Goal: Information Seeking & Learning: Learn about a topic

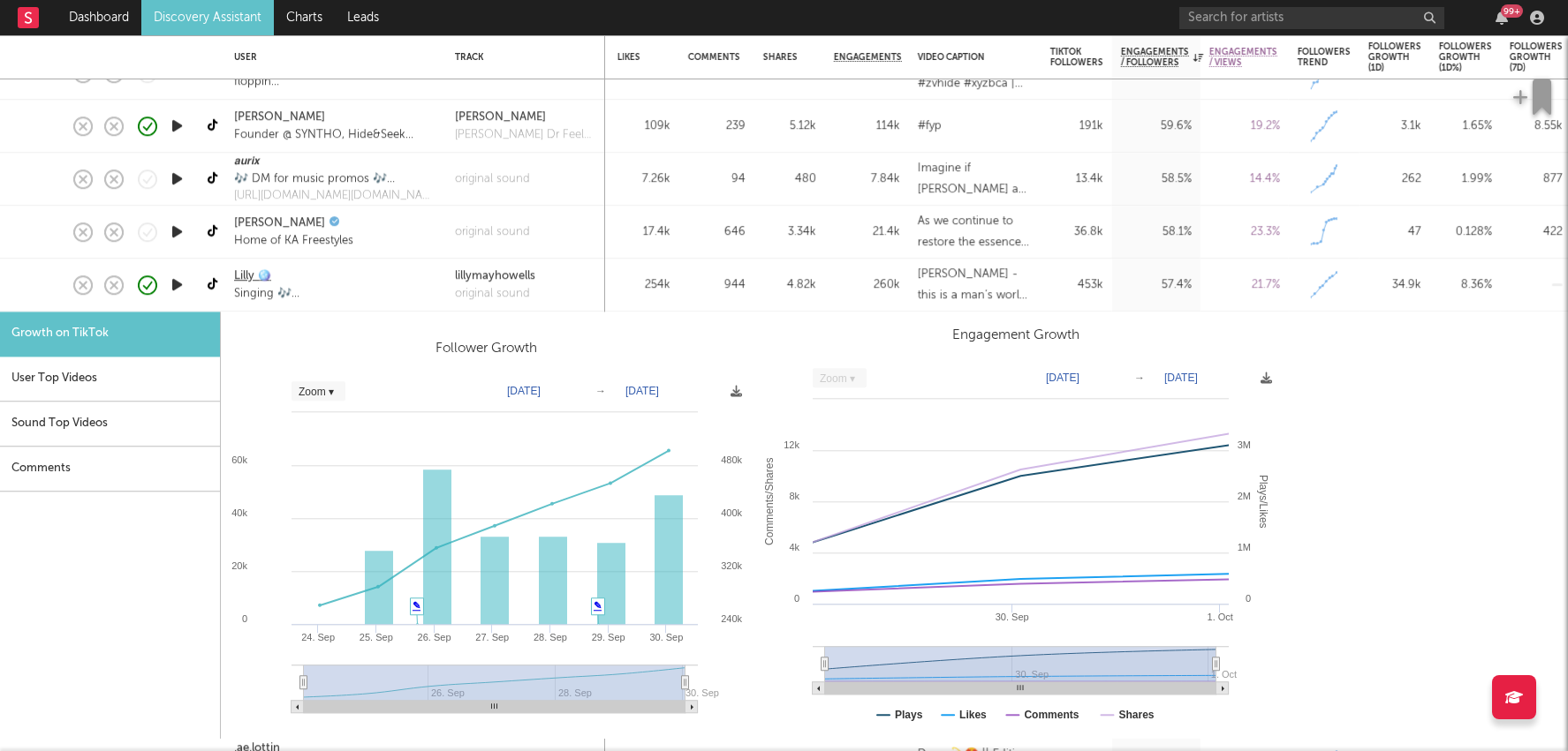
click at [242, 277] on link "Lilly 🪩" at bounding box center [252, 276] width 37 height 17
click at [700, 276] on div "944" at bounding box center [717, 284] width 58 height 21
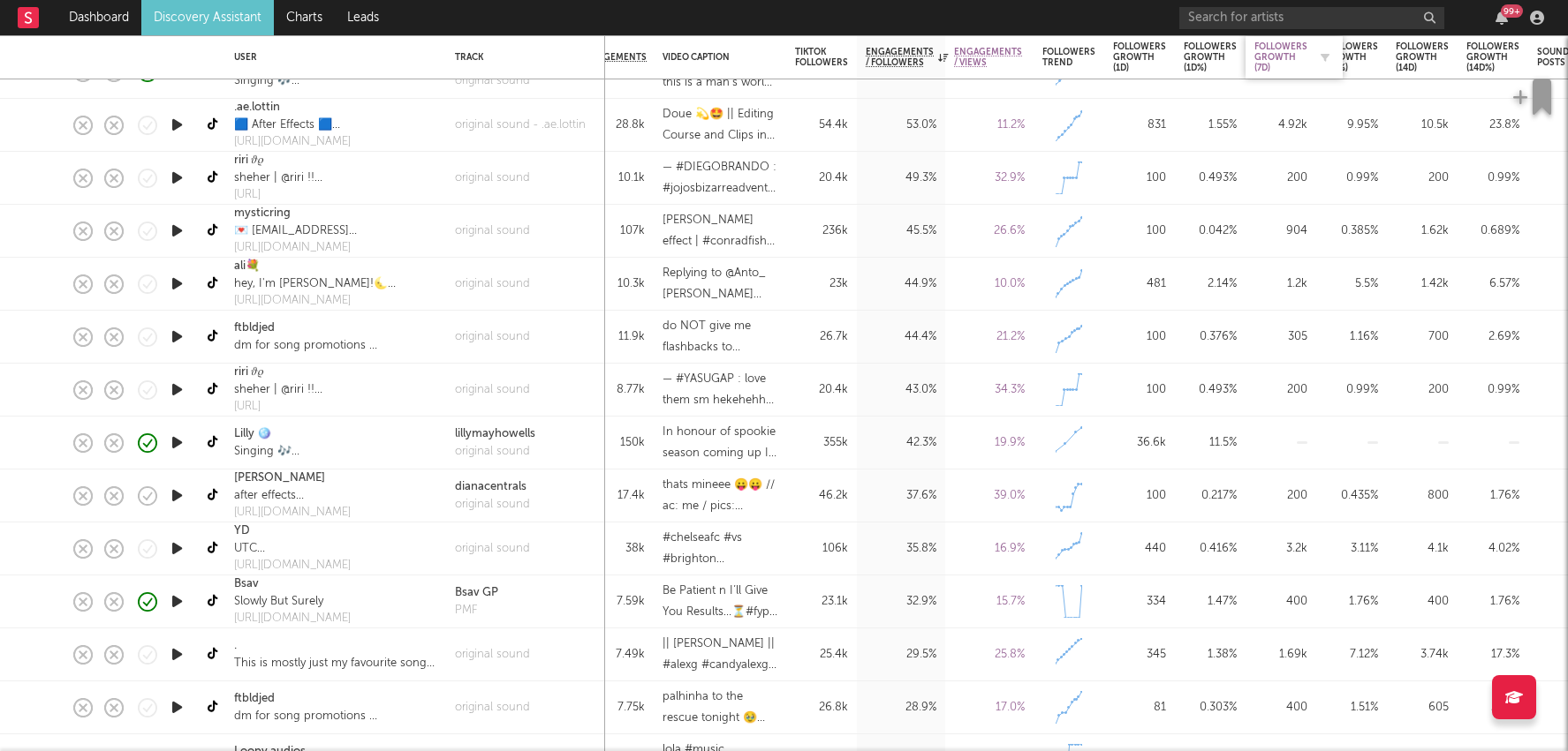
click at [1273, 53] on div "Followers Growth (7d)" at bounding box center [1281, 57] width 53 height 32
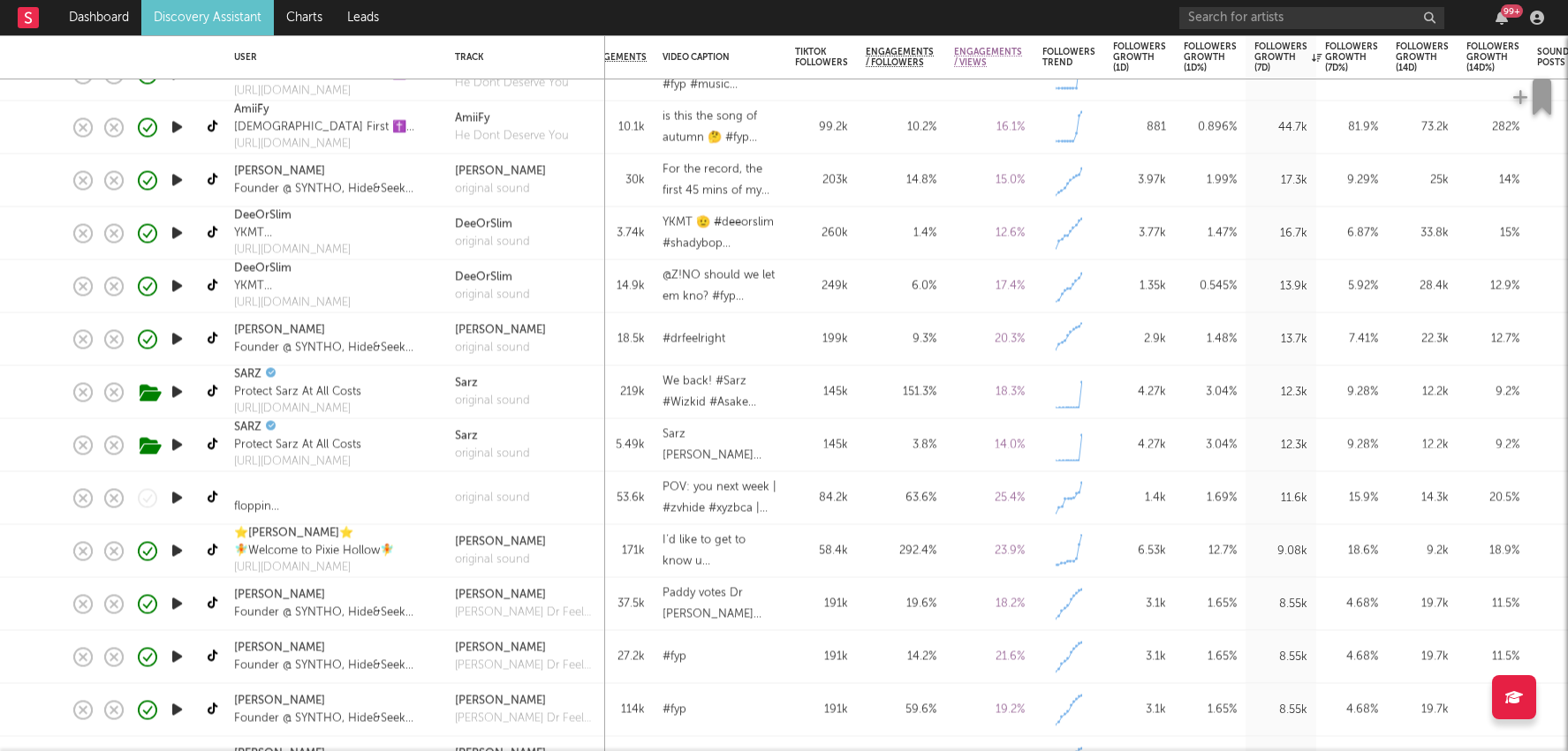
click at [1290, 496] on div "11.6k" at bounding box center [1281, 498] width 53 height 21
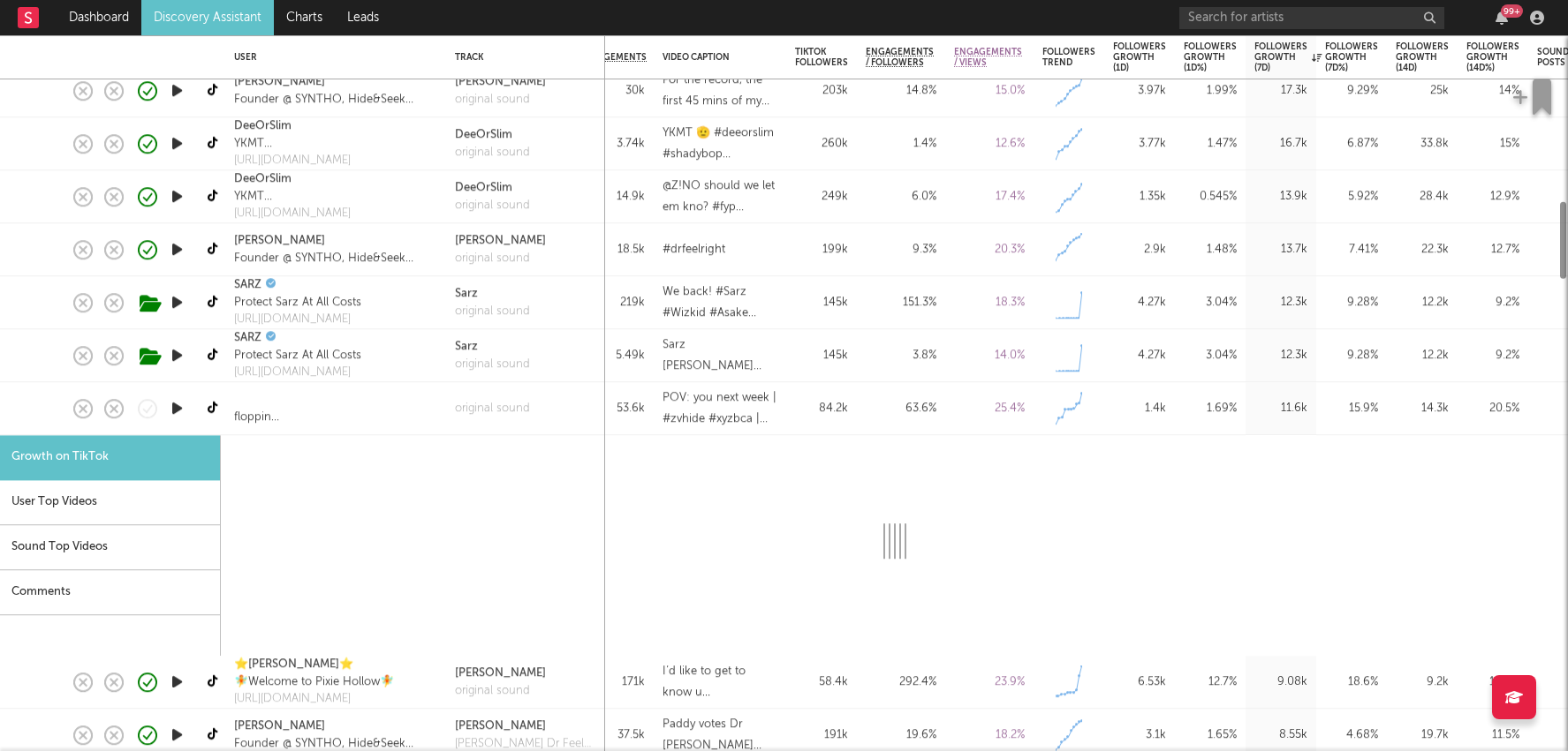
select select "1m"
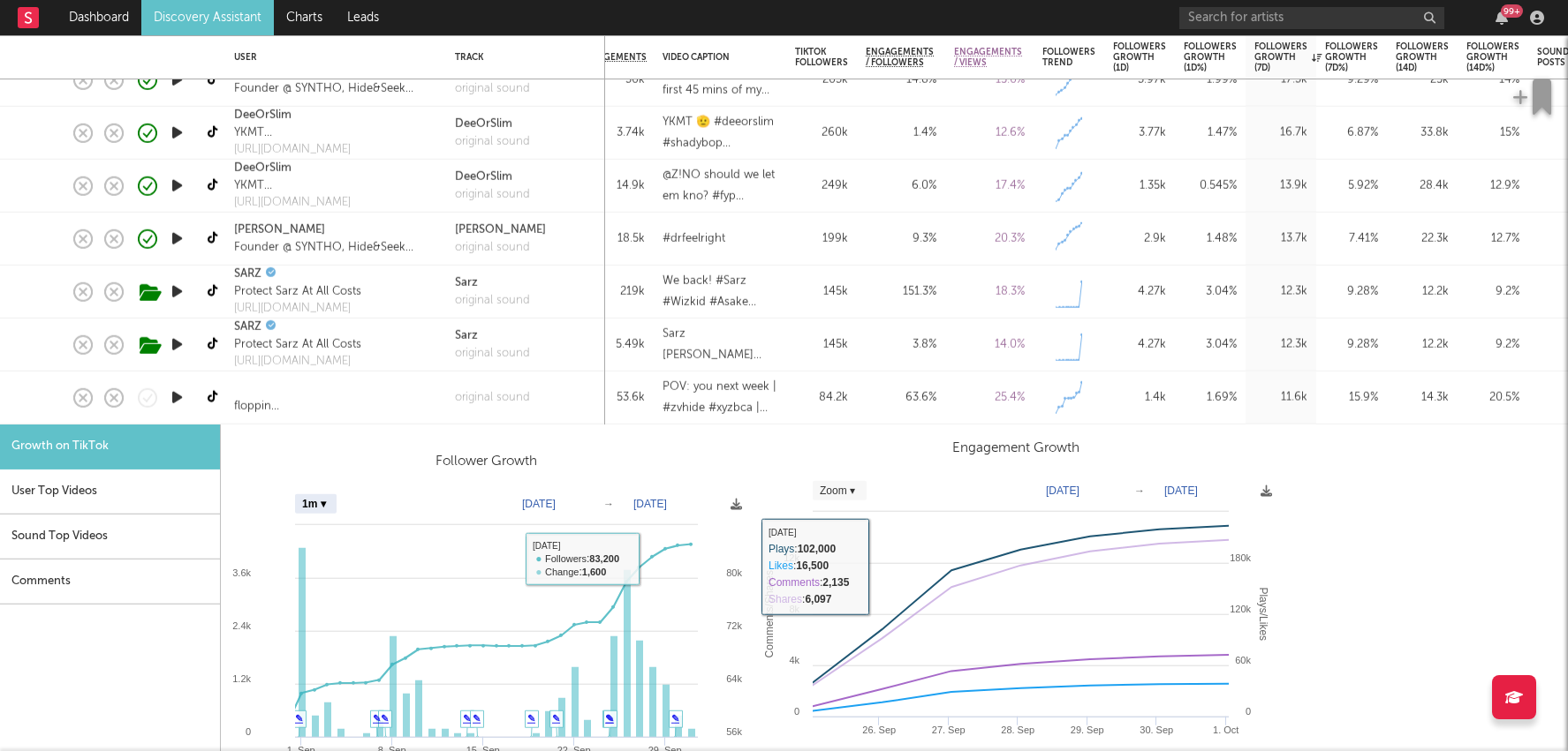
click at [1150, 399] on div "1.4k" at bounding box center [1140, 397] width 53 height 21
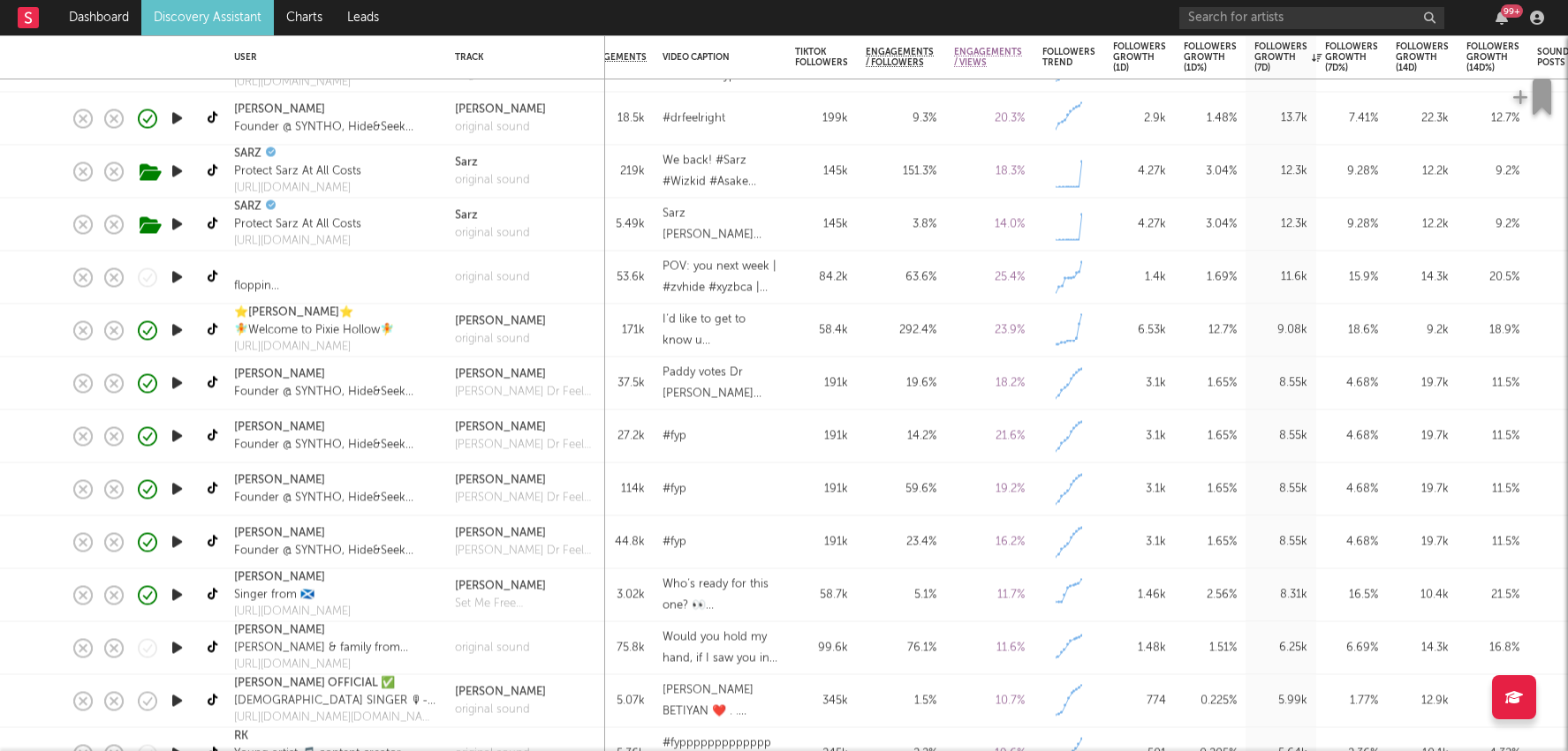
click at [1183, 591] on div "2.56 %" at bounding box center [1210, 596] width 71 height 53
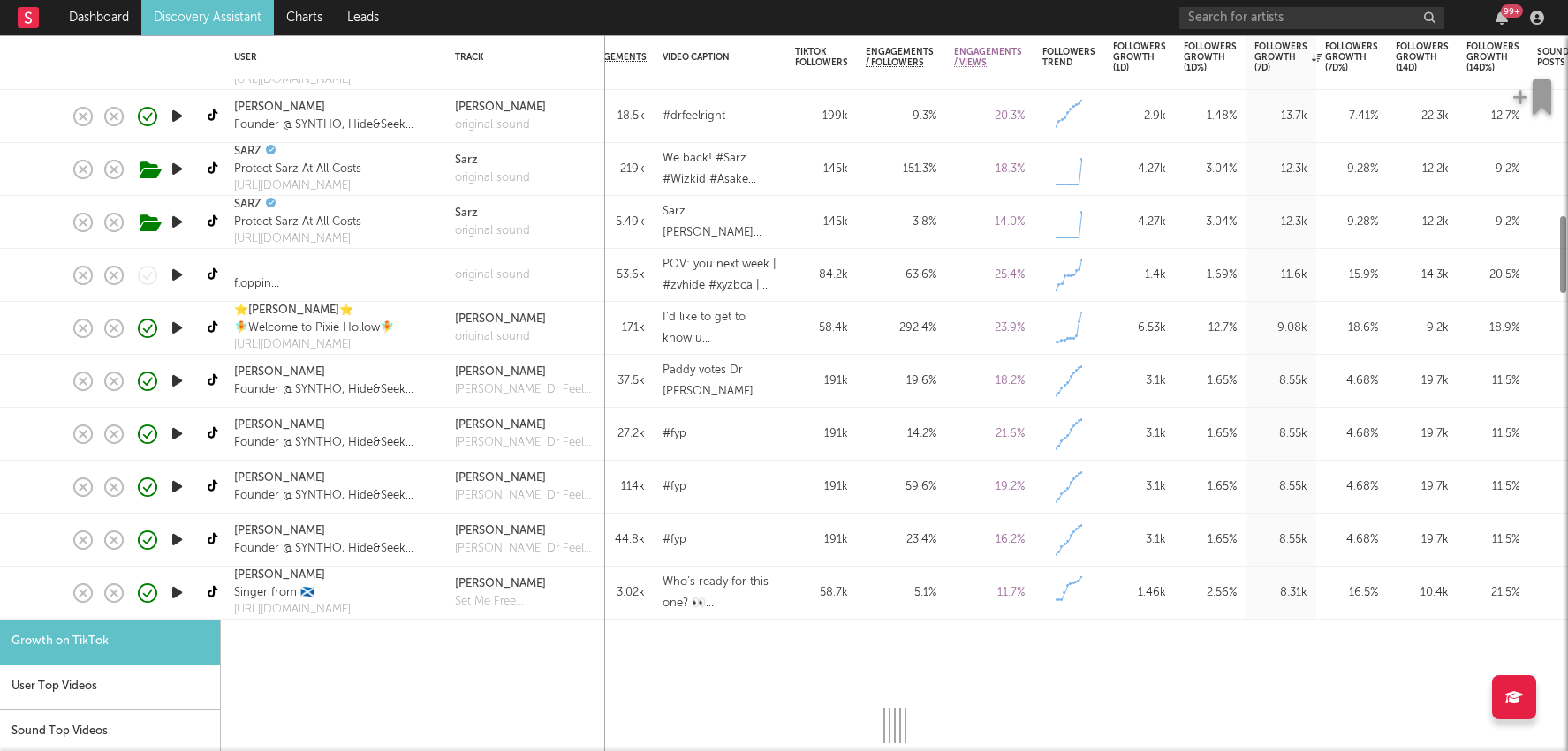
select select "1m"
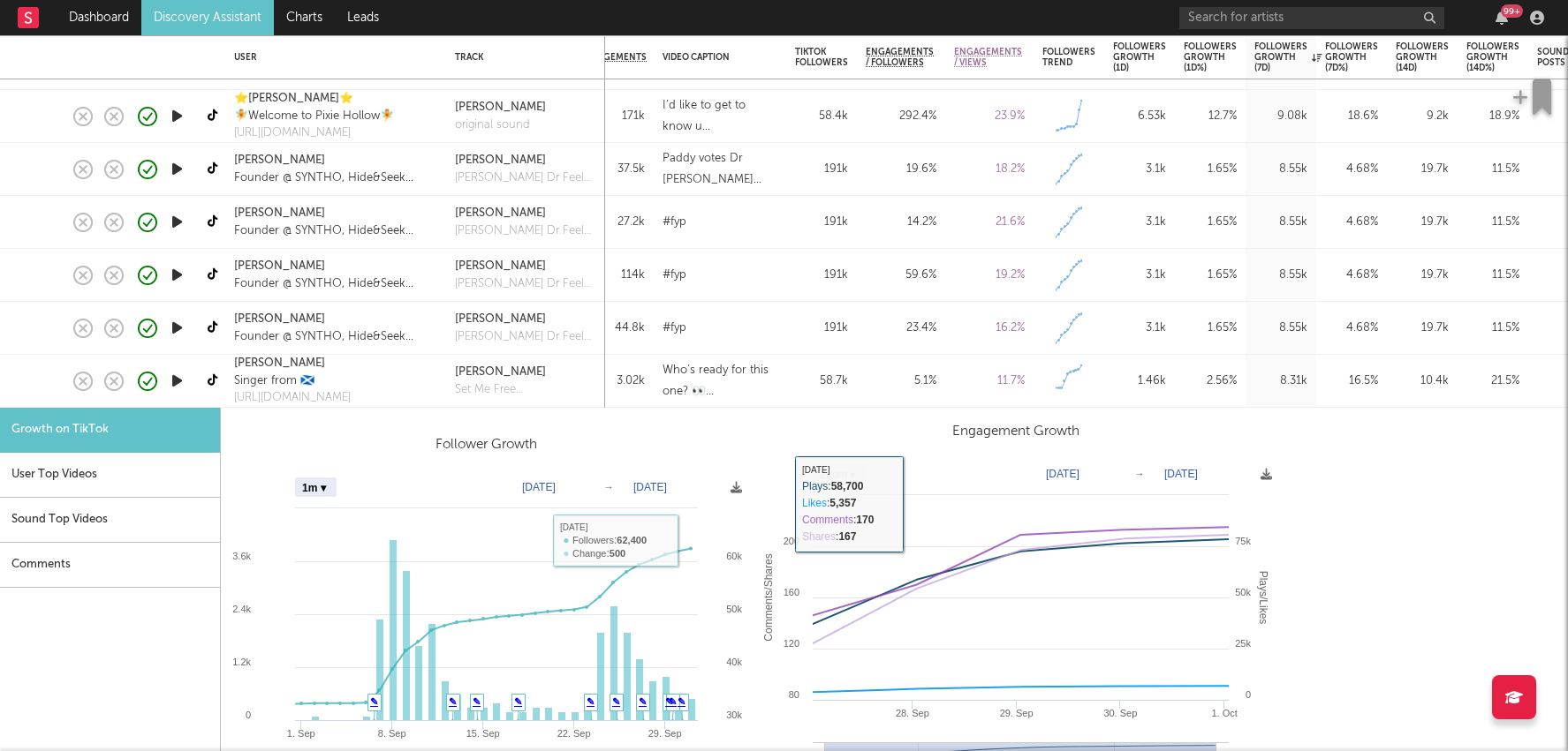
click at [1105, 370] on div "1.46k" at bounding box center [1140, 381] width 71 height 53
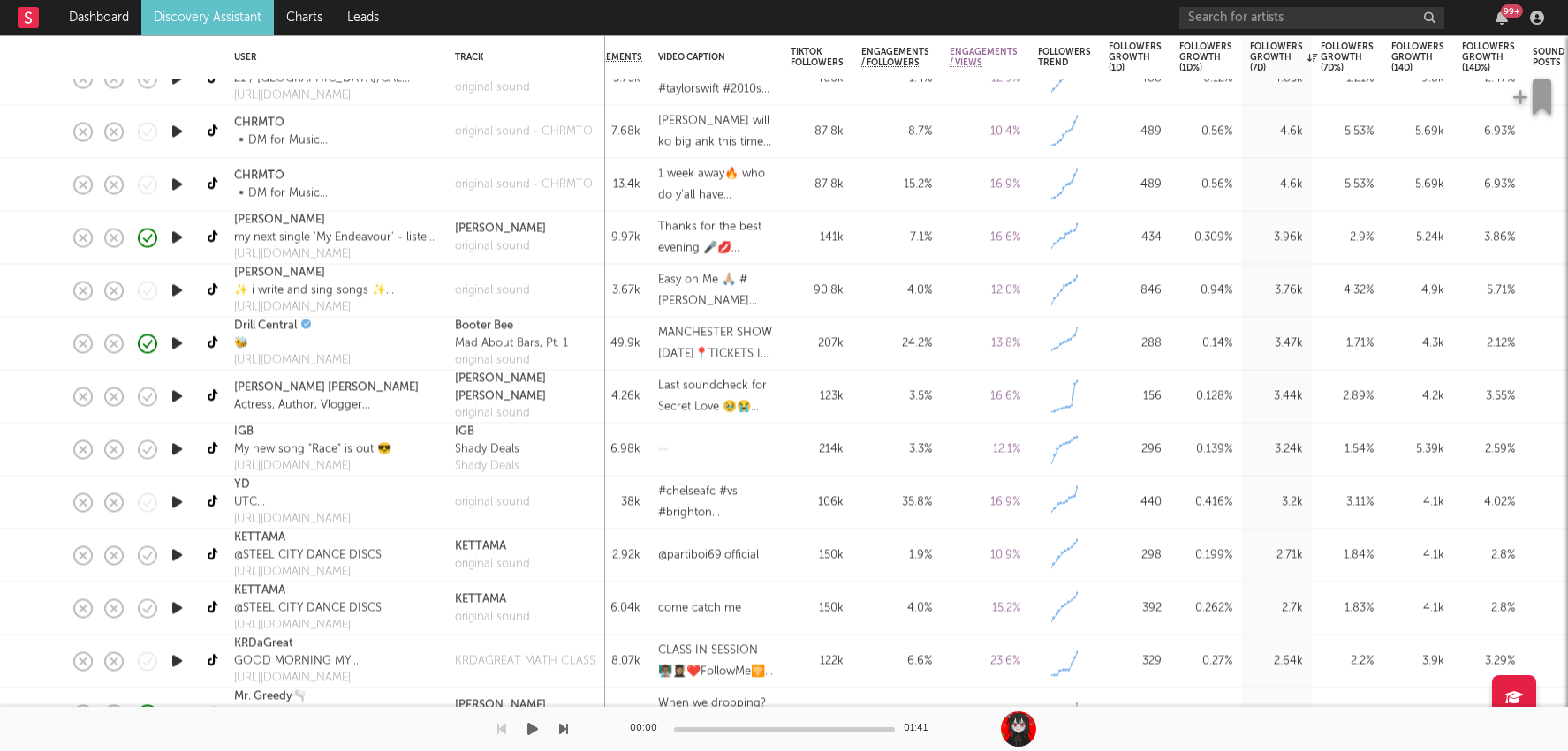
click at [1293, 0] on div "Dashboard Discovery Assistant Charts Leads 99 + Notifications Settings Mark all…" at bounding box center [784, 0] width 1568 height 0
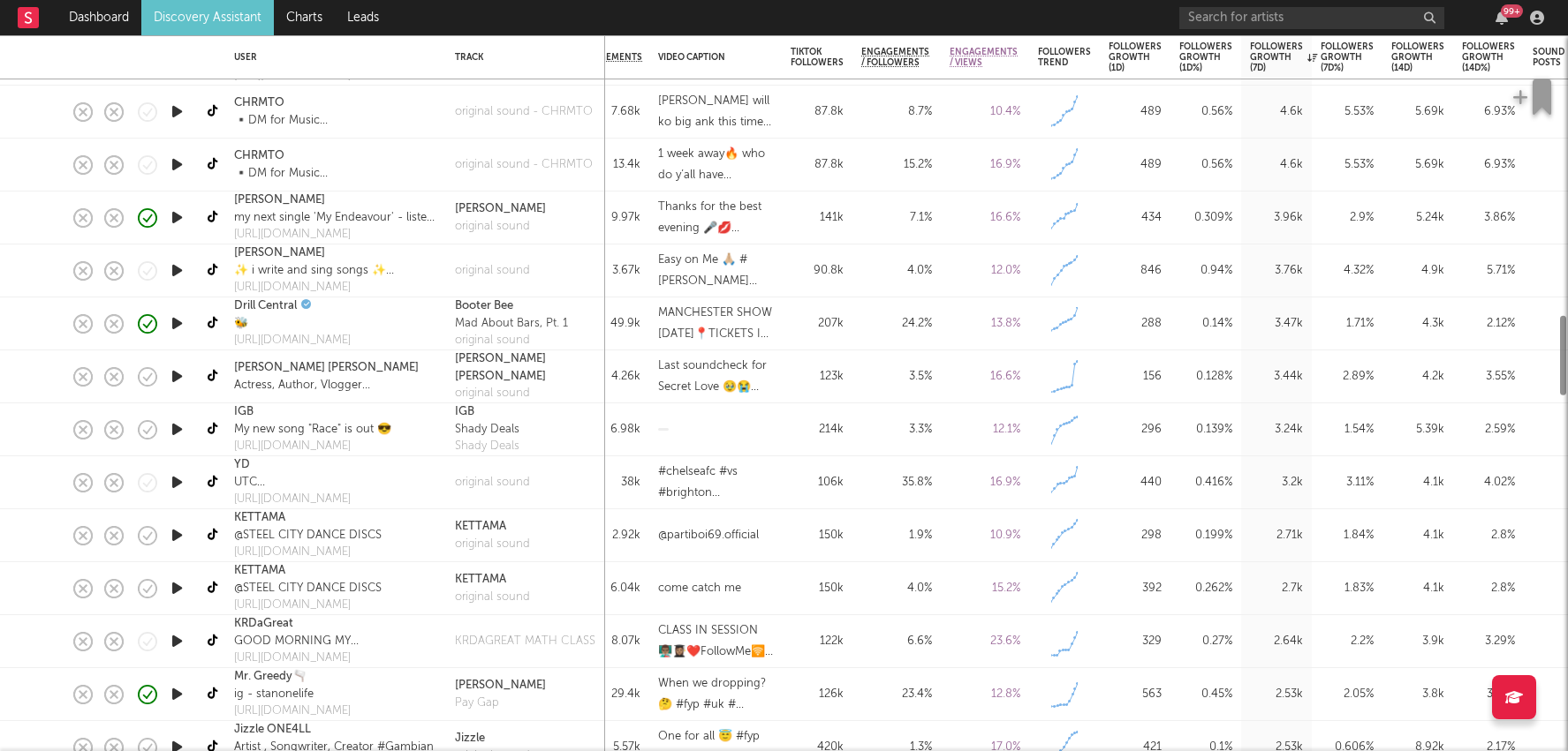
click at [1295, 675] on div "2.53k" at bounding box center [1276, 695] width 71 height 53
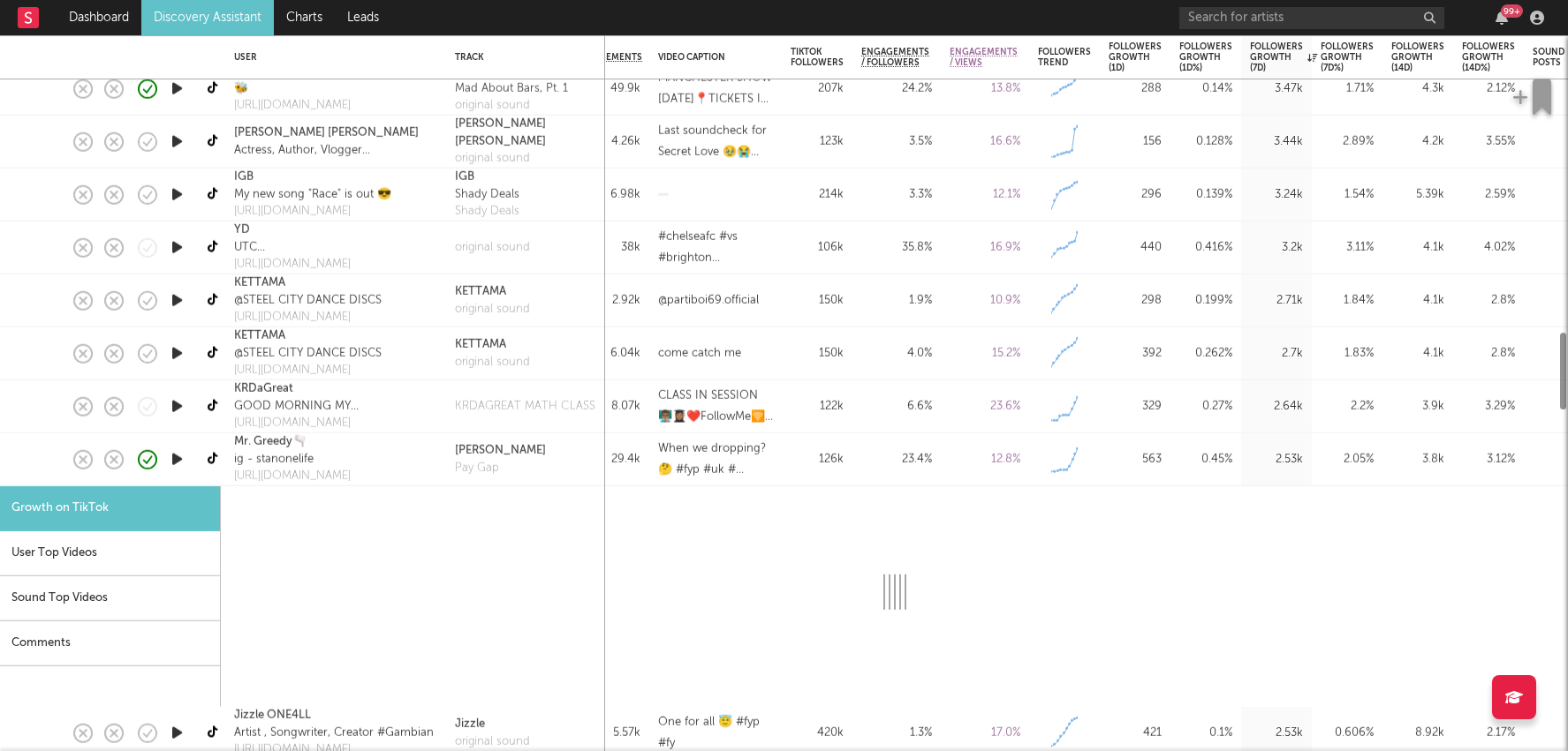
select select "1m"
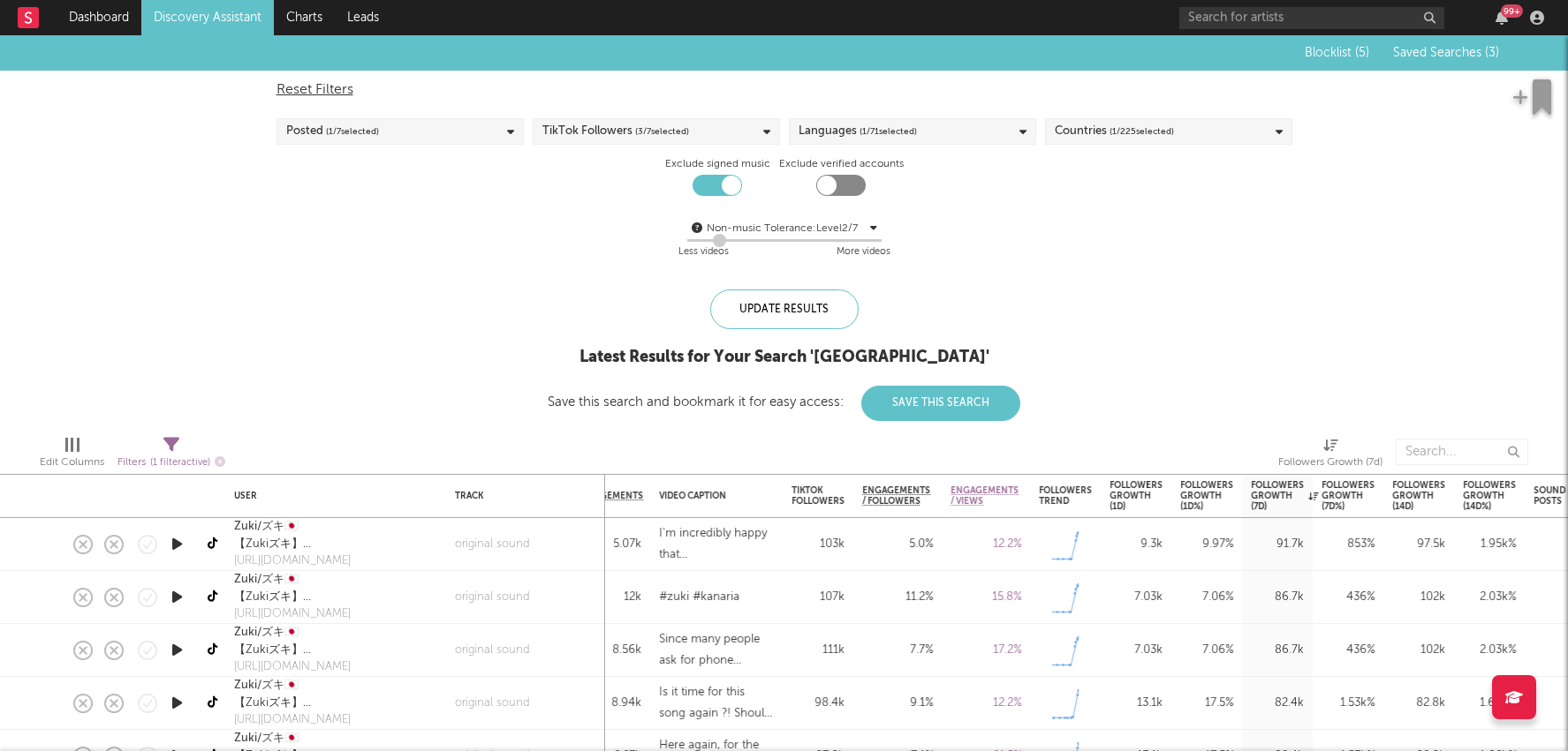
click at [1123, 131] on span "( 1 / 225 selected)" at bounding box center [1141, 131] width 64 height 21
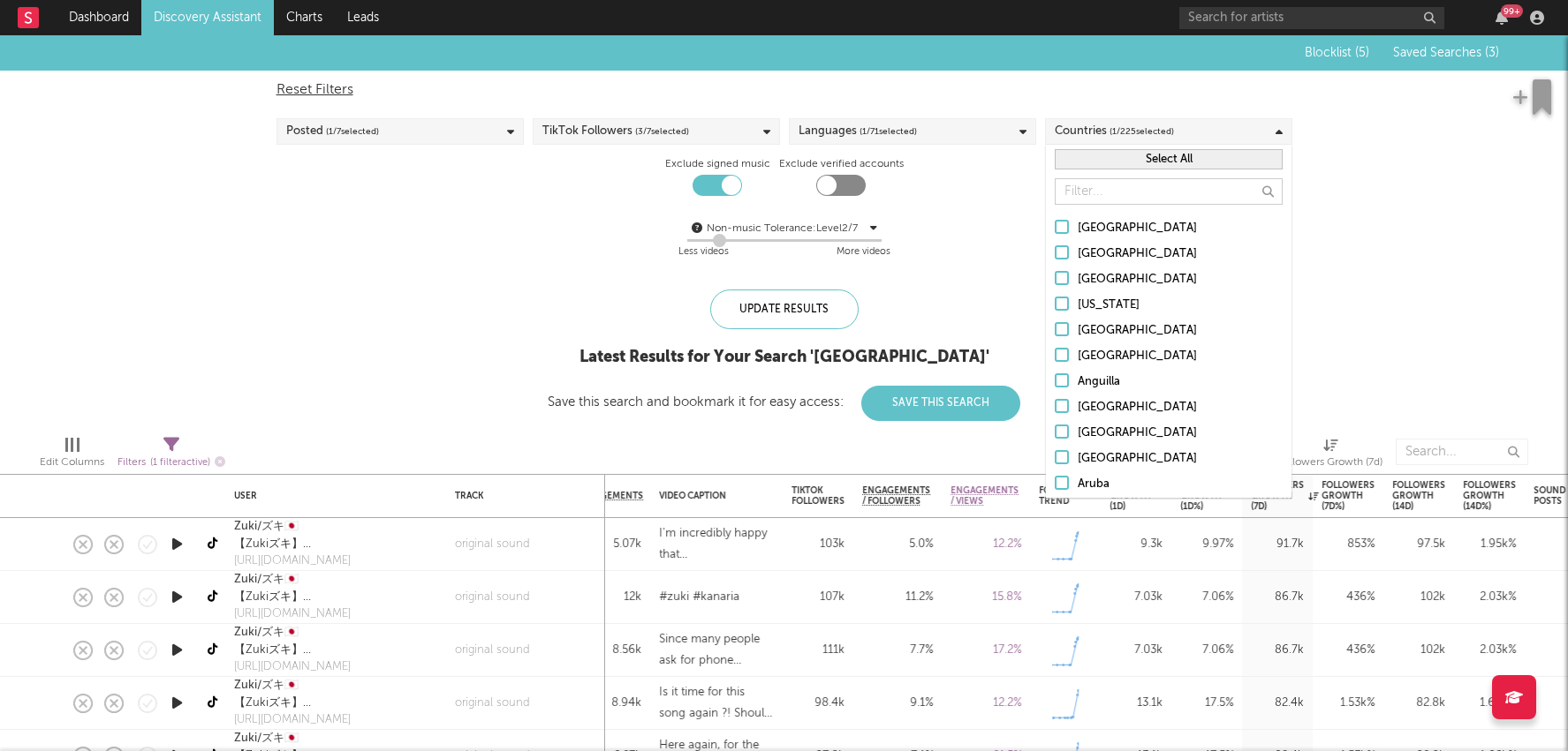
click at [1120, 199] on input "text" at bounding box center [1169, 191] width 228 height 27
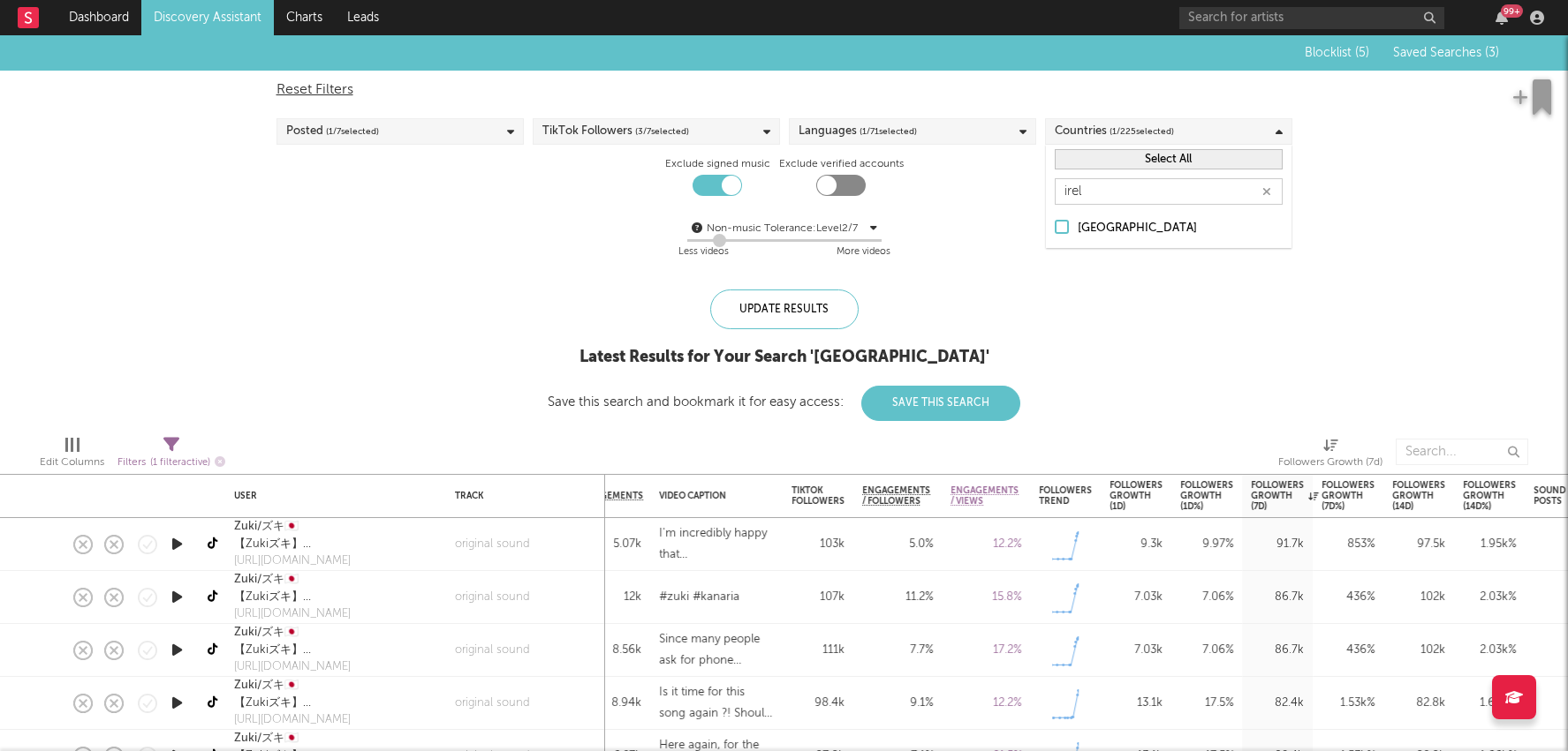
type input "irel"
click at [1109, 220] on div "Ireland" at bounding box center [1180, 228] width 205 height 21
click at [1055, 220] on input "Ireland" at bounding box center [1055, 228] width 0 height 21
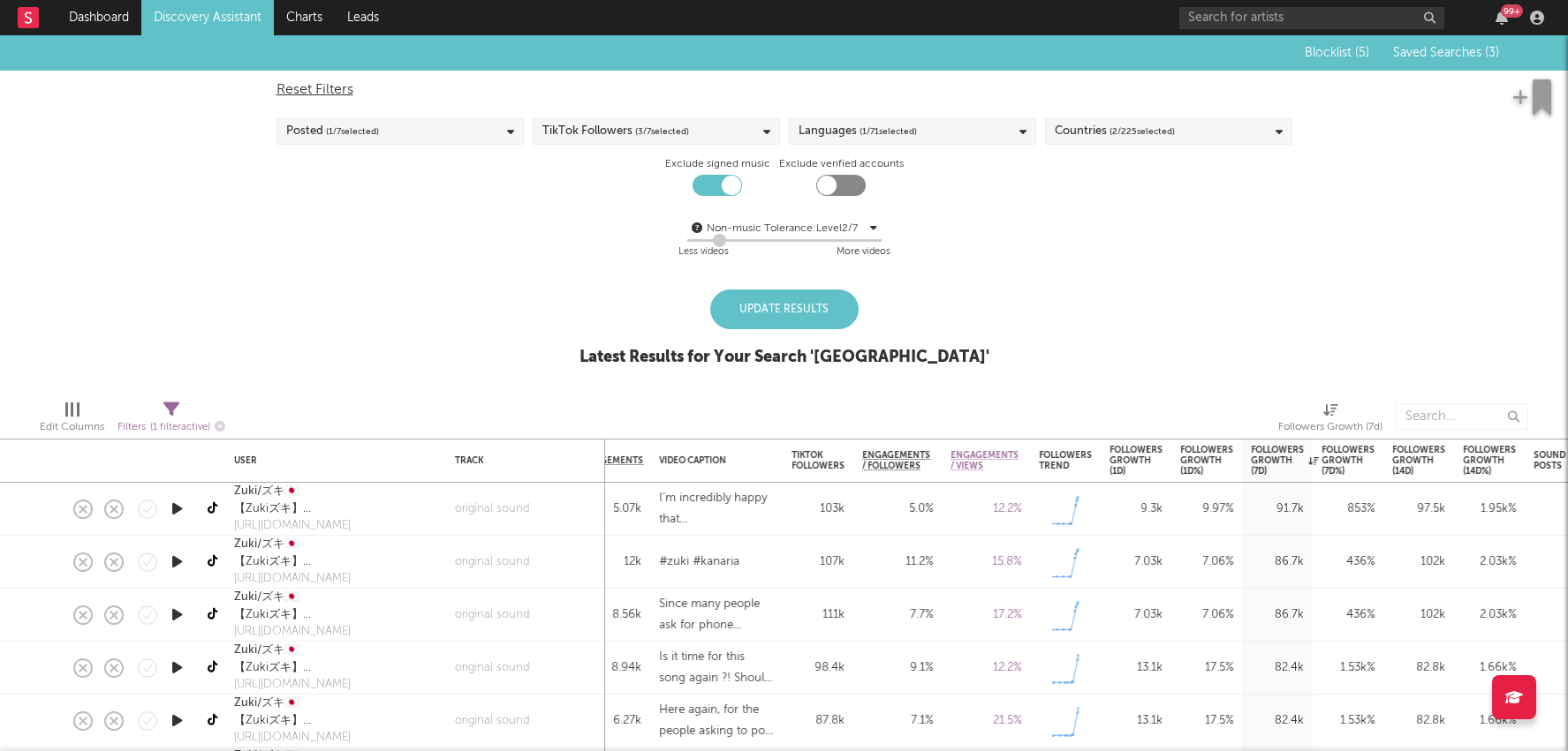
click at [818, 303] on div "Update Results" at bounding box center [784, 309] width 149 height 39
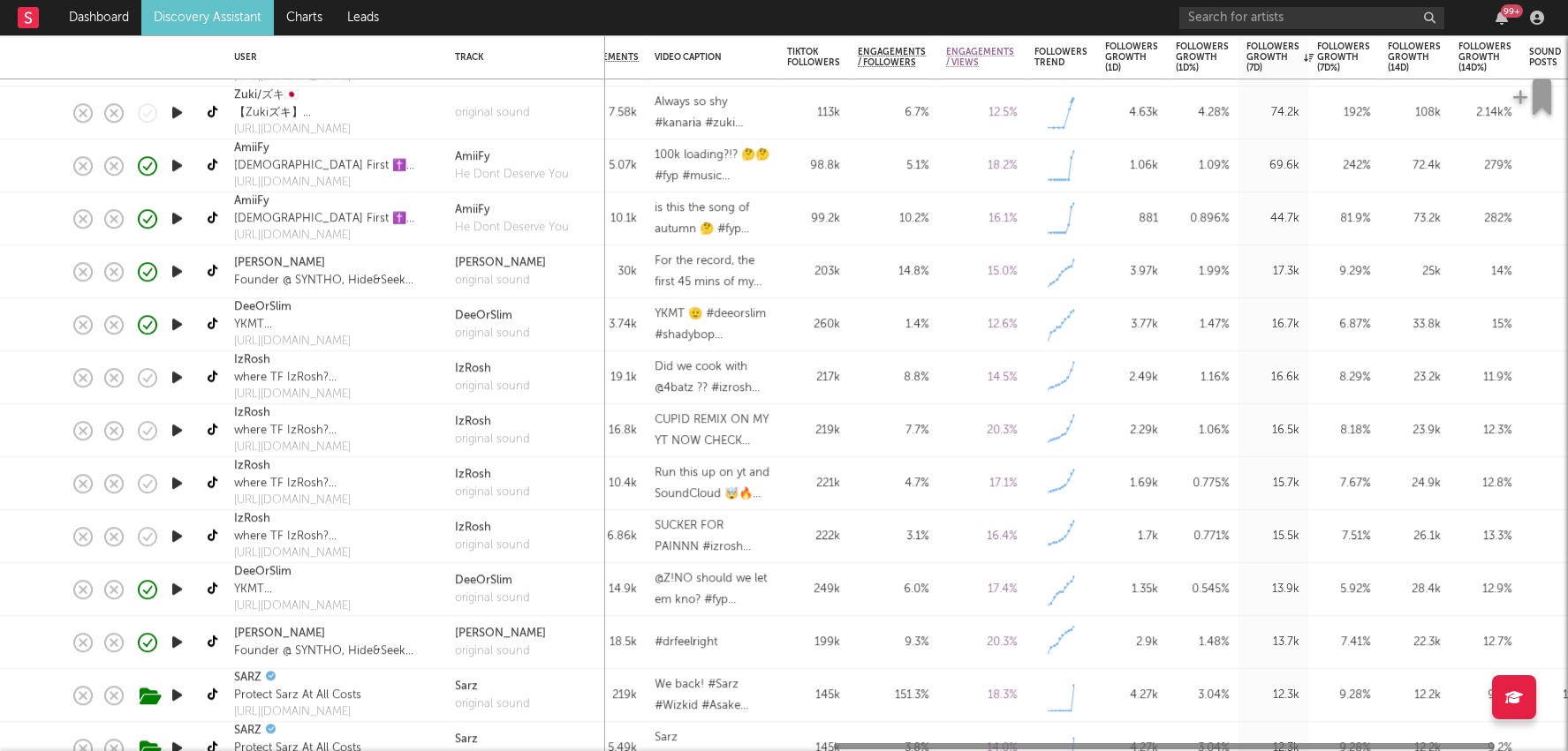
click at [1116, 414] on div "2.29k" at bounding box center [1131, 431] width 71 height 53
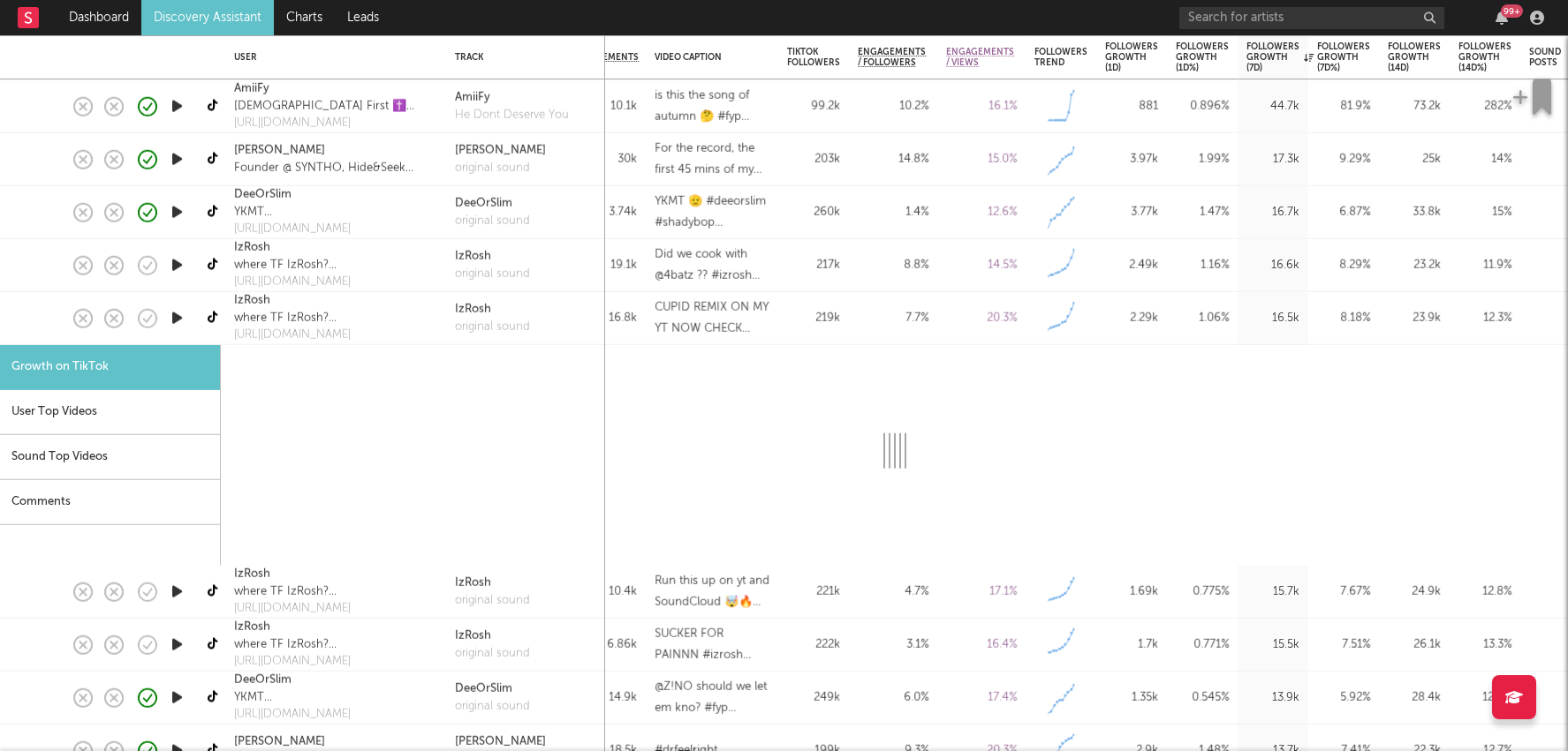
select select "1m"
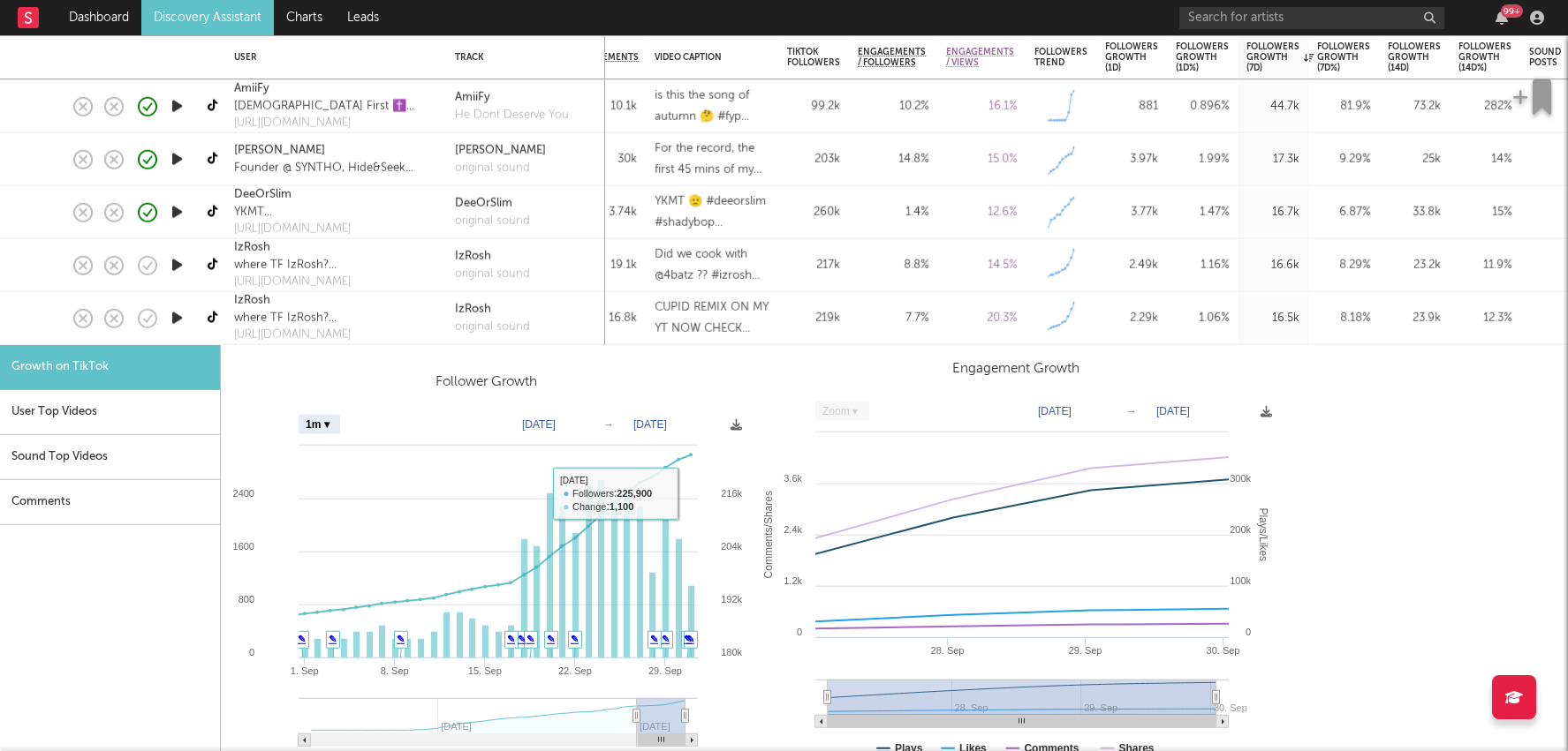
click at [1132, 304] on div "2.29k" at bounding box center [1131, 319] width 71 height 53
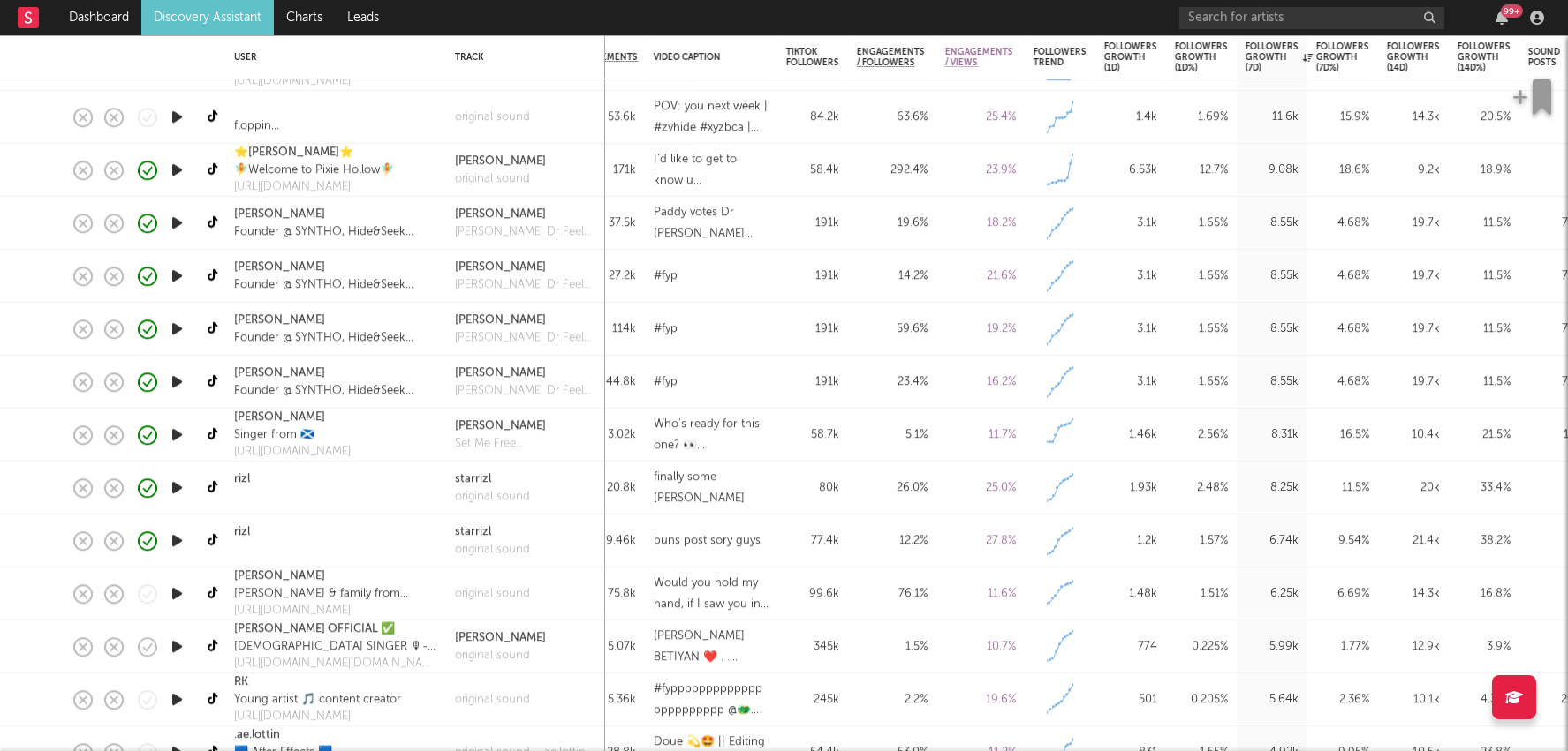
click at [1254, 536] on div "6.74k" at bounding box center [1273, 541] width 53 height 21
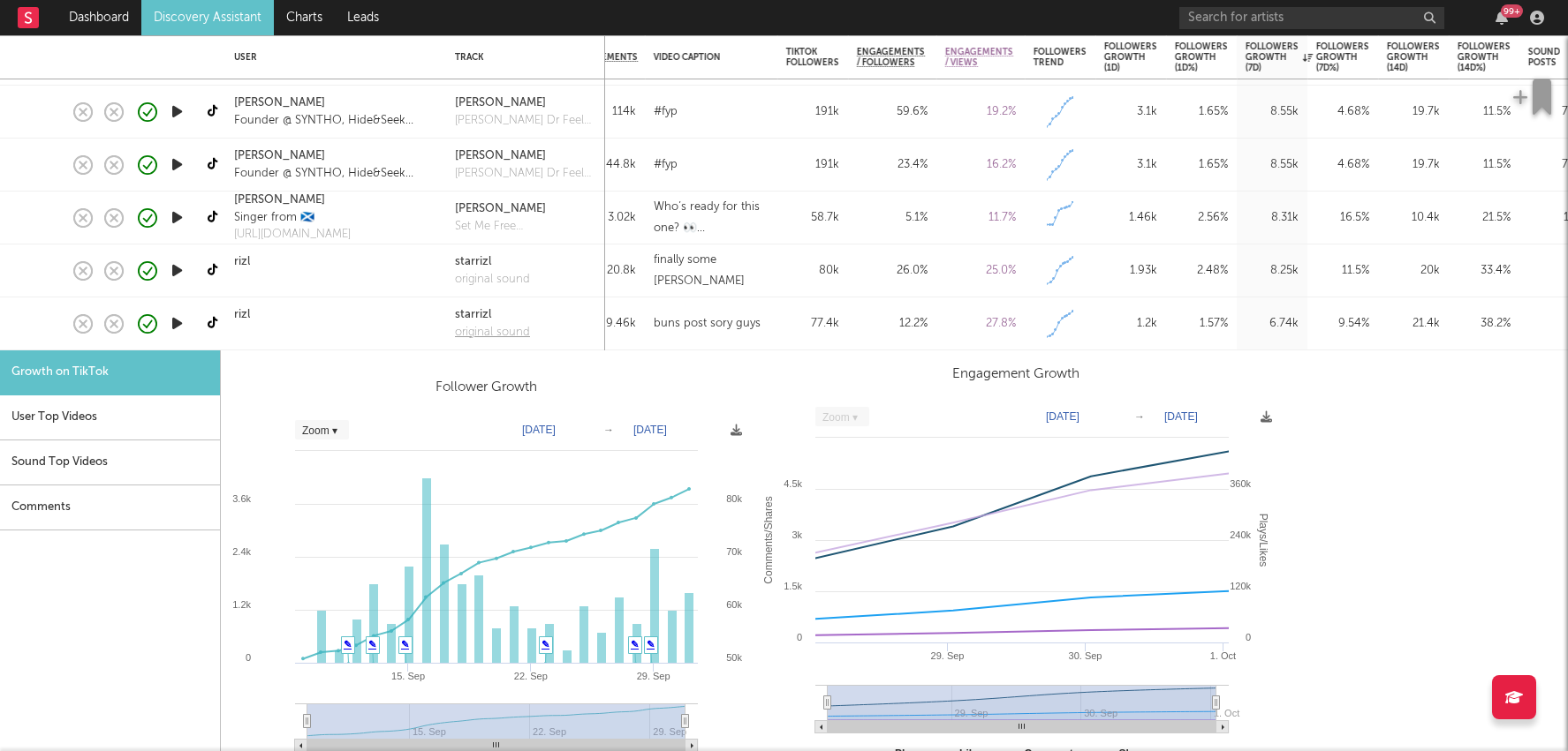
click at [501, 333] on div "original sound" at bounding box center [493, 332] width 75 height 17
click at [241, 320] on link "rizl" at bounding box center [241, 315] width 16 height 17
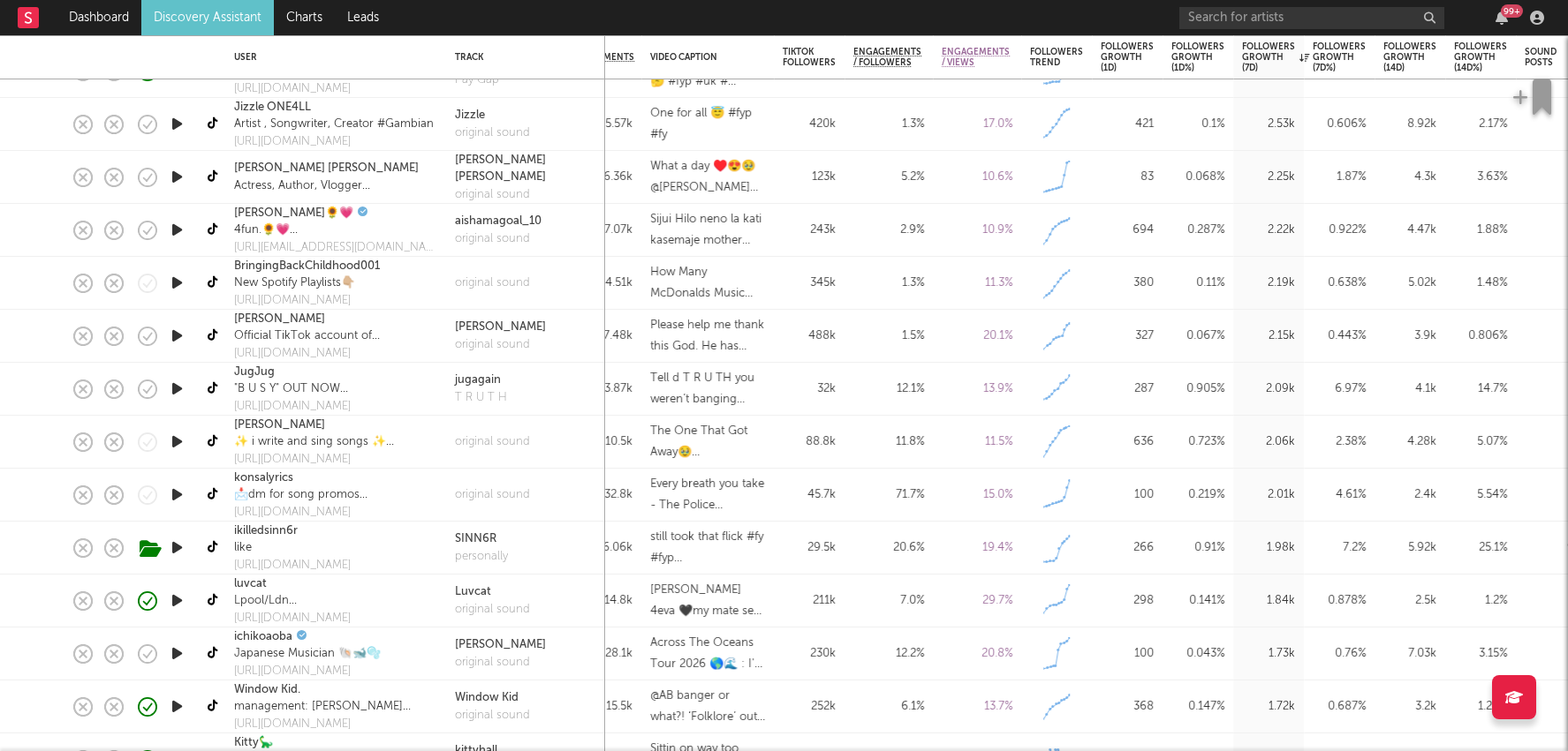
click at [936, 437] on div "11.5 %" at bounding box center [977, 443] width 88 height 53
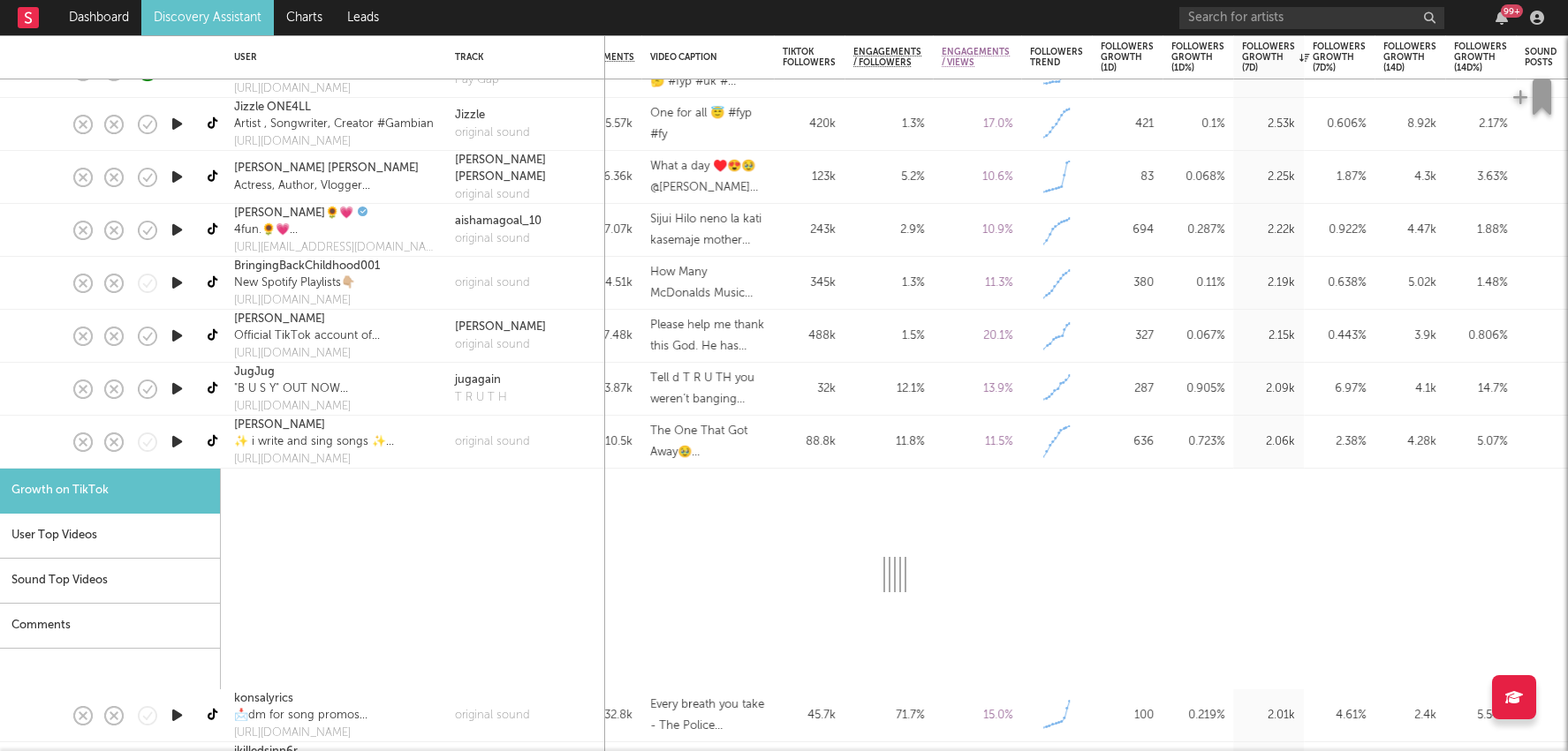
select select "1m"
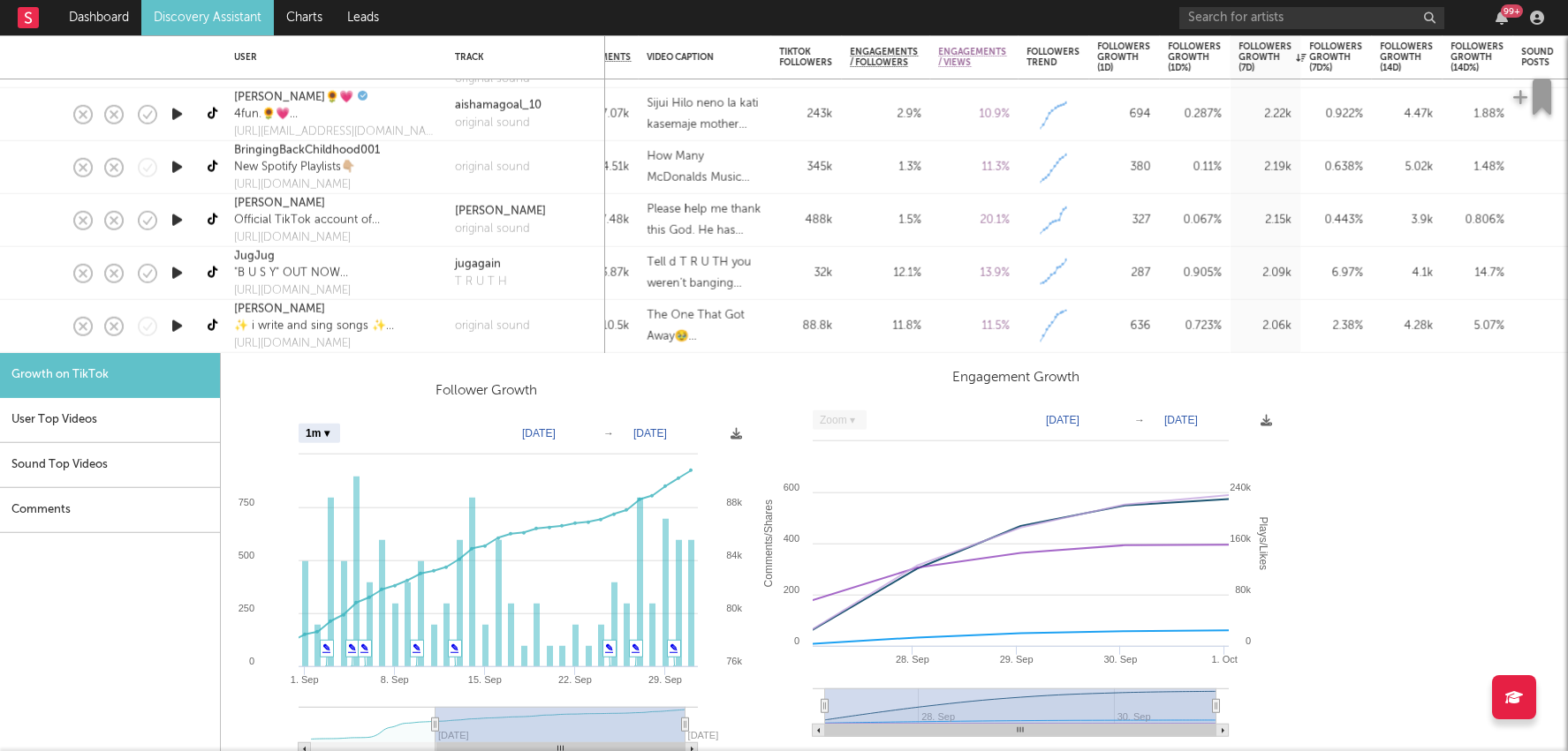
click at [195, 14] on link "Discovery Assistant" at bounding box center [207, 17] width 132 height 36
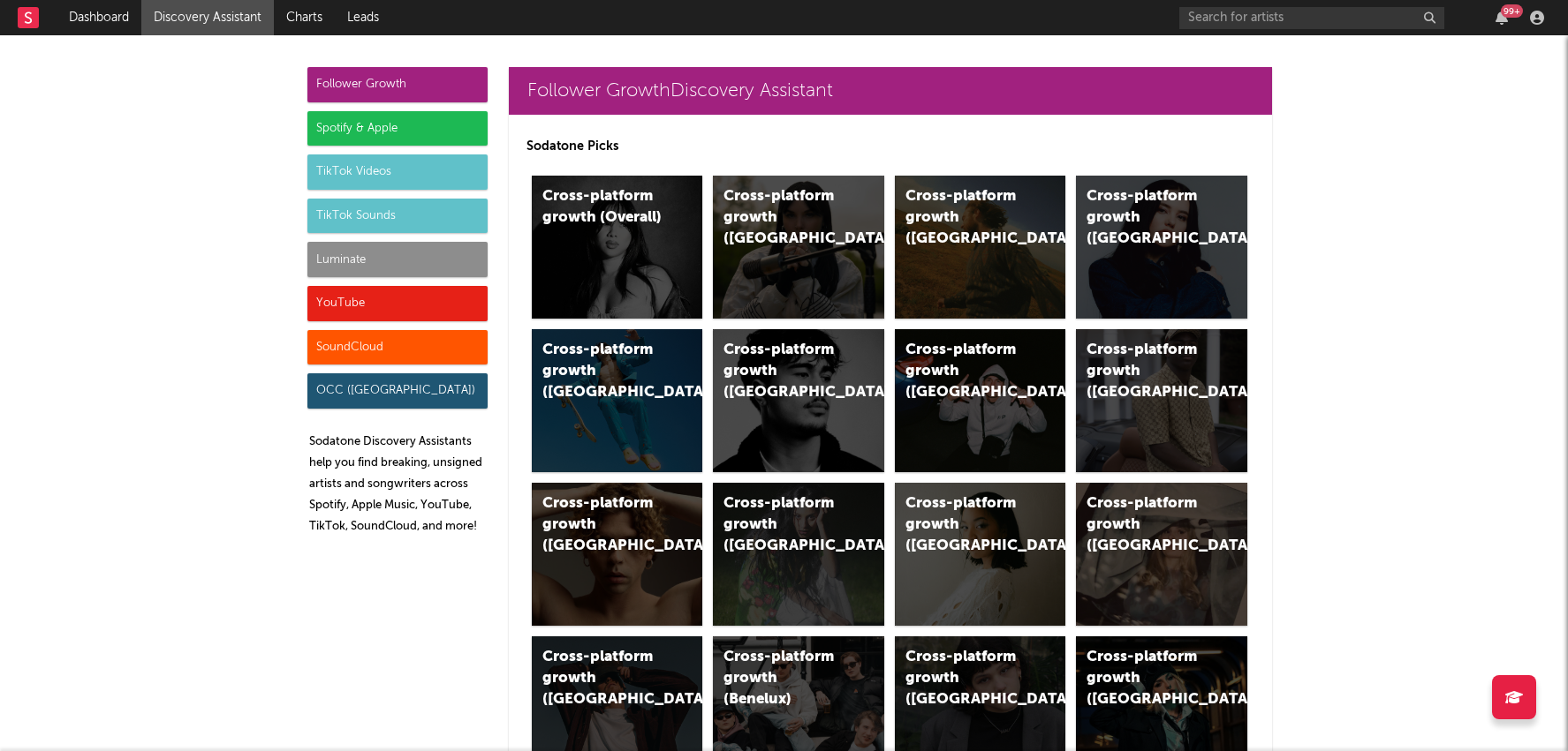
click at [434, 268] on div "Luminate" at bounding box center [397, 260] width 180 height 36
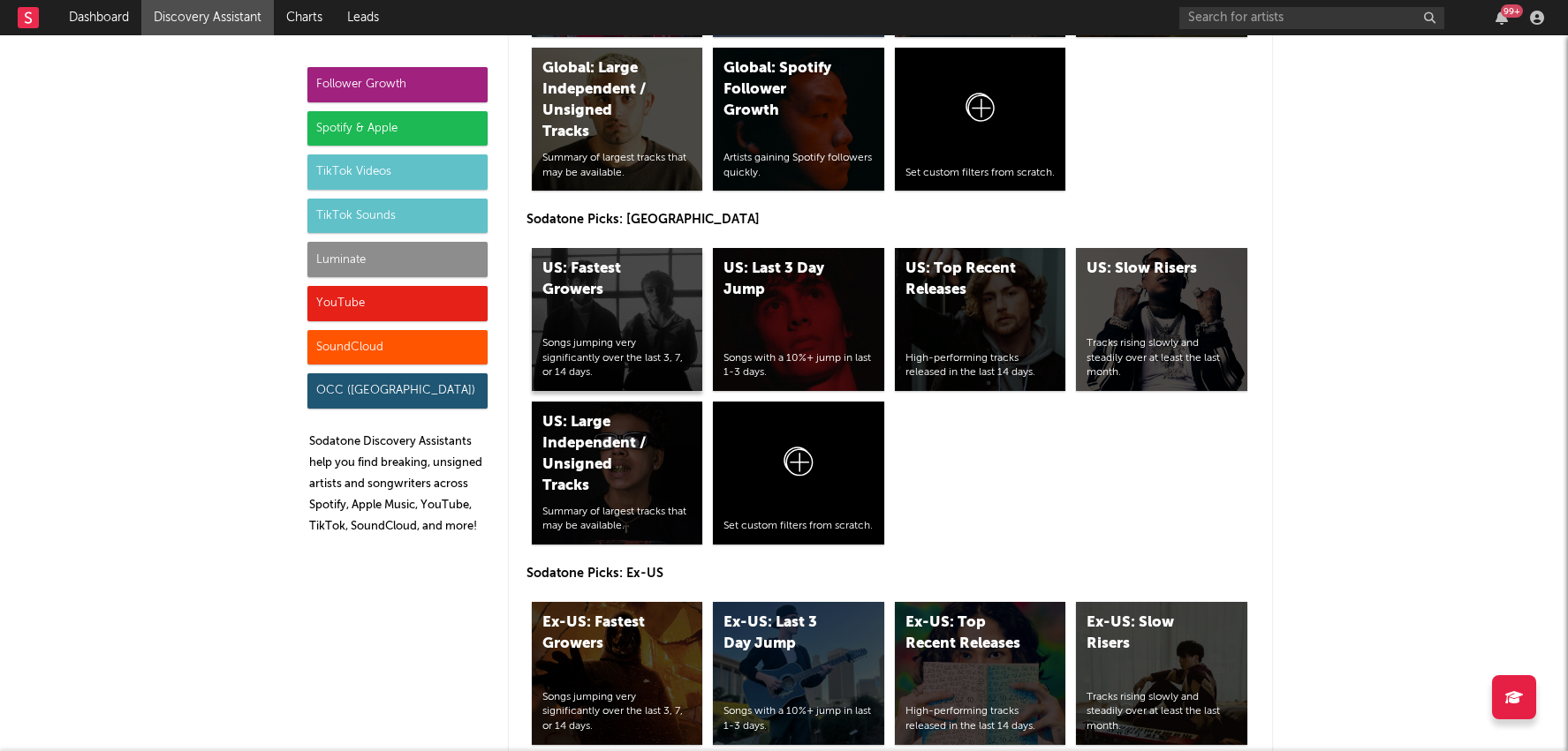
scroll to position [9672, 0]
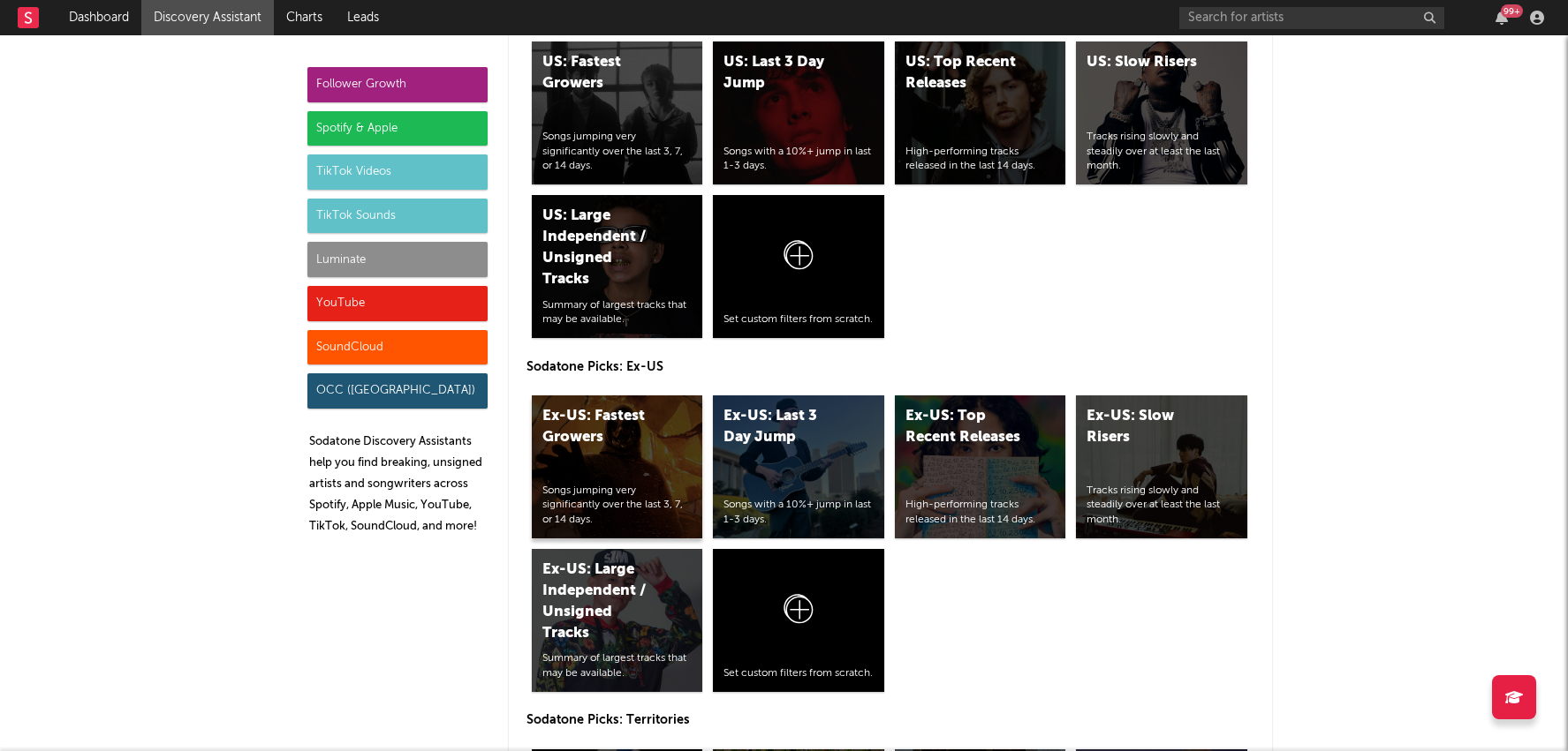
click at [645, 406] on div "Ex-US: Fastest Growers" at bounding box center [602, 427] width 120 height 42
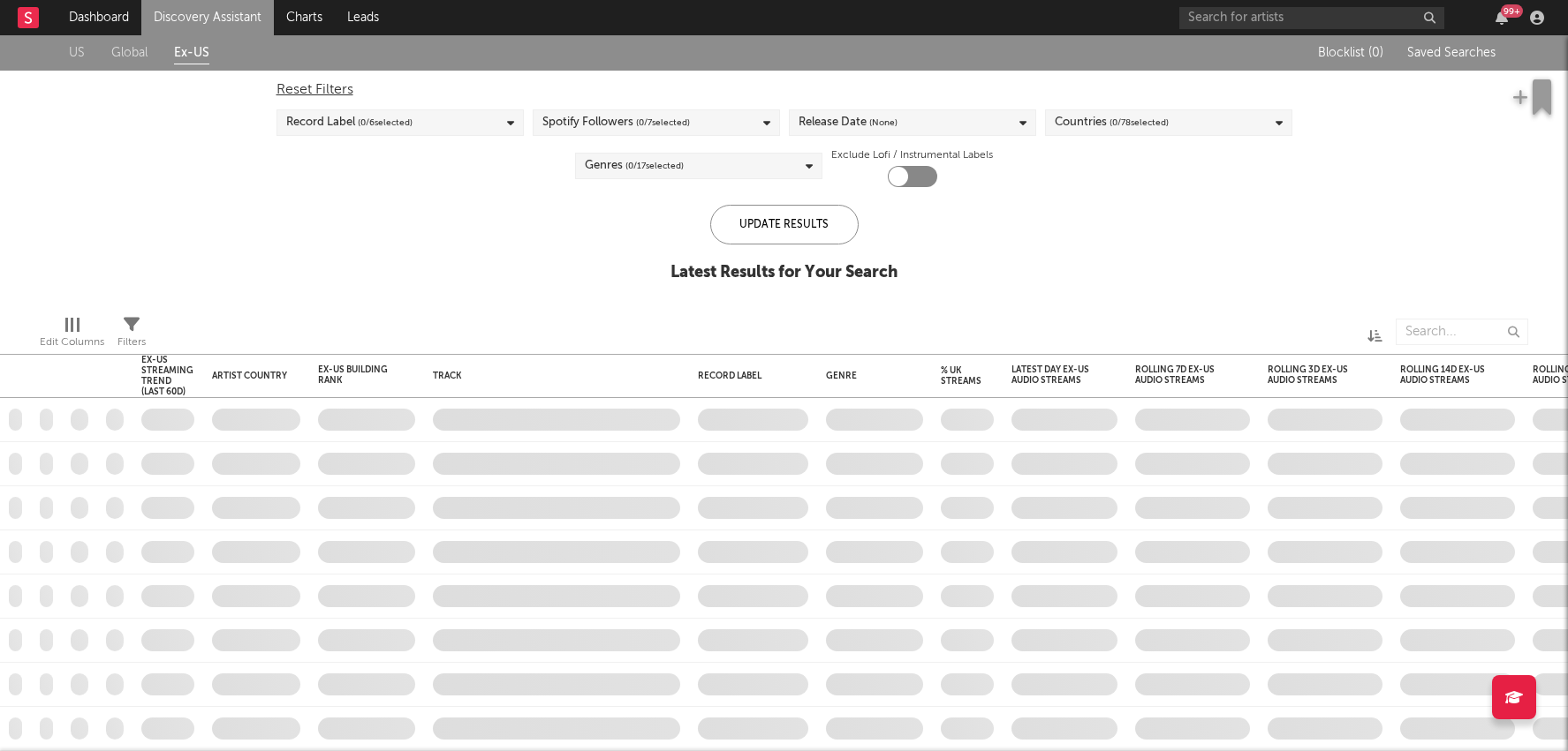
checkbox input "true"
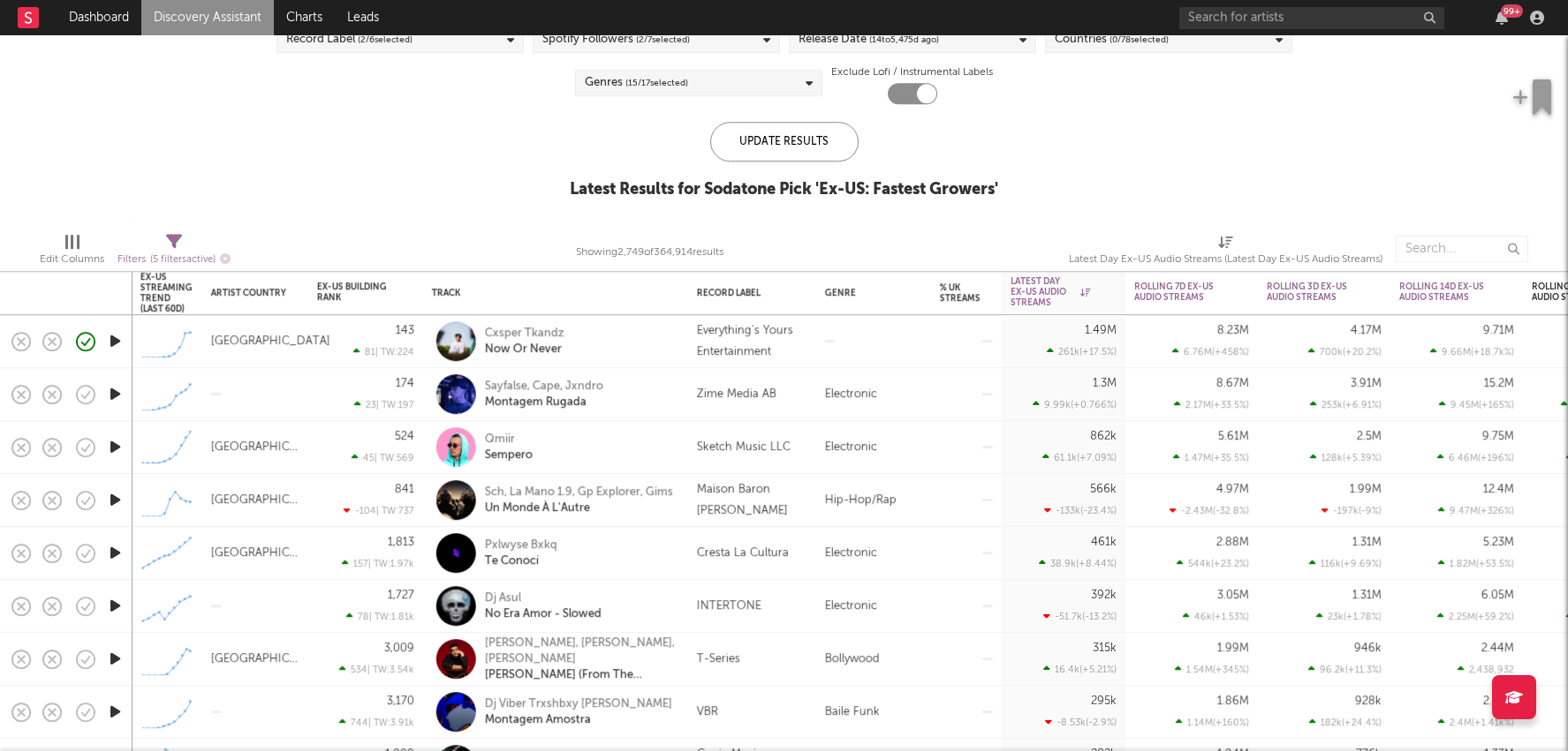
click at [895, 334] on div at bounding box center [873, 342] width 115 height 53
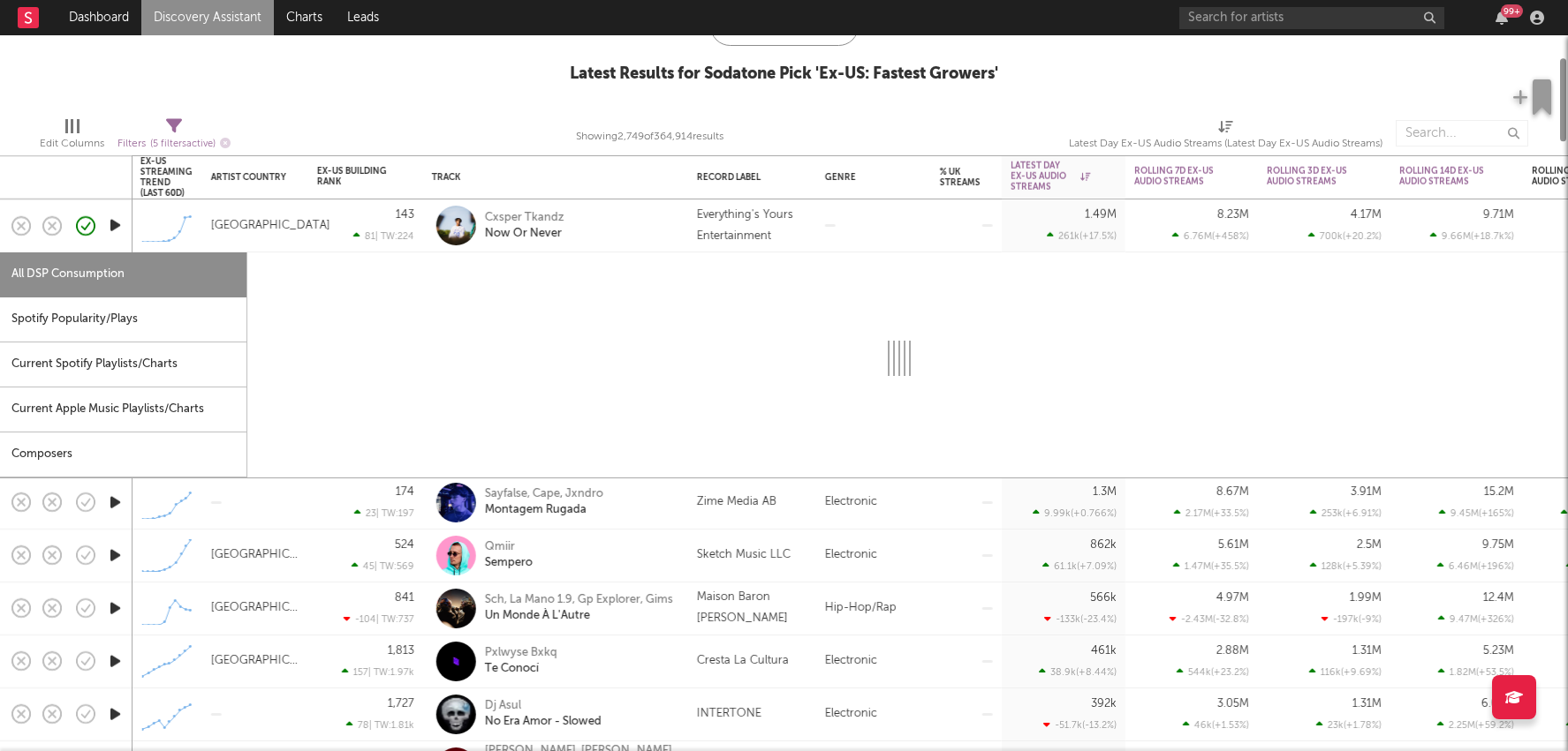
select select "1w"
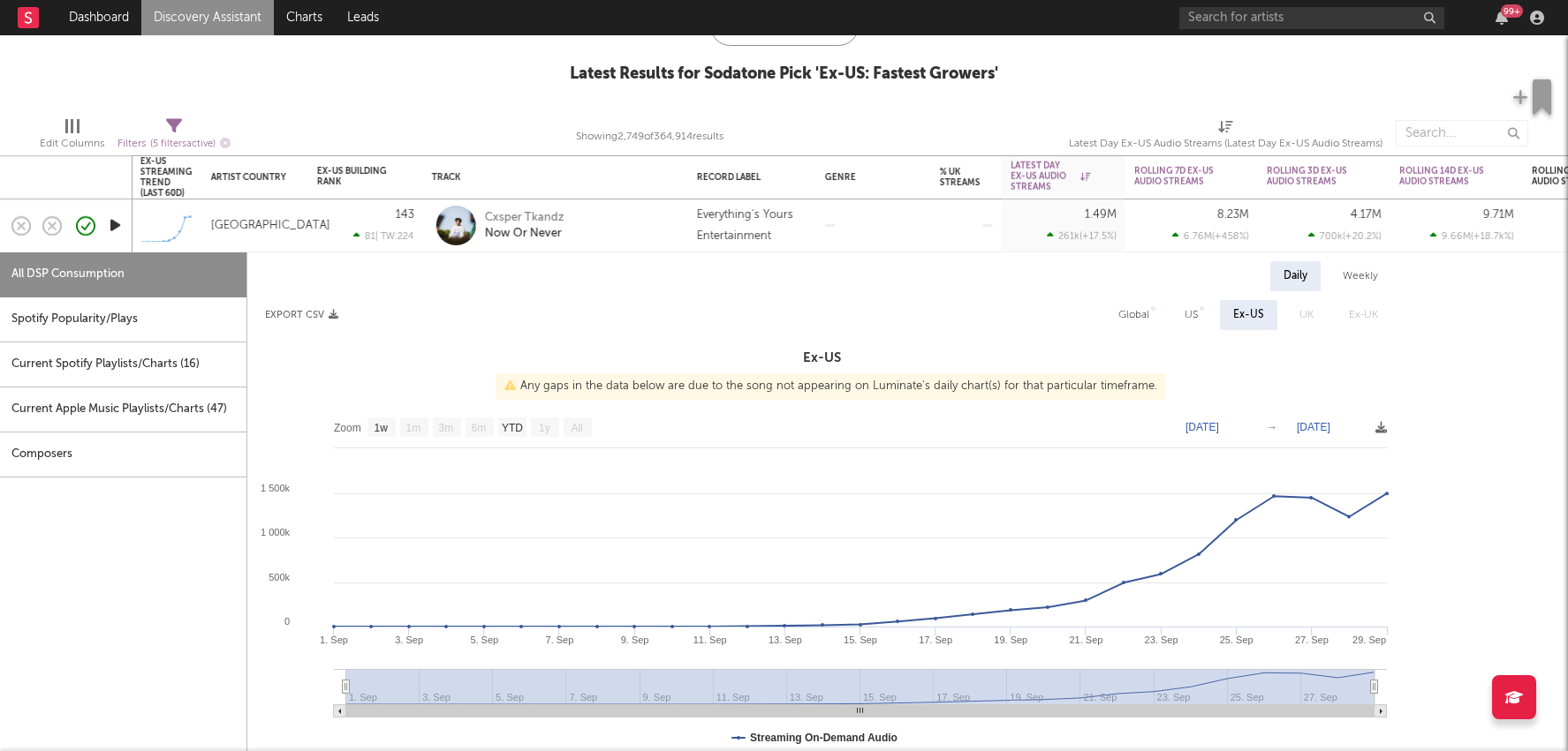
click at [958, 226] on div at bounding box center [966, 226] width 53 height 3
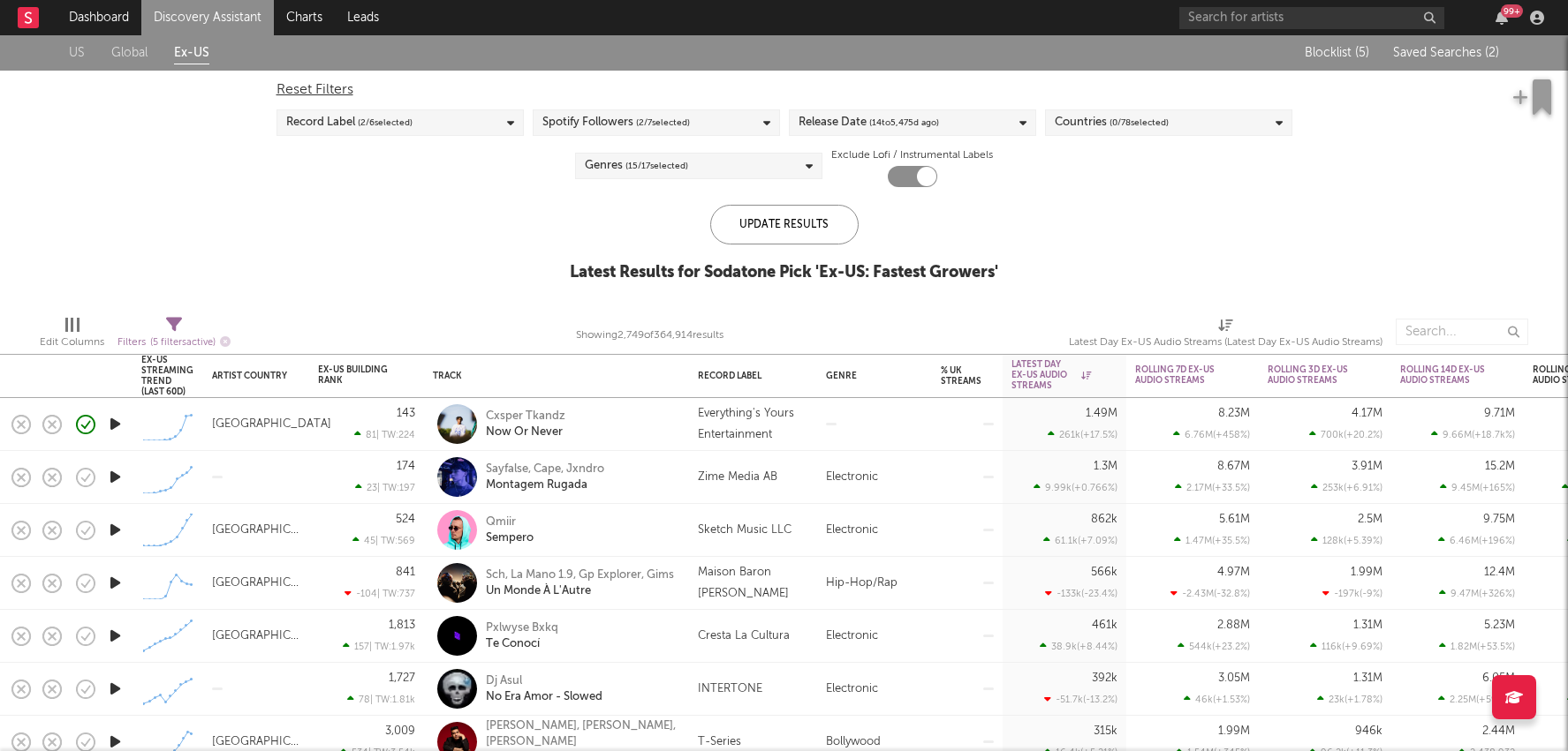
click at [916, 431] on div at bounding box center [874, 425] width 115 height 53
select select "1w"
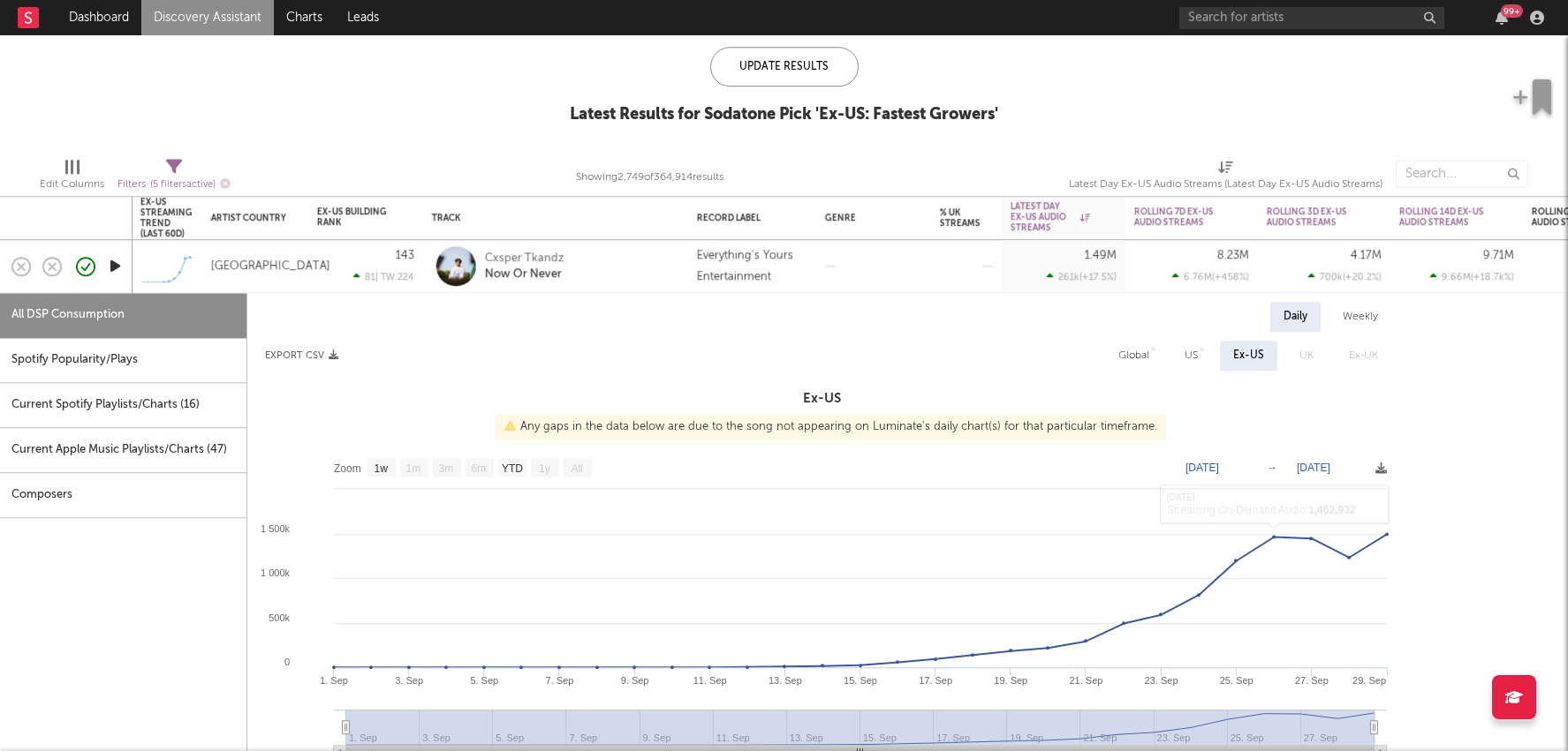
click at [1115, 352] on div "Global" at bounding box center [1134, 356] width 58 height 30
select select "1w"
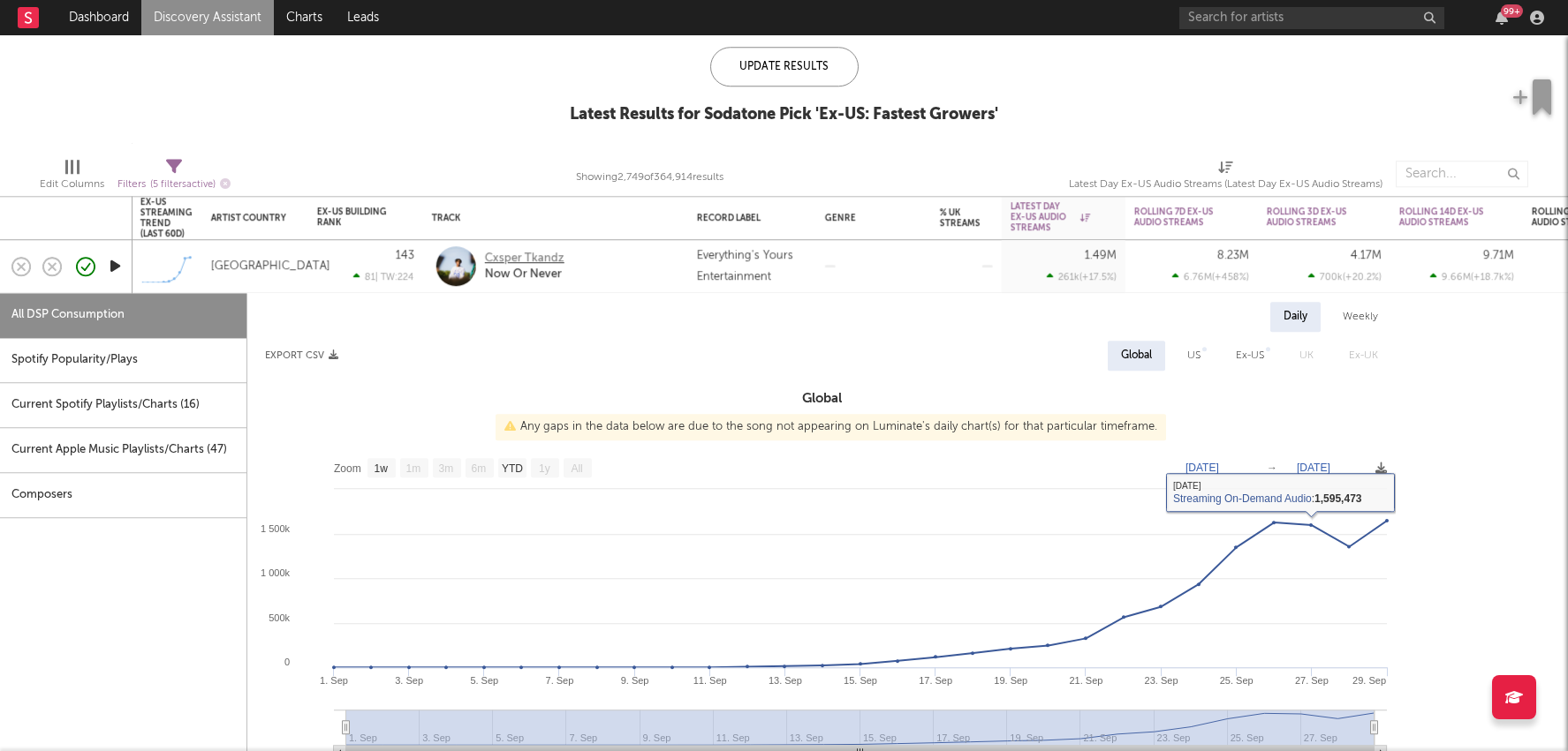
click at [536, 264] on div "Cxsper Tkandz" at bounding box center [525, 258] width 80 height 16
click at [776, 272] on div "Everything's Yours Entertainment" at bounding box center [752, 267] width 110 height 42
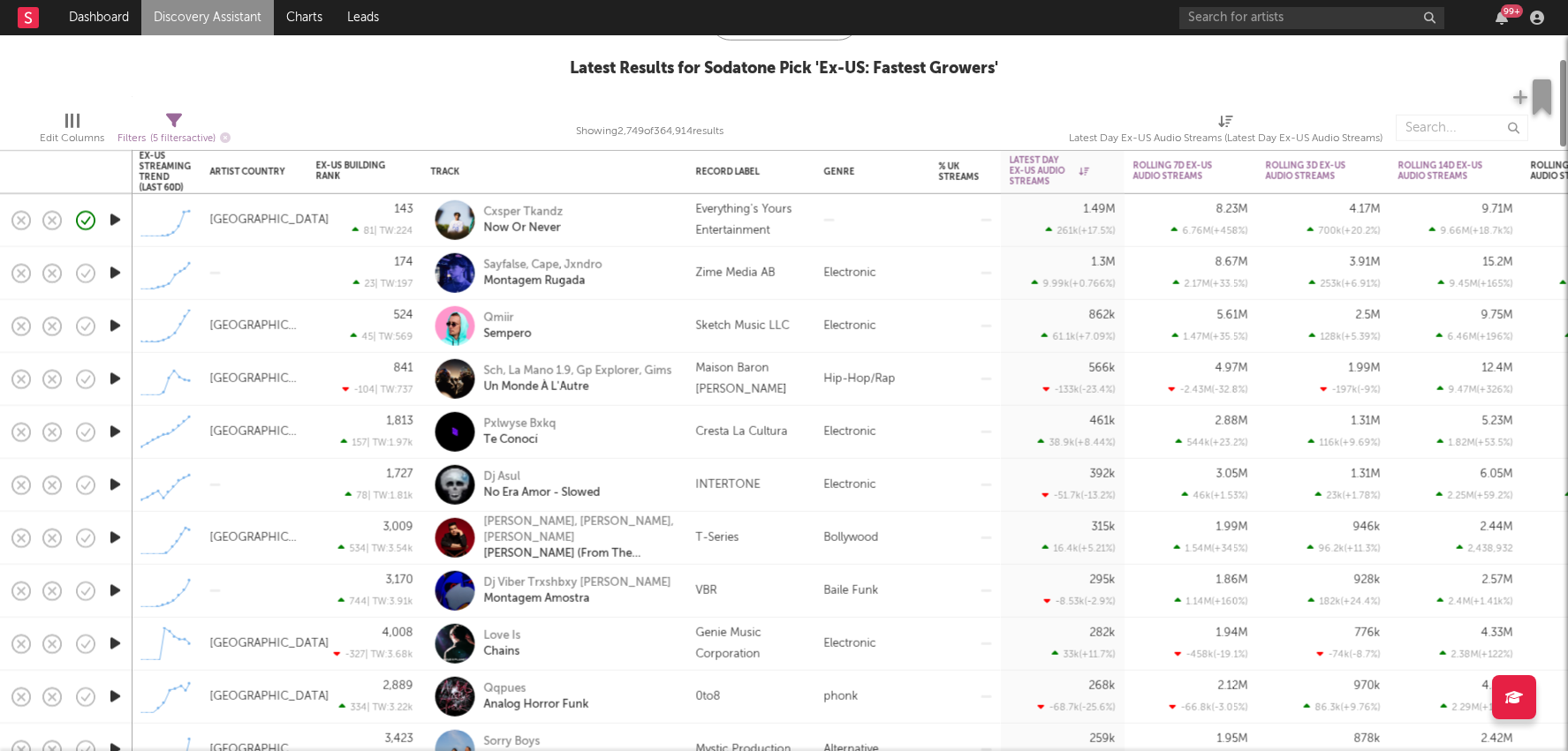
click at [752, 248] on div "Zime Media AB" at bounding box center [751, 274] width 128 height 53
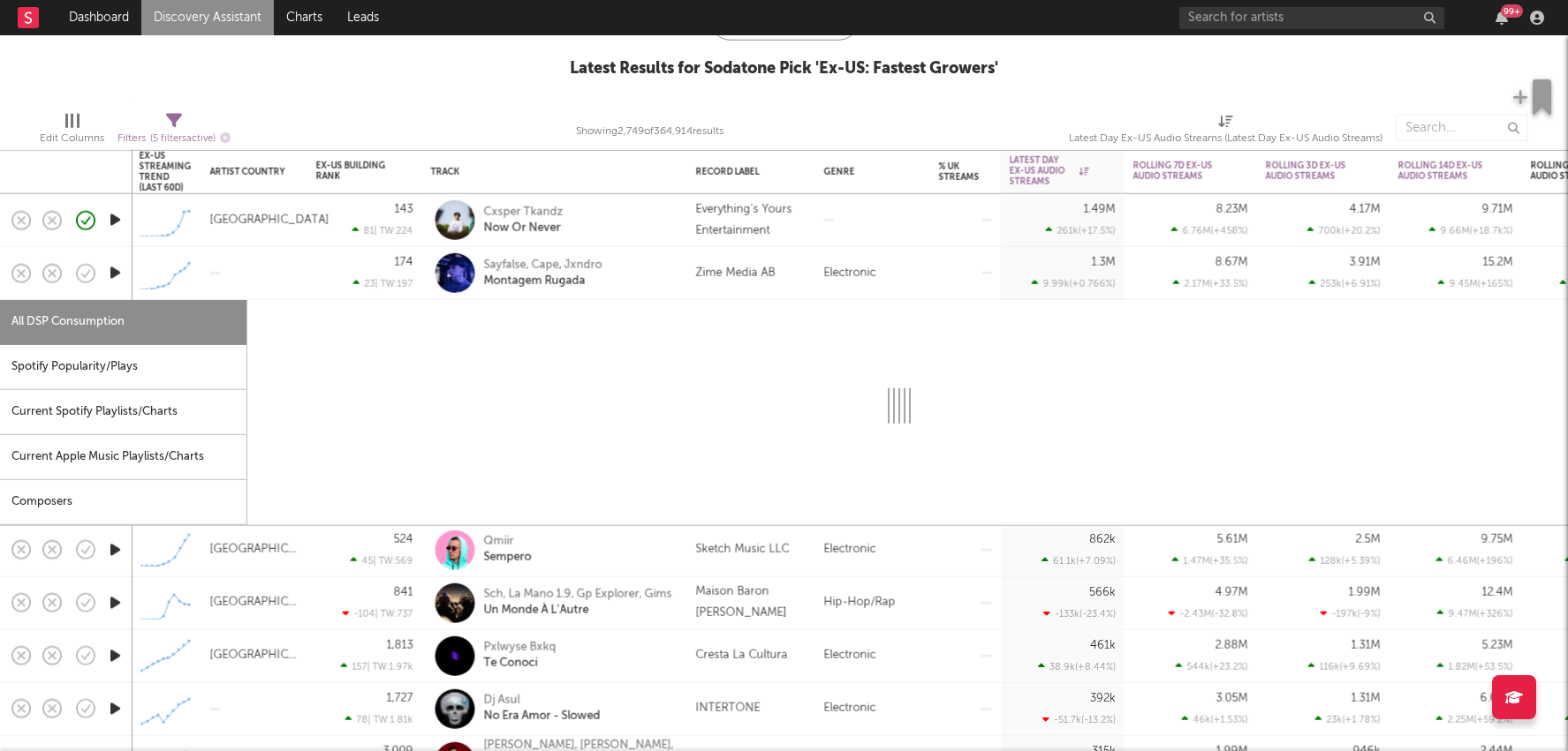
click at [762, 264] on div "Zime Media AB" at bounding box center [736, 272] width 80 height 21
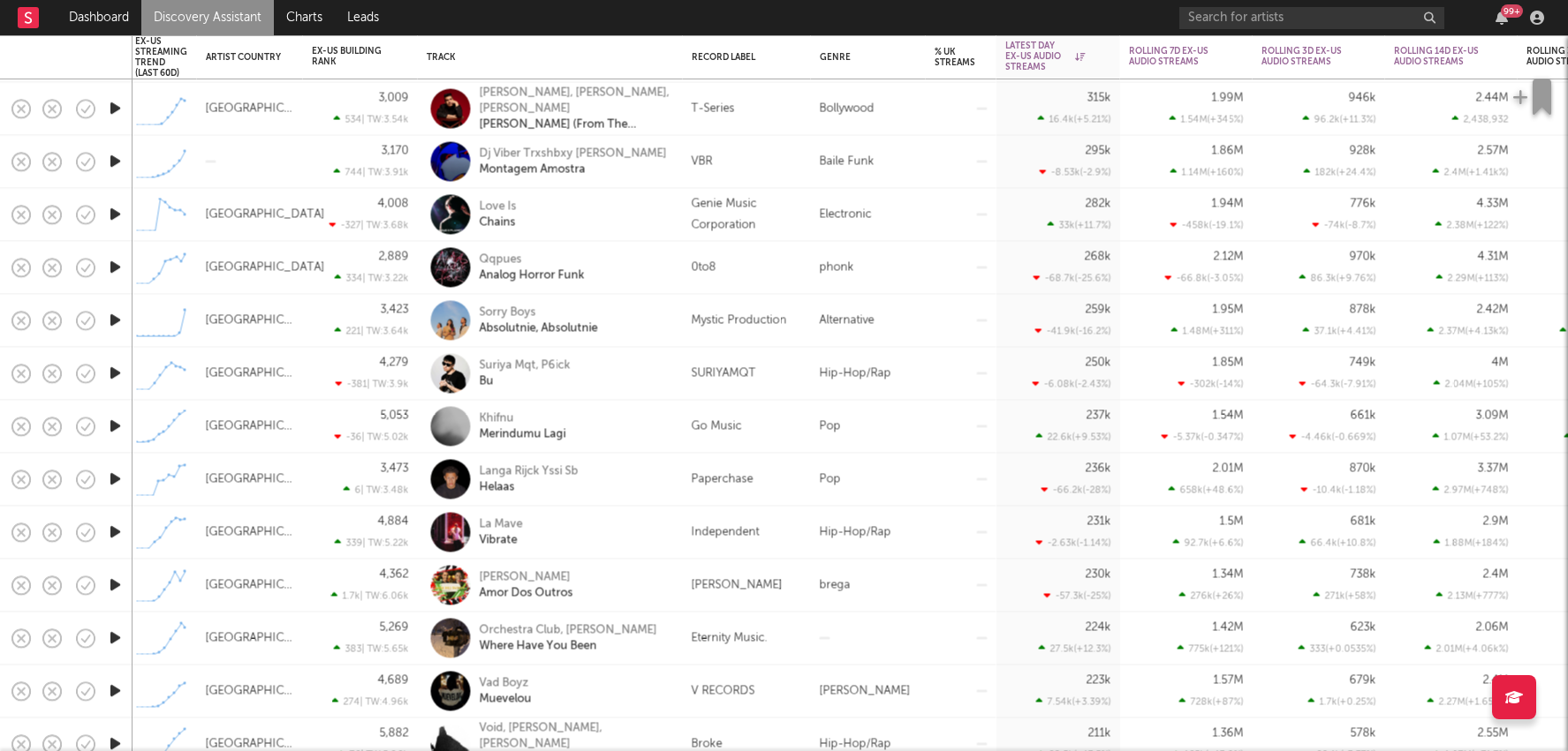
click at [1490, 13] on div "99 +" at bounding box center [1501, 17] width 27 height 14
click at [1506, 13] on div "99 +" at bounding box center [1512, 11] width 22 height 13
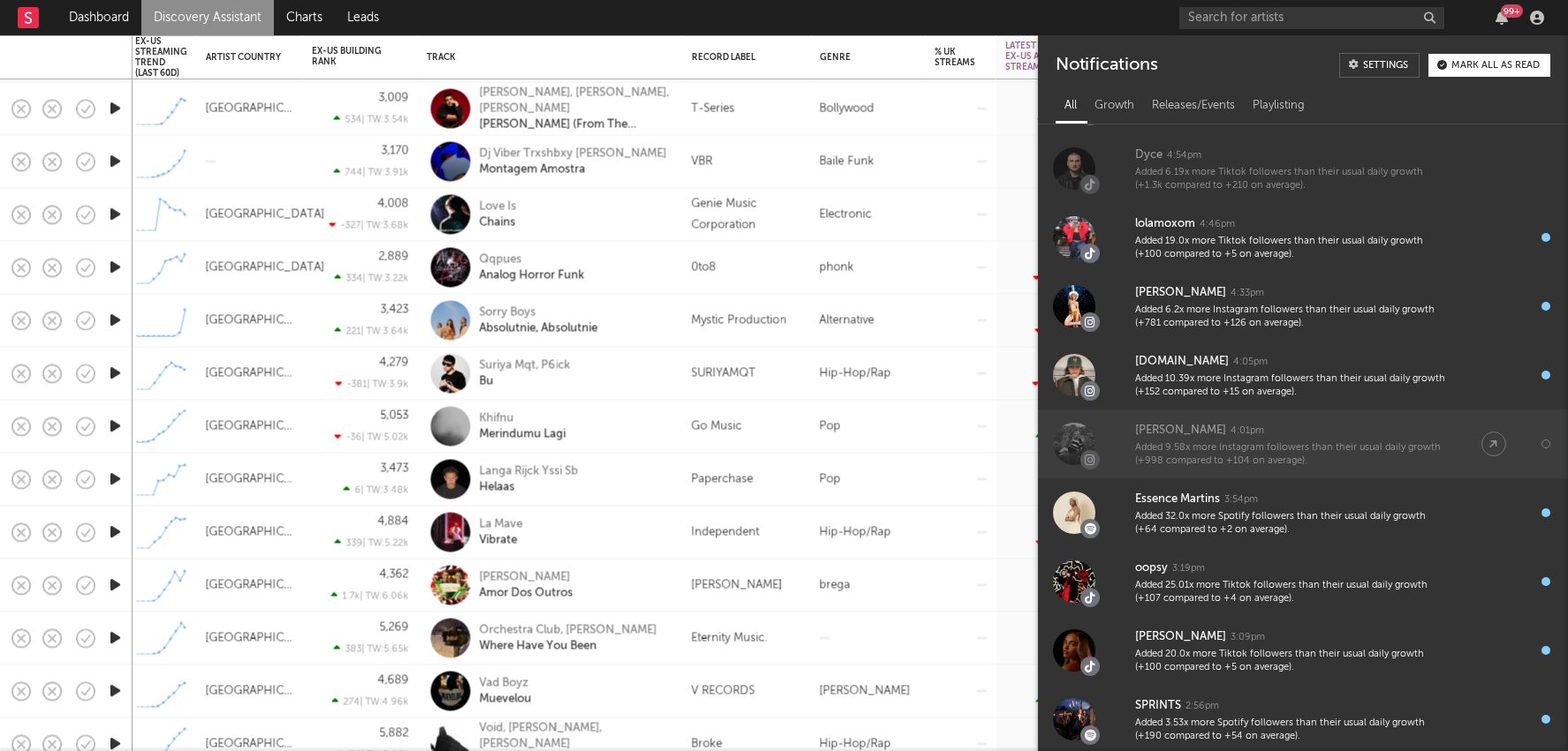
scroll to position [195, 0]
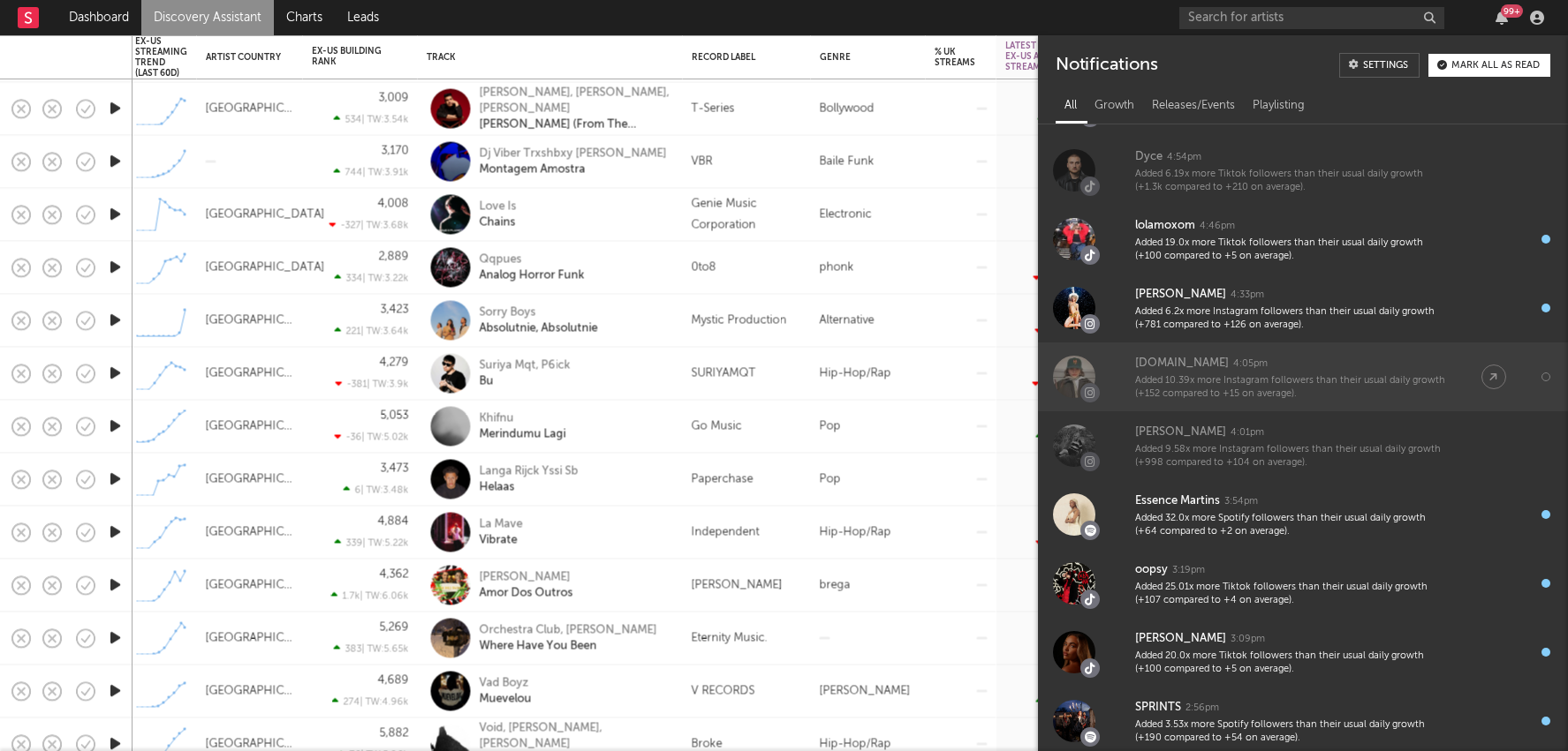
click at [1255, 384] on div "Added 10.39x more Instagram followers than their usual daily growth (+152 compa…" at bounding box center [1290, 388] width 311 height 28
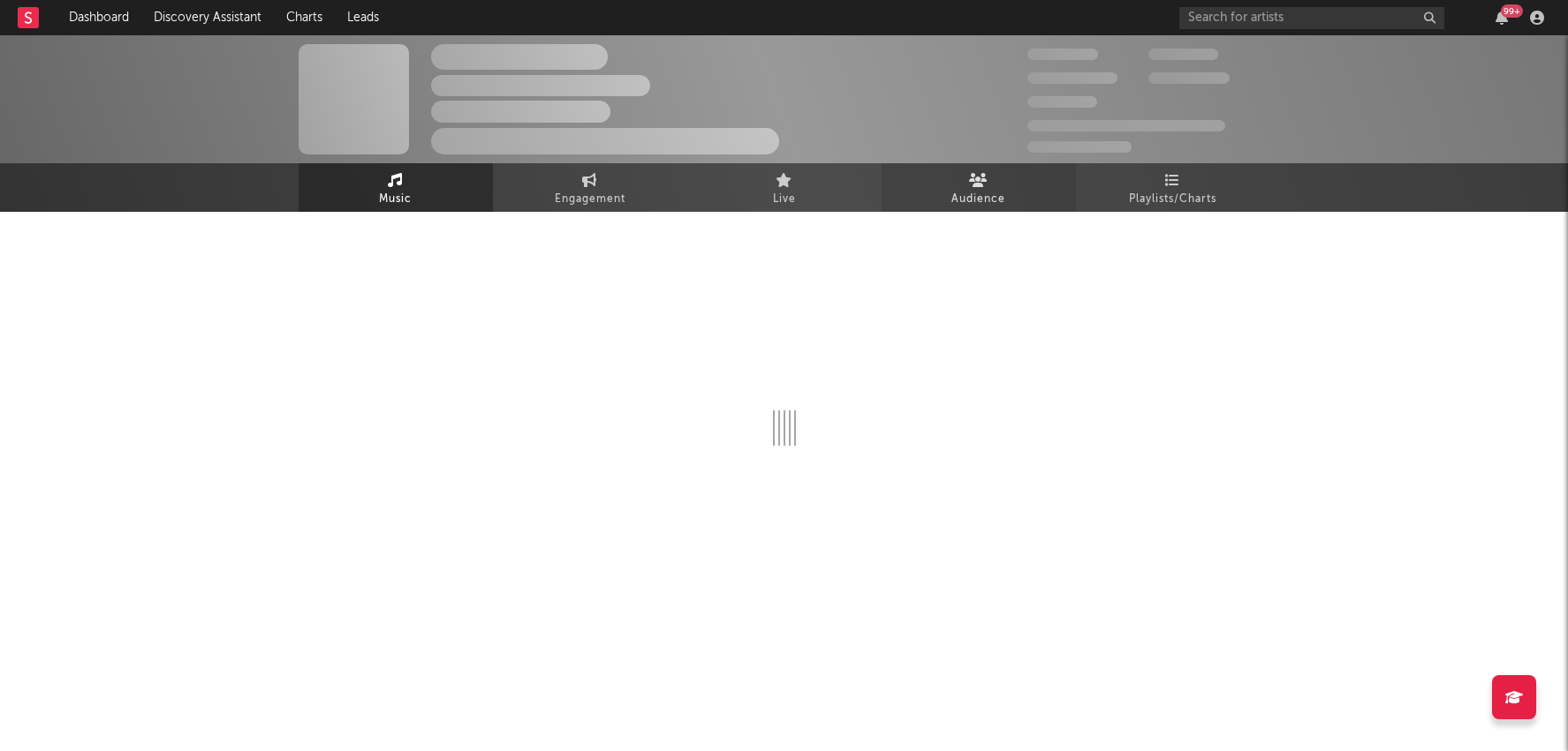
select select "1w"
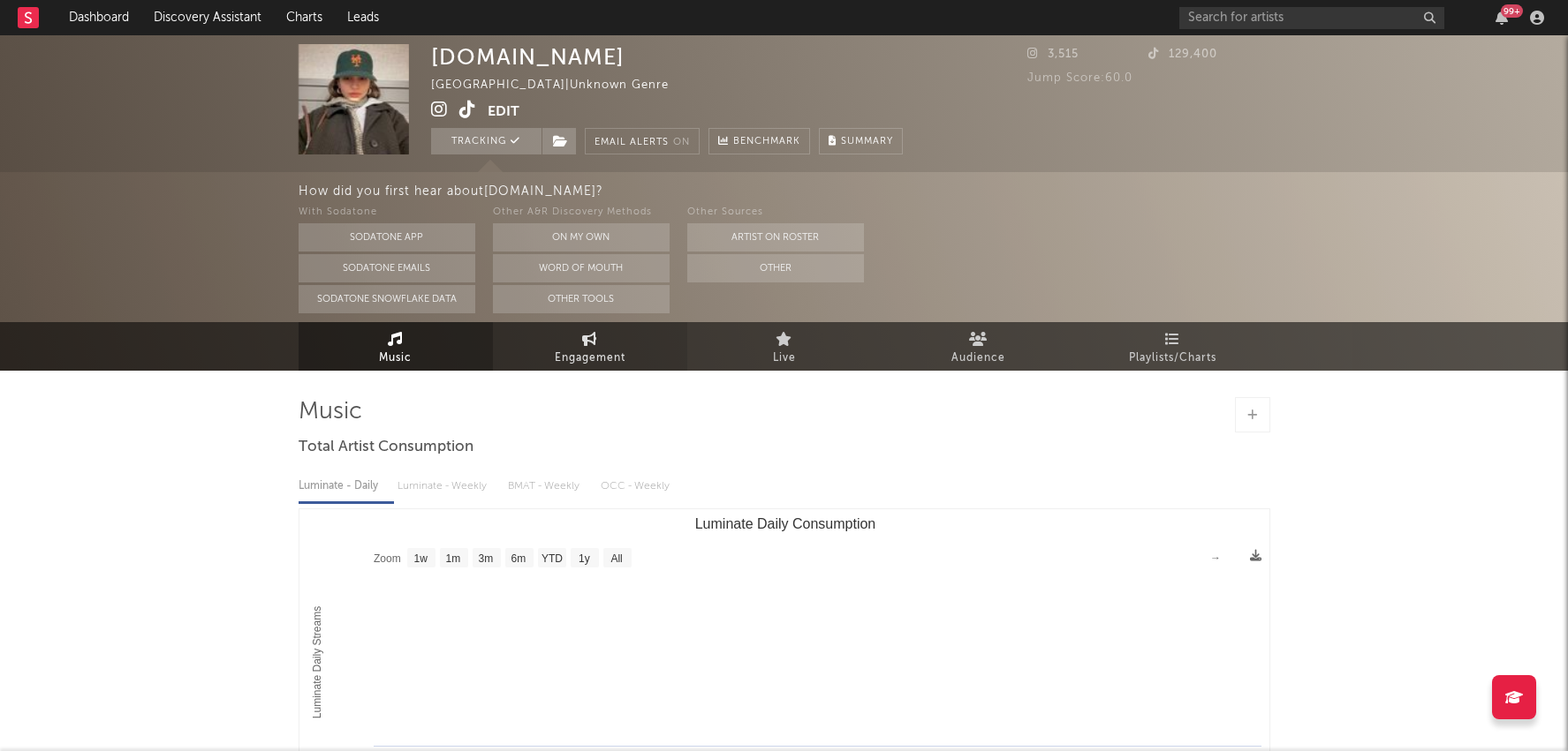
click at [583, 359] on span "Engagement" at bounding box center [590, 358] width 71 height 21
select select "1w"
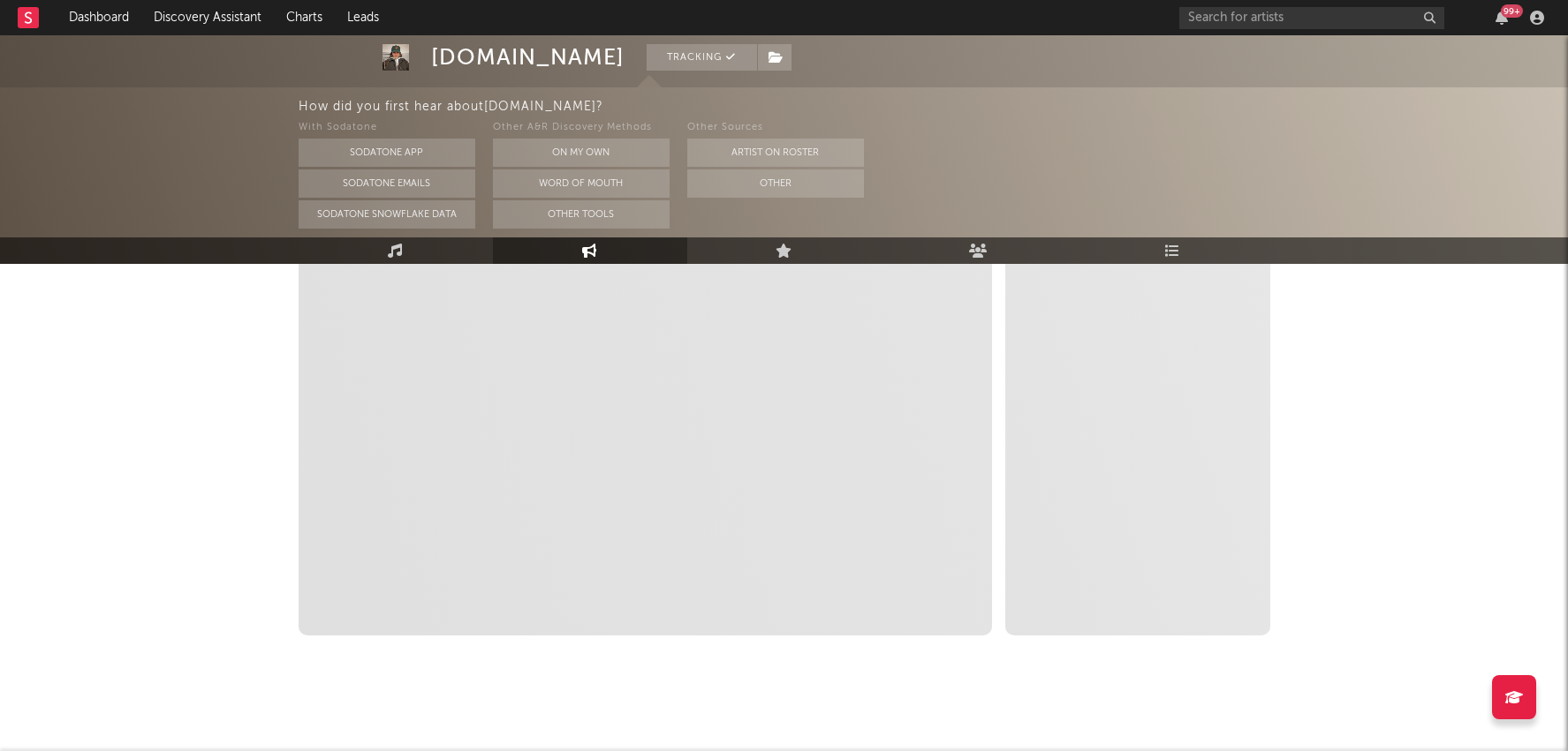
select select "1m"
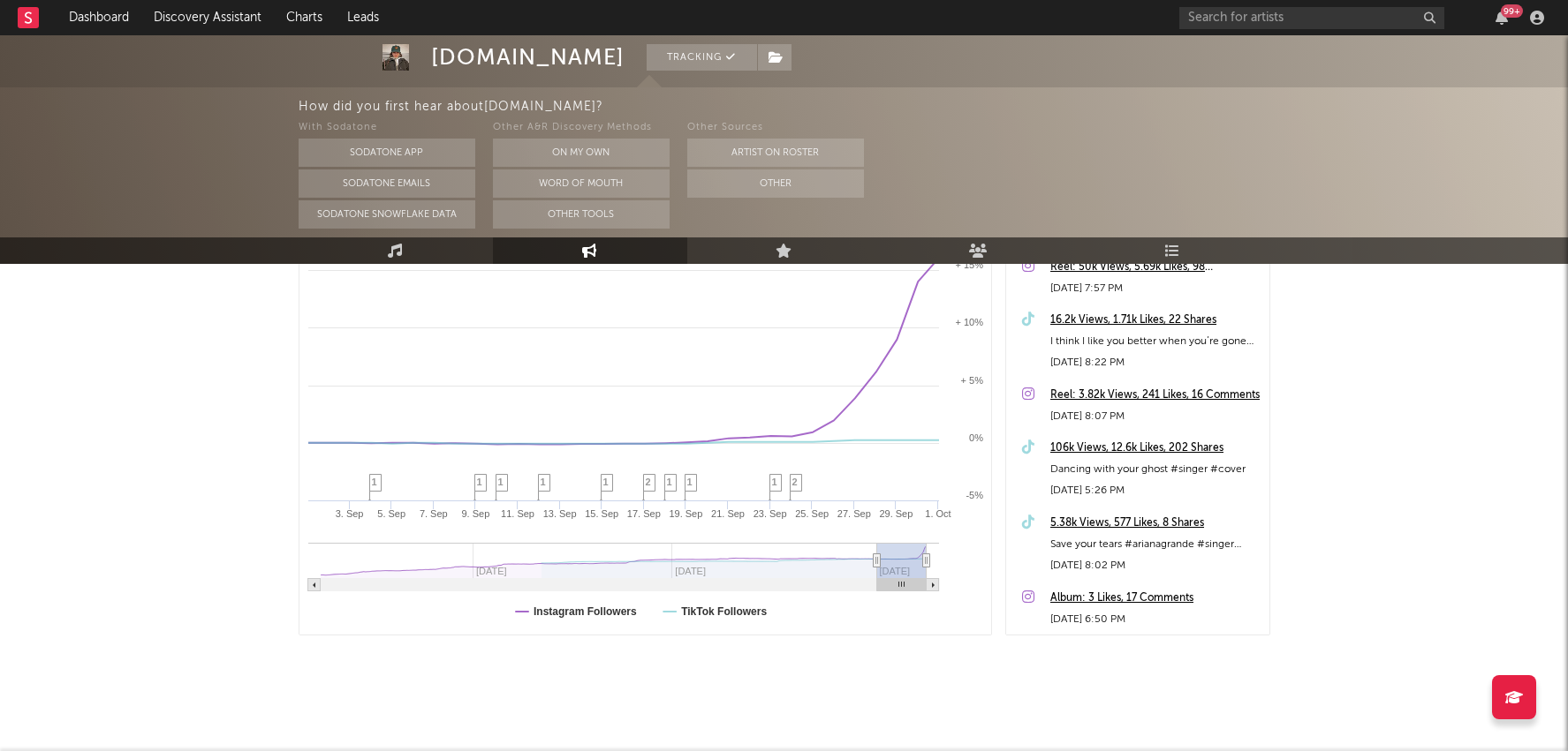
scroll to position [229, 0]
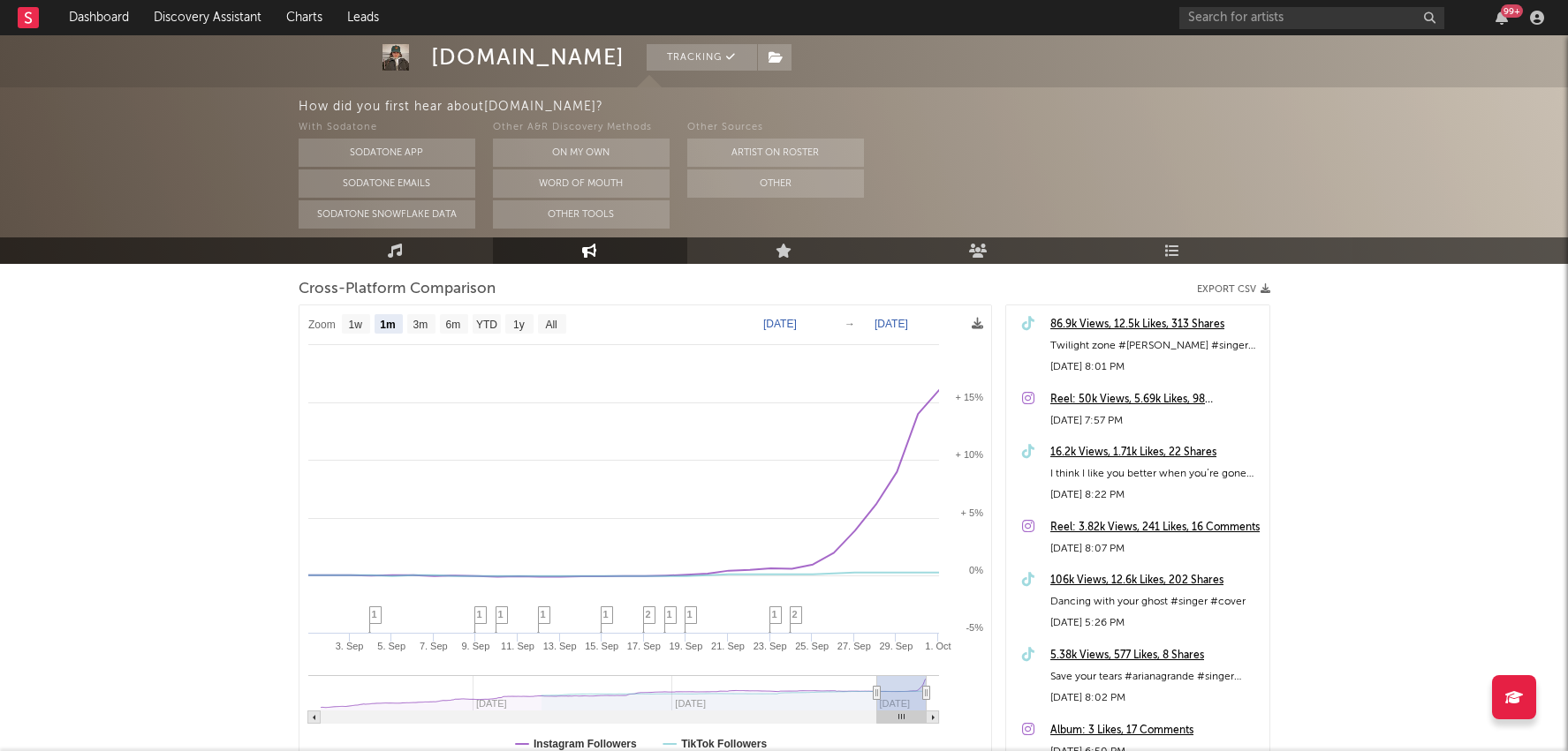
click at [1502, 13] on div "99 +" at bounding box center [1512, 11] width 22 height 13
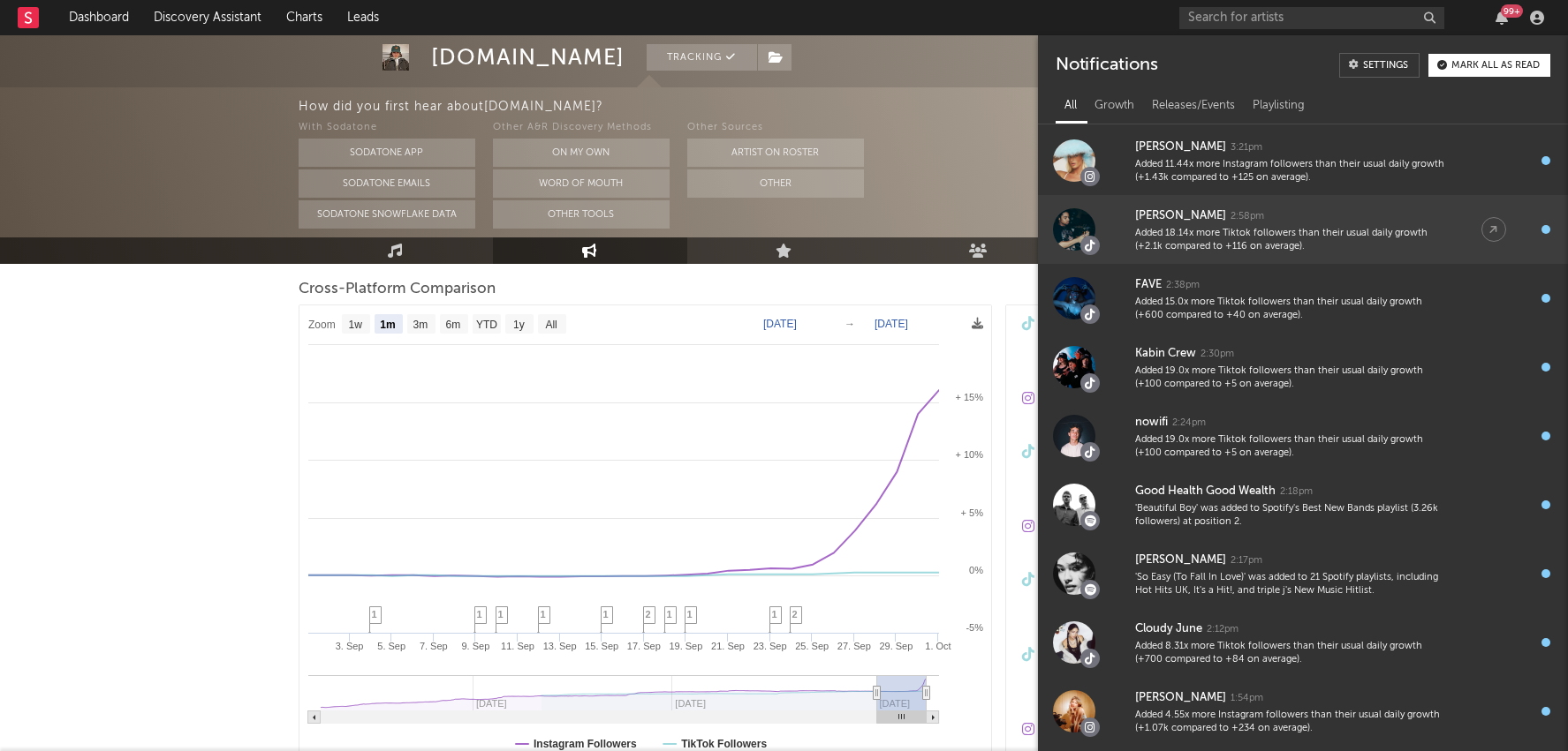
scroll to position [5574, 0]
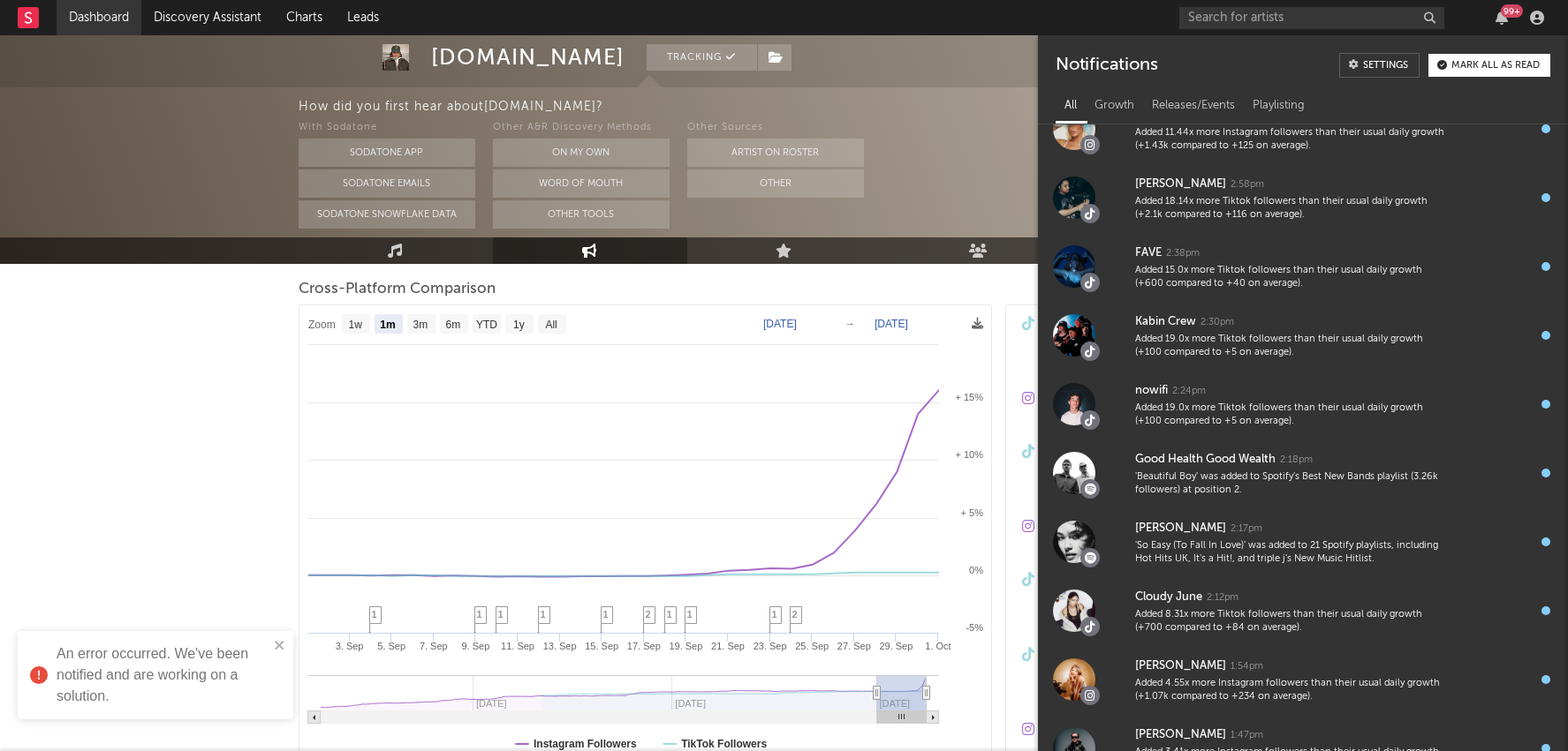
click at [128, 21] on link "Dashboard" at bounding box center [99, 17] width 84 height 36
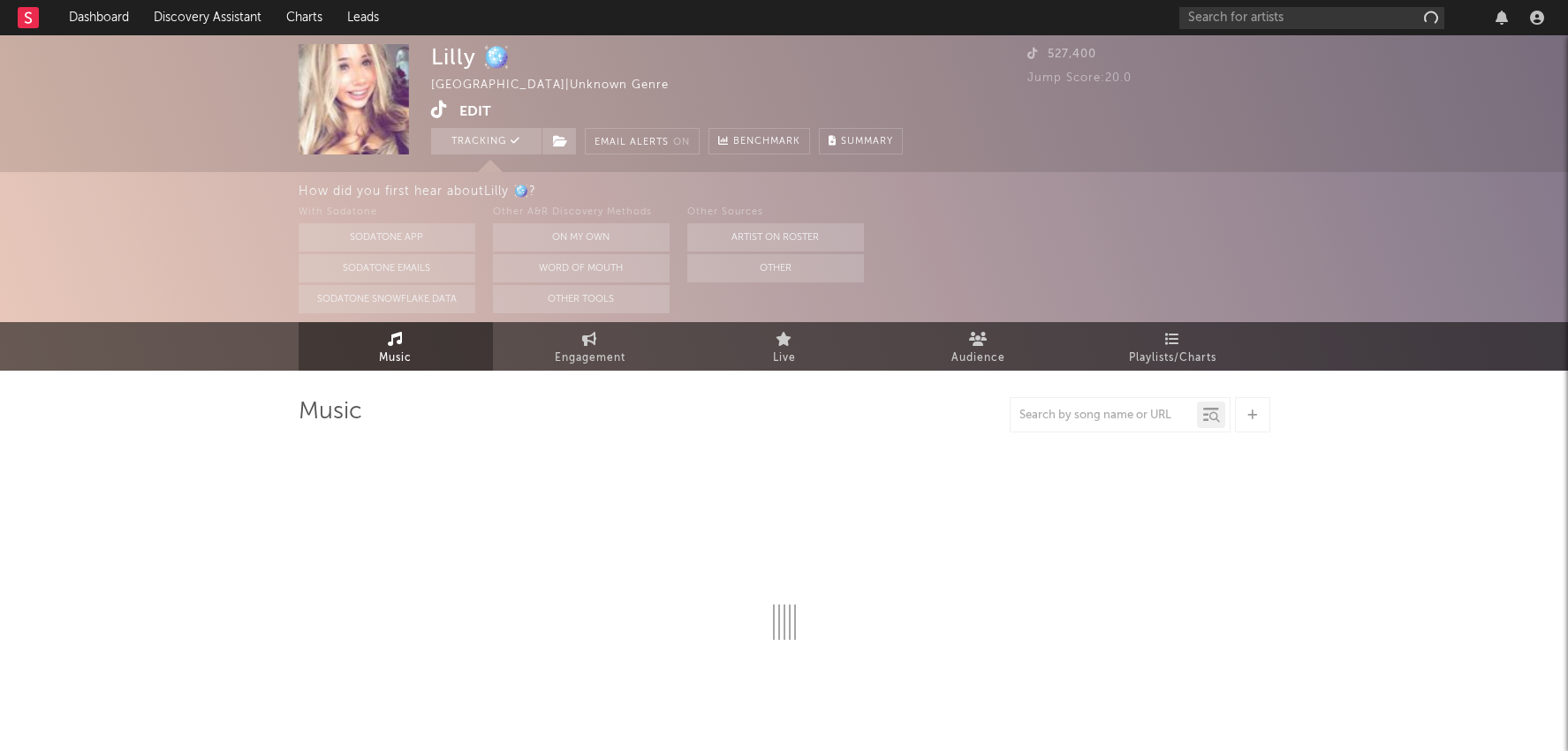
select select "1w"
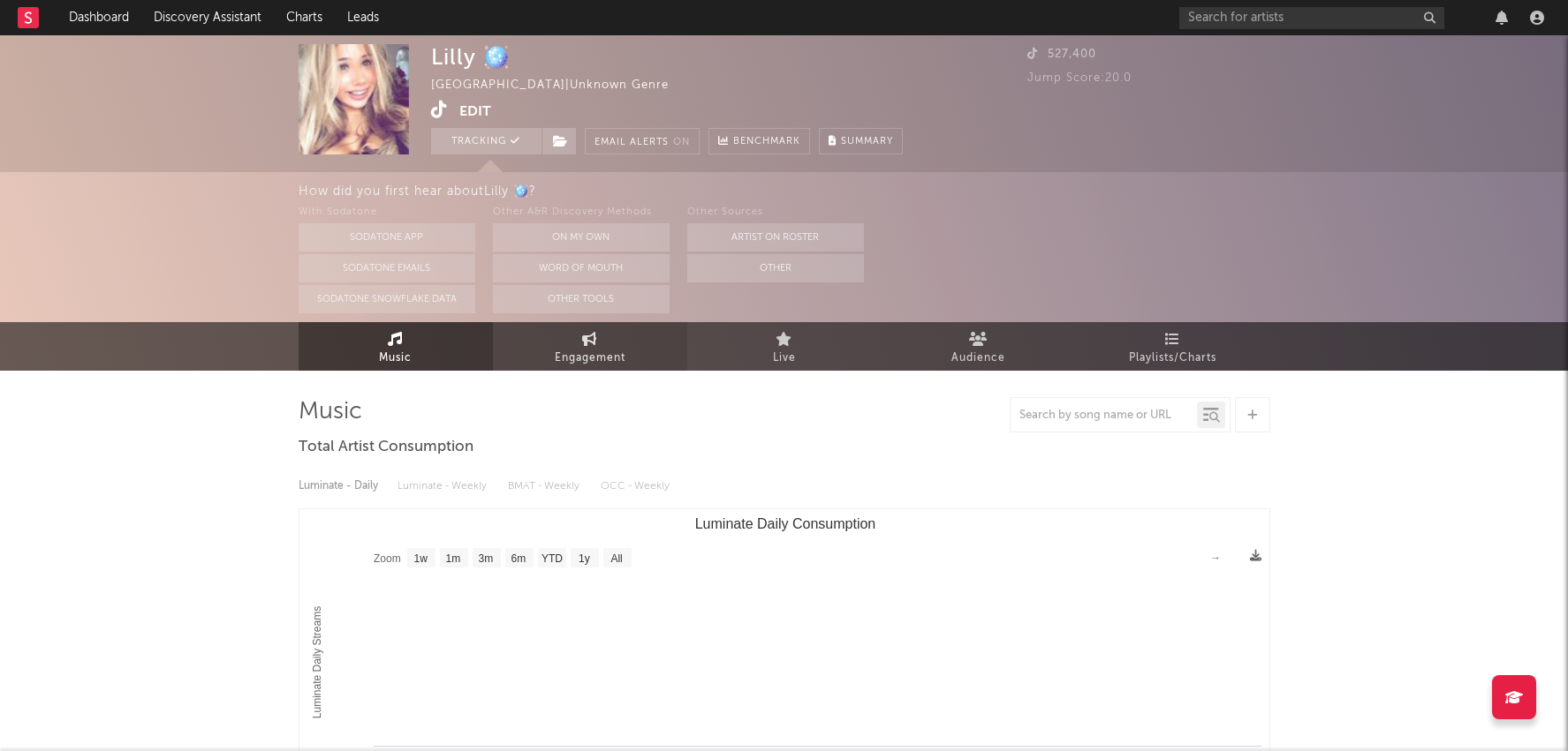
click at [606, 361] on span "Engagement" at bounding box center [590, 358] width 71 height 21
select select "1w"
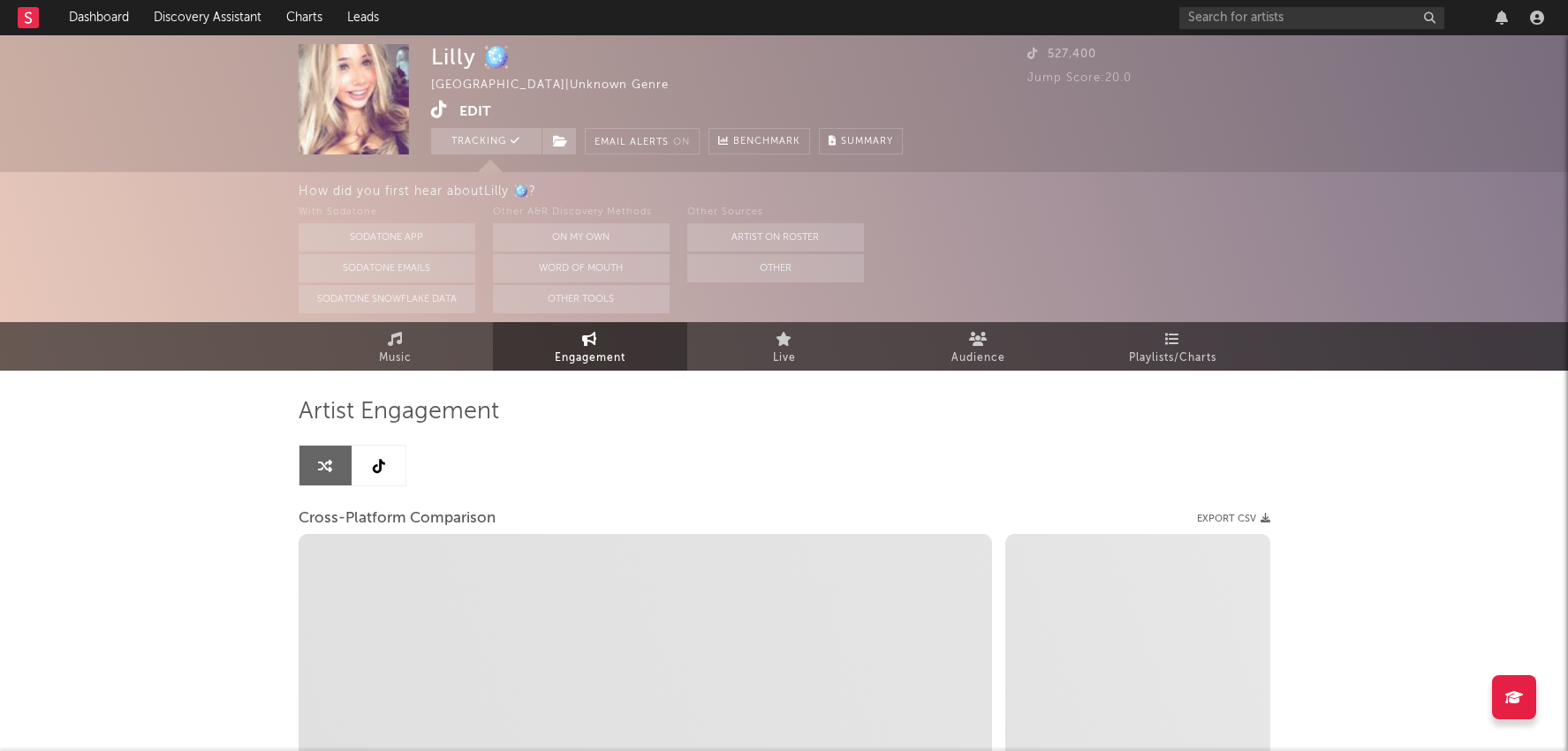
select select "1m"
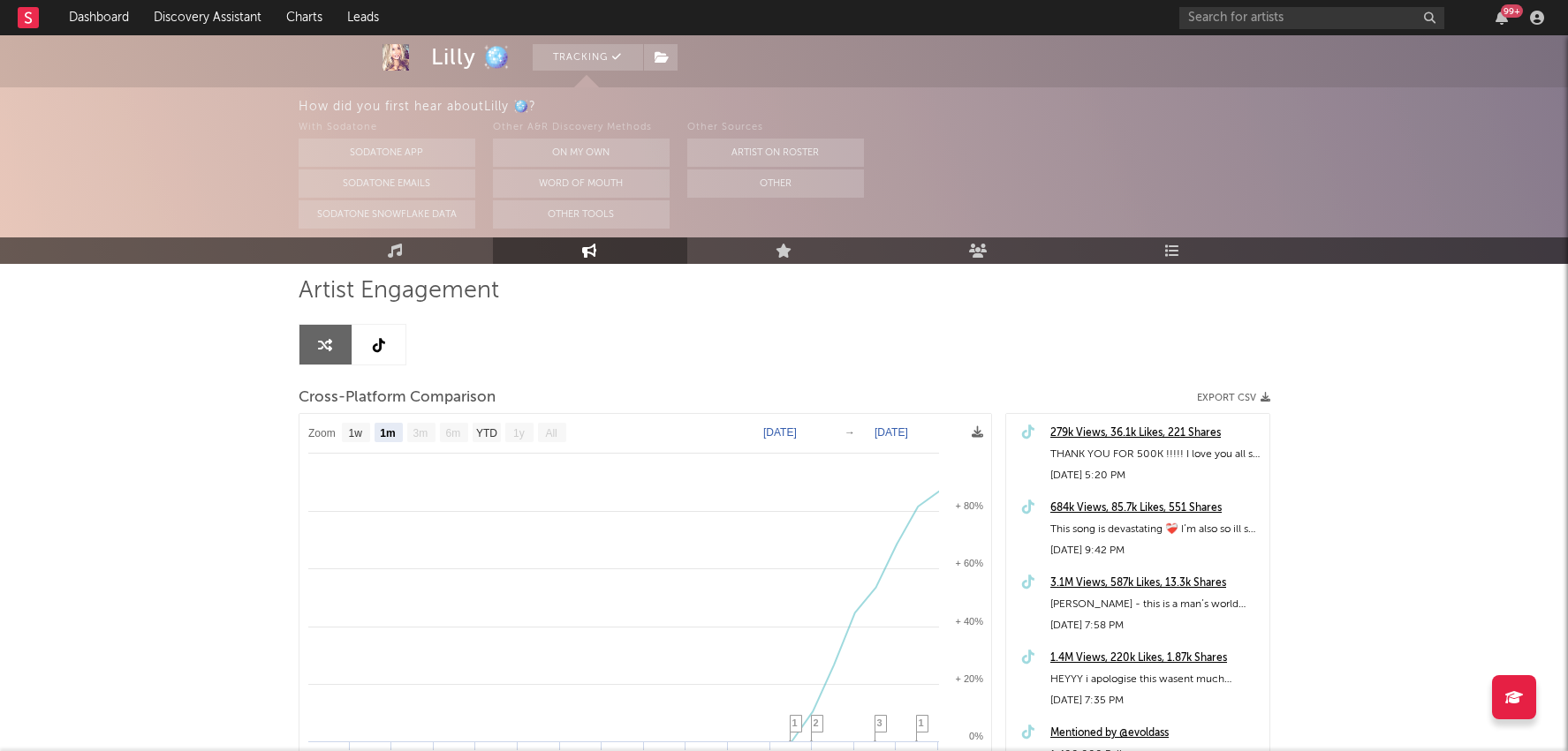
scroll to position [165, 0]
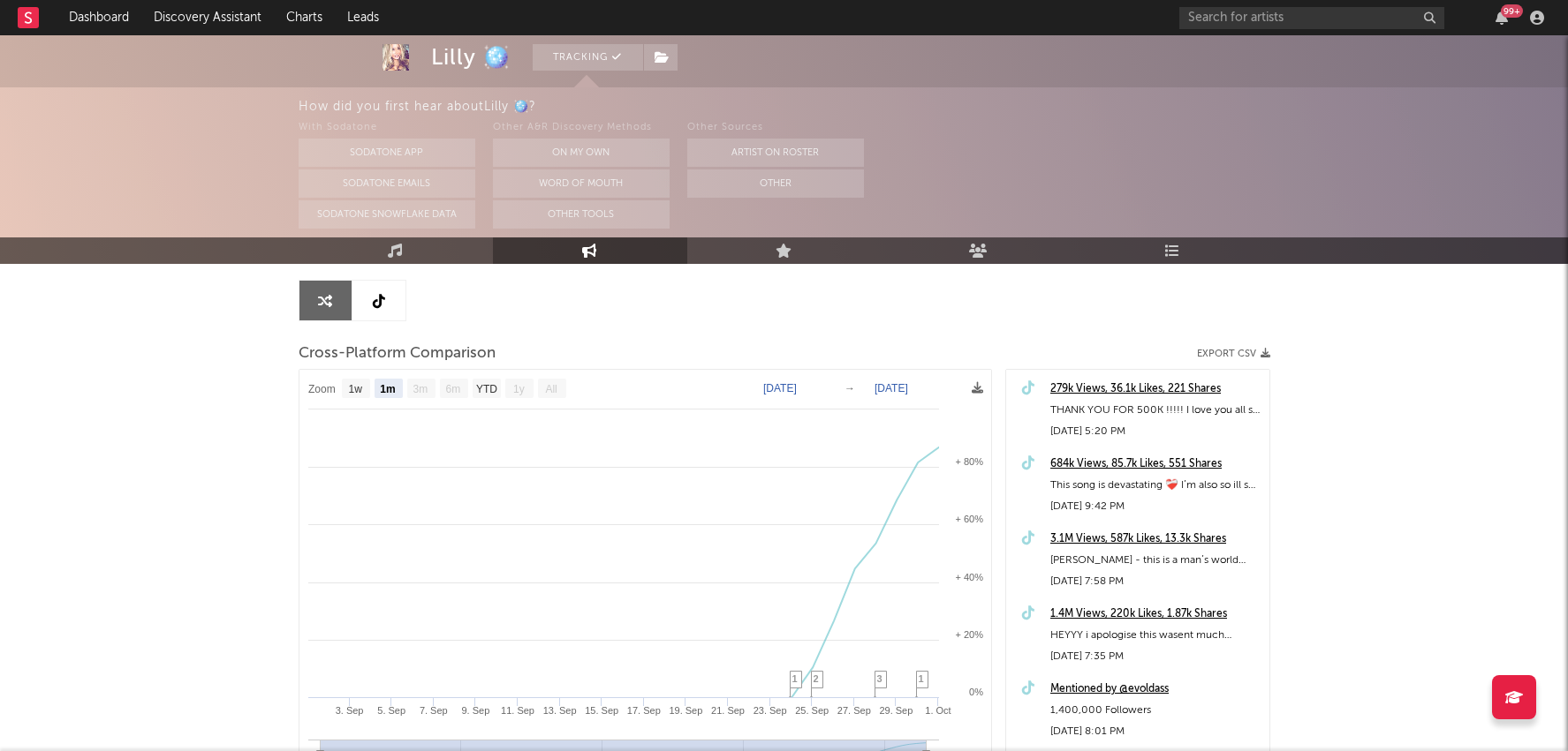
click at [1117, 529] on div "3.1M Views, 587k Likes, 13.3k Shares" at bounding box center [1155, 539] width 210 height 21
click at [395, 294] on link at bounding box center [379, 300] width 53 height 39
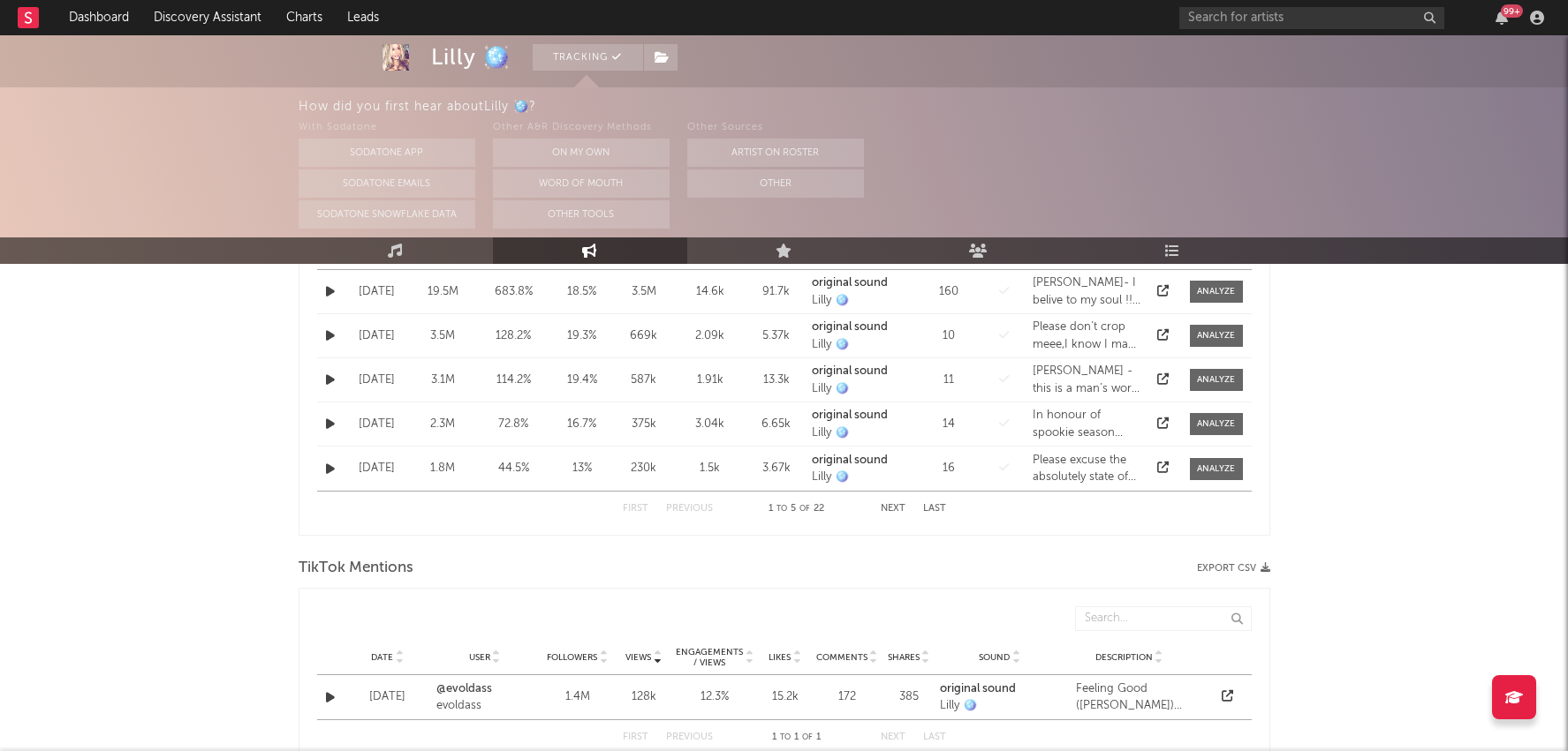
select select "1w"
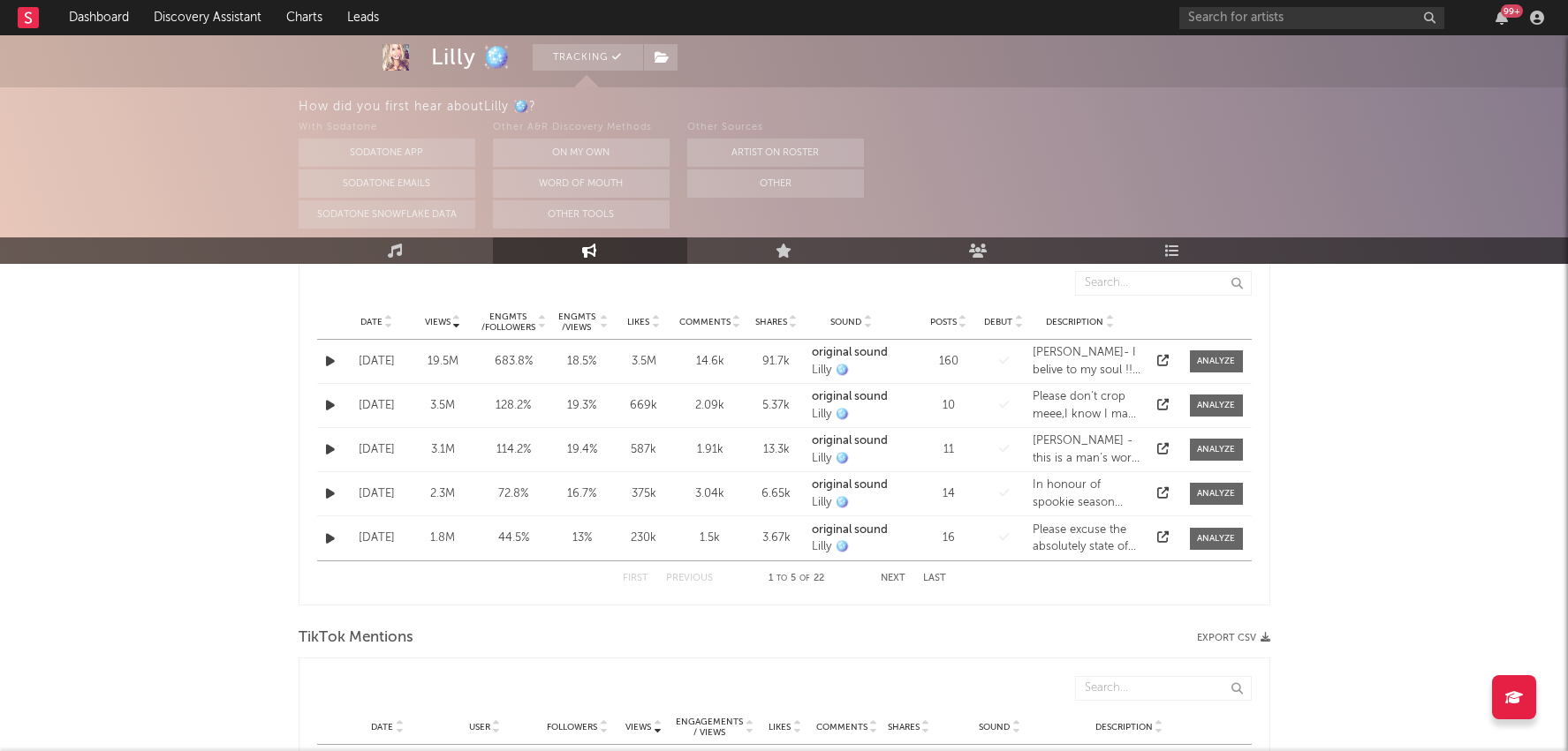
scroll to position [557, 0]
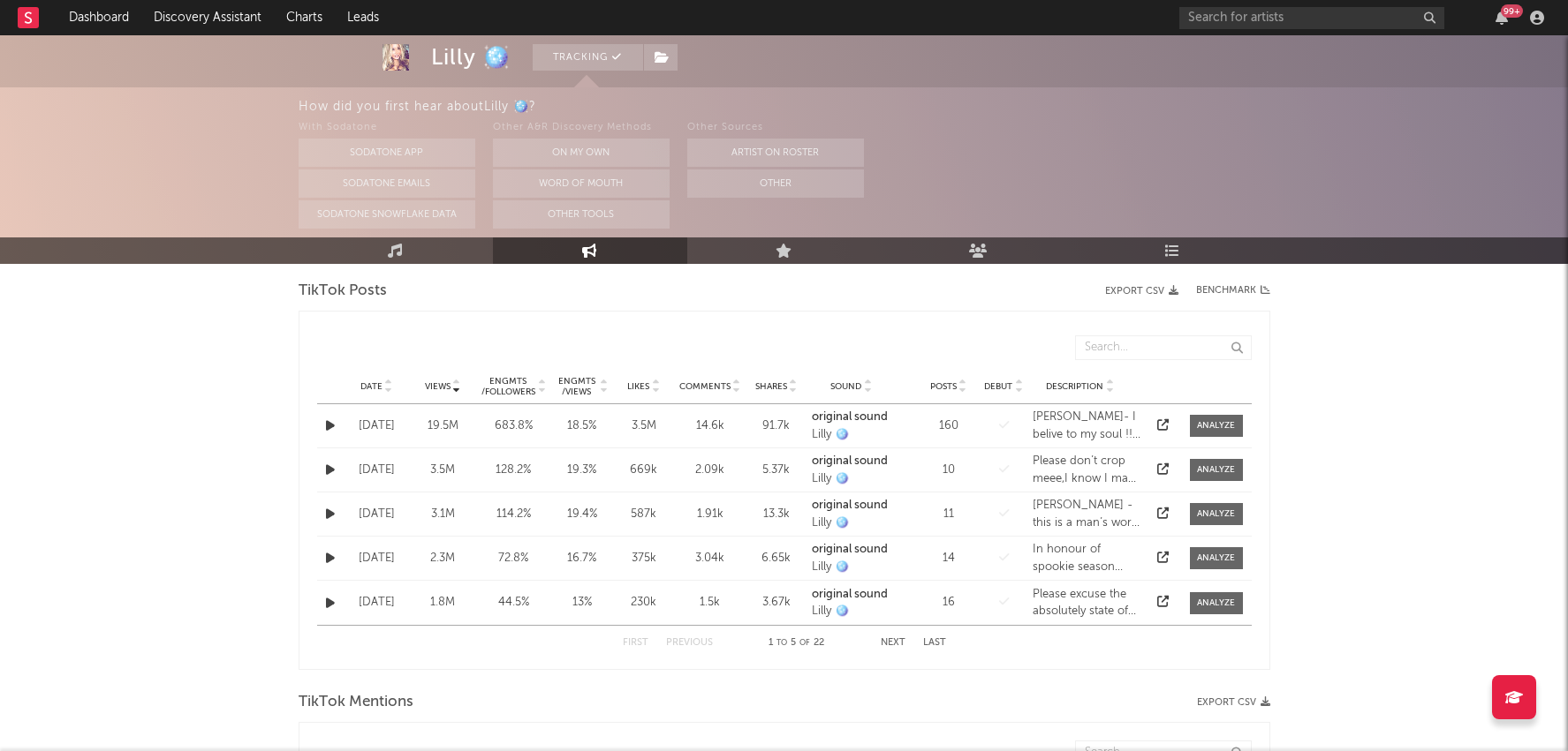
click at [383, 385] on div at bounding box center [388, 386] width 11 height 13
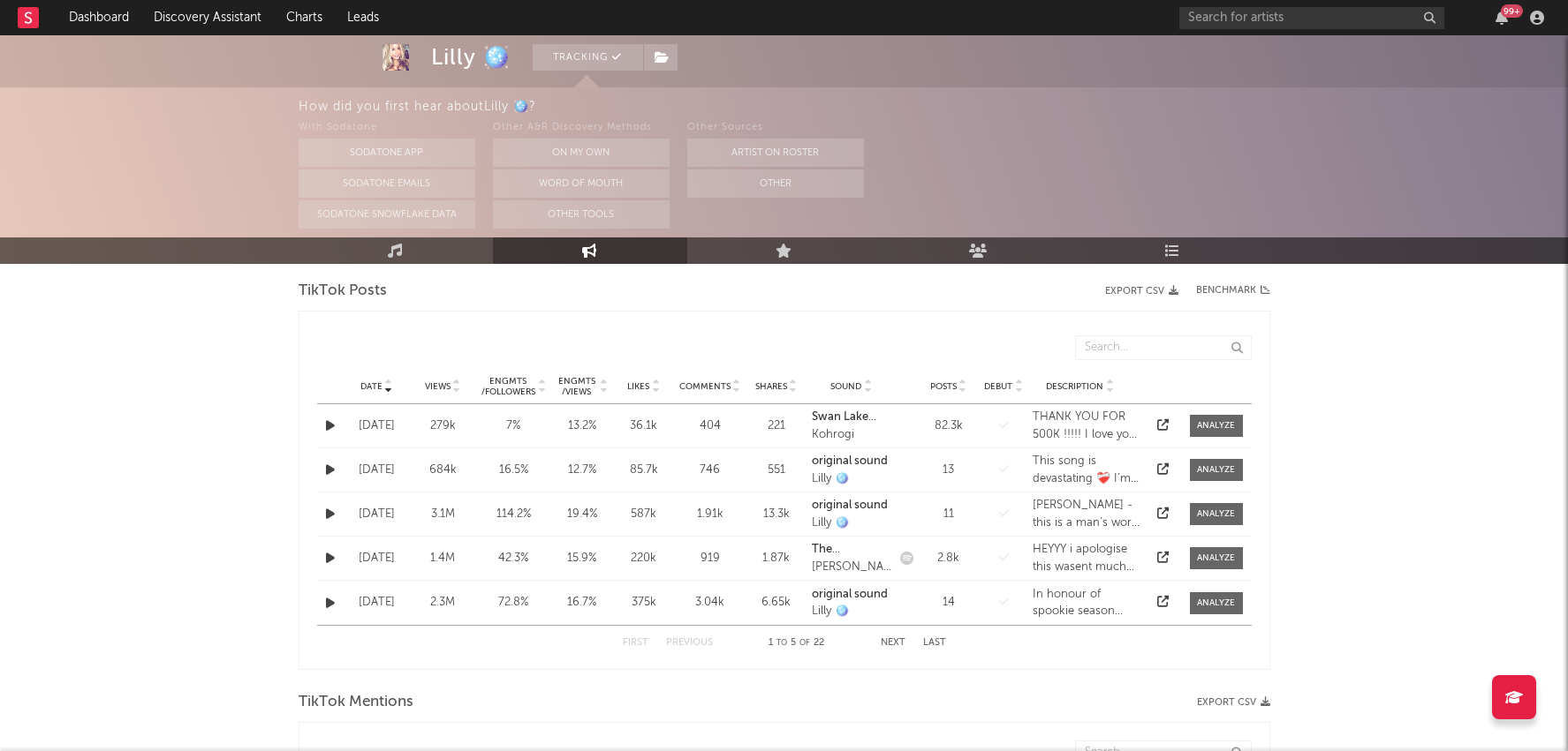
scroll to position [0, 0]
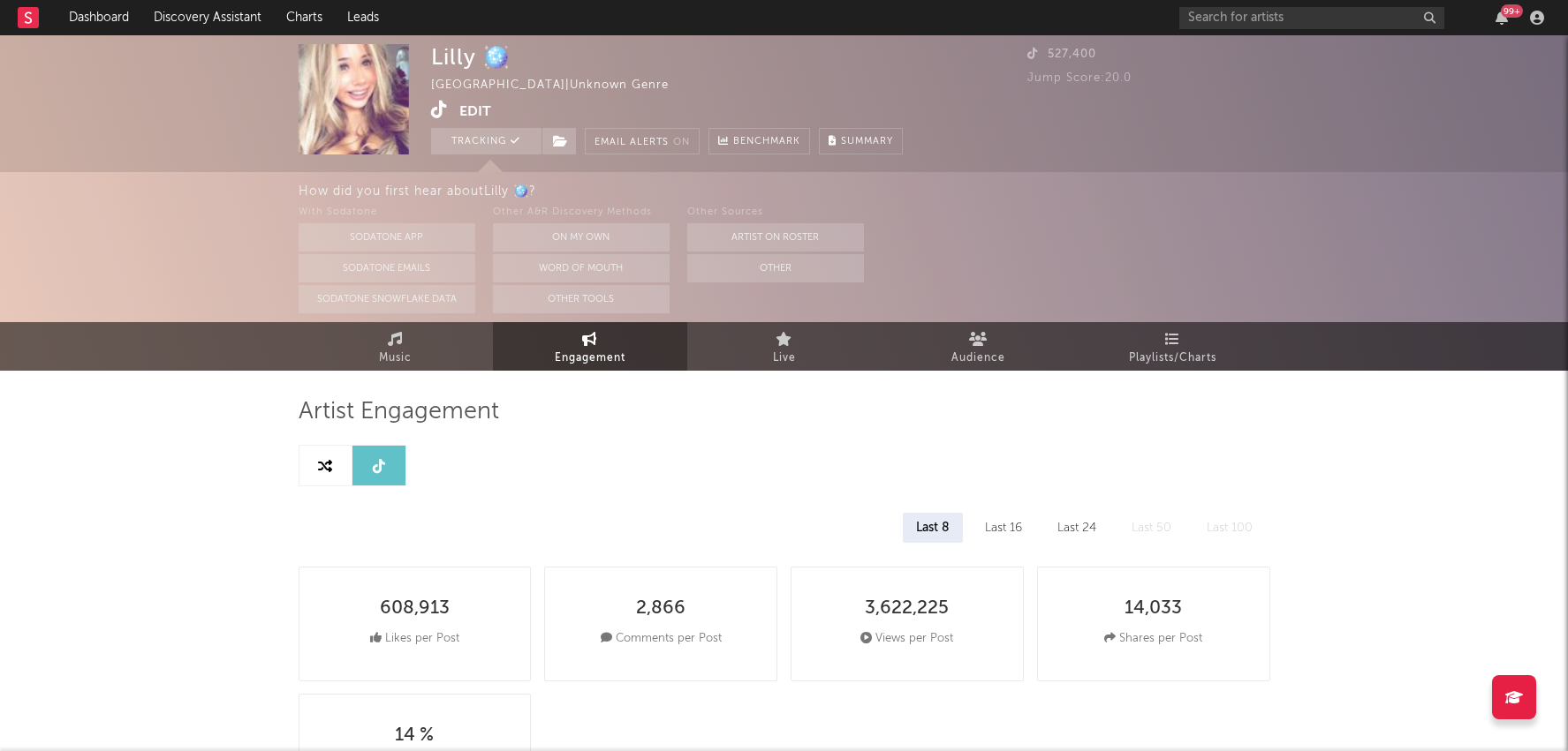
click at [438, 108] on icon at bounding box center [439, 109] width 17 height 17
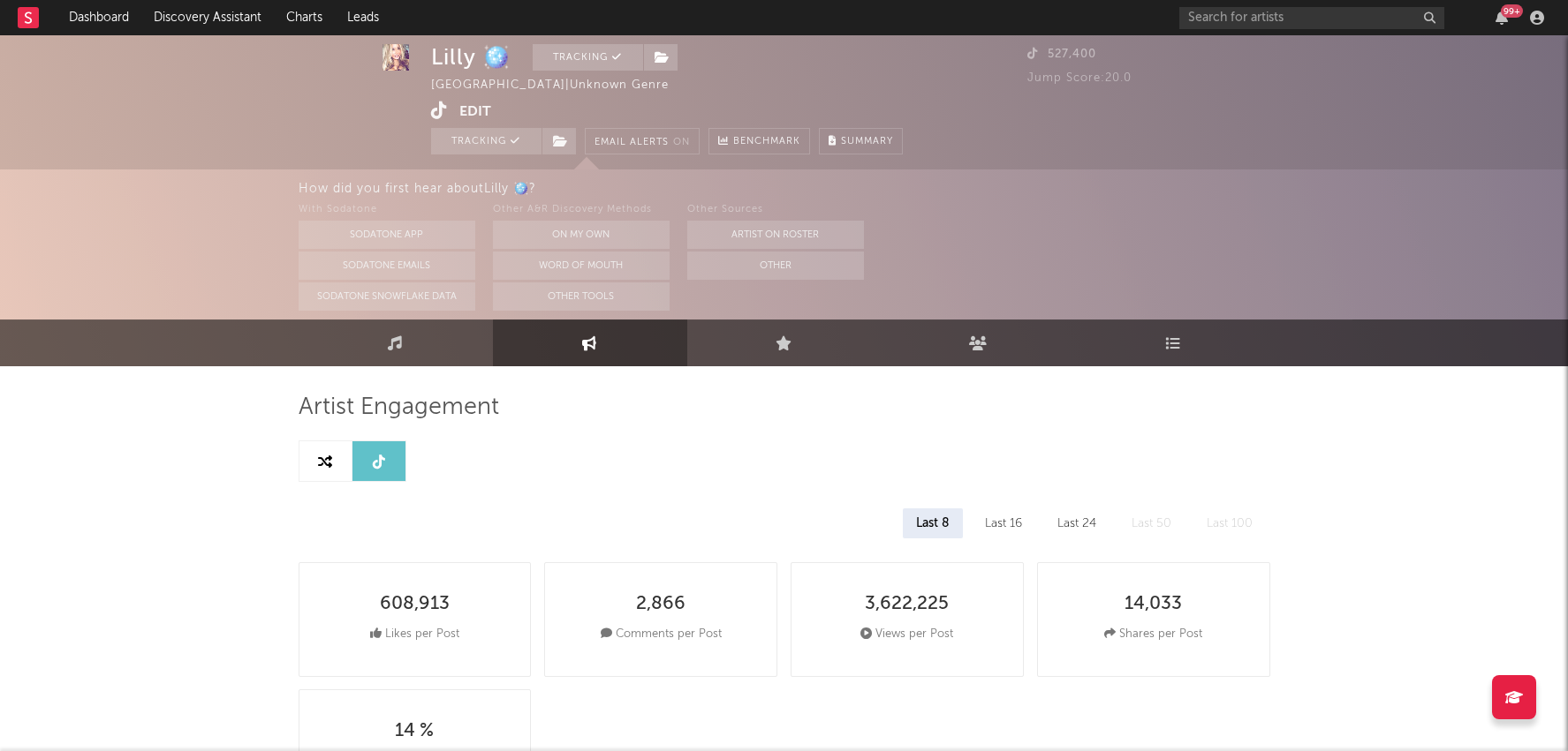
click at [1095, 529] on div "Last 24" at bounding box center [1076, 524] width 65 height 30
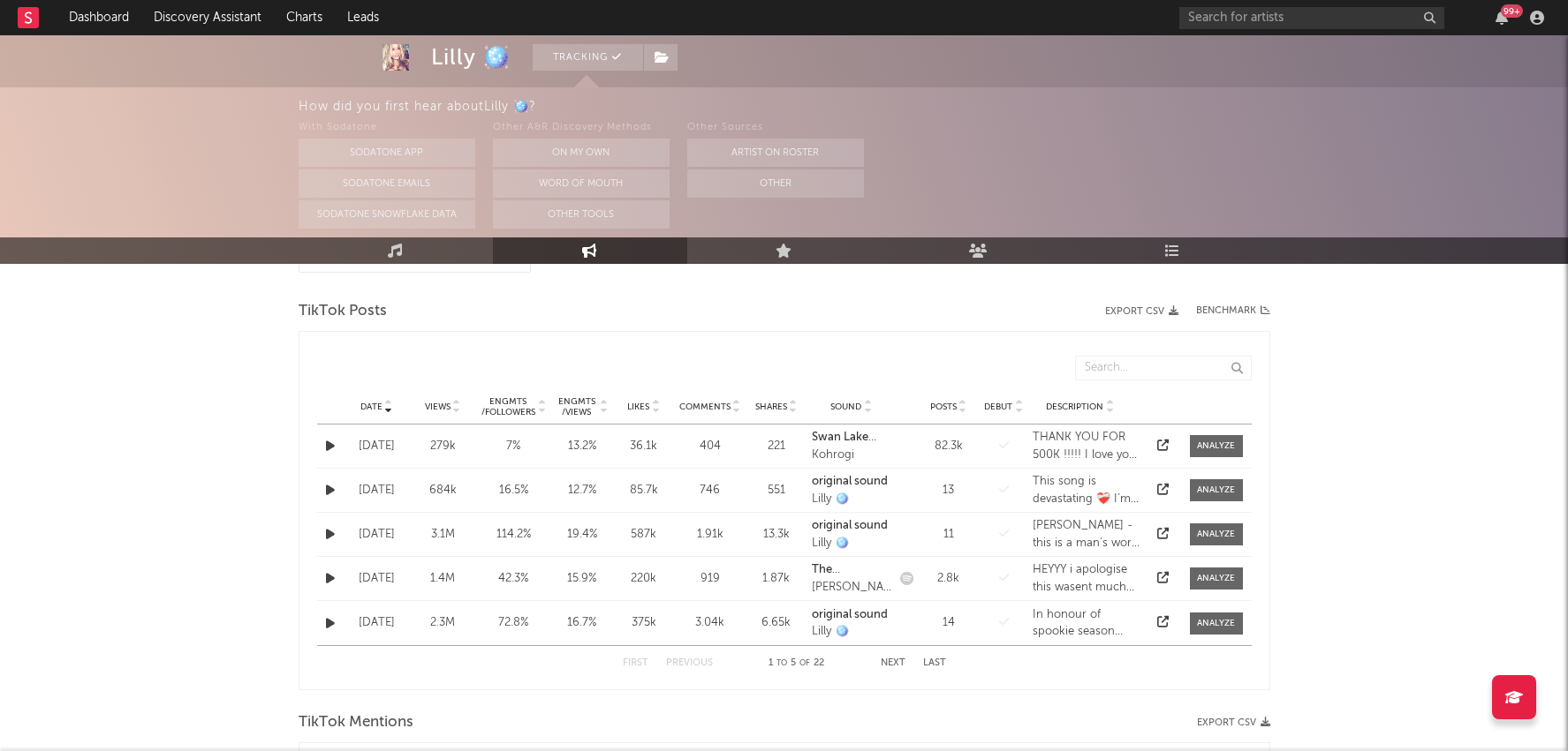
scroll to position [510, 0]
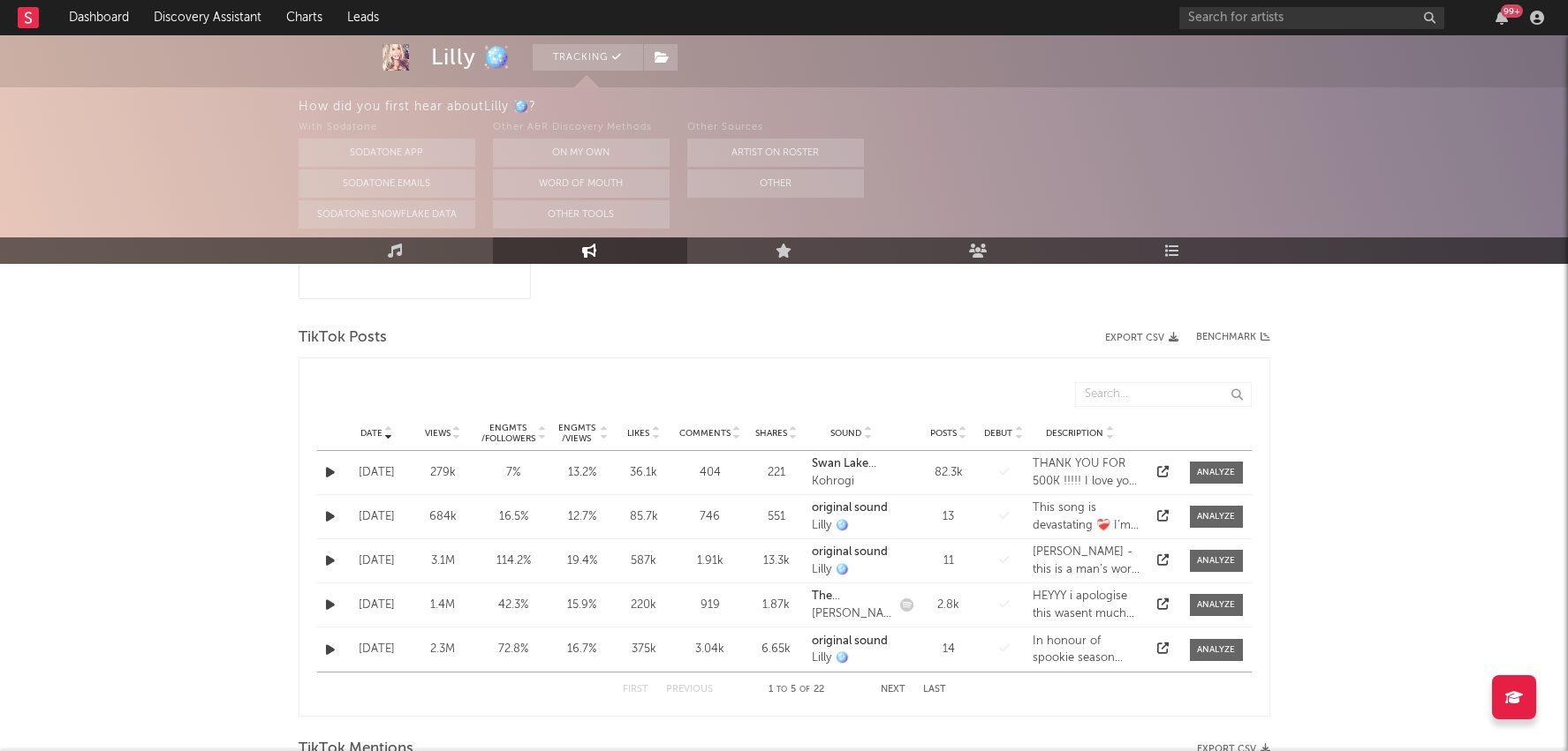
click at [445, 428] on span "Views" at bounding box center [438, 434] width 26 height 11
click at [1253, 22] on input "text" at bounding box center [1311, 18] width 265 height 22
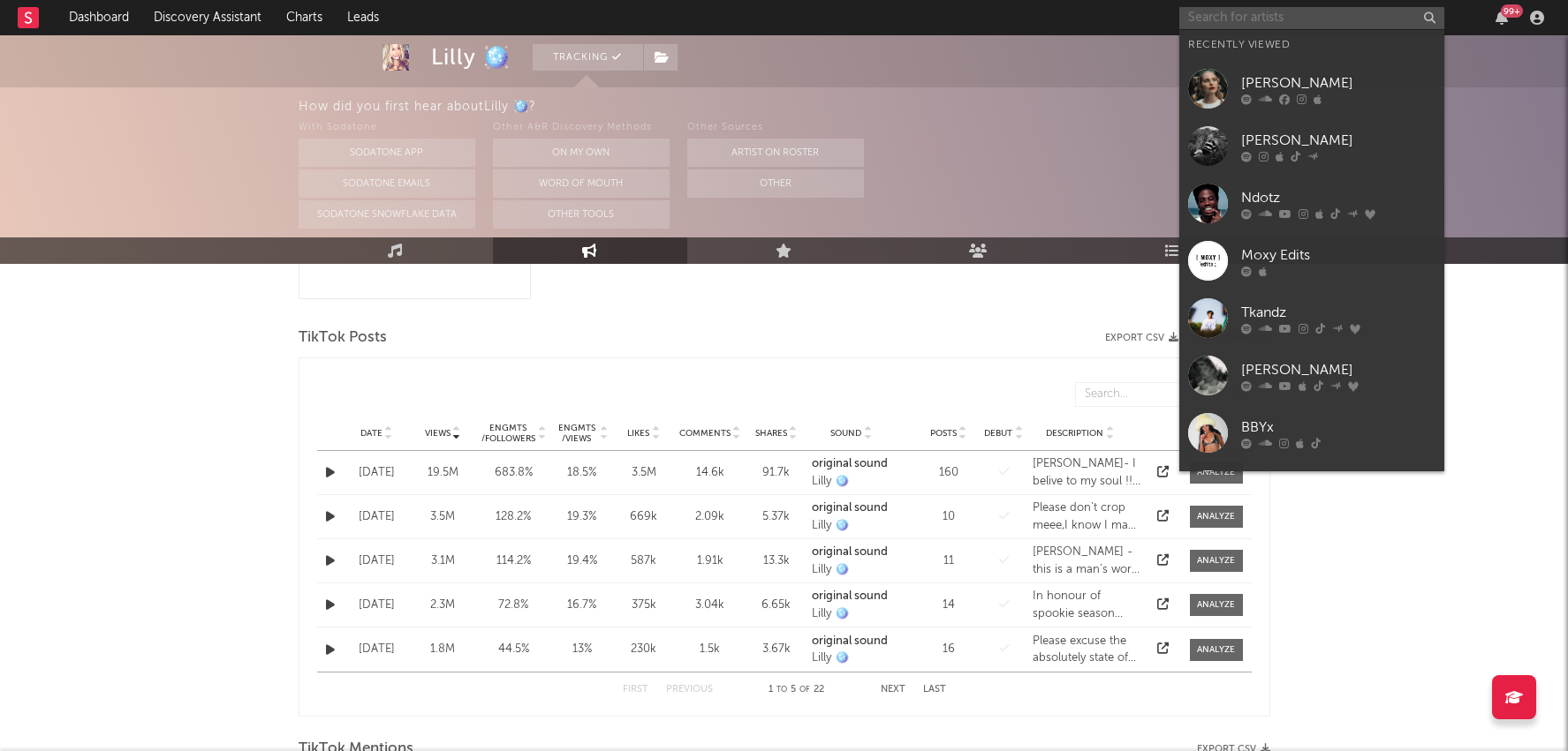
paste input "[URL][DOMAIN_NAME]"
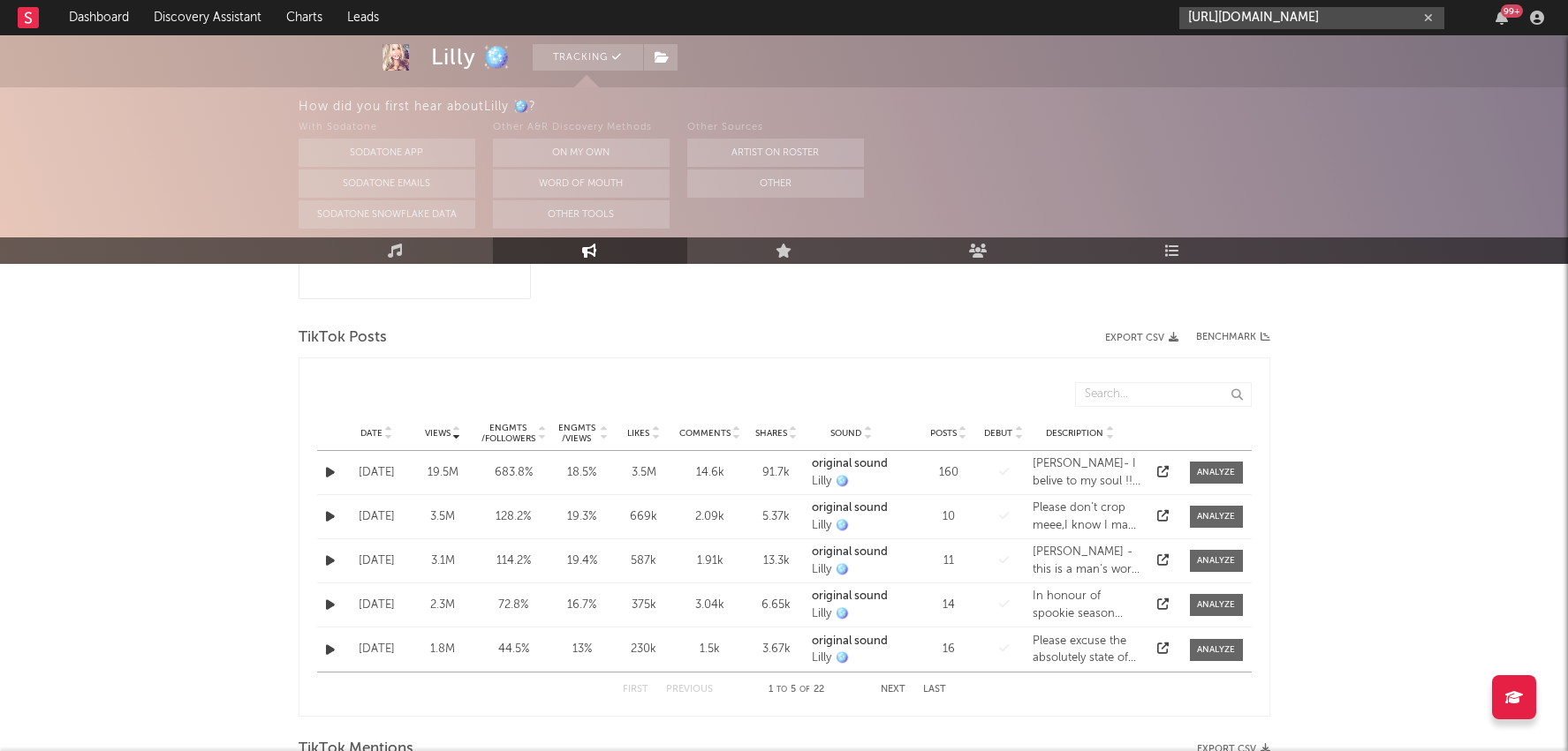
type input "[URL][DOMAIN_NAME]"
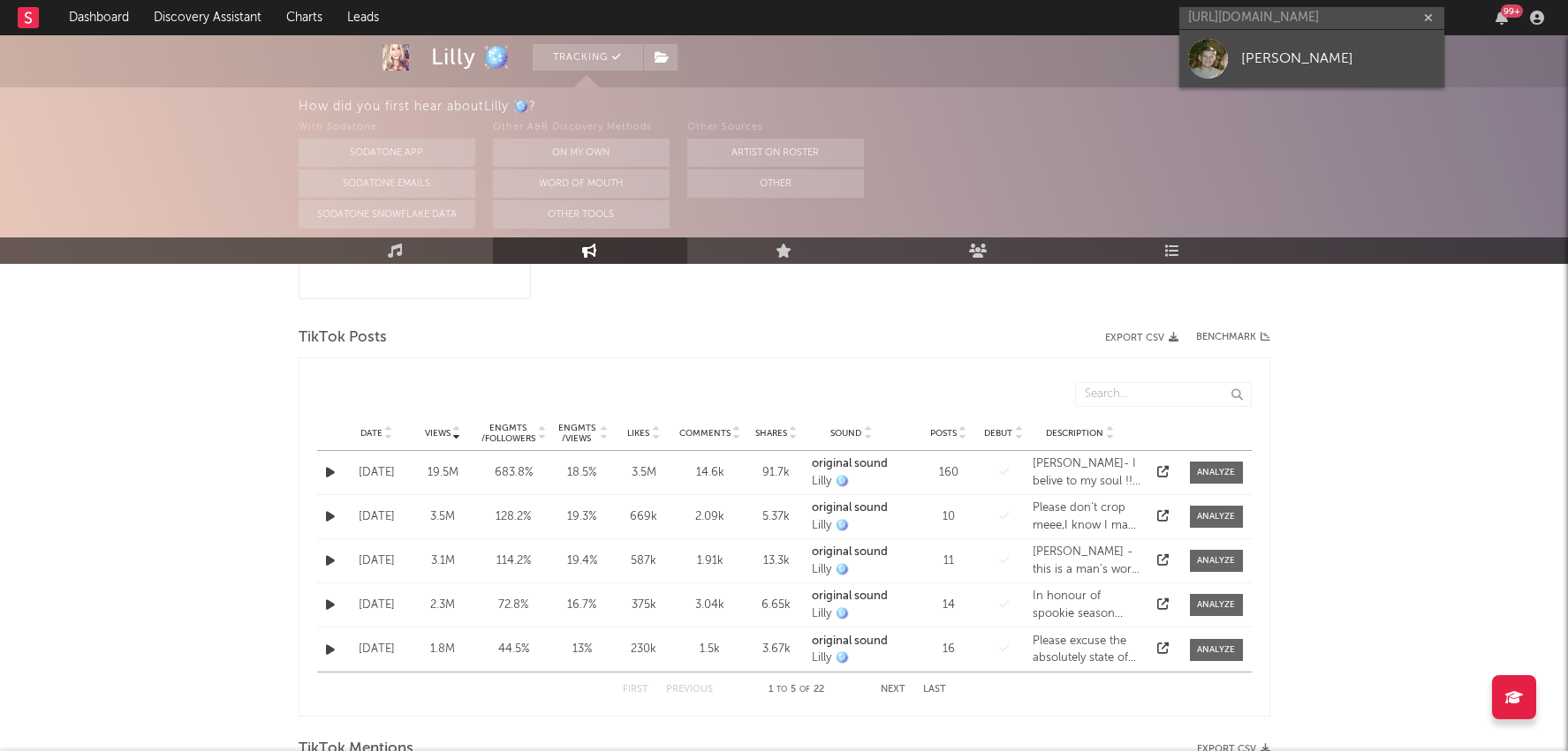
click at [1312, 62] on div "[PERSON_NAME]" at bounding box center [1339, 58] width 195 height 21
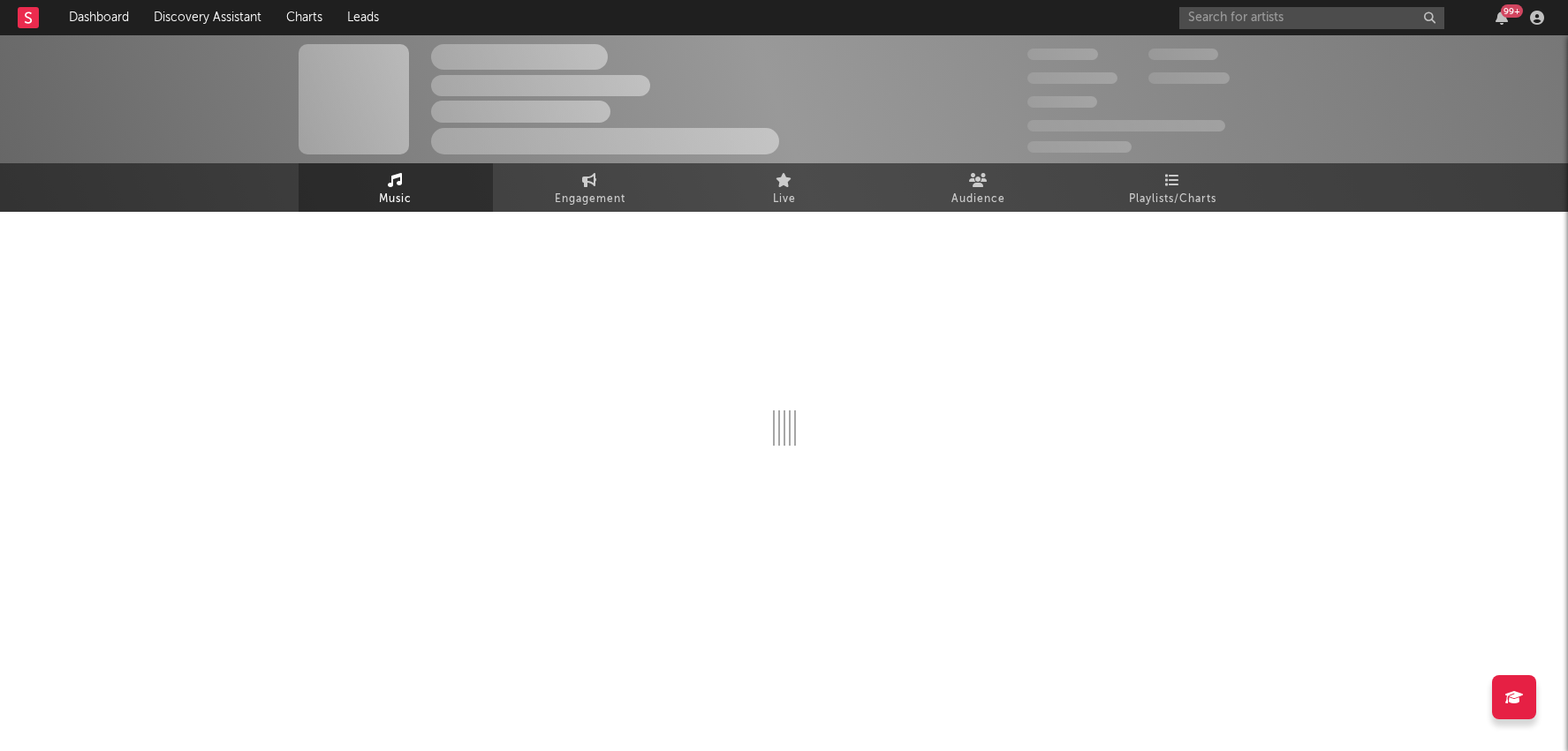
select select "6m"
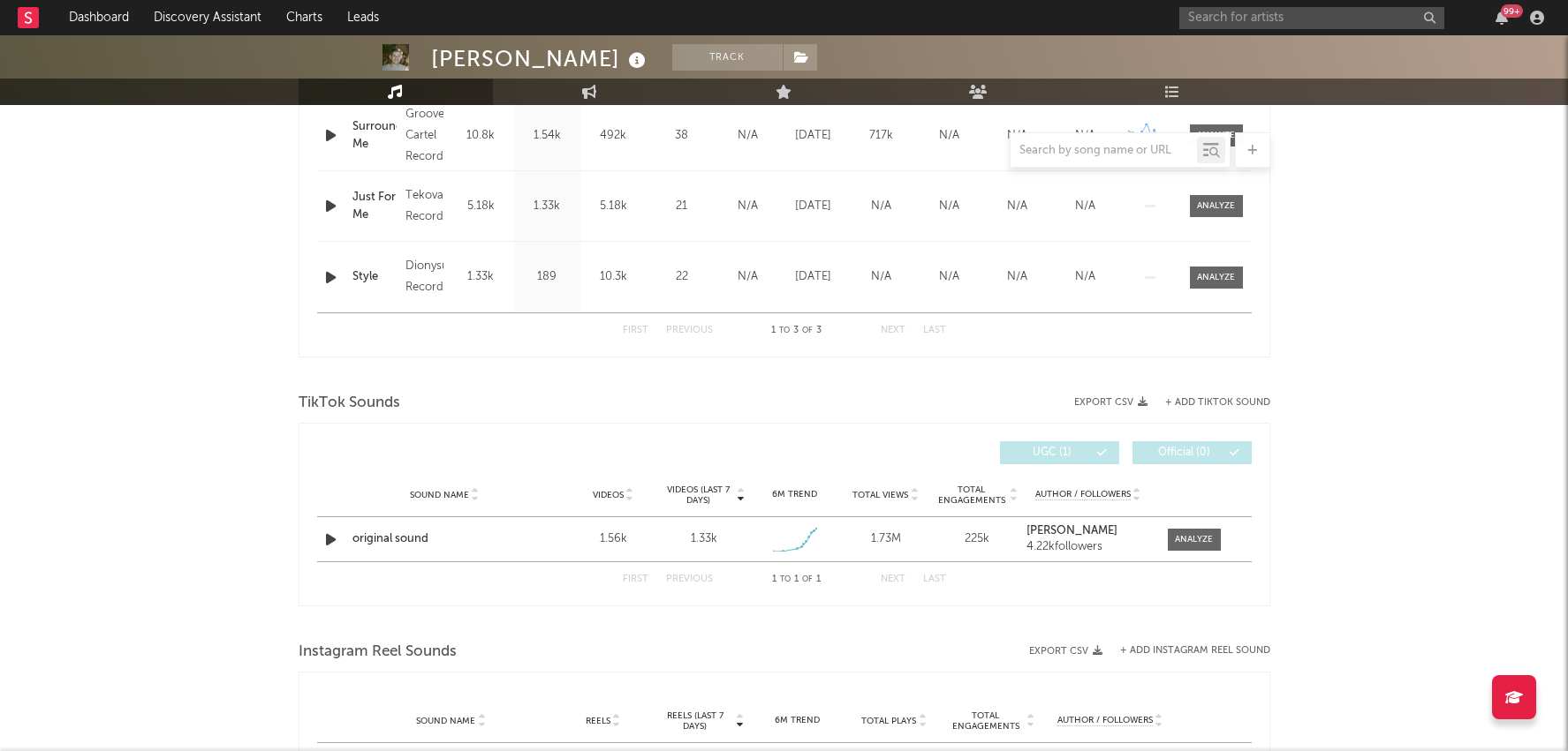
scroll to position [808, 0]
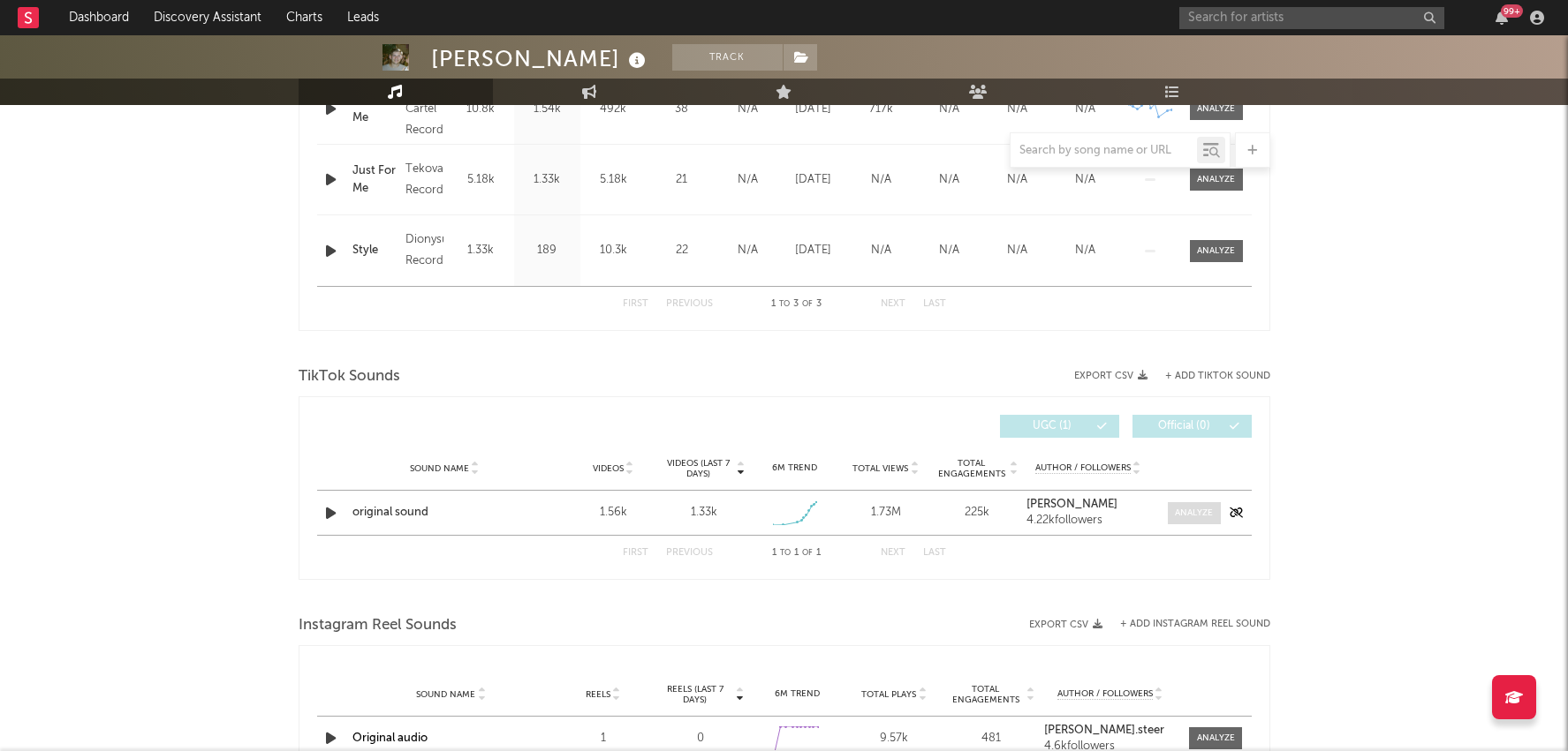
click at [1203, 512] on div at bounding box center [1194, 514] width 38 height 13
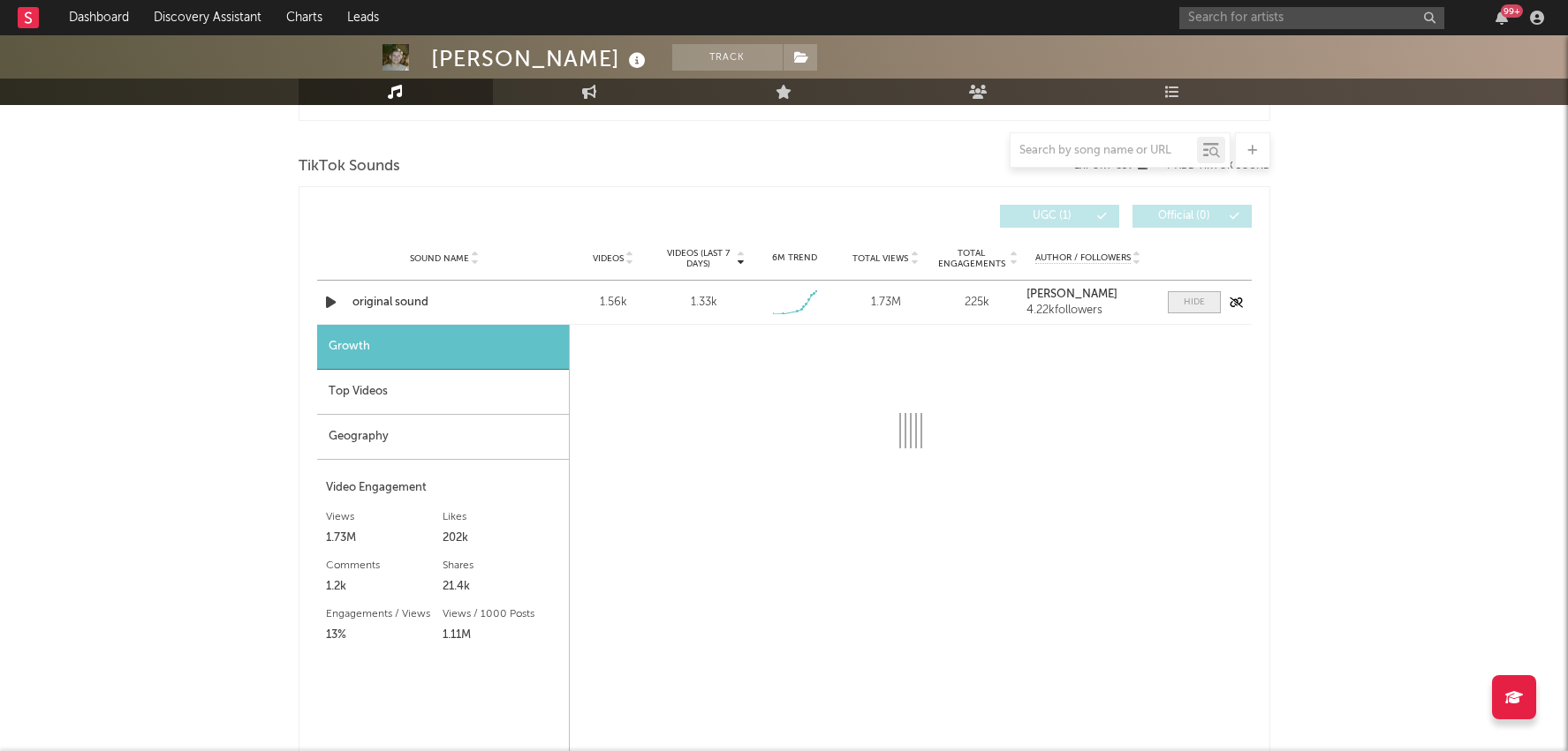
scroll to position [1022, 0]
select select "1w"
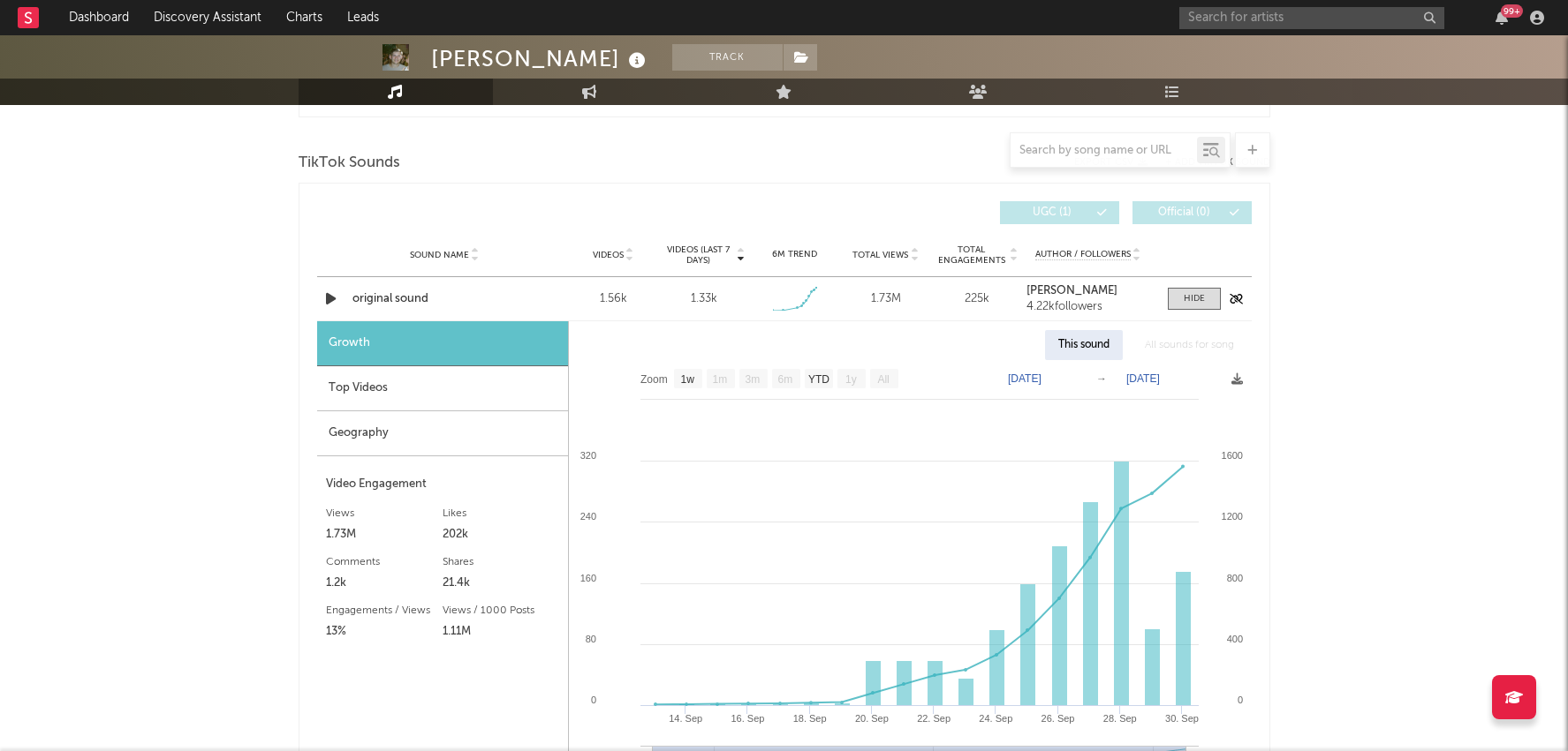
click at [395, 298] on div "original sound" at bounding box center [444, 299] width 184 height 17
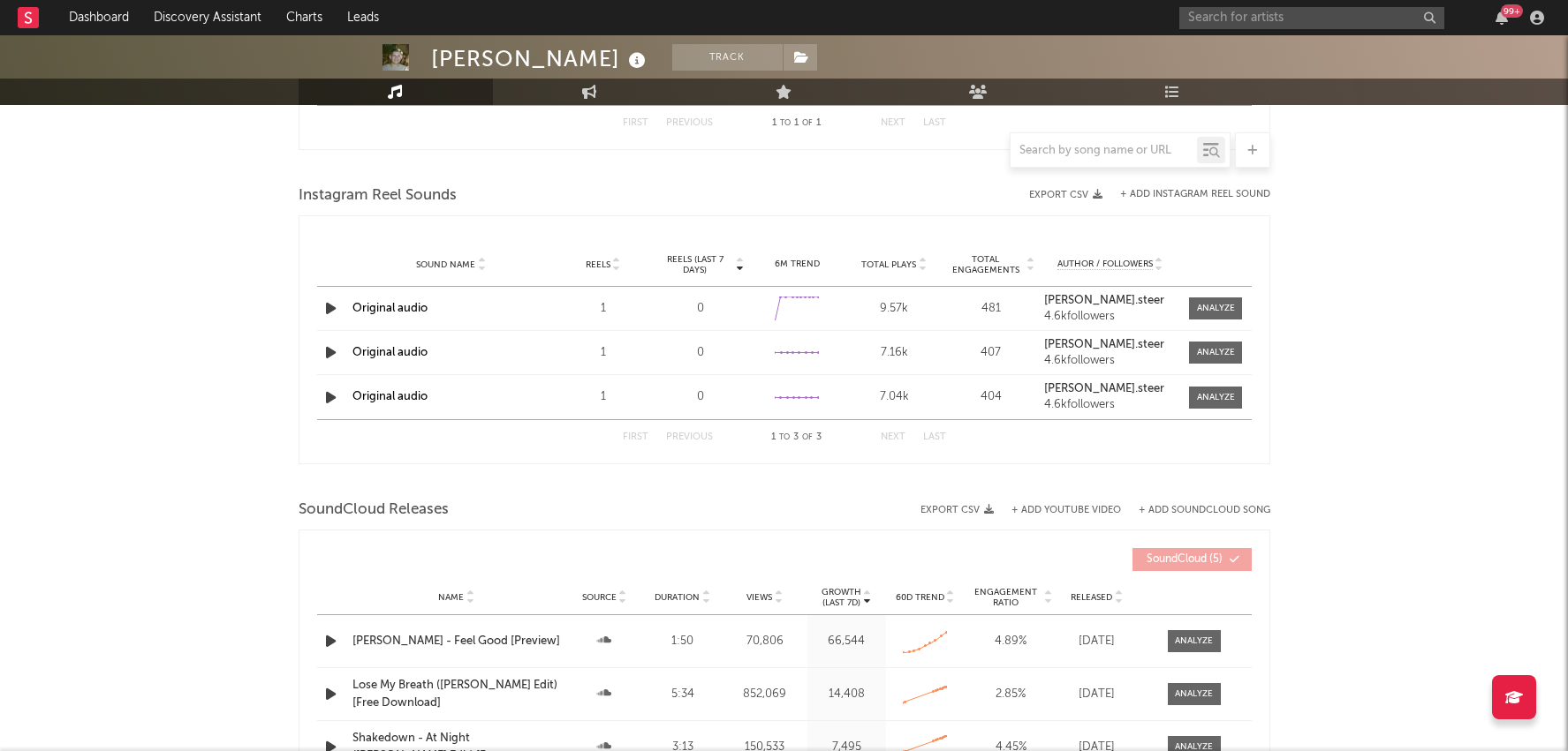
scroll to position [1728, 0]
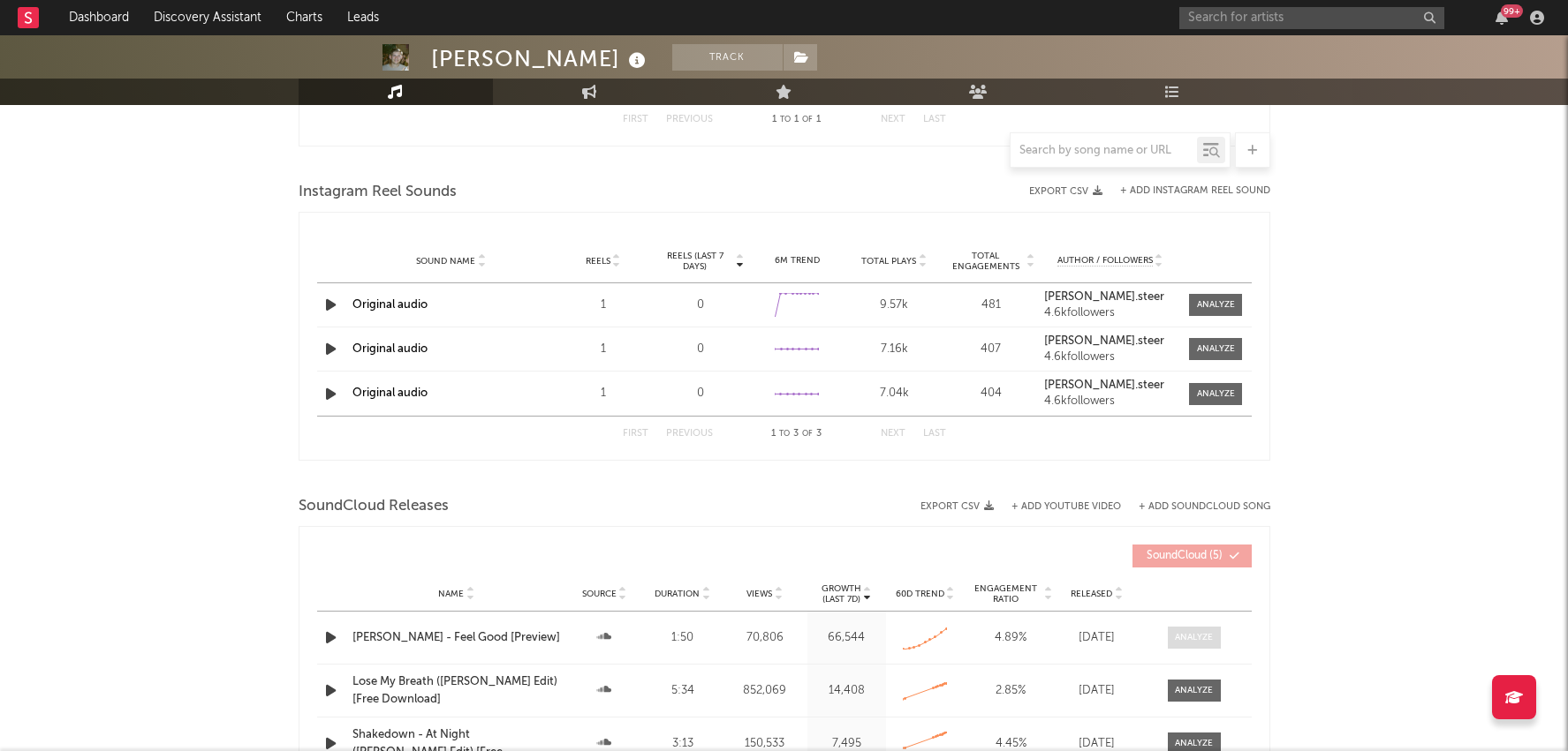
click at [1191, 632] on div at bounding box center [1194, 637] width 38 height 13
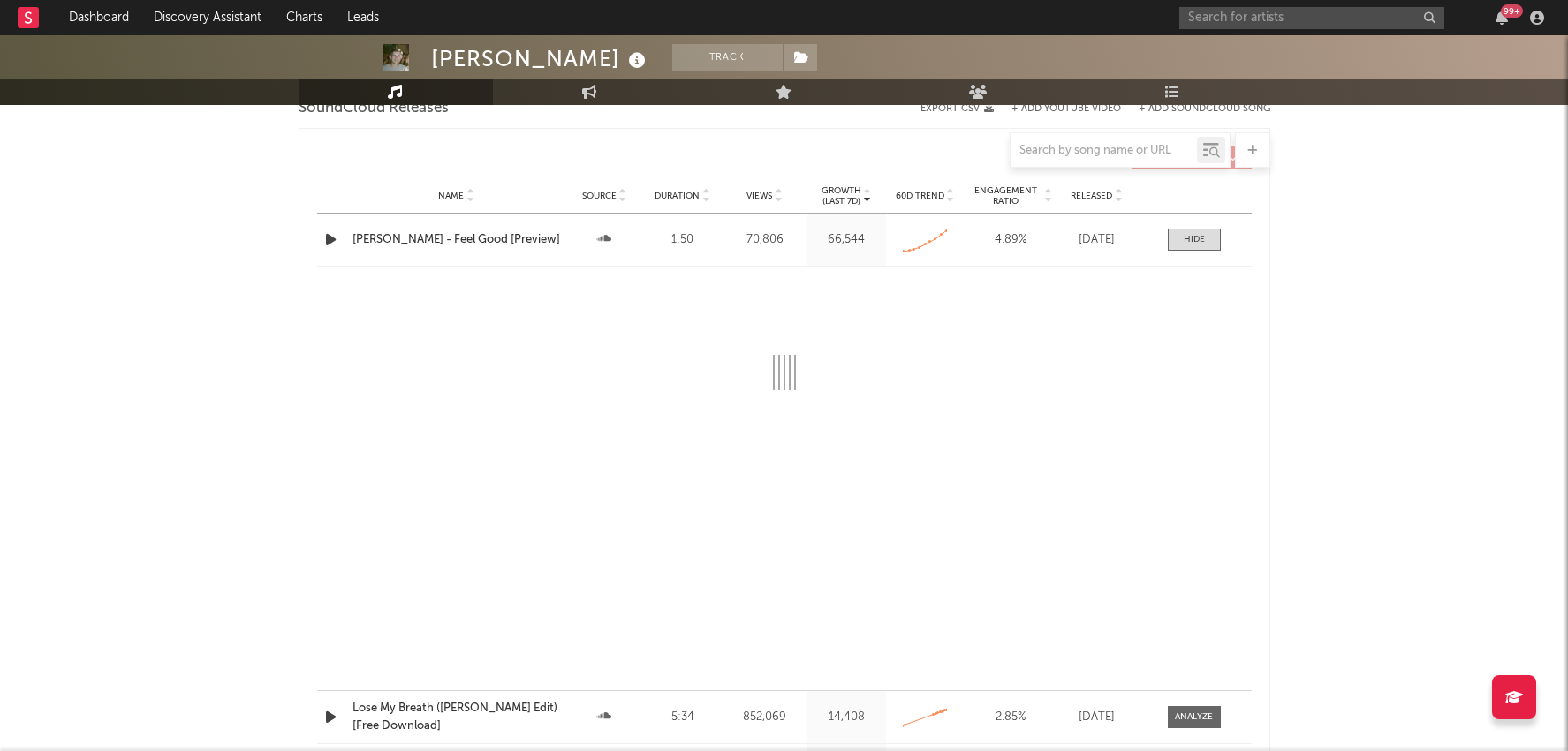
select select "All"
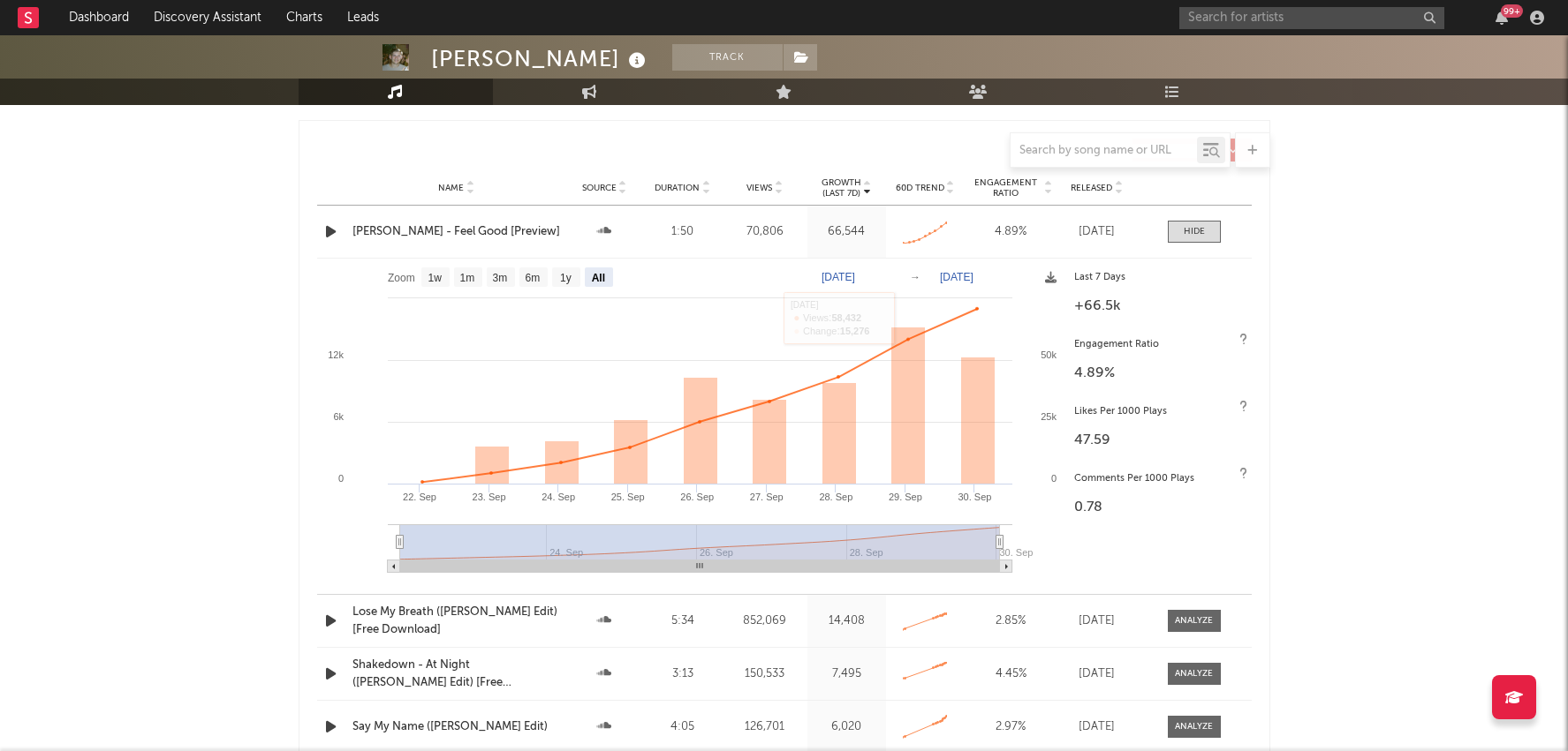
scroll to position [0, 0]
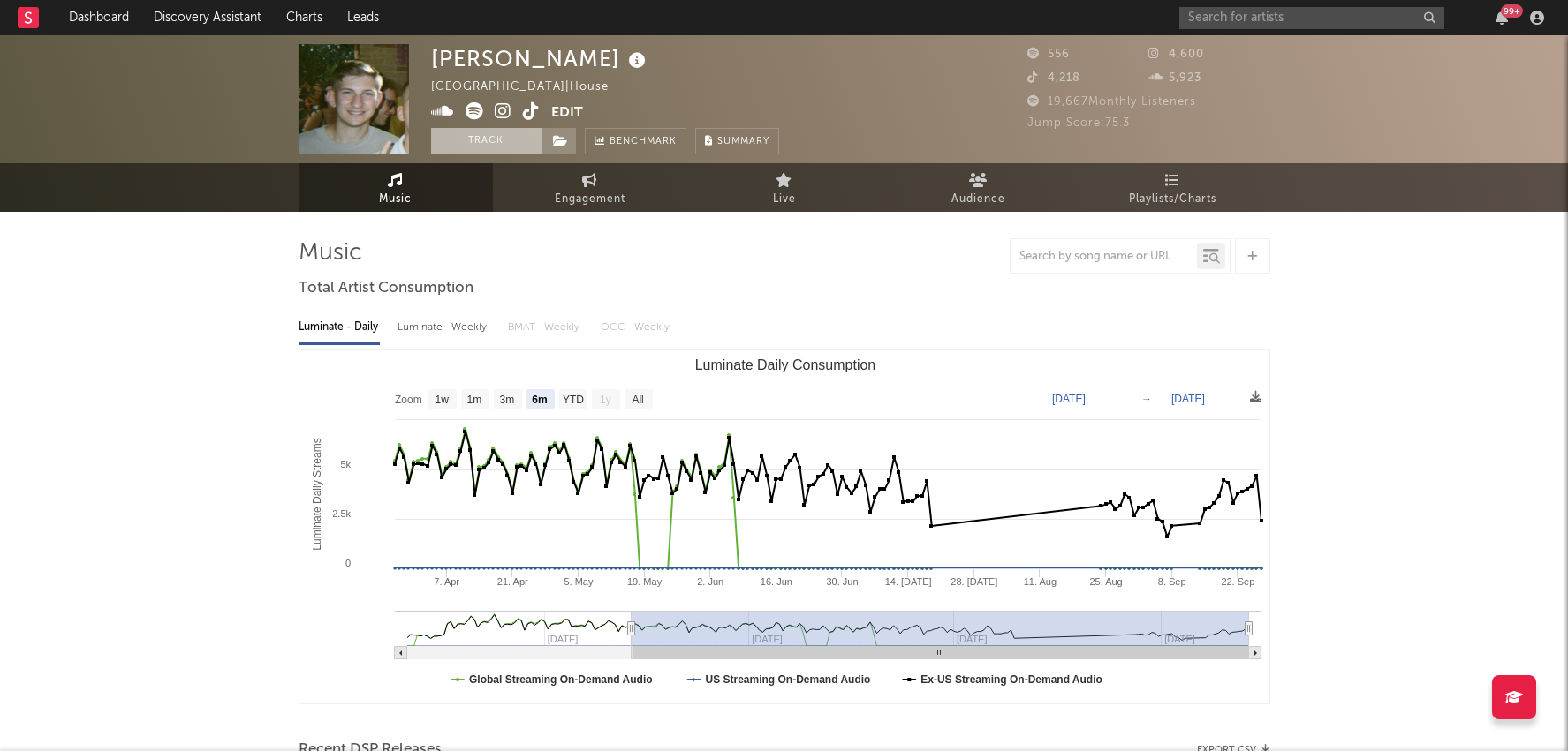
click at [488, 144] on button "Track" at bounding box center [486, 141] width 110 height 27
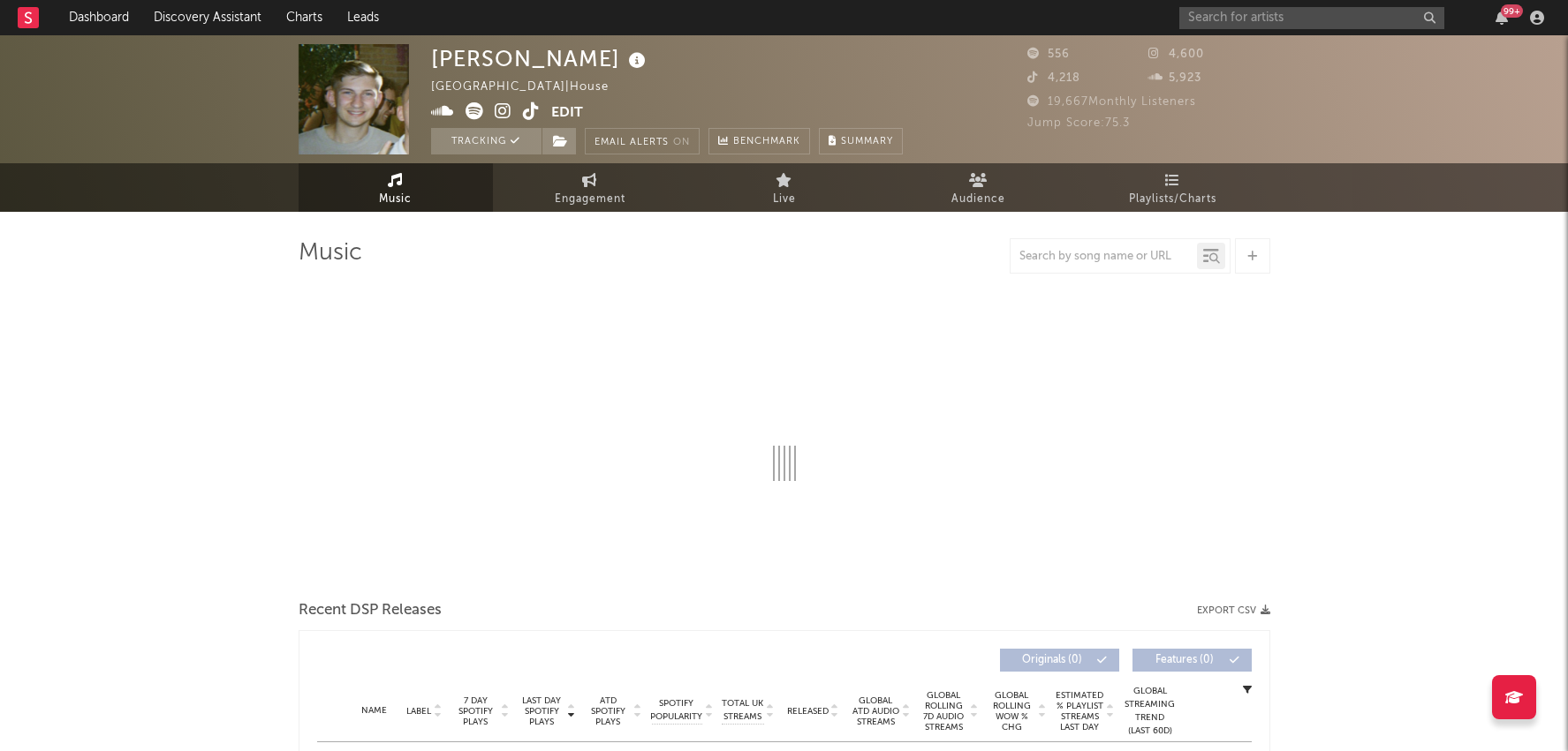
select select "6m"
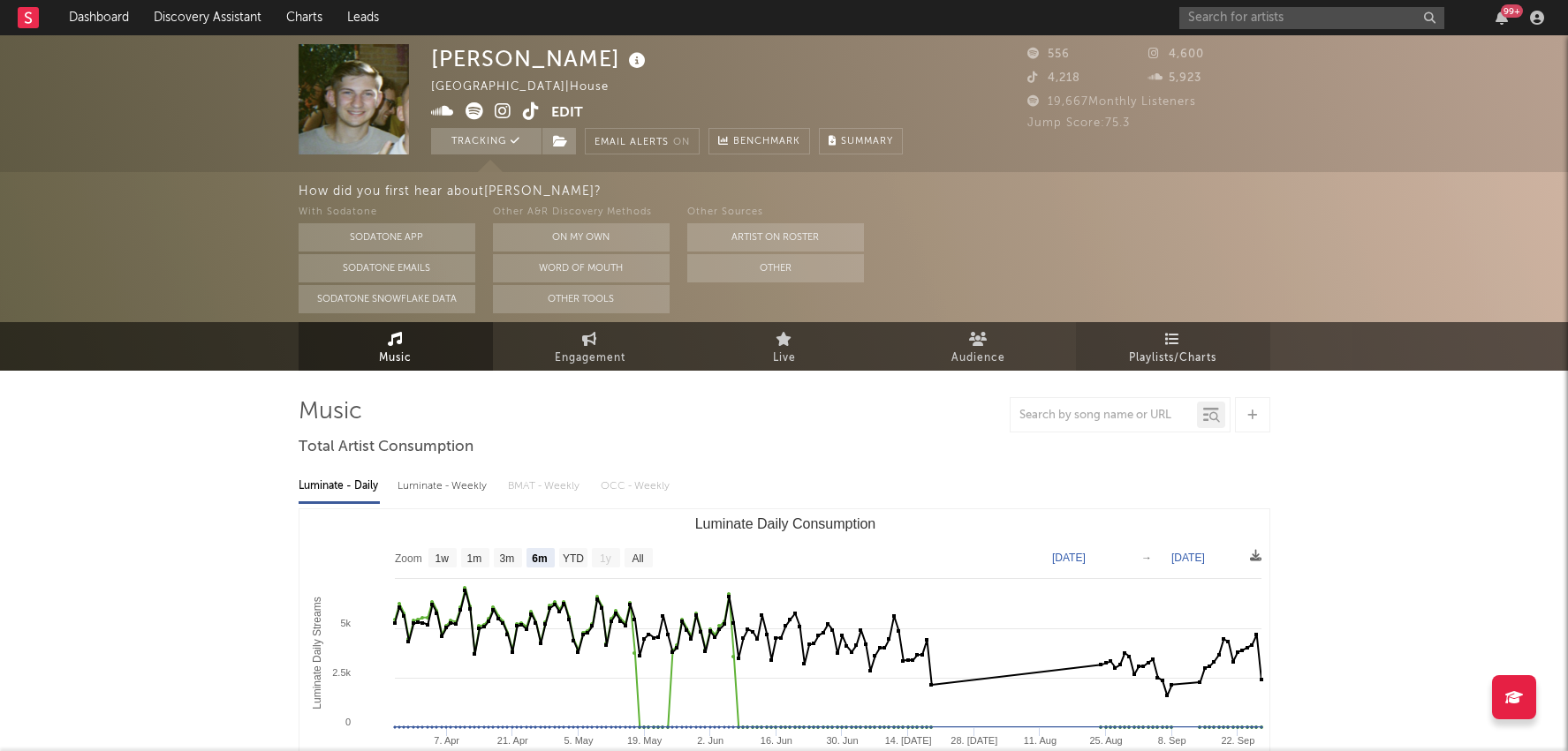
click at [1215, 341] on link "Playlists/Charts" at bounding box center [1173, 346] width 195 height 49
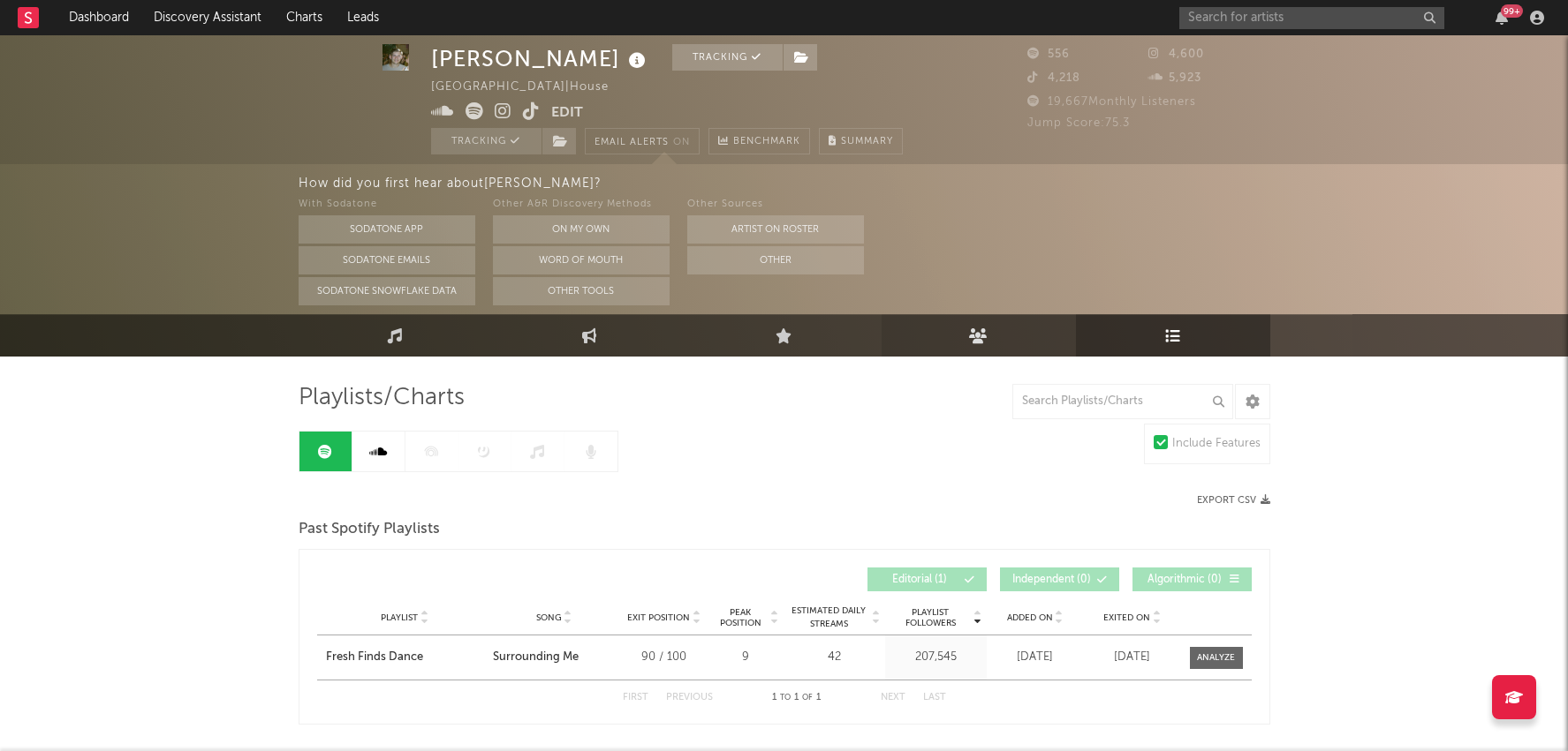
scroll to position [91, 0]
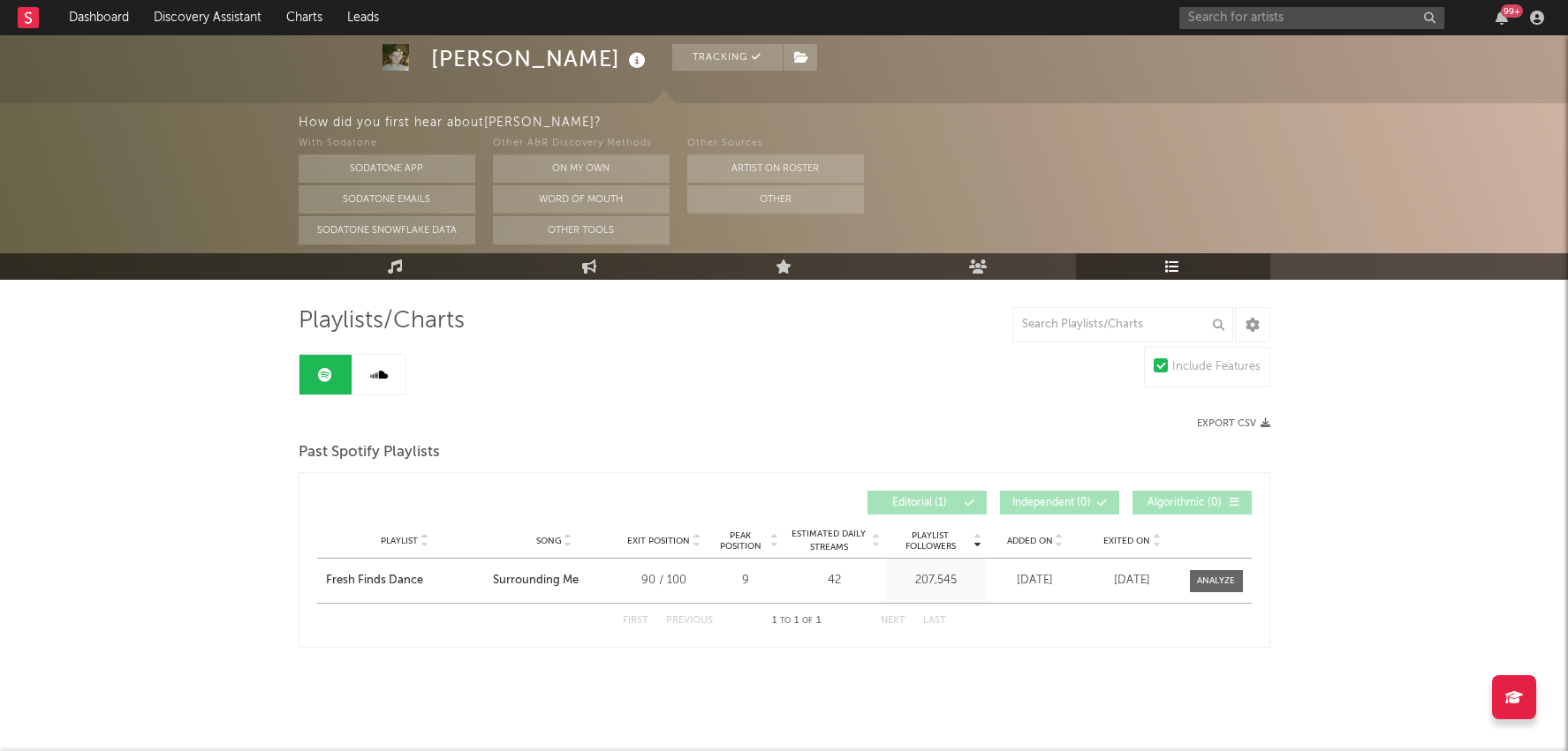
click at [372, 376] on icon at bounding box center [378, 375] width 17 height 14
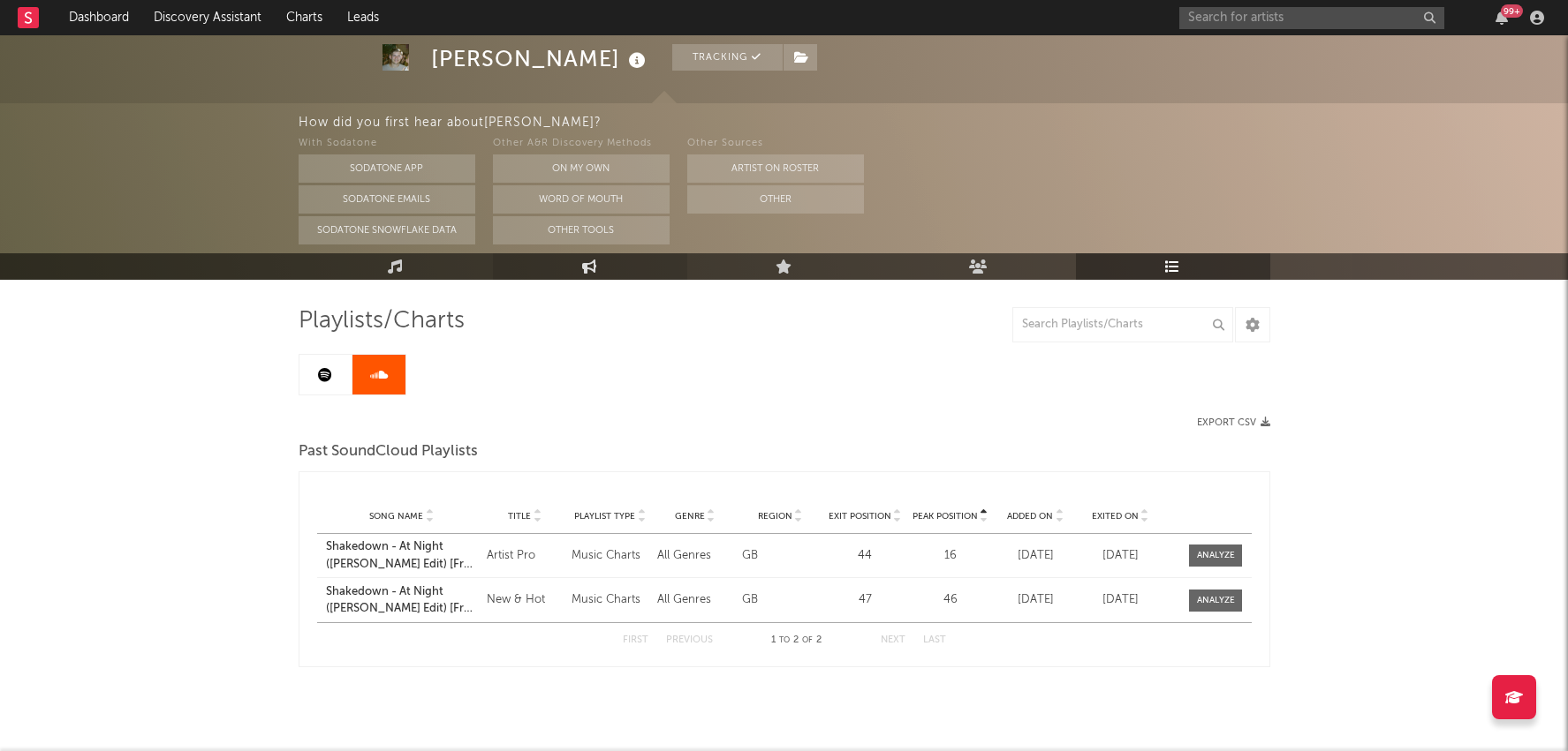
click at [614, 257] on link "Engagement" at bounding box center [590, 266] width 195 height 27
select select "1w"
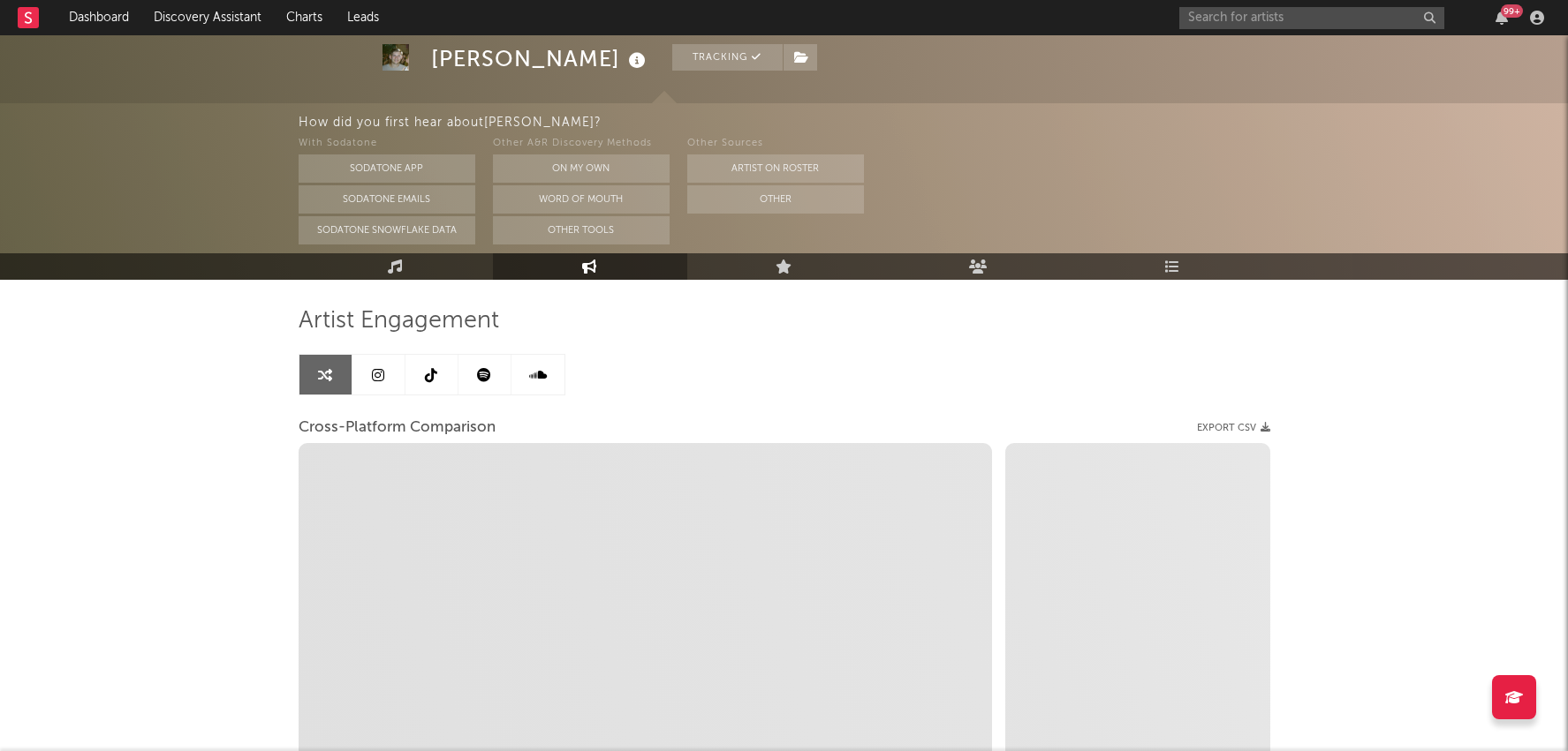
select select "1m"
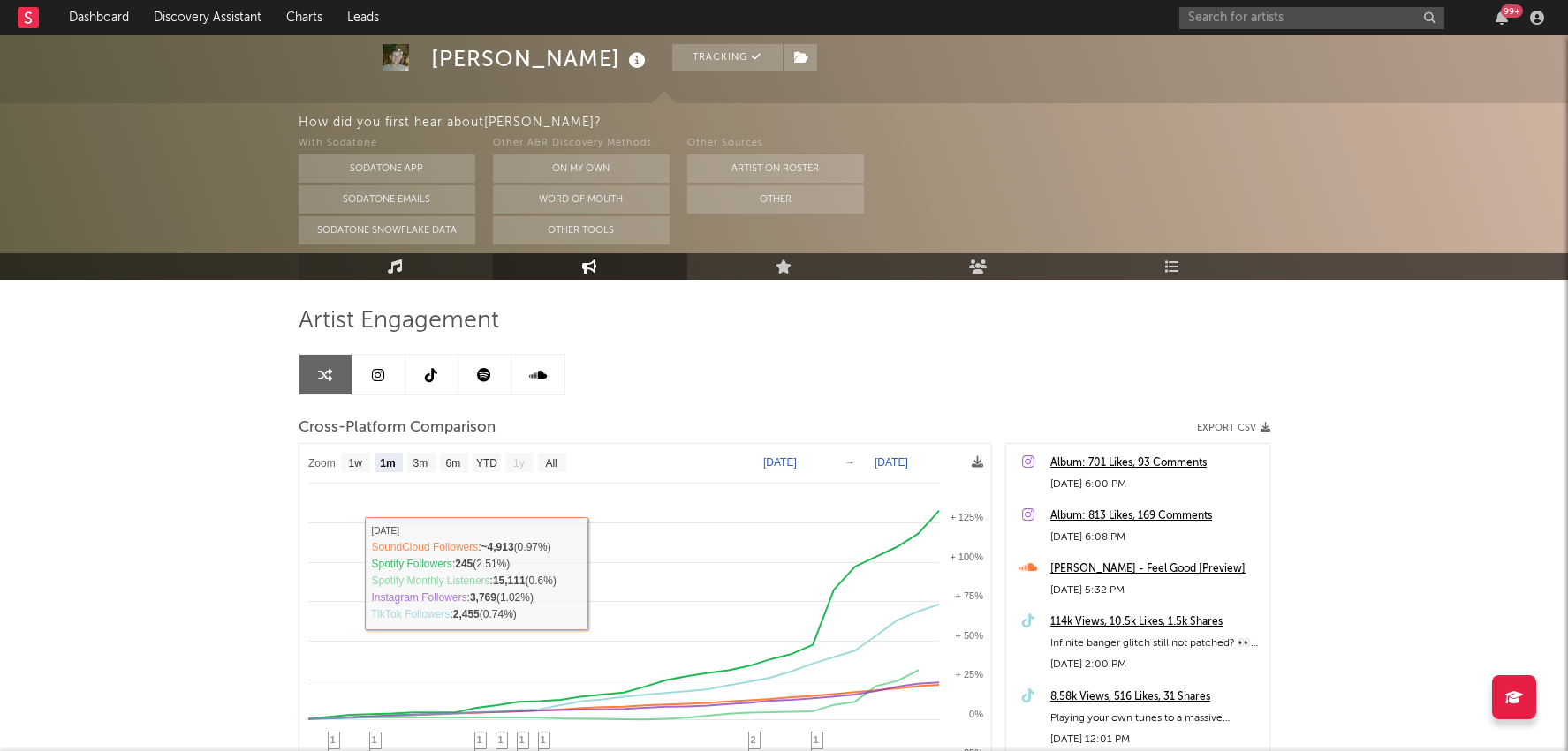
click at [406, 273] on link "Music" at bounding box center [395, 266] width 195 height 27
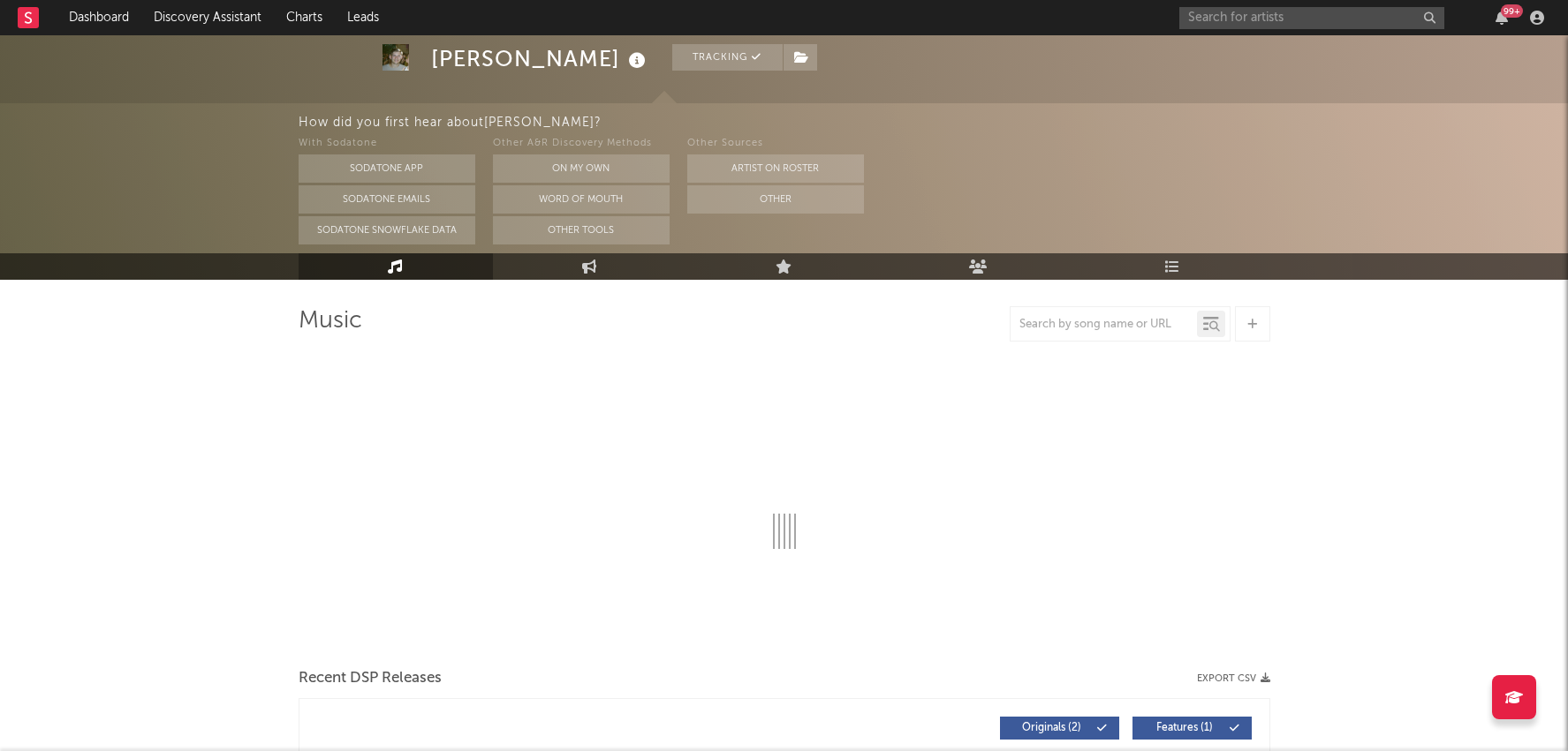
select select "6m"
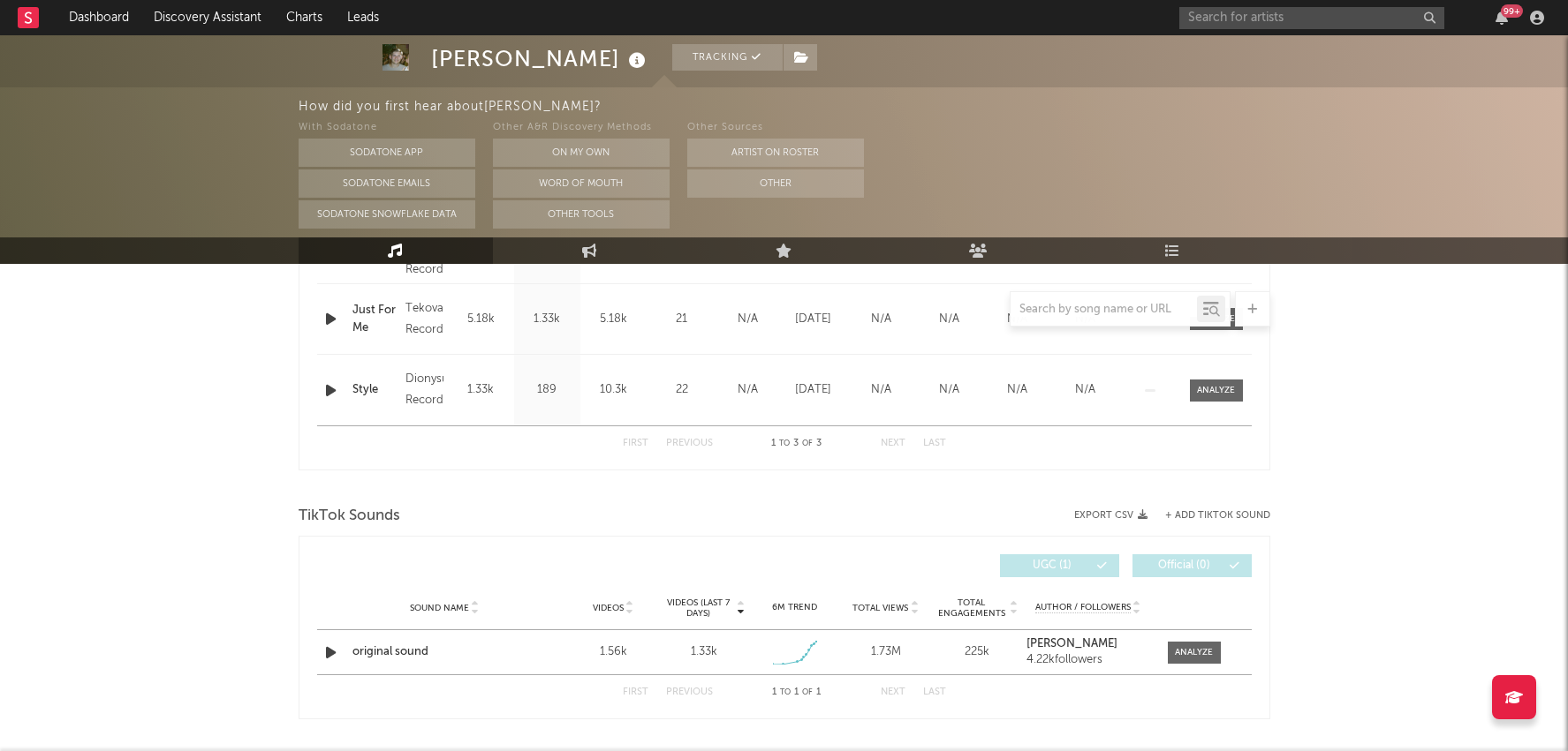
scroll to position [867, 0]
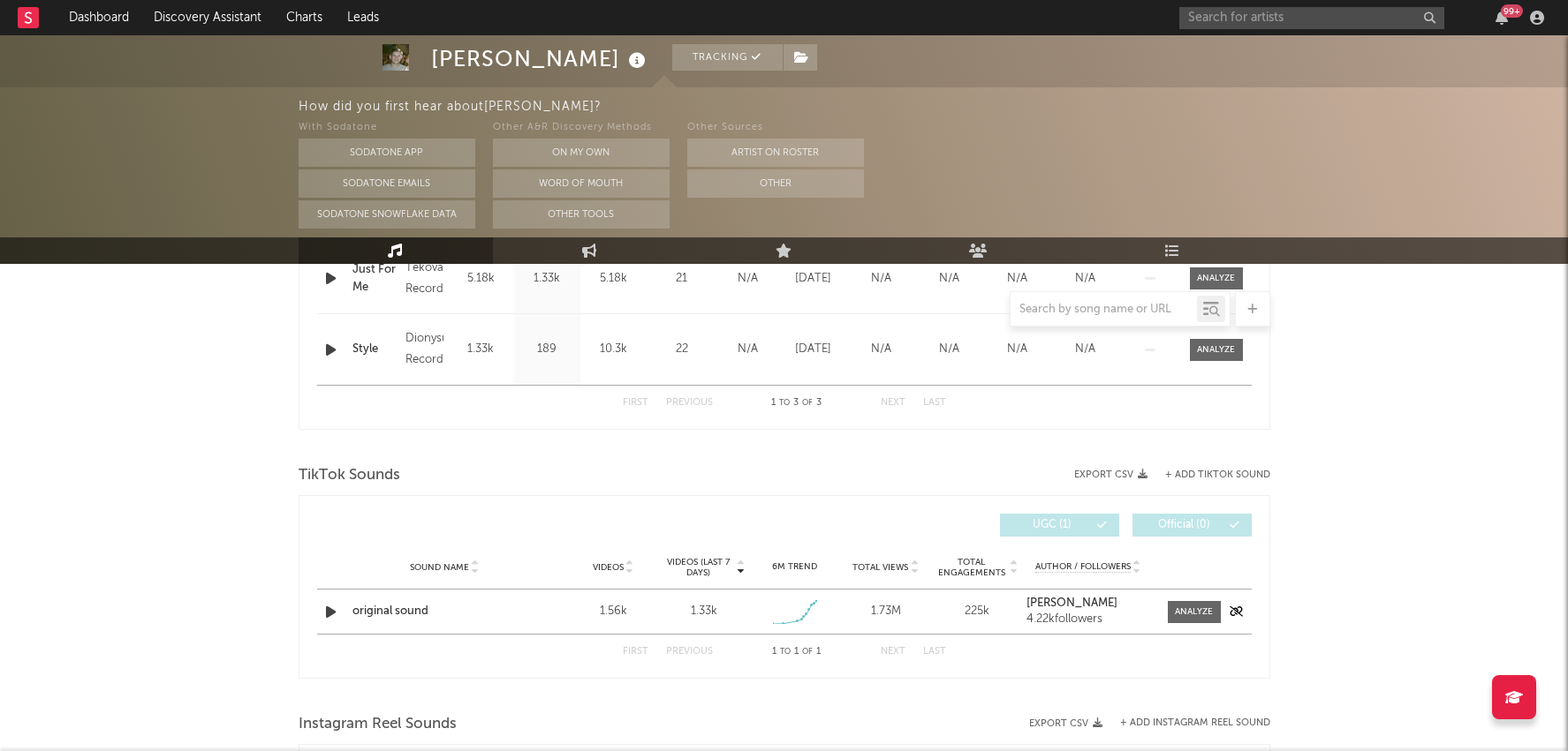
click at [1190, 596] on div "Sound Name original sound Videos 1.56k Videos (last 7 days) 1.33k Weekly Growth…" at bounding box center [784, 612] width 935 height 44
click at [1190, 617] on span at bounding box center [1195, 613] width 53 height 22
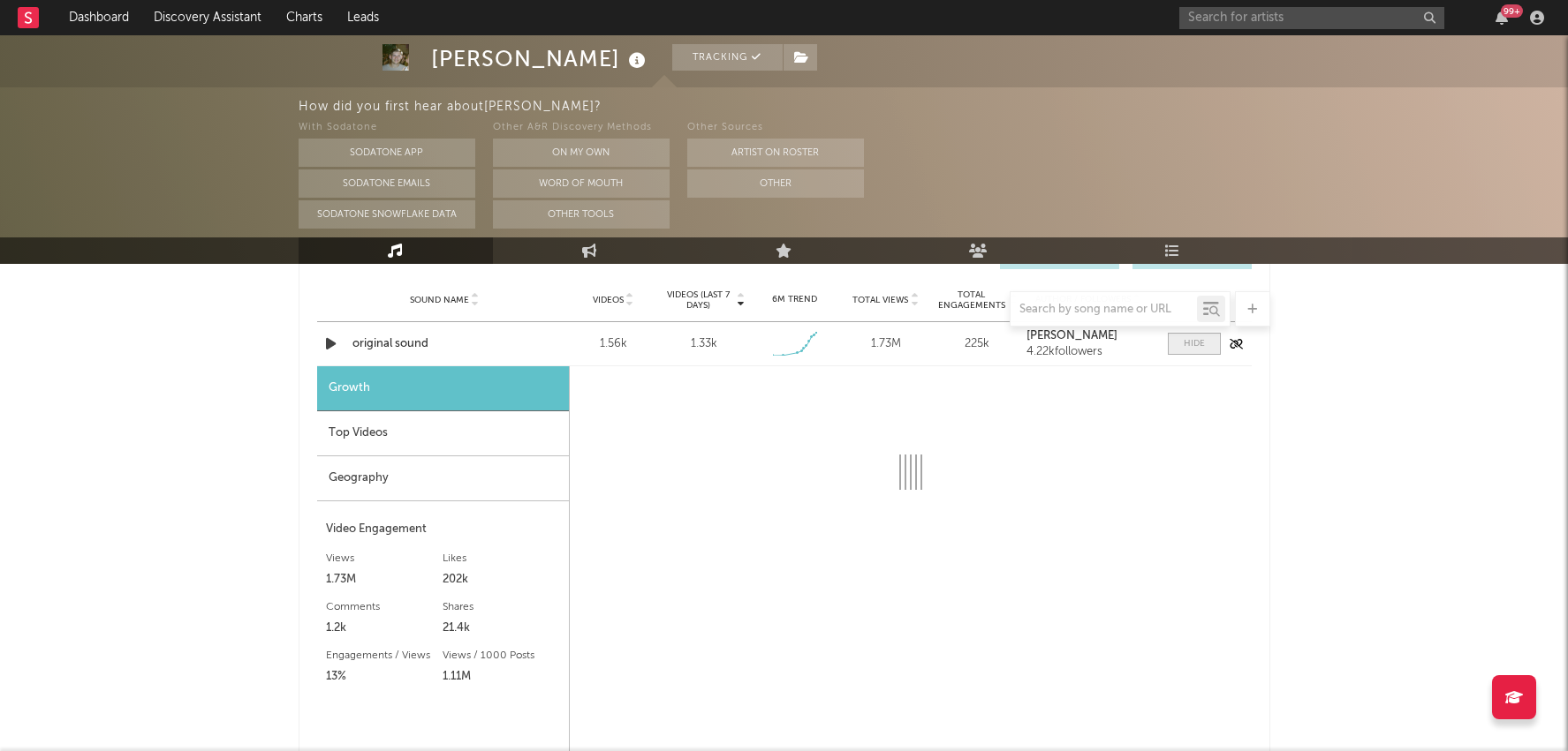
scroll to position [1143, 0]
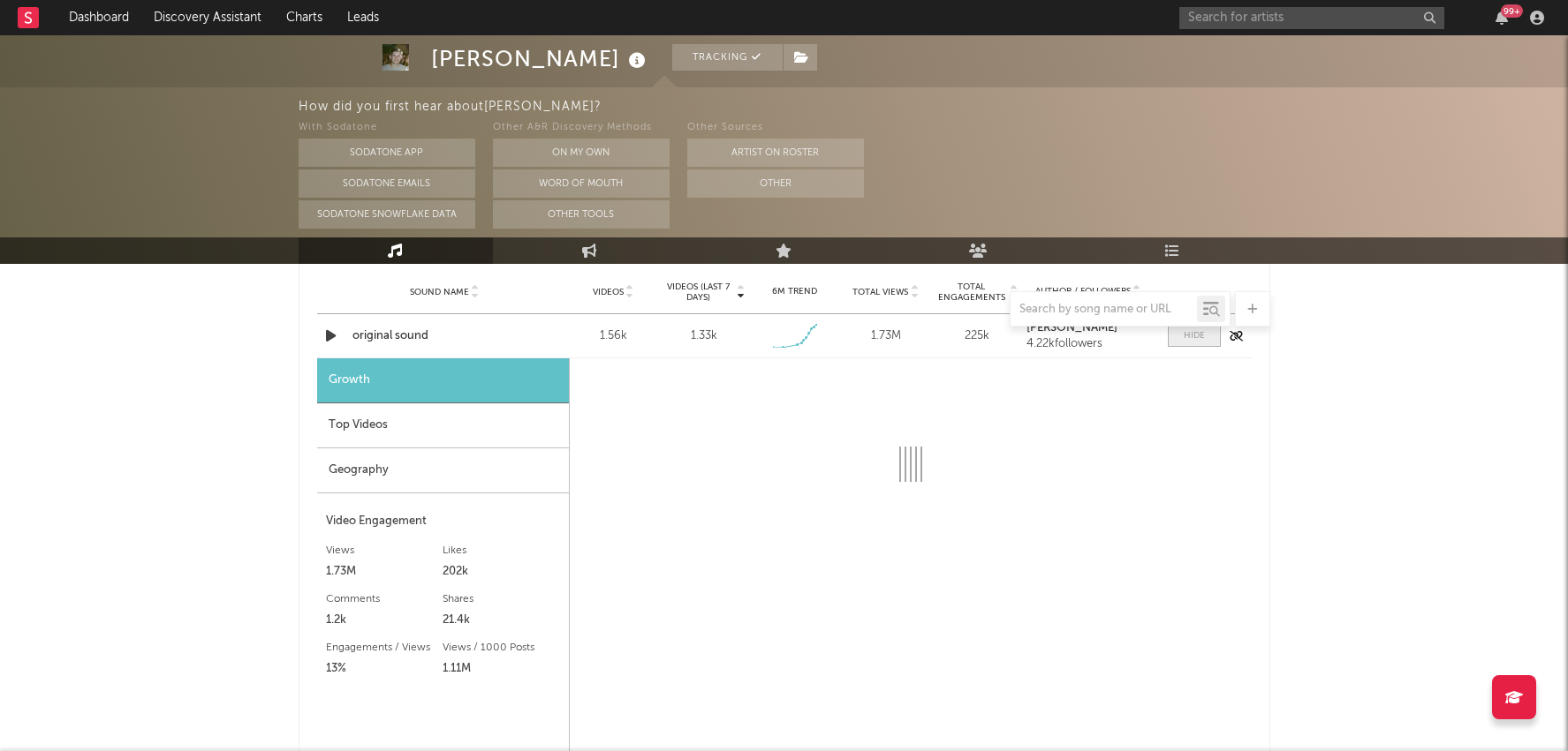
select select "1w"
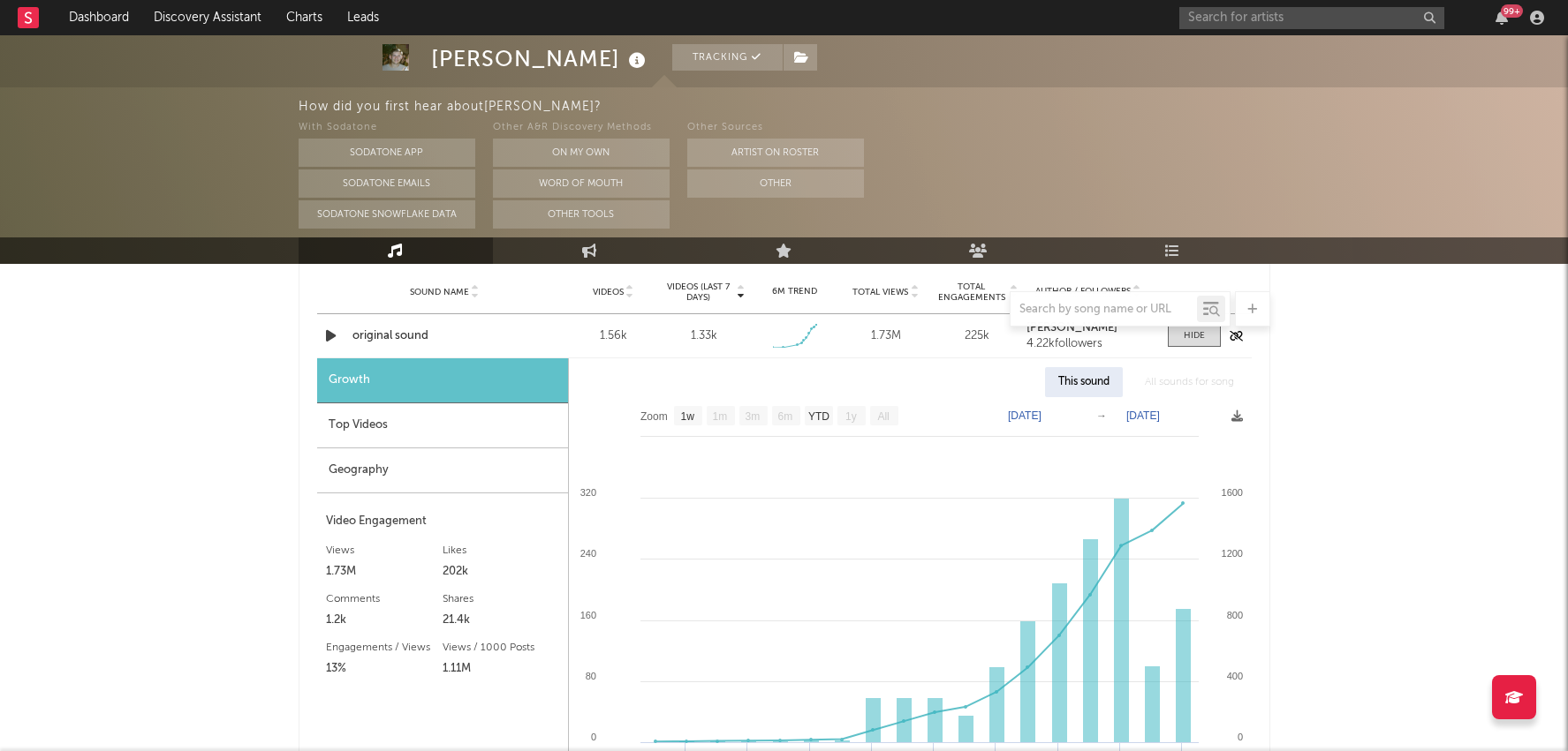
click at [402, 332] on div "original sound" at bounding box center [444, 336] width 184 height 17
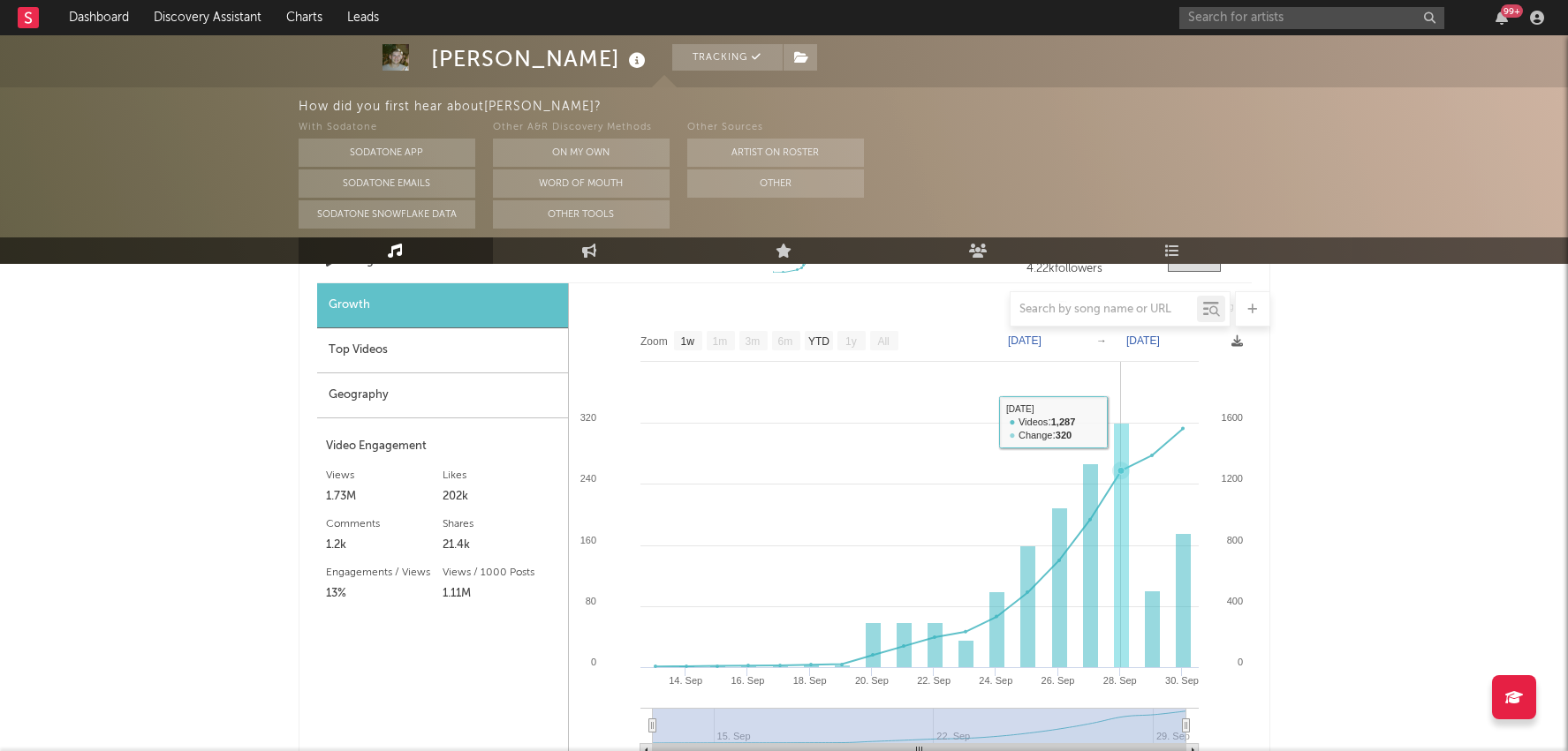
scroll to position [1220, 0]
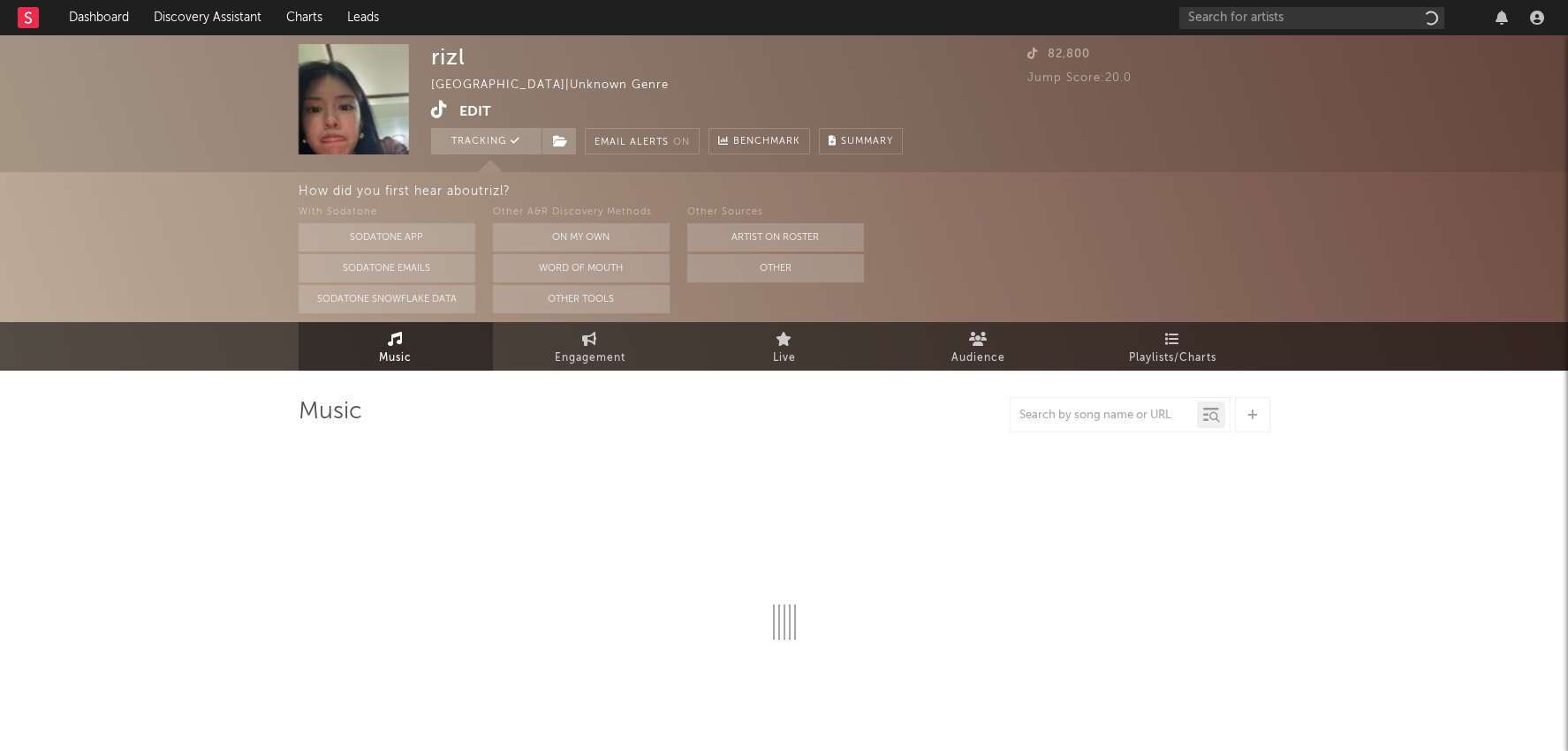
select select "1w"
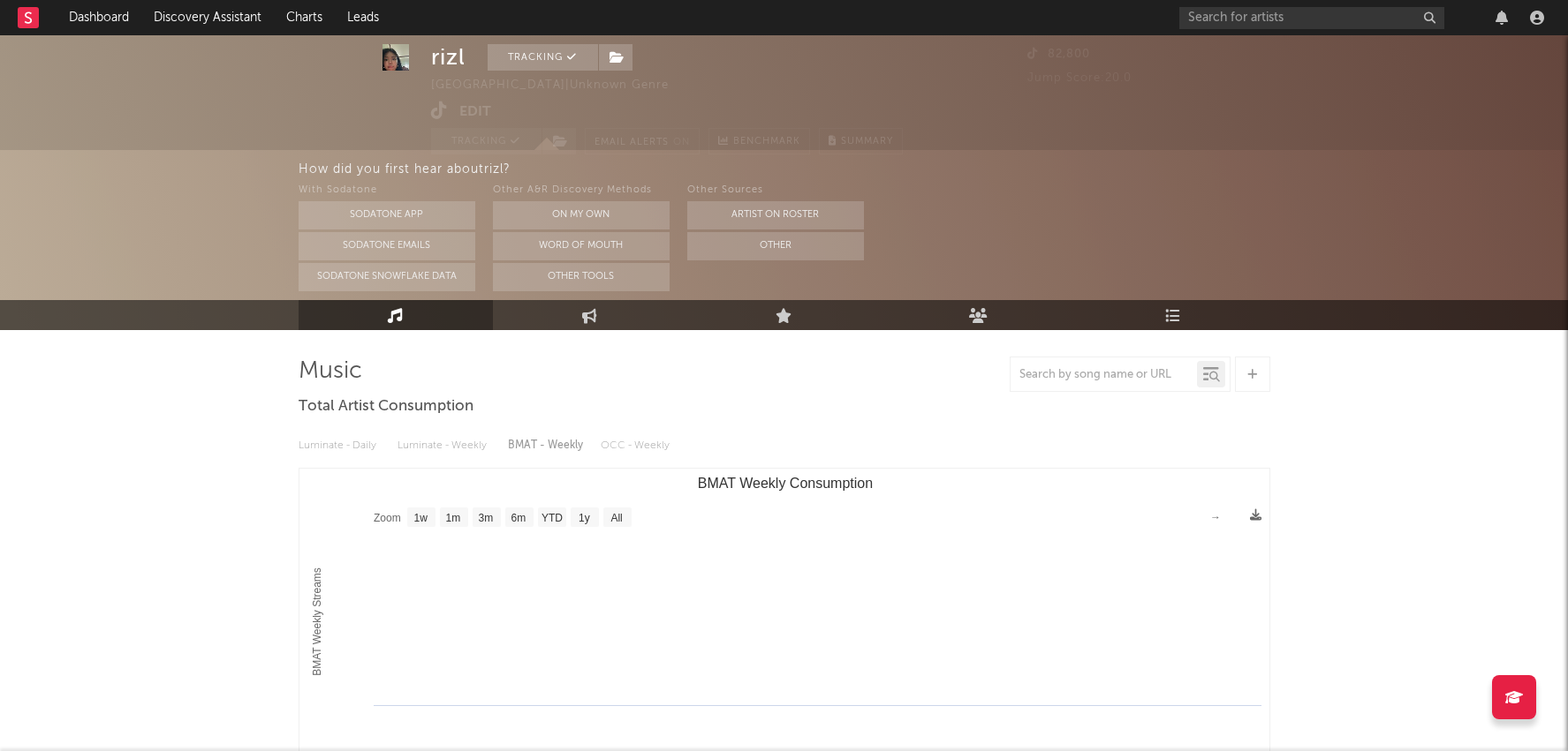
scroll to position [44, 0]
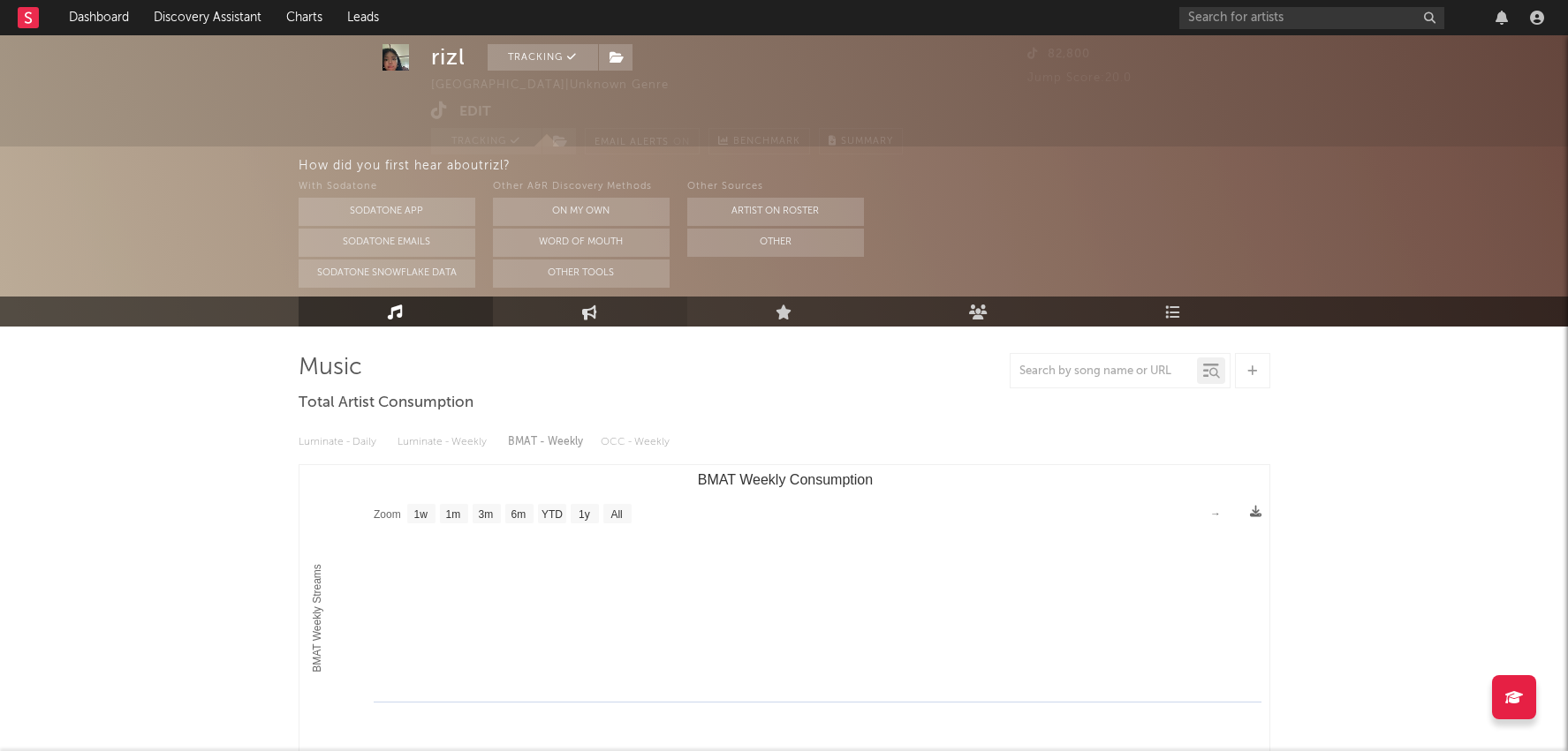
click at [595, 316] on icon at bounding box center [590, 312] width 15 height 15
select select "1w"
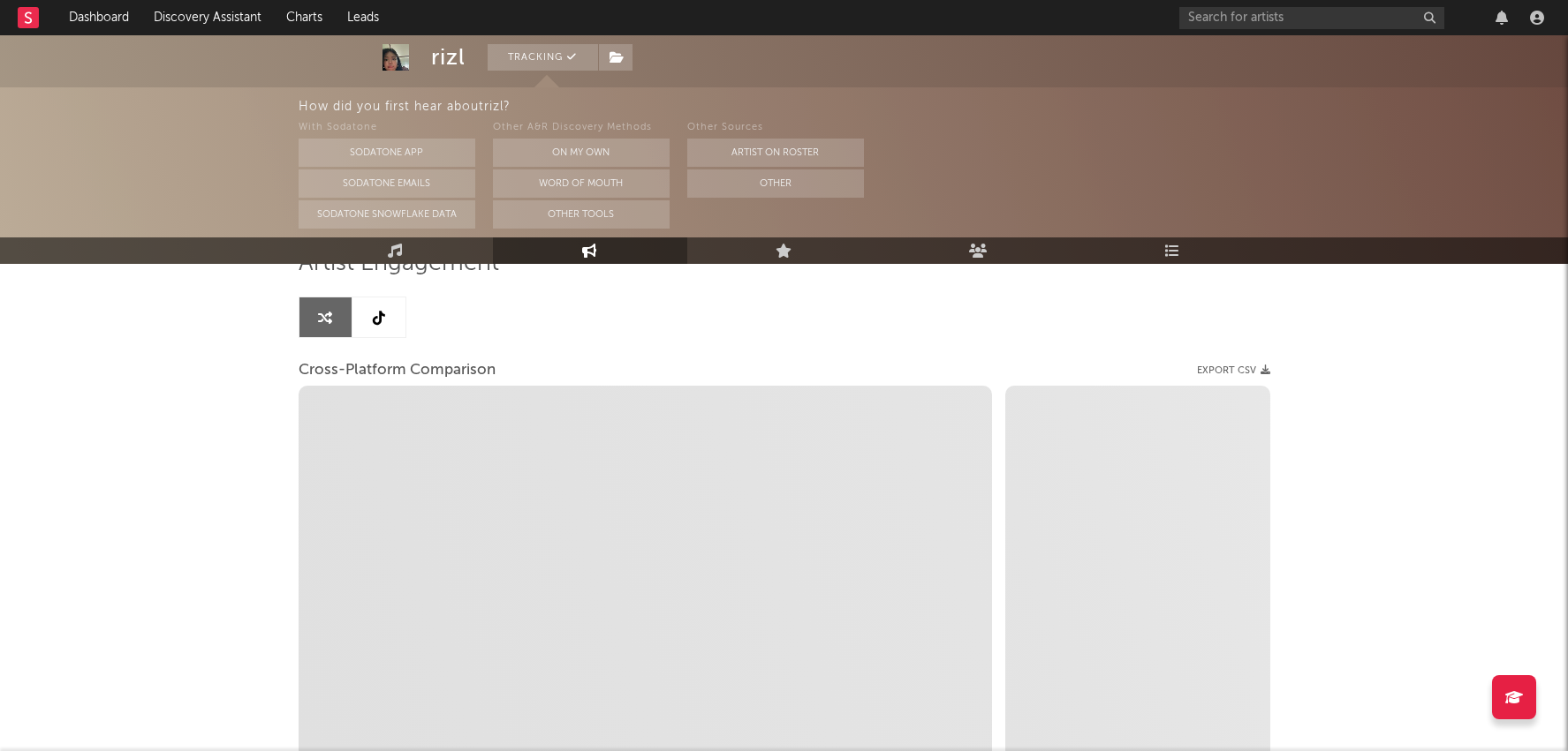
scroll to position [182, 0]
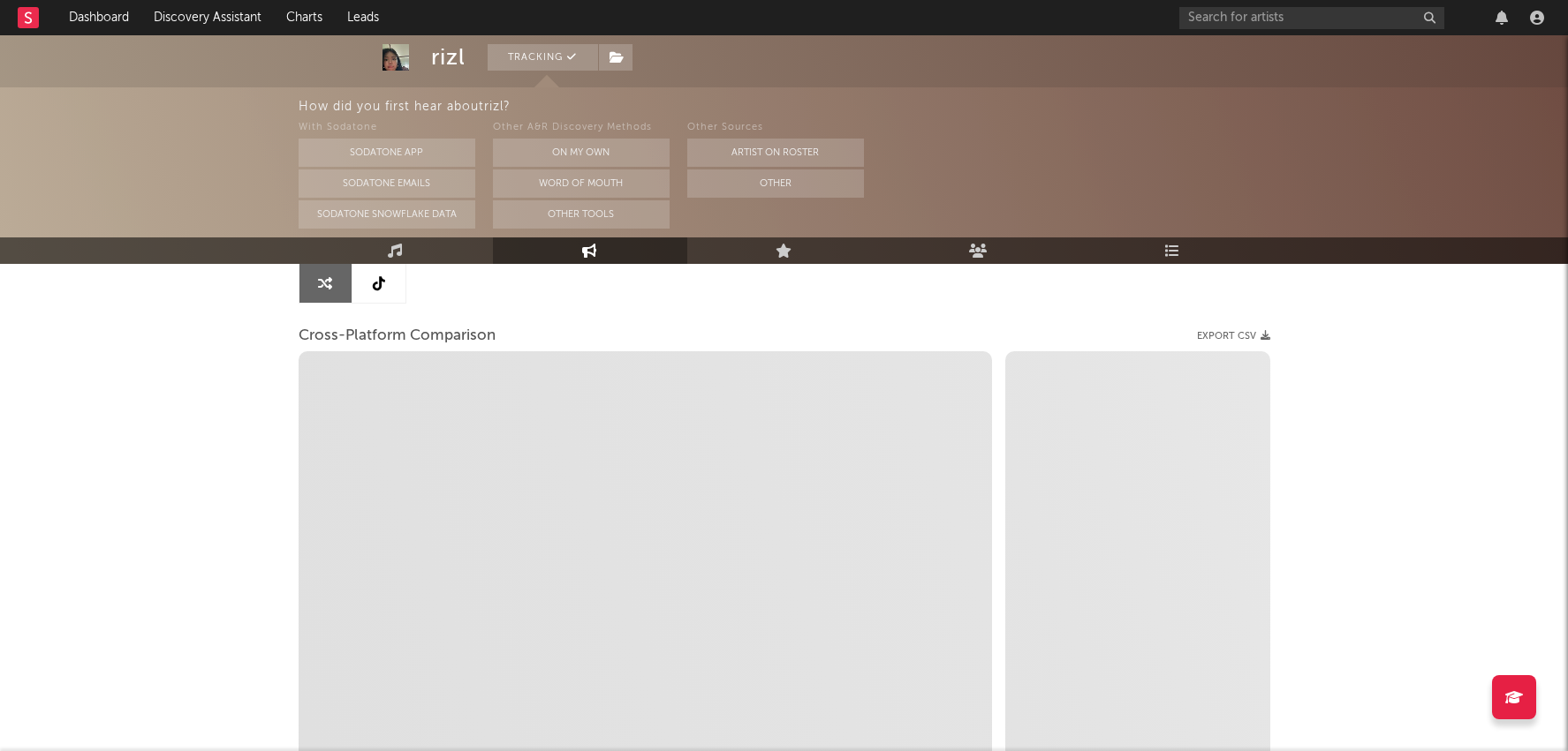
select select "1m"
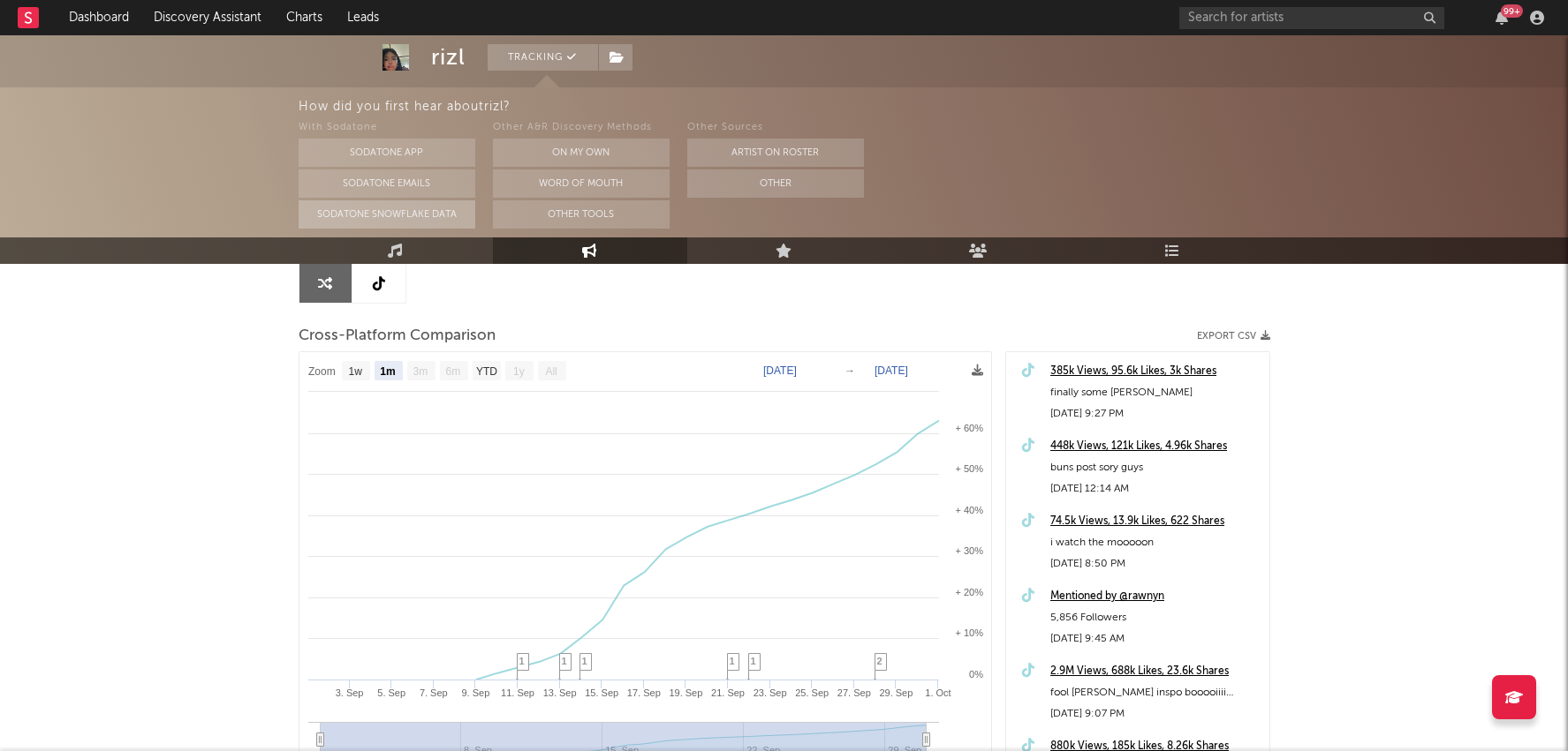
scroll to position [0, 0]
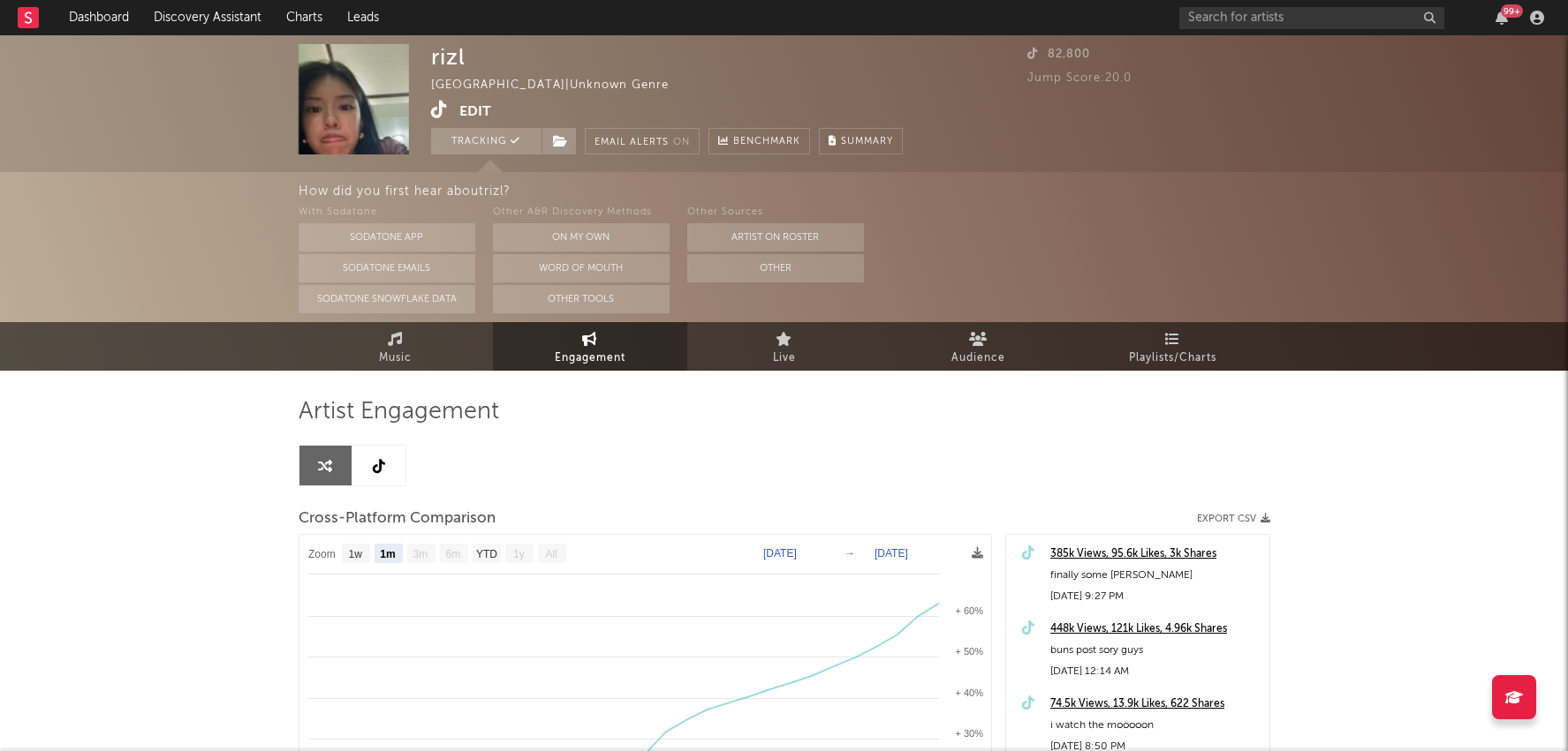
click at [438, 108] on icon at bounding box center [439, 109] width 17 height 17
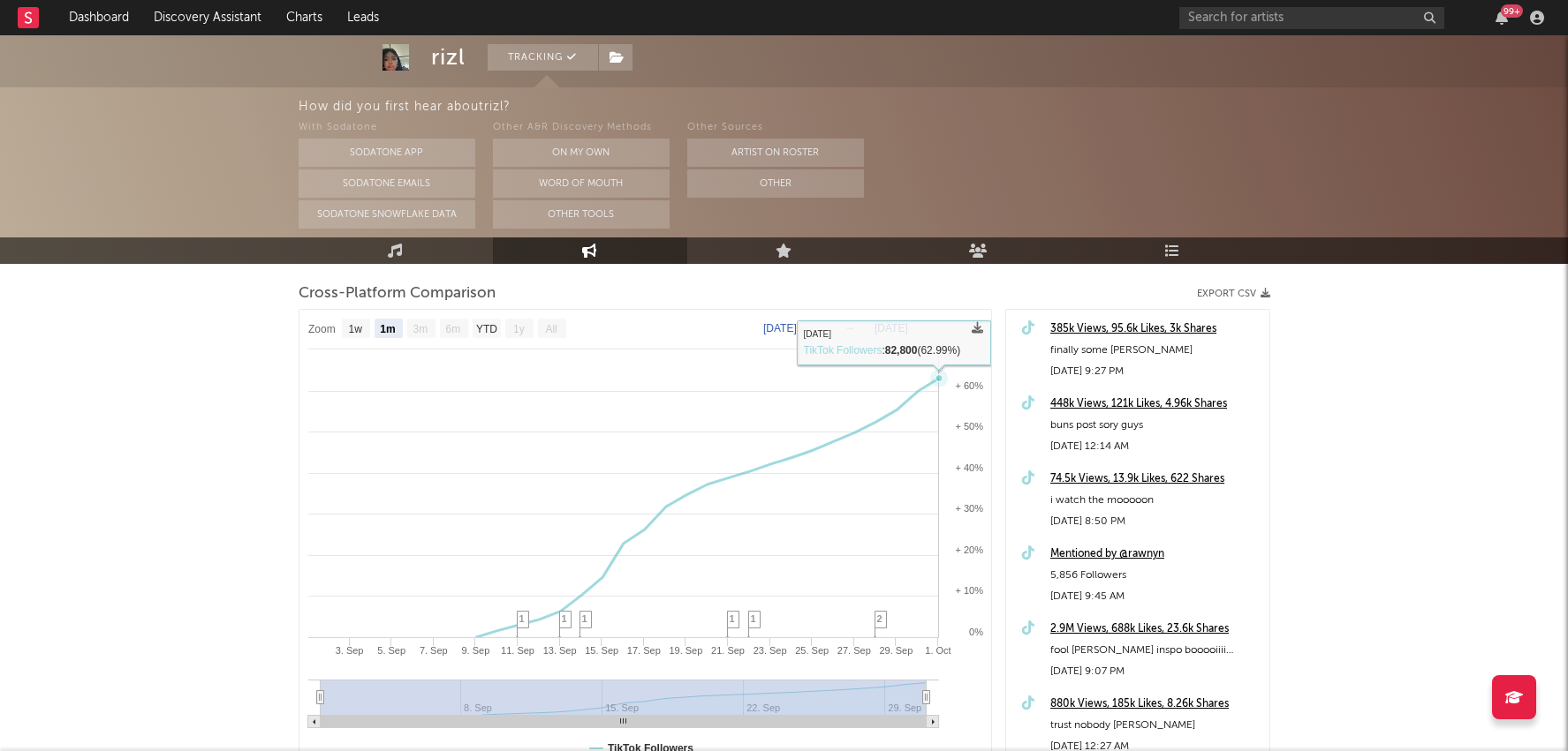
scroll to position [195, 0]
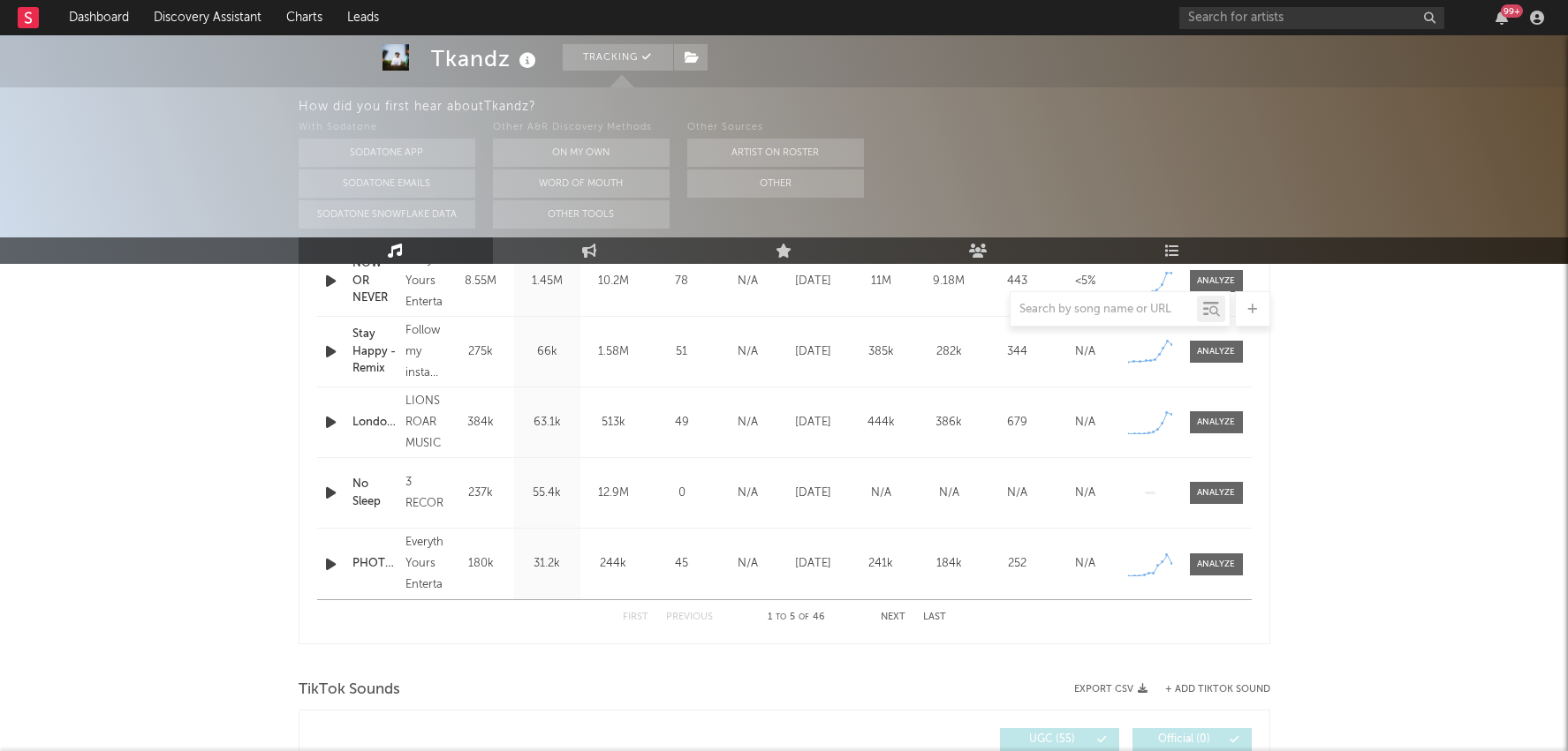
select select "6m"
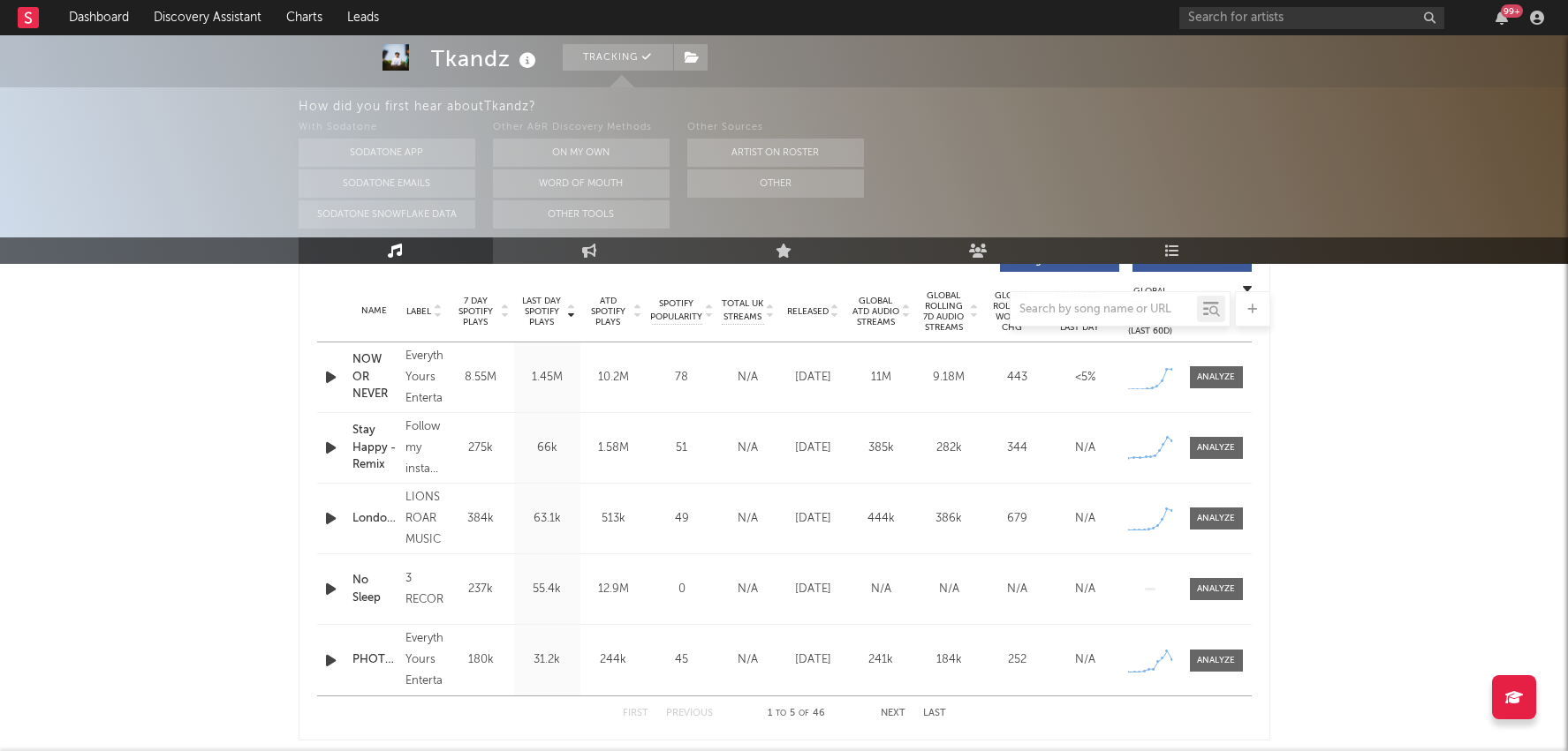
scroll to position [645, 0]
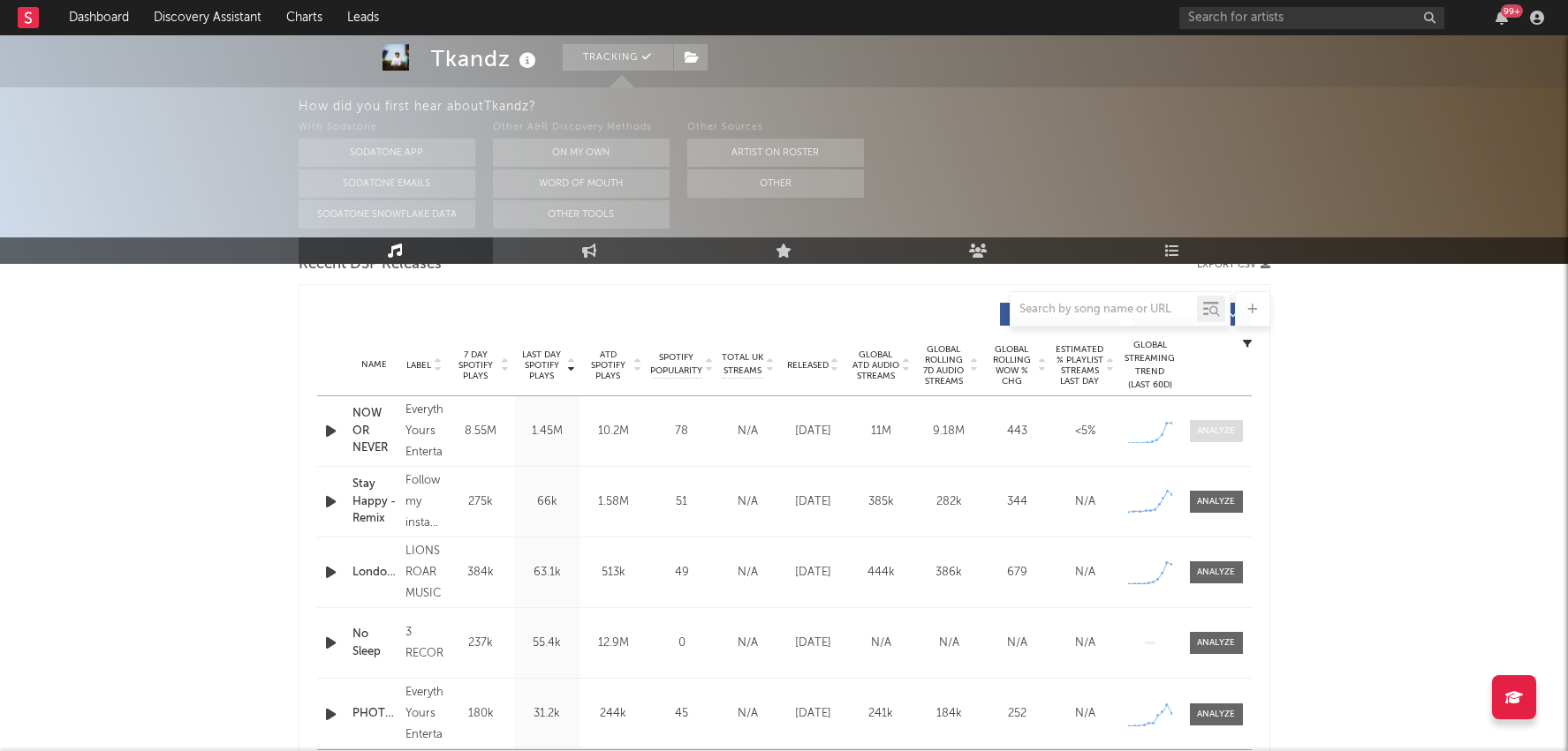
click at [1240, 424] on span at bounding box center [1217, 431] width 53 height 22
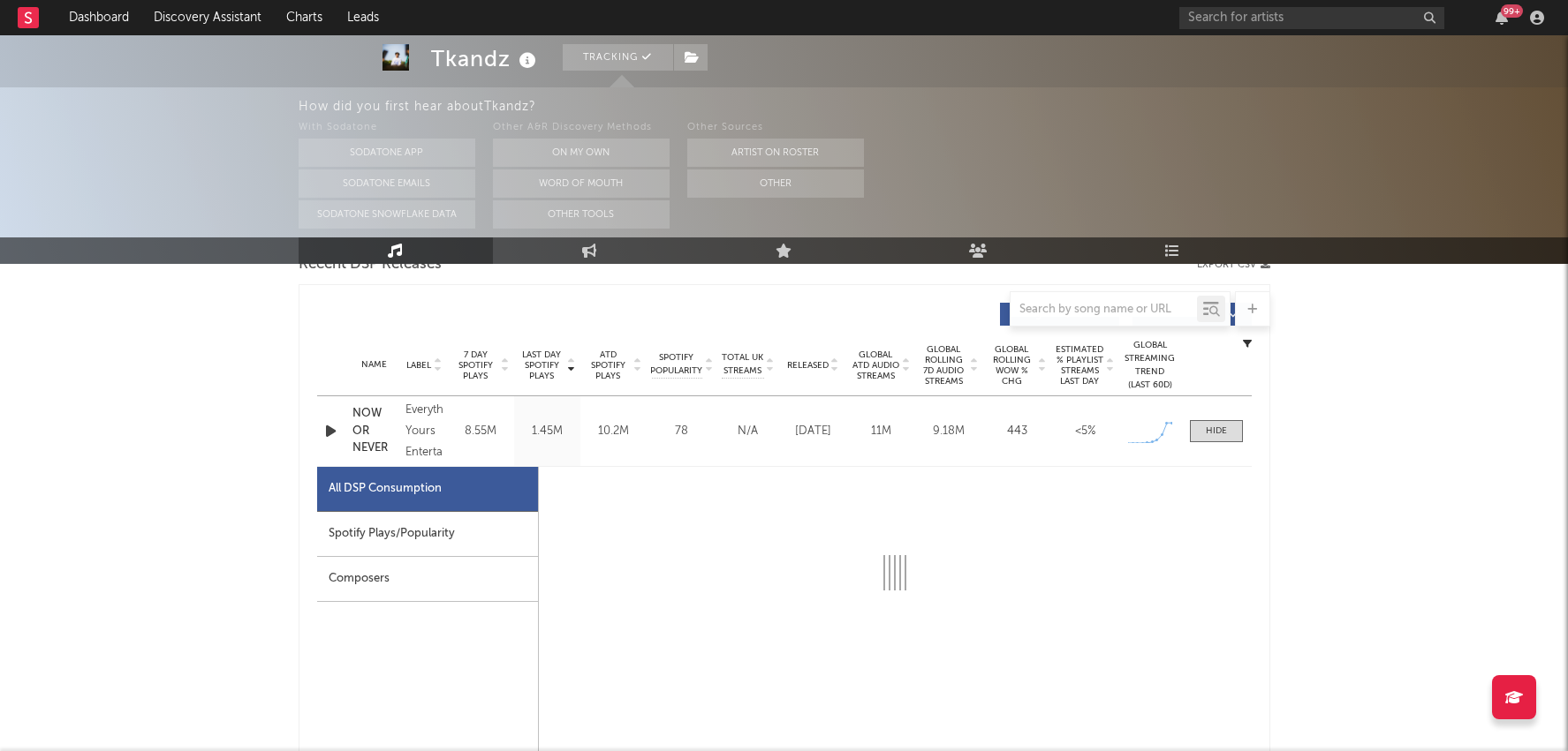
select select "1w"
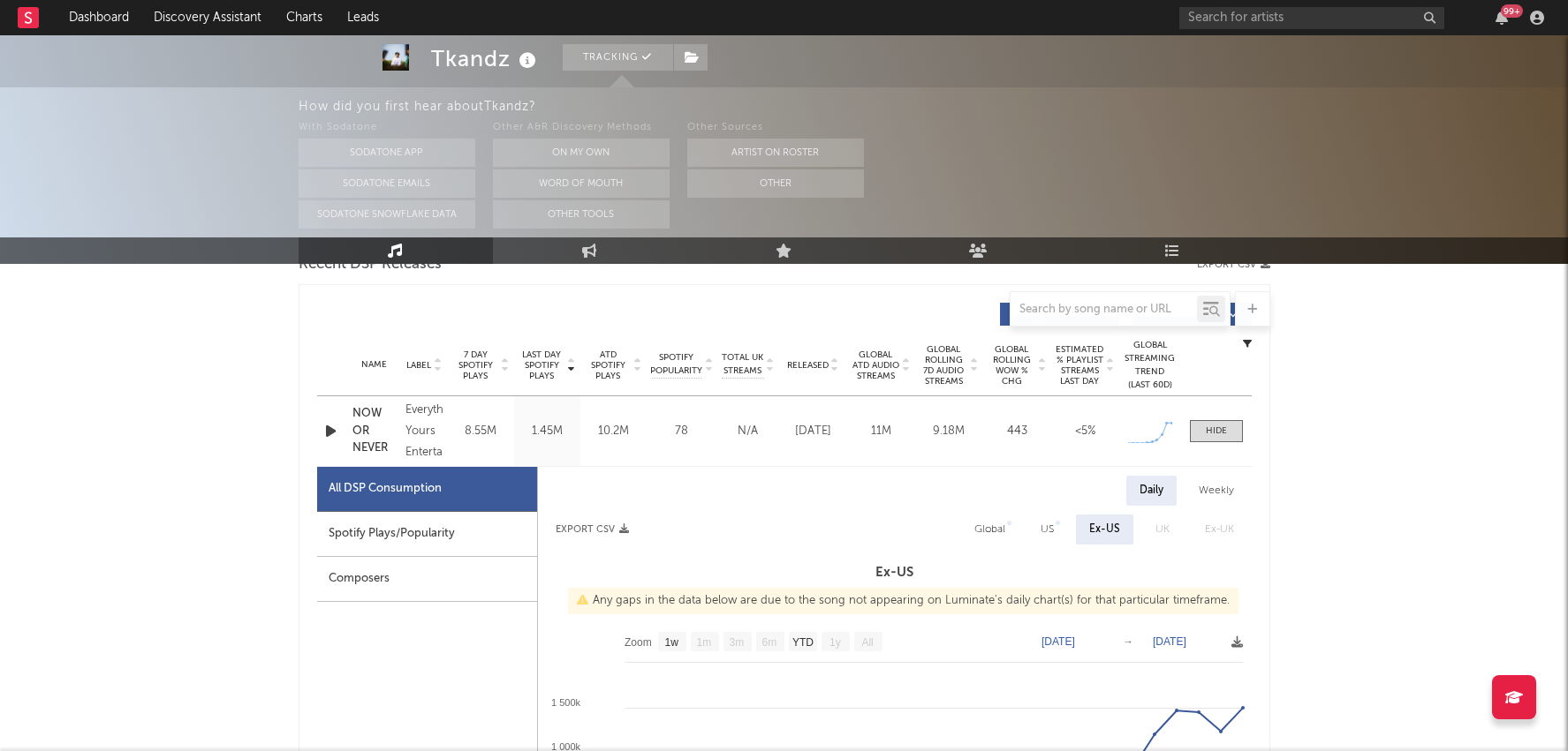
click at [488, 544] on div "Spotify Plays/Popularity" at bounding box center [428, 534] width 220 height 45
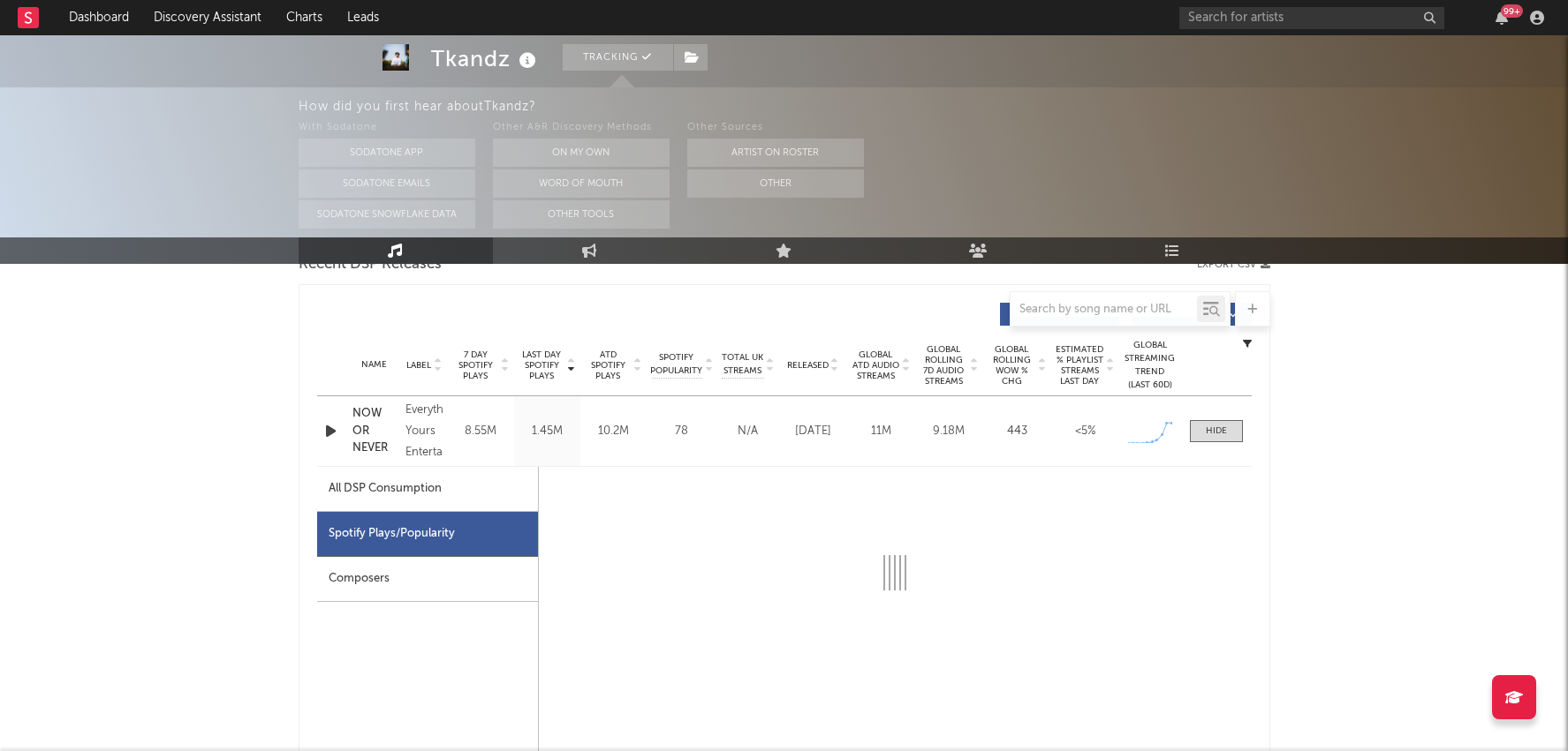
select select "1w"
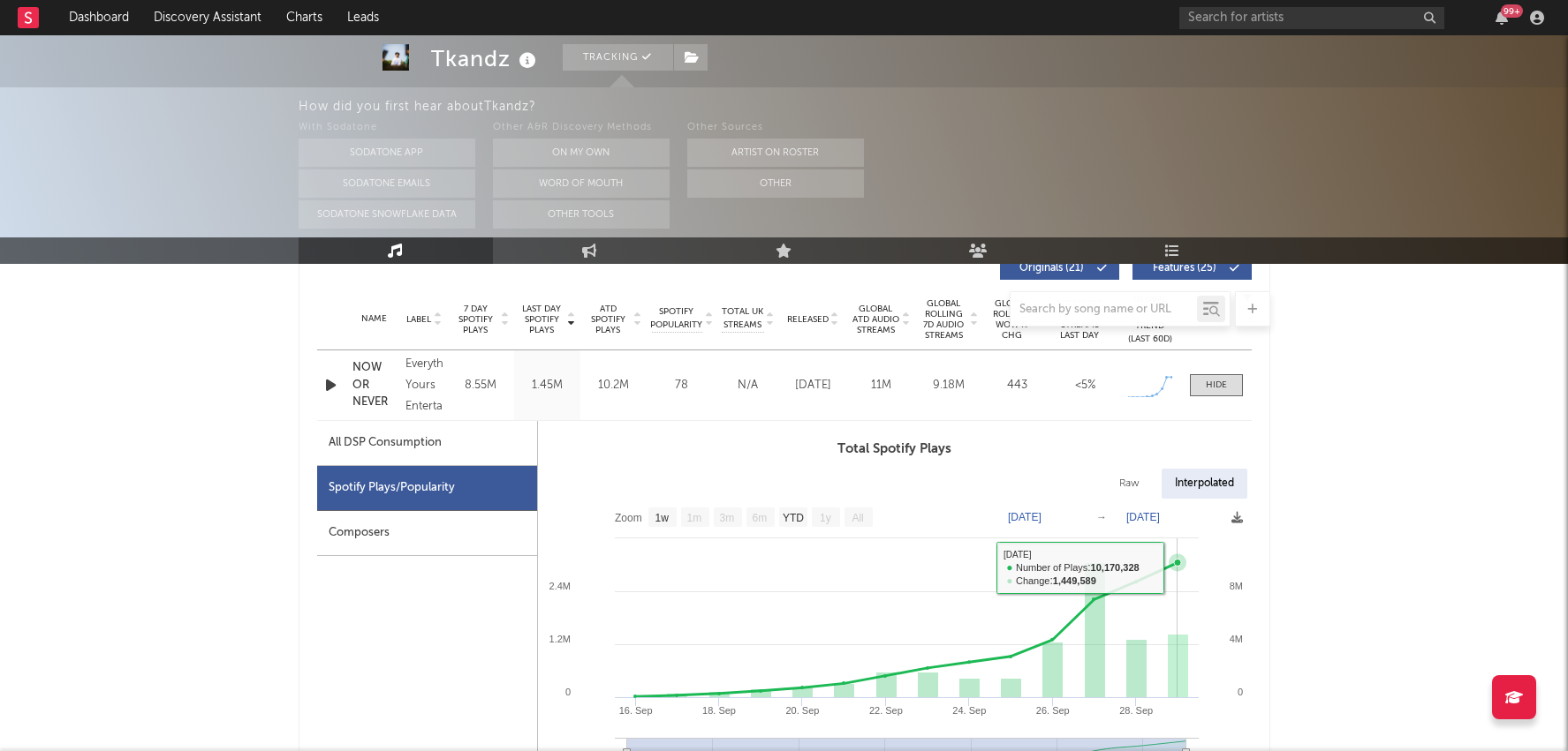
scroll to position [654, 0]
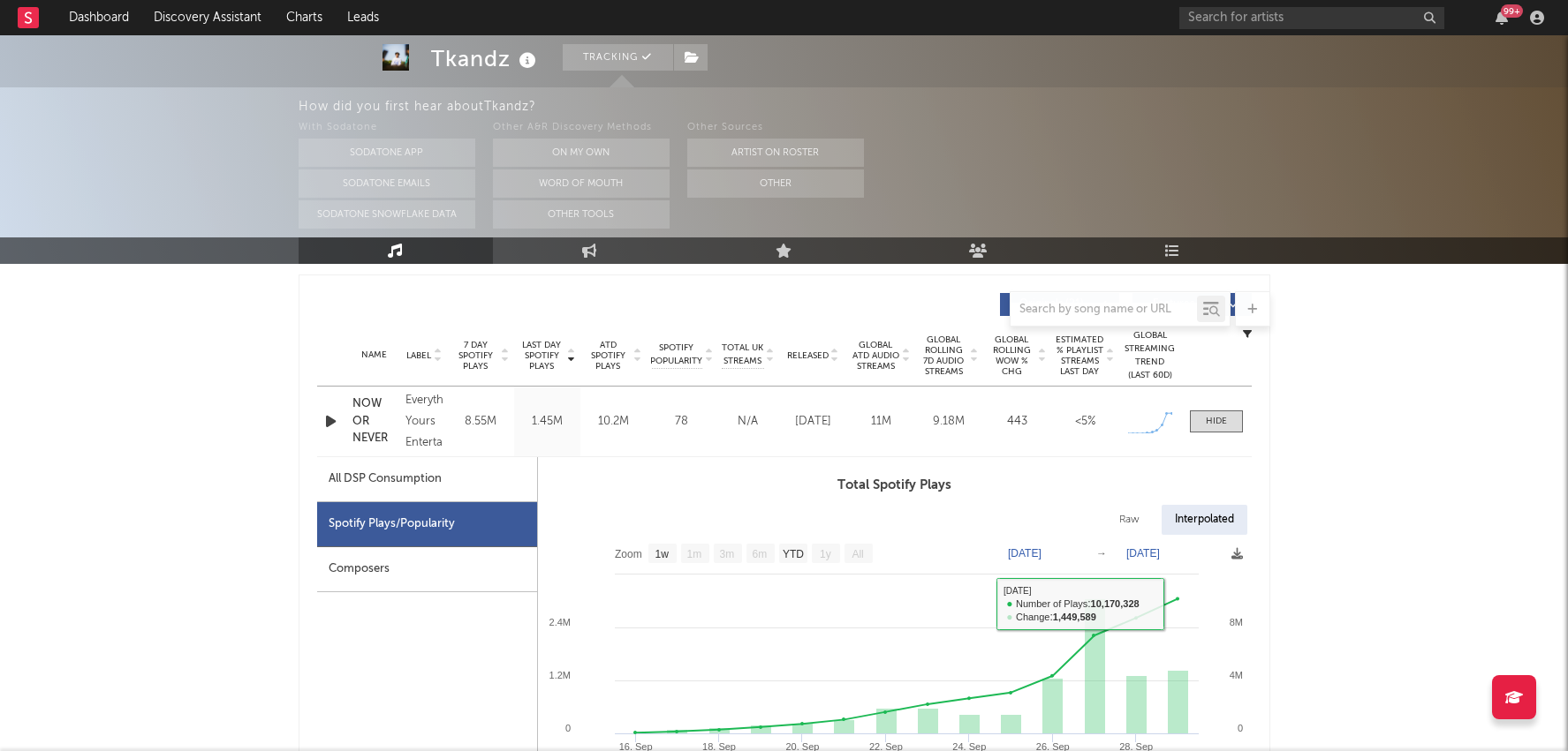
click at [460, 480] on div "All DSP Consumption" at bounding box center [428, 480] width 220 height 45
select select "1w"
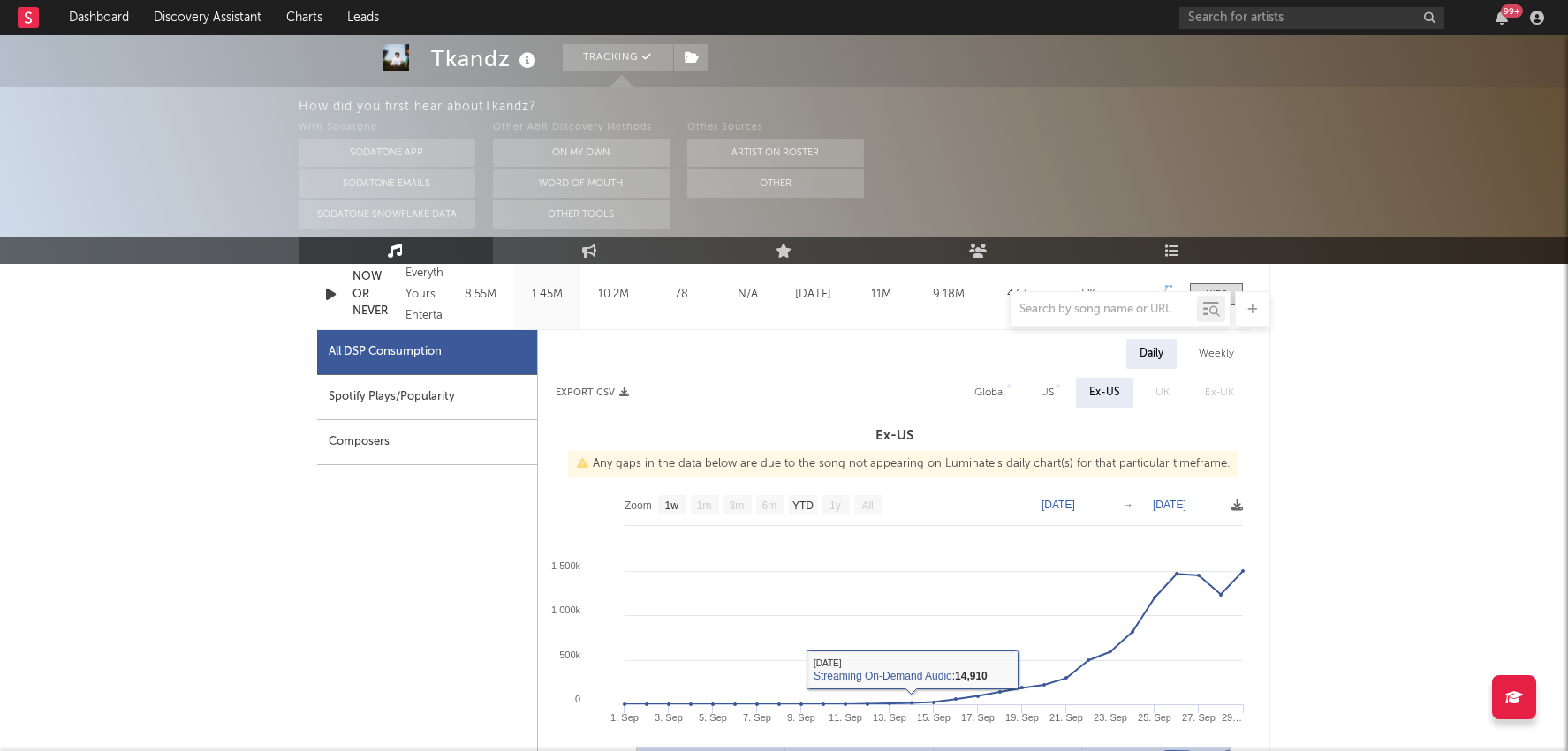
scroll to position [755, 0]
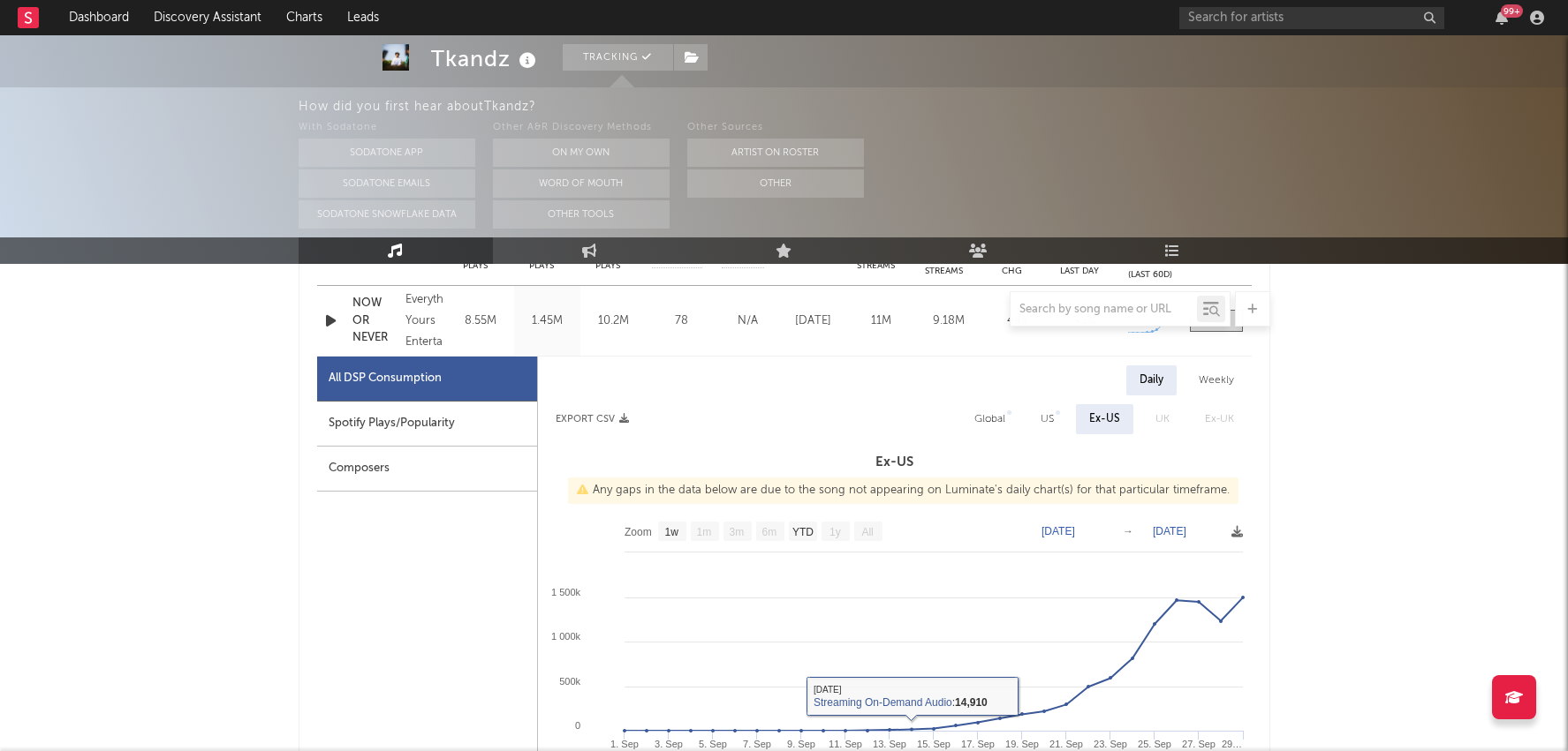
click at [1001, 423] on div "Global" at bounding box center [990, 419] width 31 height 21
select select "1w"
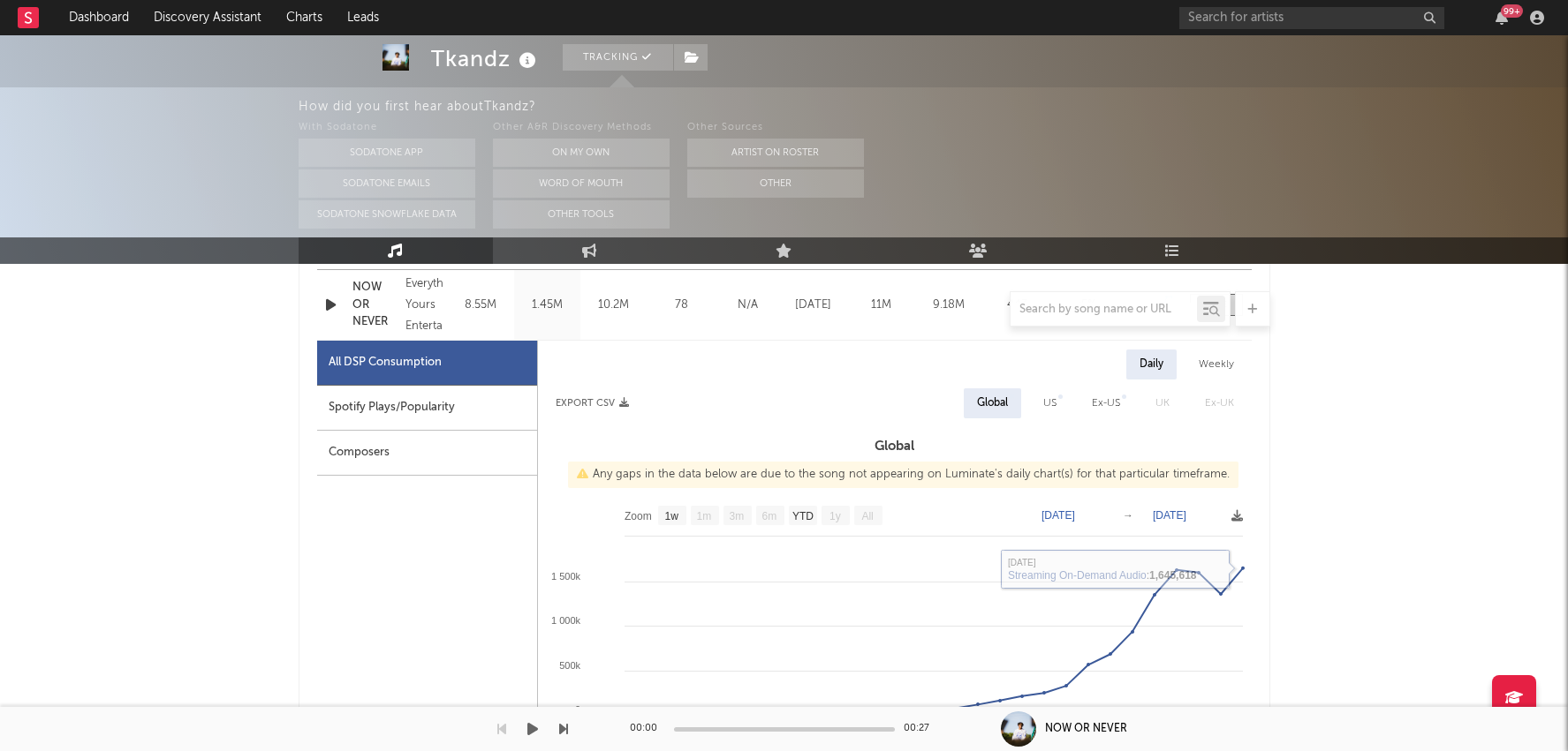
scroll to position [793, 0]
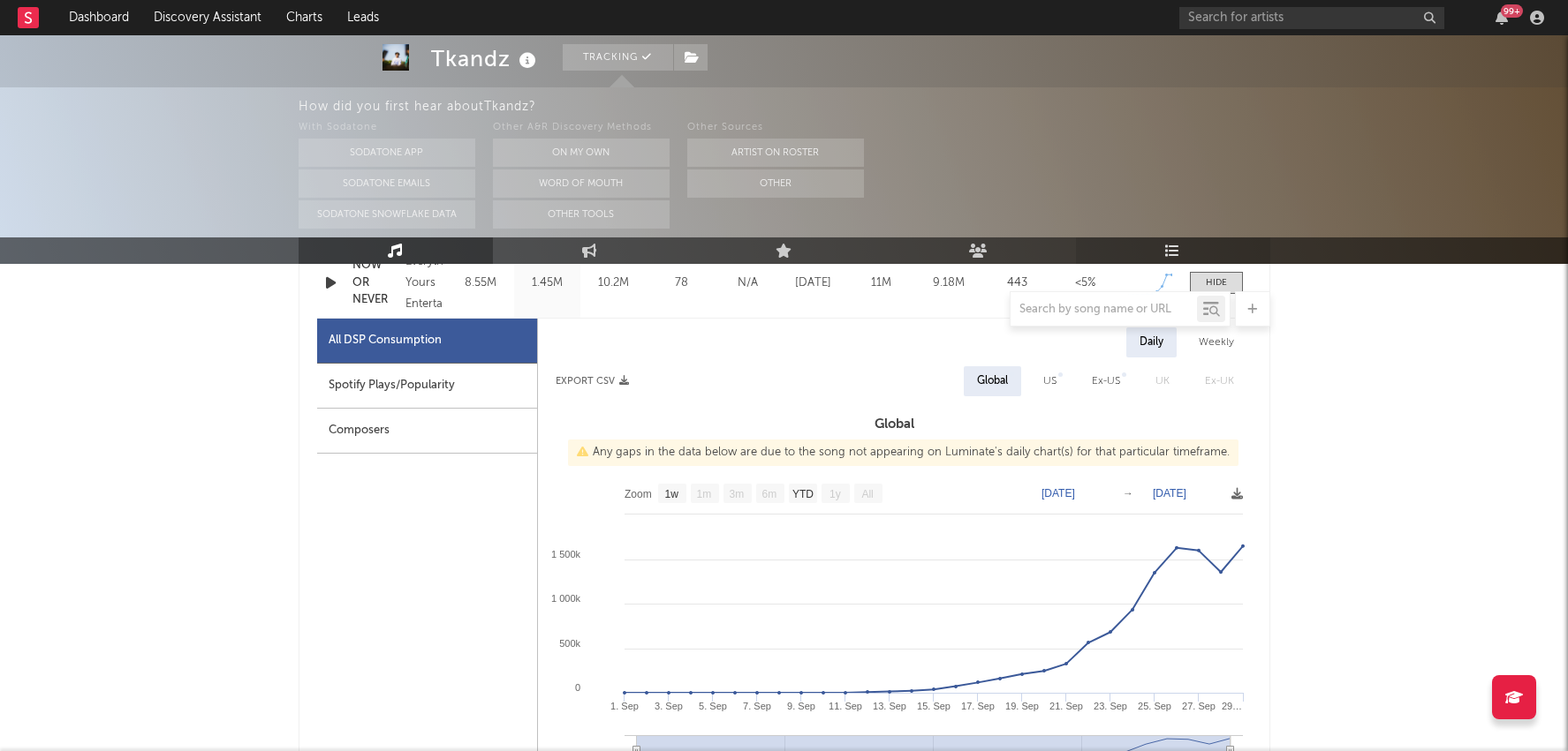
click at [1195, 249] on link "Playlists/Charts" at bounding box center [1173, 250] width 195 height 27
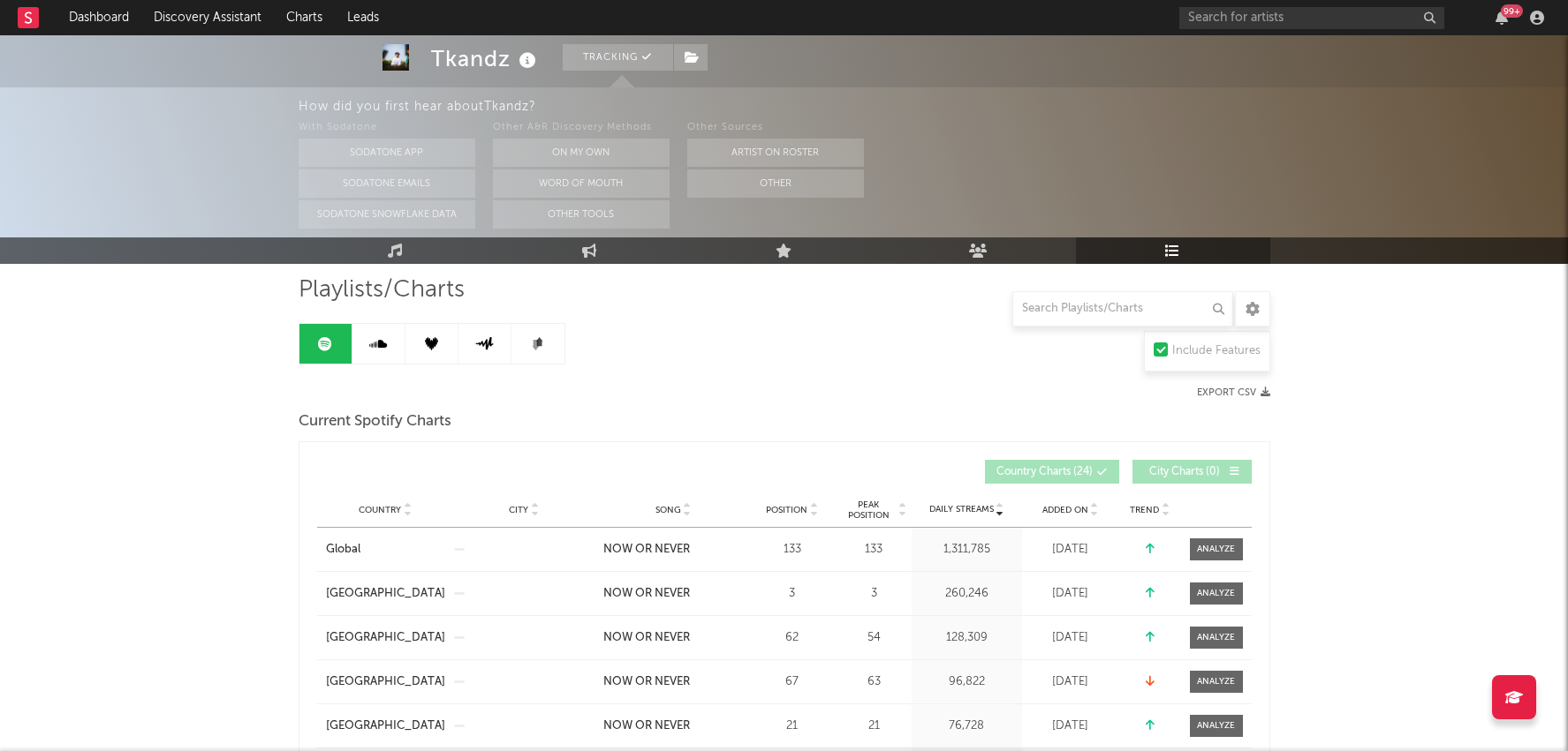
scroll to position [138, 0]
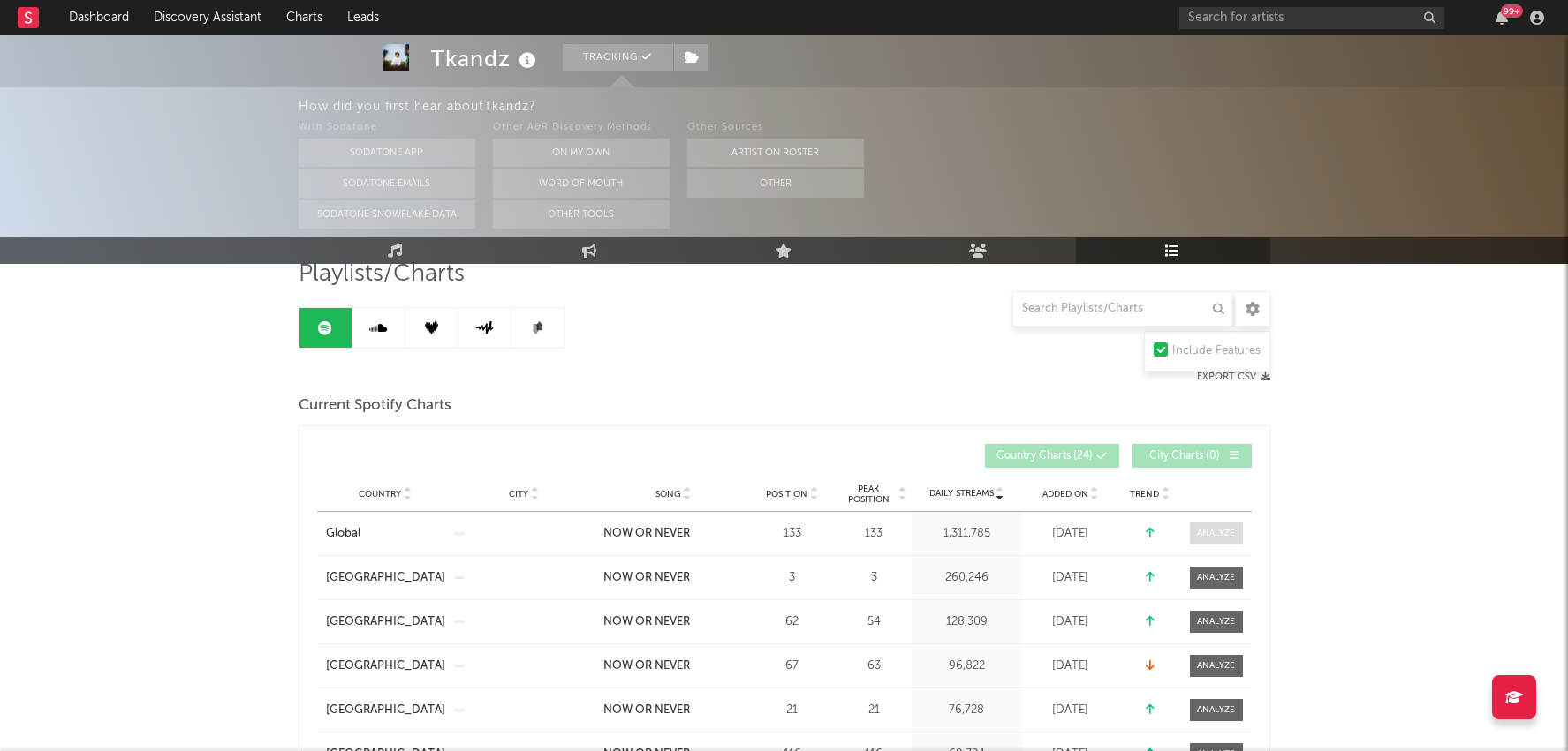
click at [1225, 534] on div at bounding box center [1216, 534] width 38 height 13
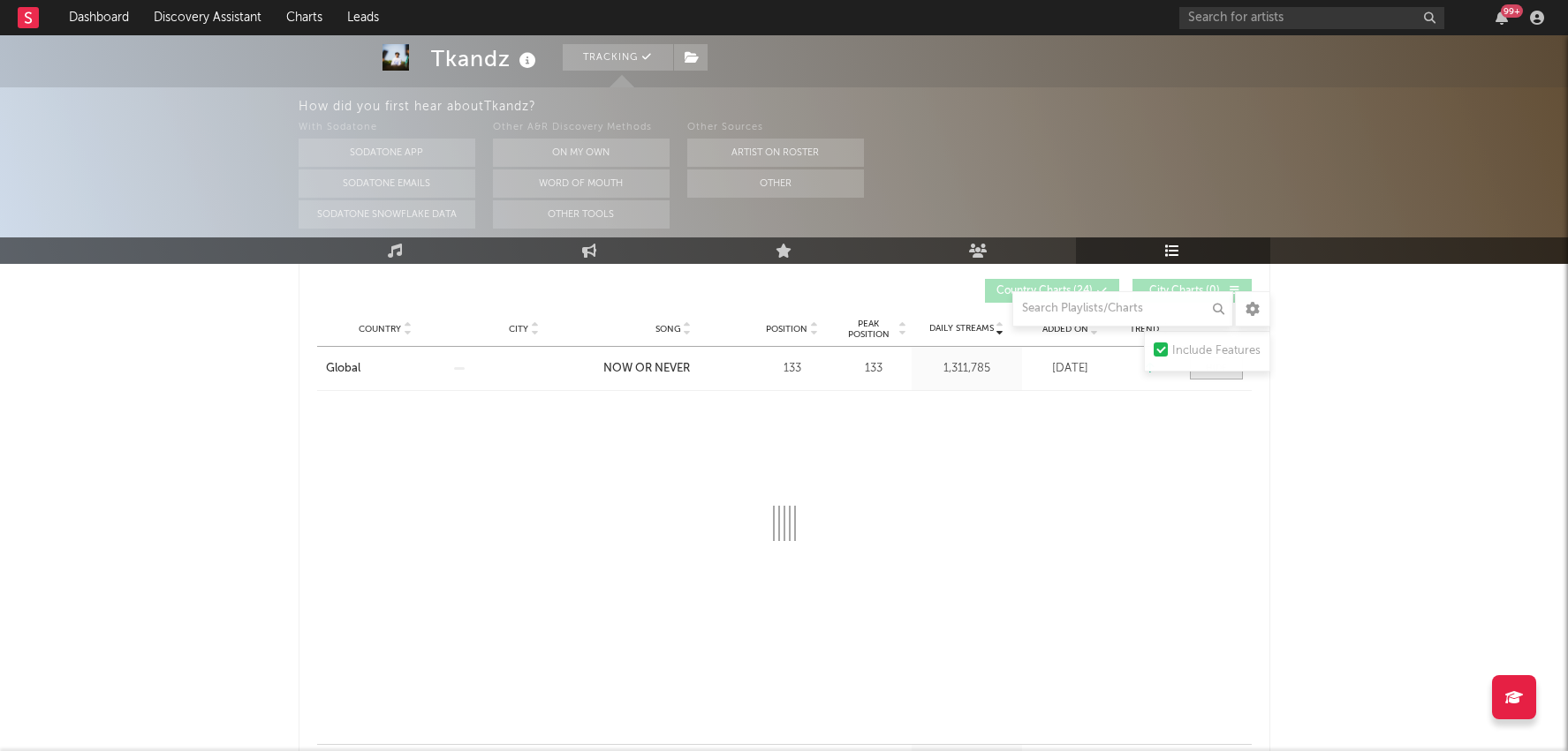
scroll to position [327, 0]
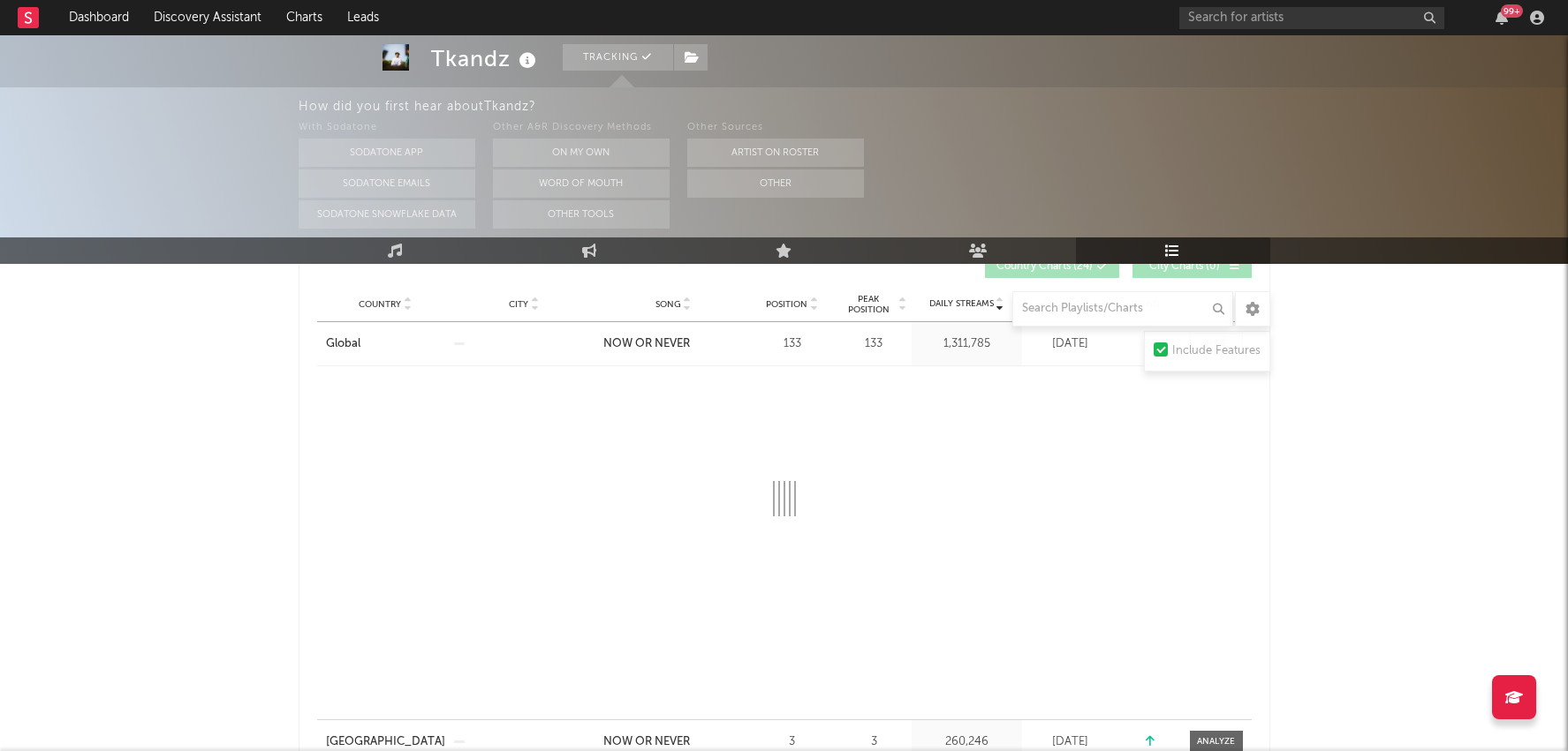
select select "1w"
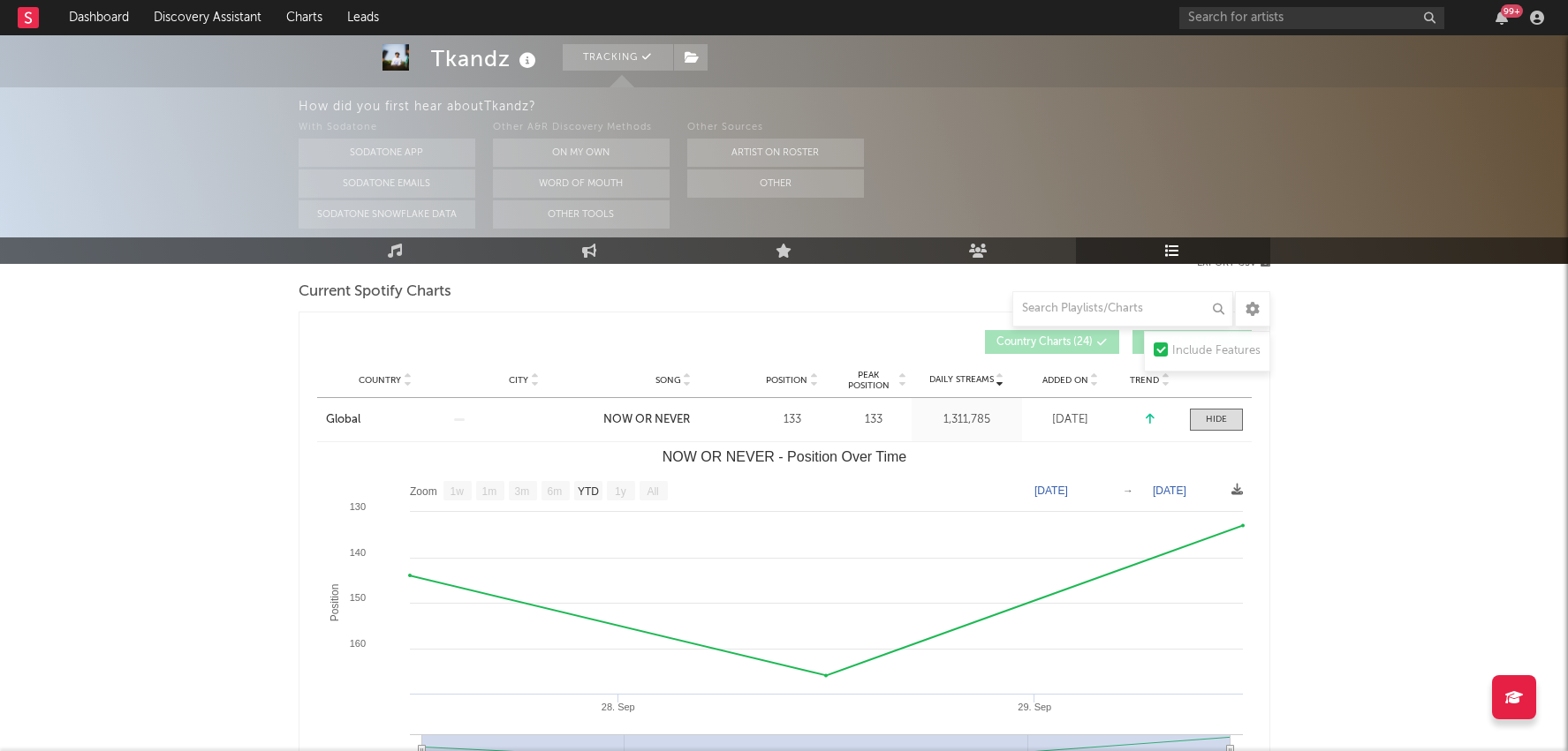
scroll to position [244, 0]
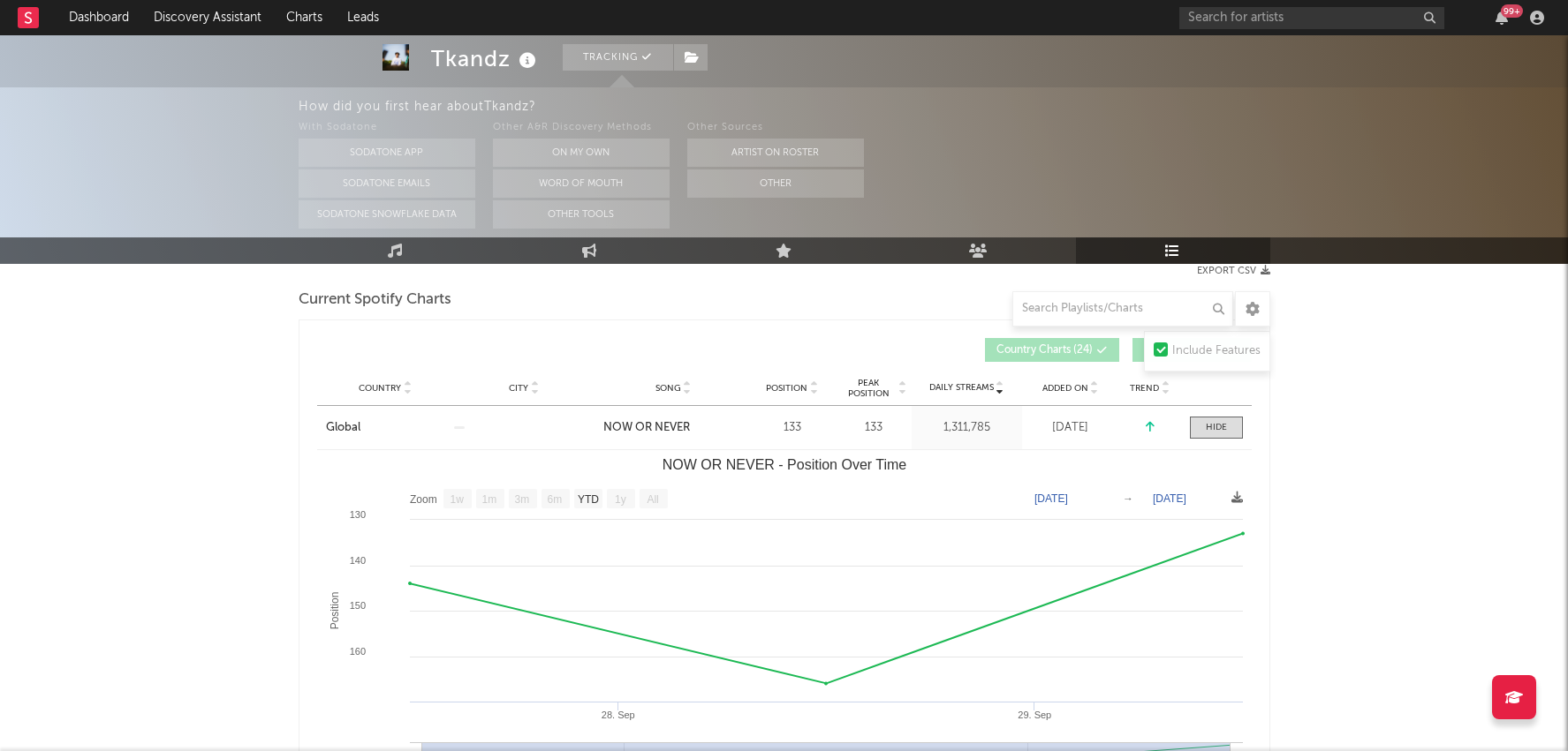
click at [795, 385] on span "Position" at bounding box center [786, 389] width 41 height 11
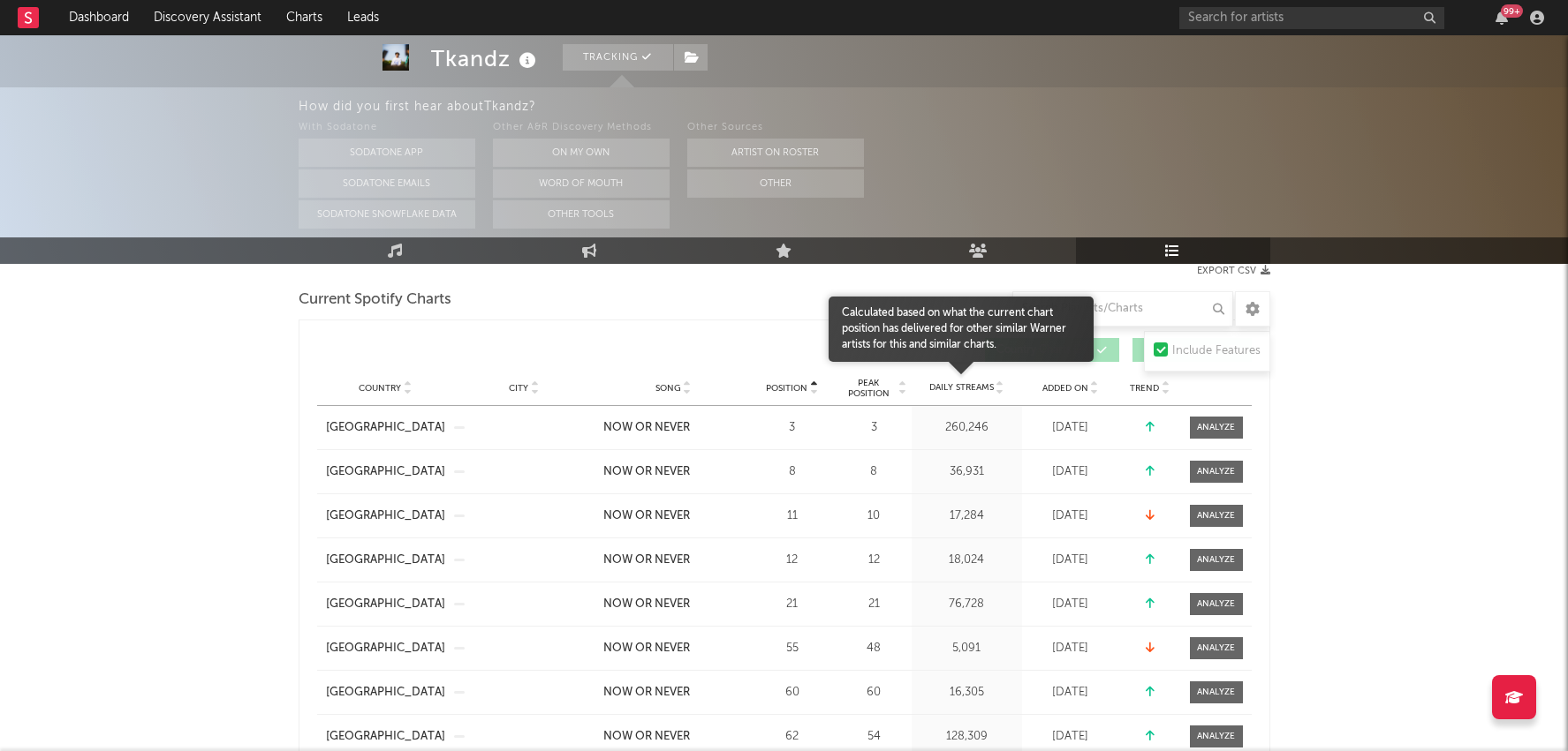
click at [985, 378] on div at bounding box center [961, 378] width 265 height 31
select select "1w"
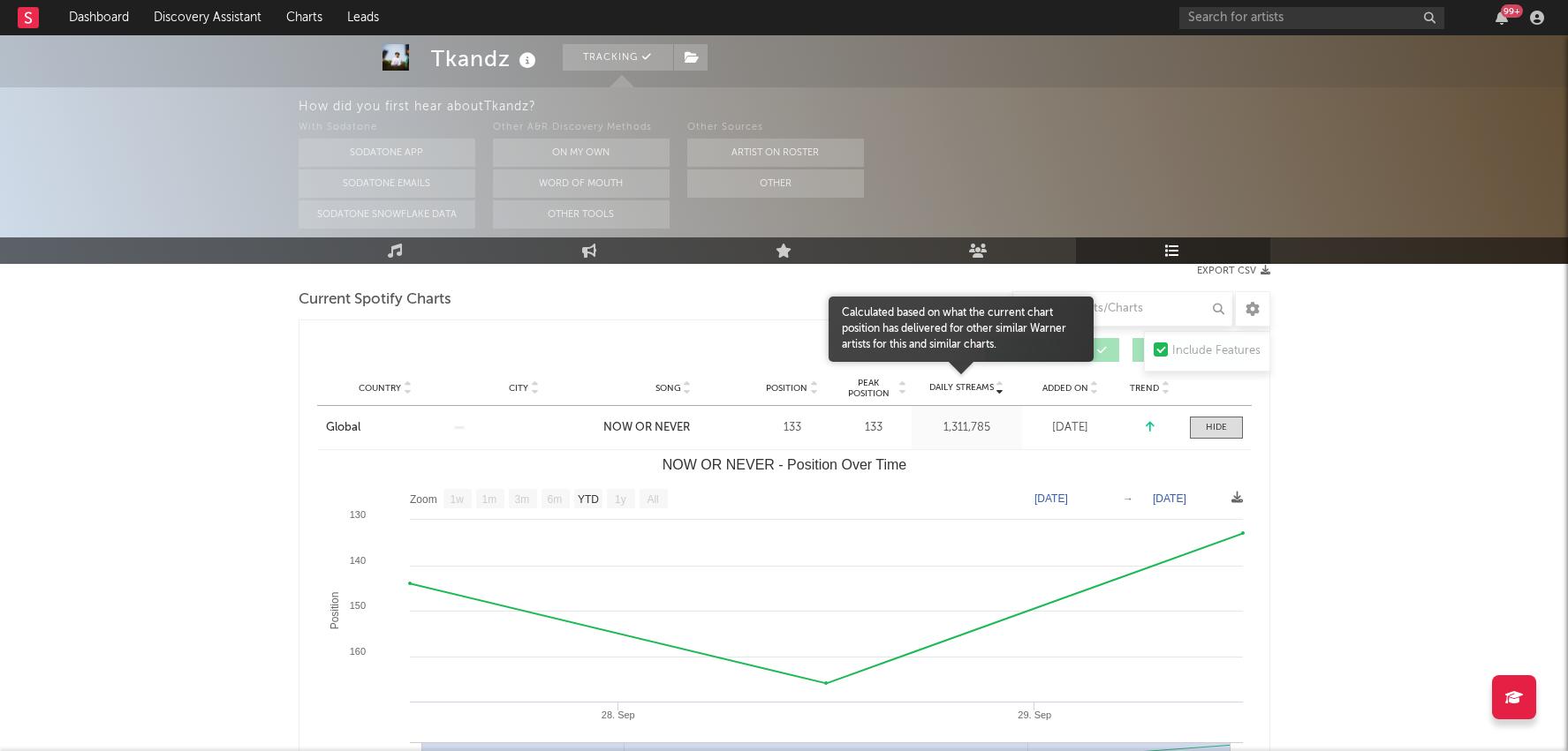
click at [982, 387] on span "Daily Streams" at bounding box center [962, 388] width 64 height 13
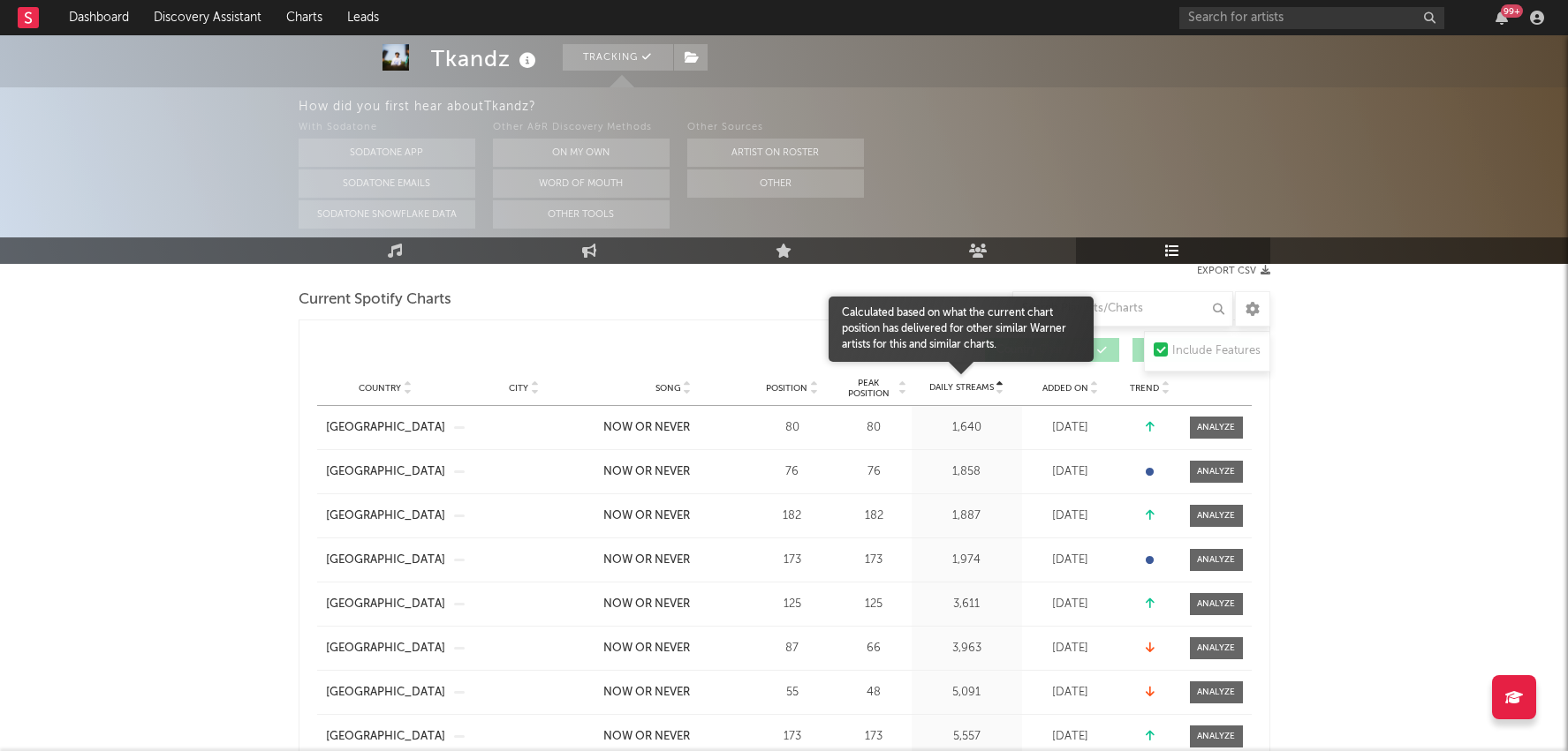
click at [973, 382] on span "Daily Streams" at bounding box center [962, 388] width 64 height 13
select select "1w"
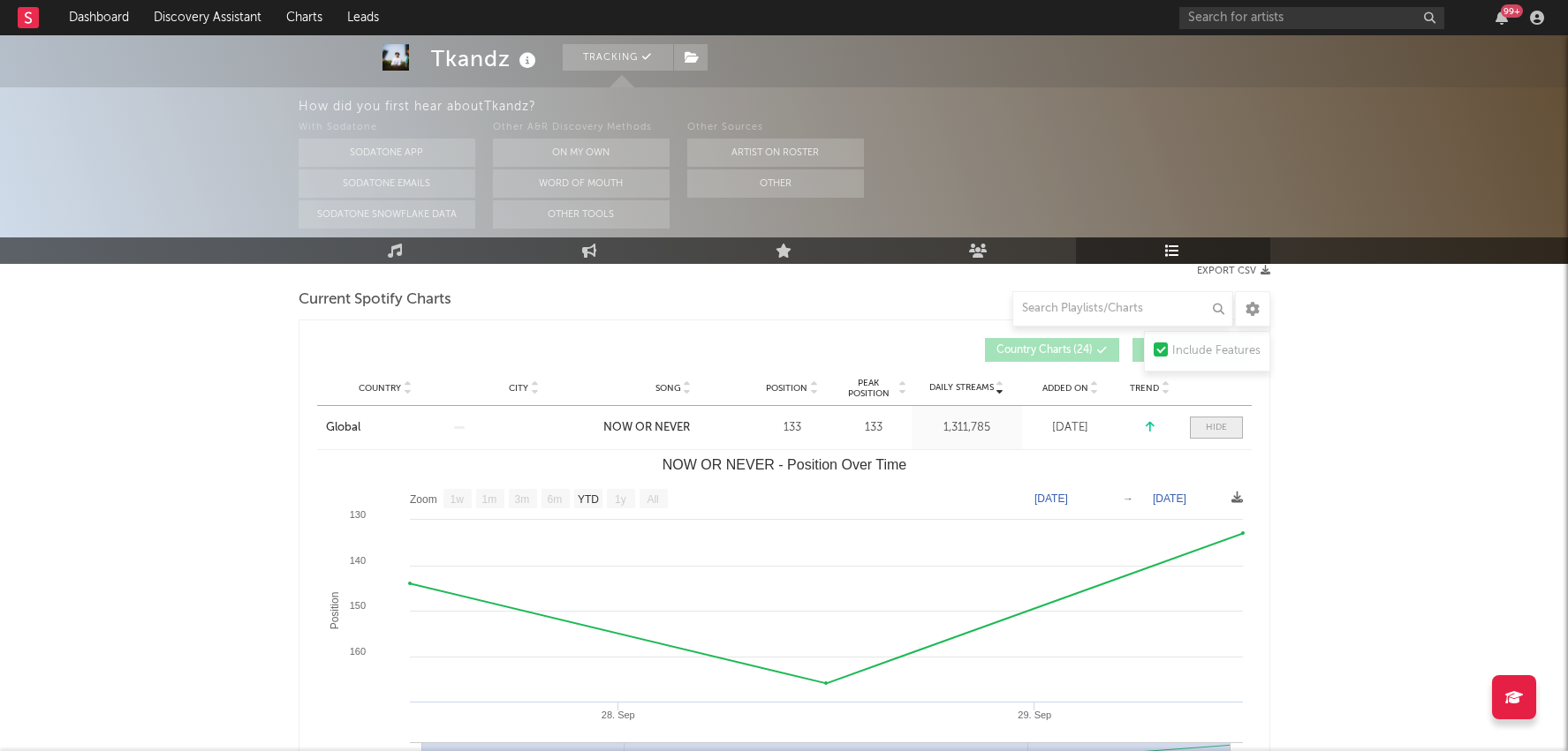
click at [1213, 422] on div at bounding box center [1216, 427] width 21 height 13
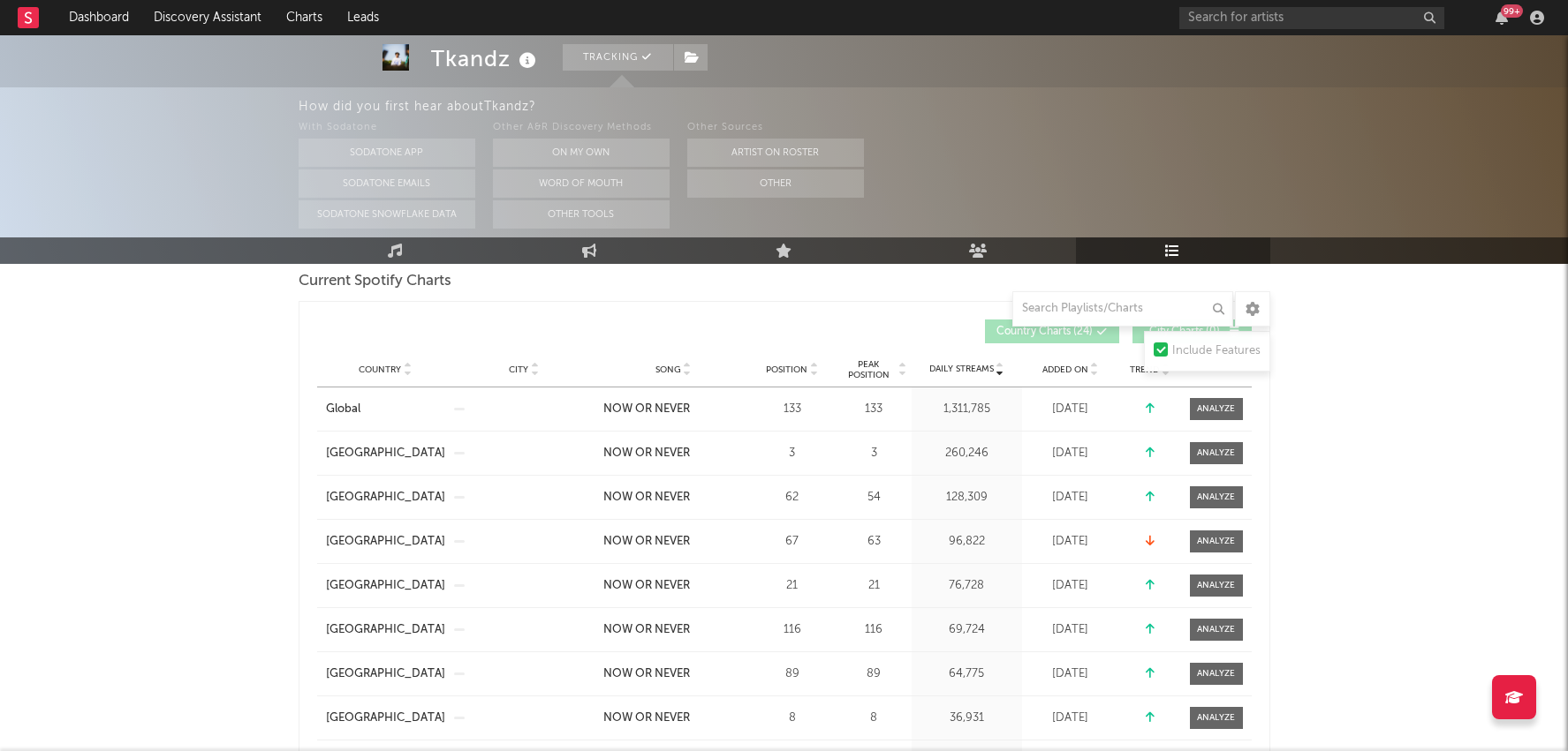
scroll to position [270, 0]
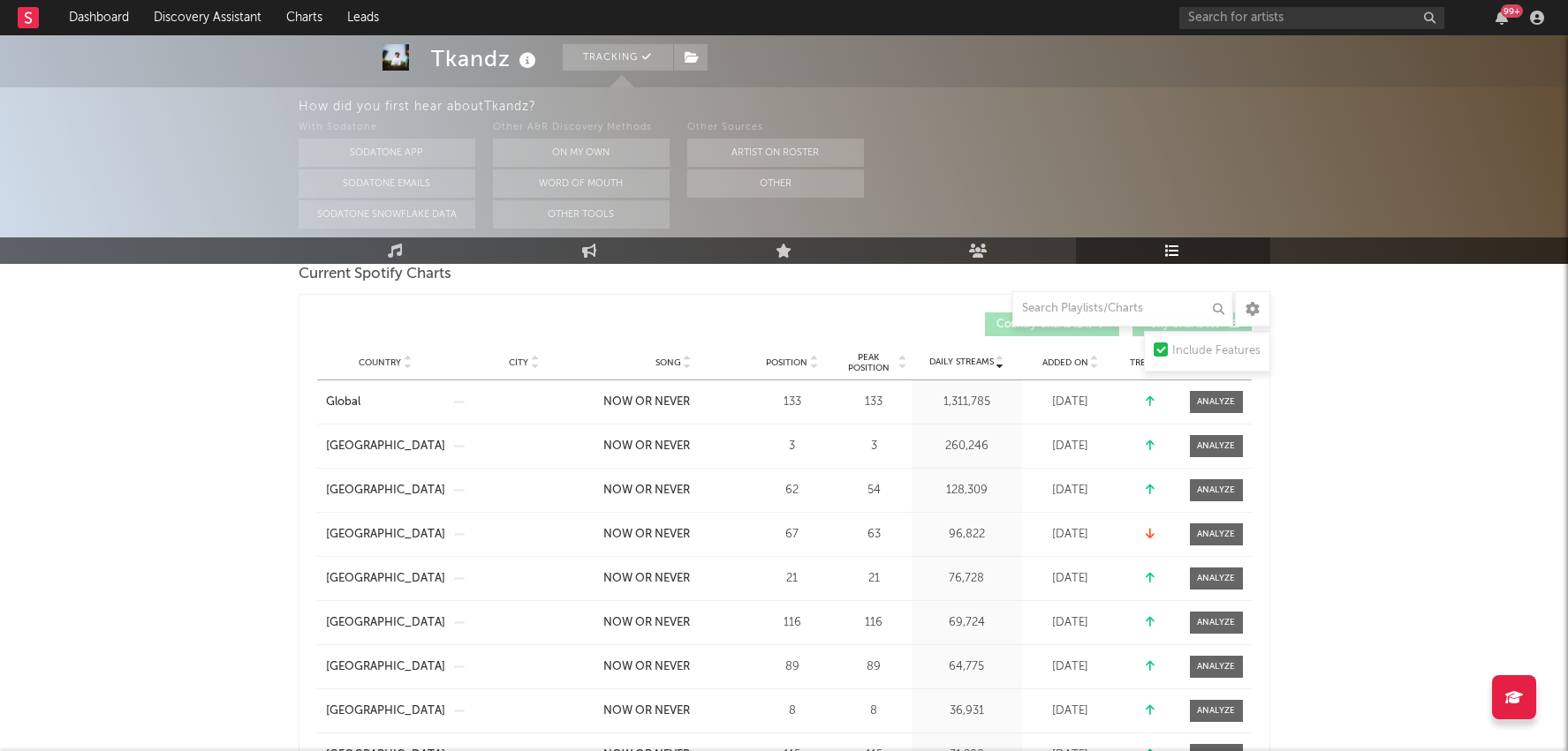
click at [795, 361] on span "Position" at bounding box center [786, 363] width 41 height 11
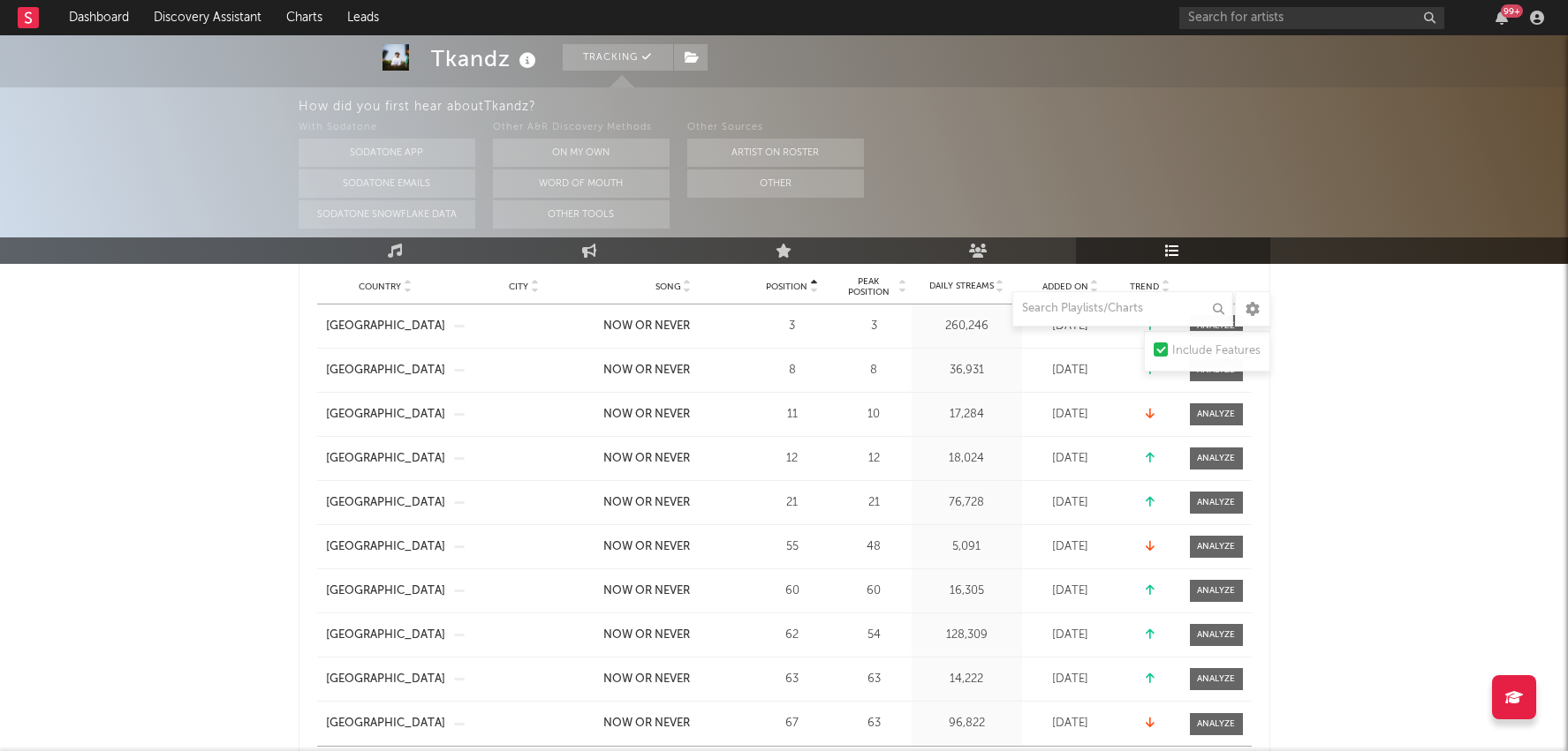
scroll to position [347, 0]
click at [1222, 623] on span at bounding box center [1217, 634] width 53 height 22
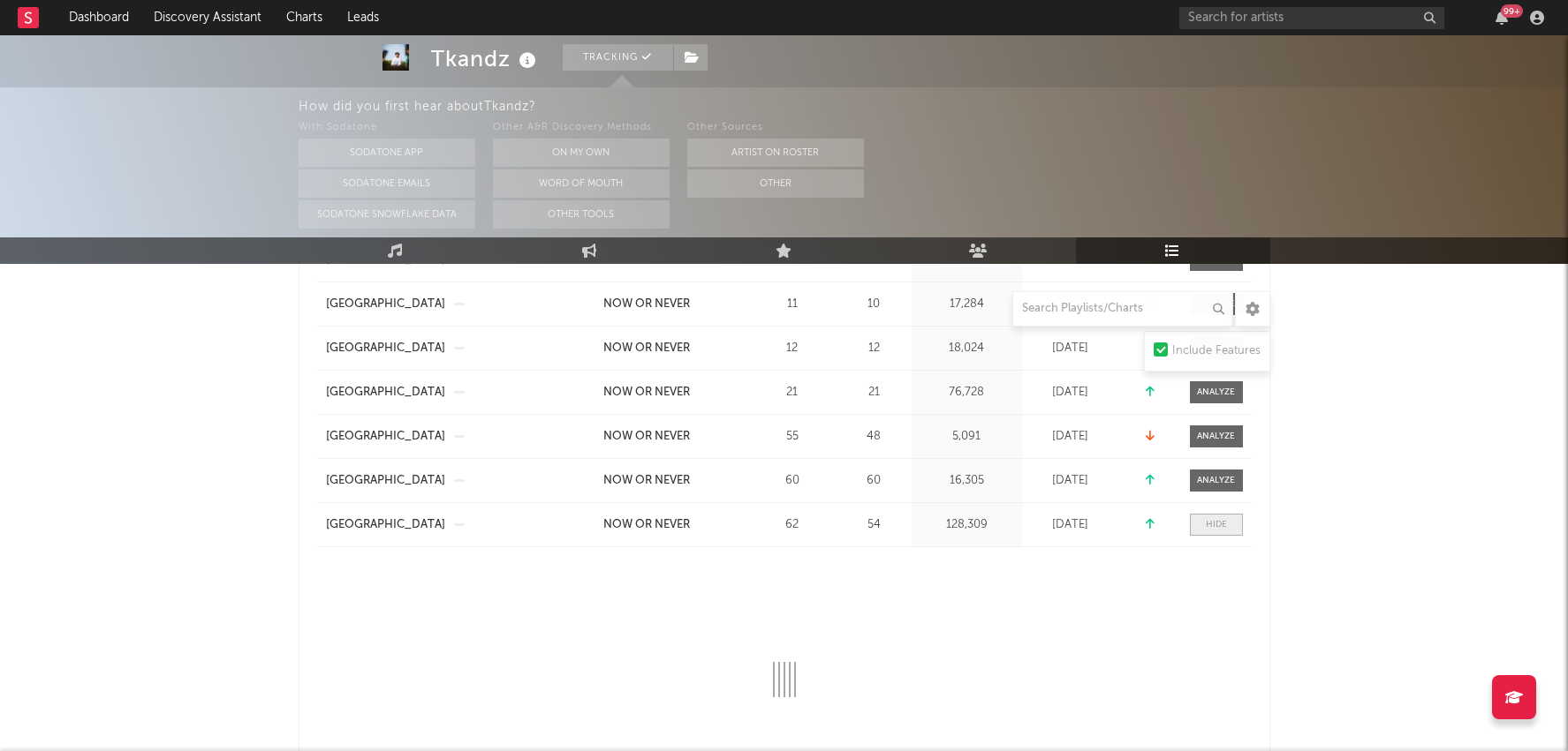
scroll to position [488, 0]
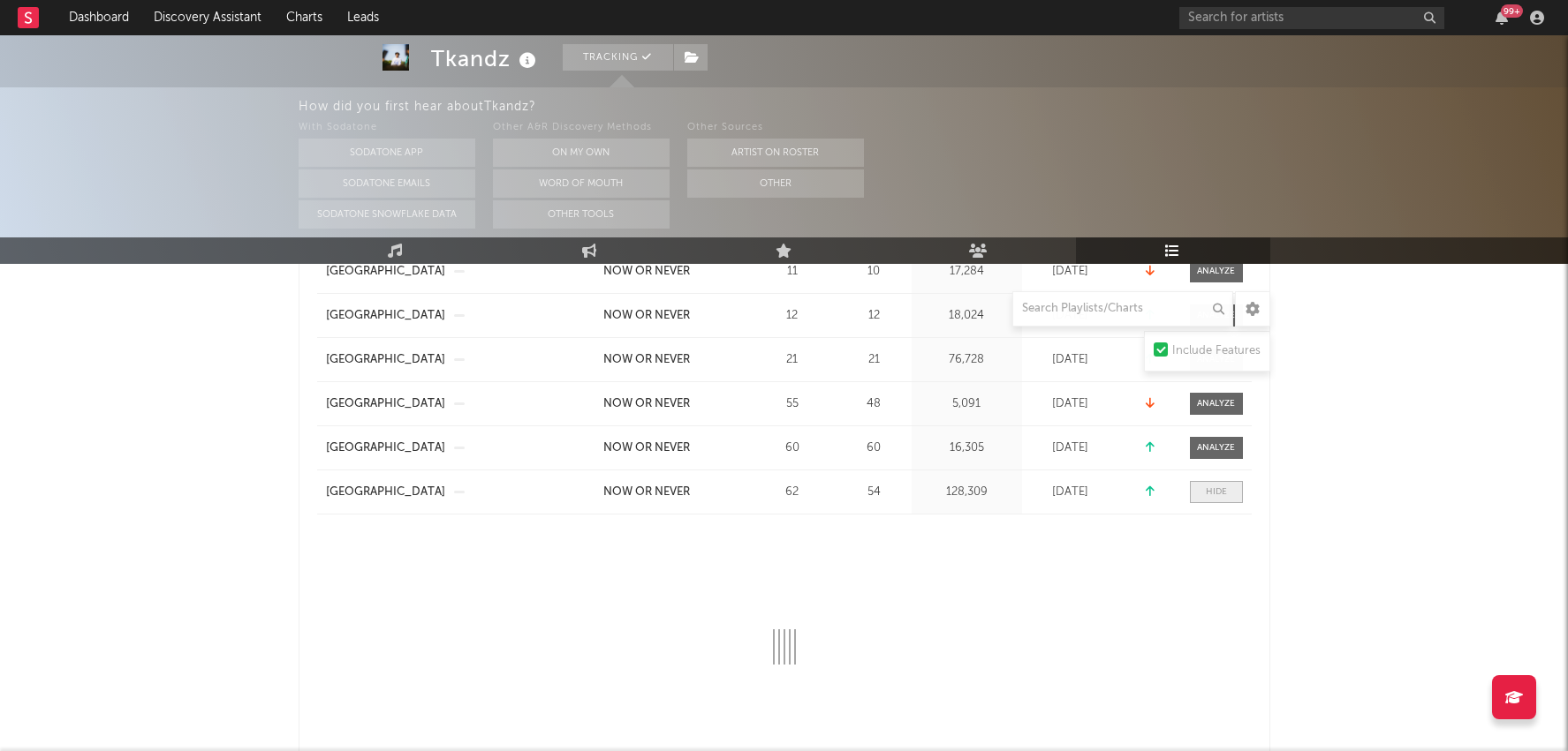
select select "1w"
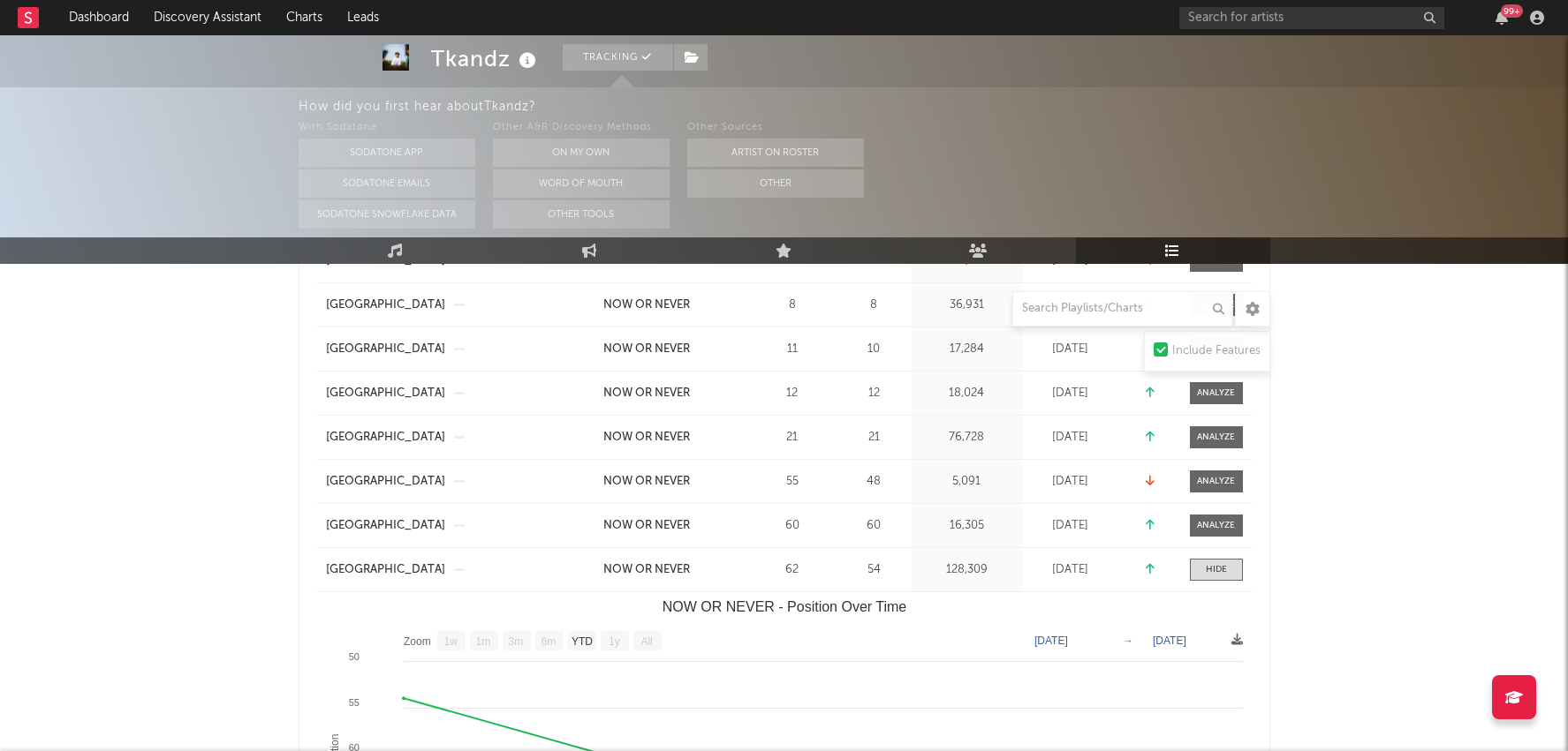
scroll to position [369, 0]
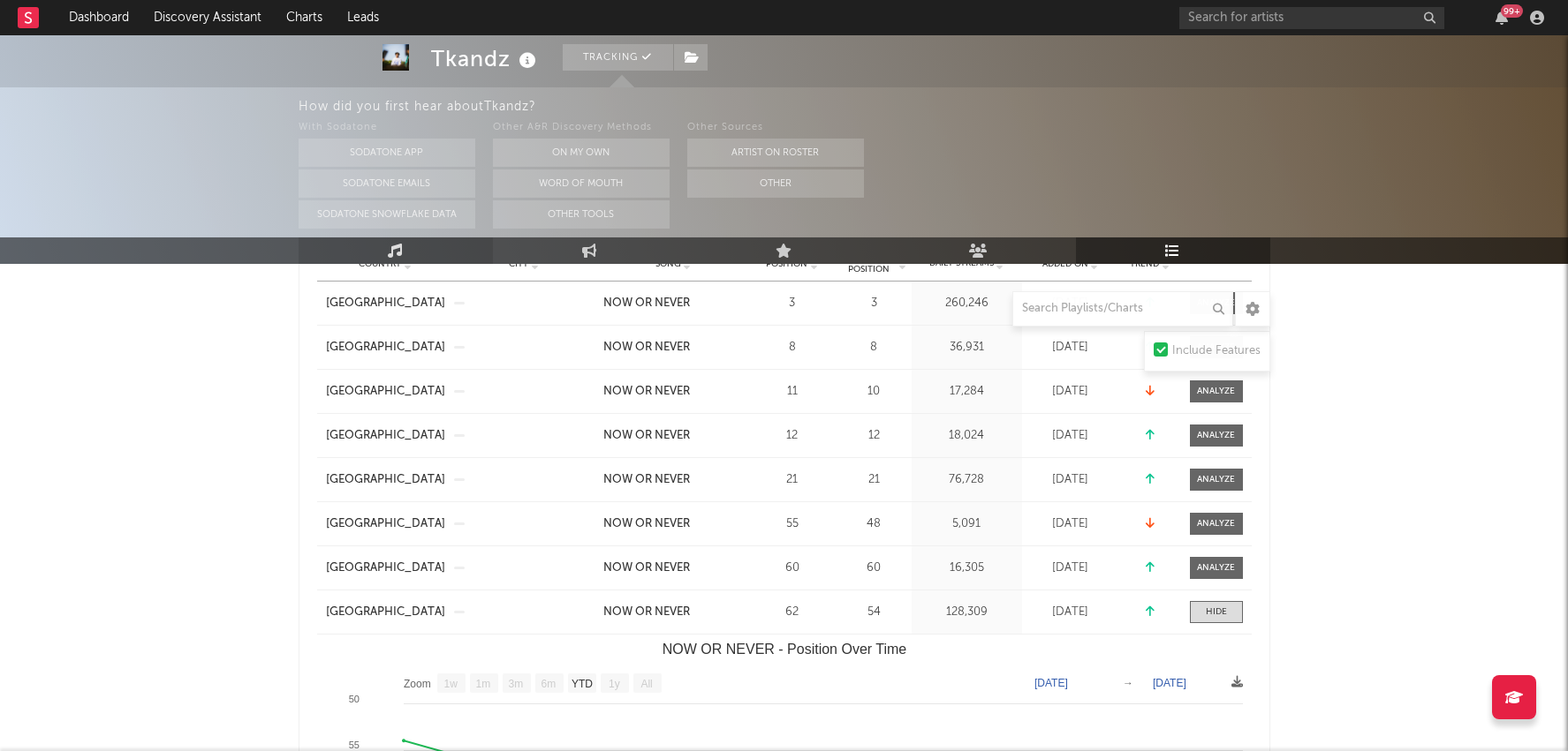
click at [425, 260] on link "Music" at bounding box center [395, 250] width 195 height 27
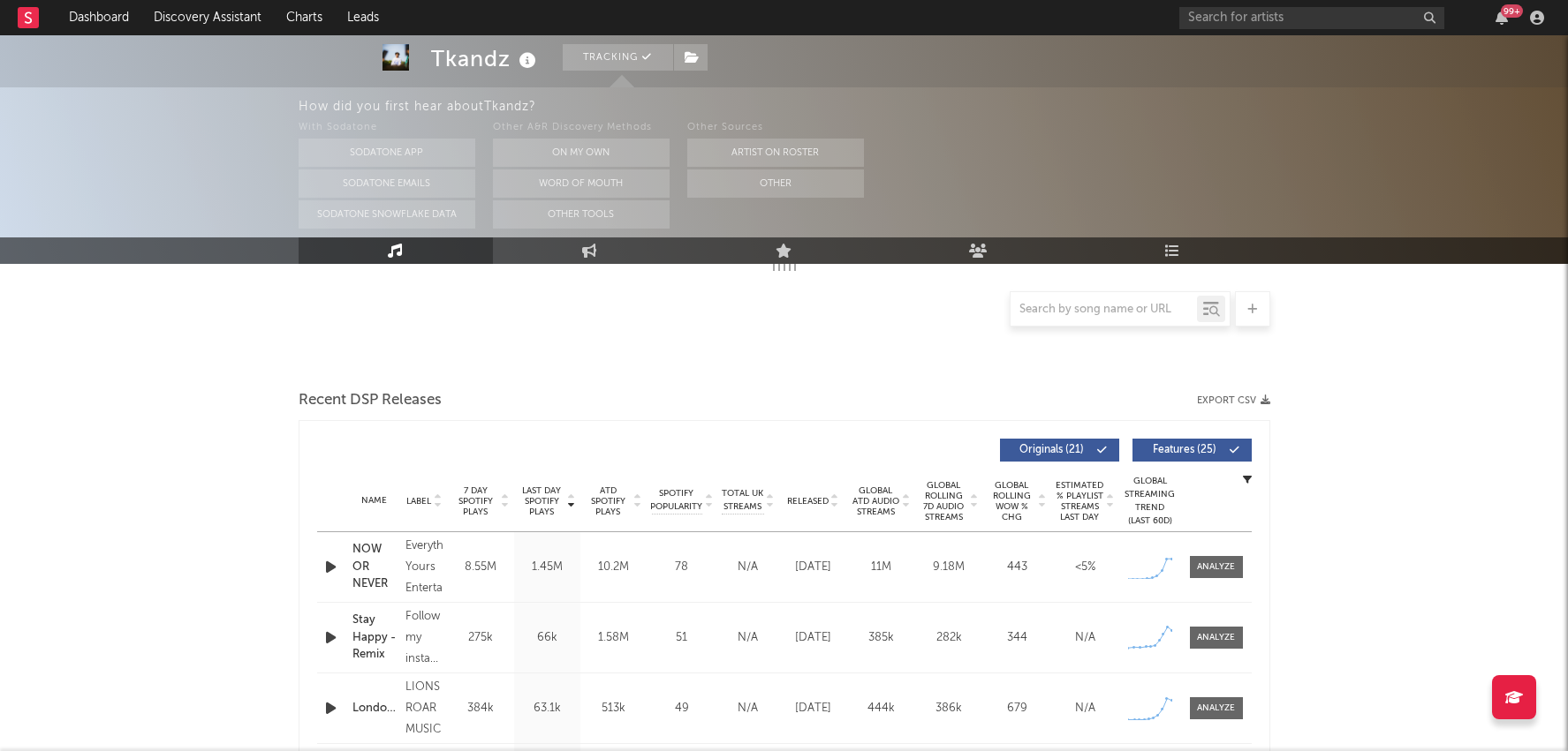
select select "6m"
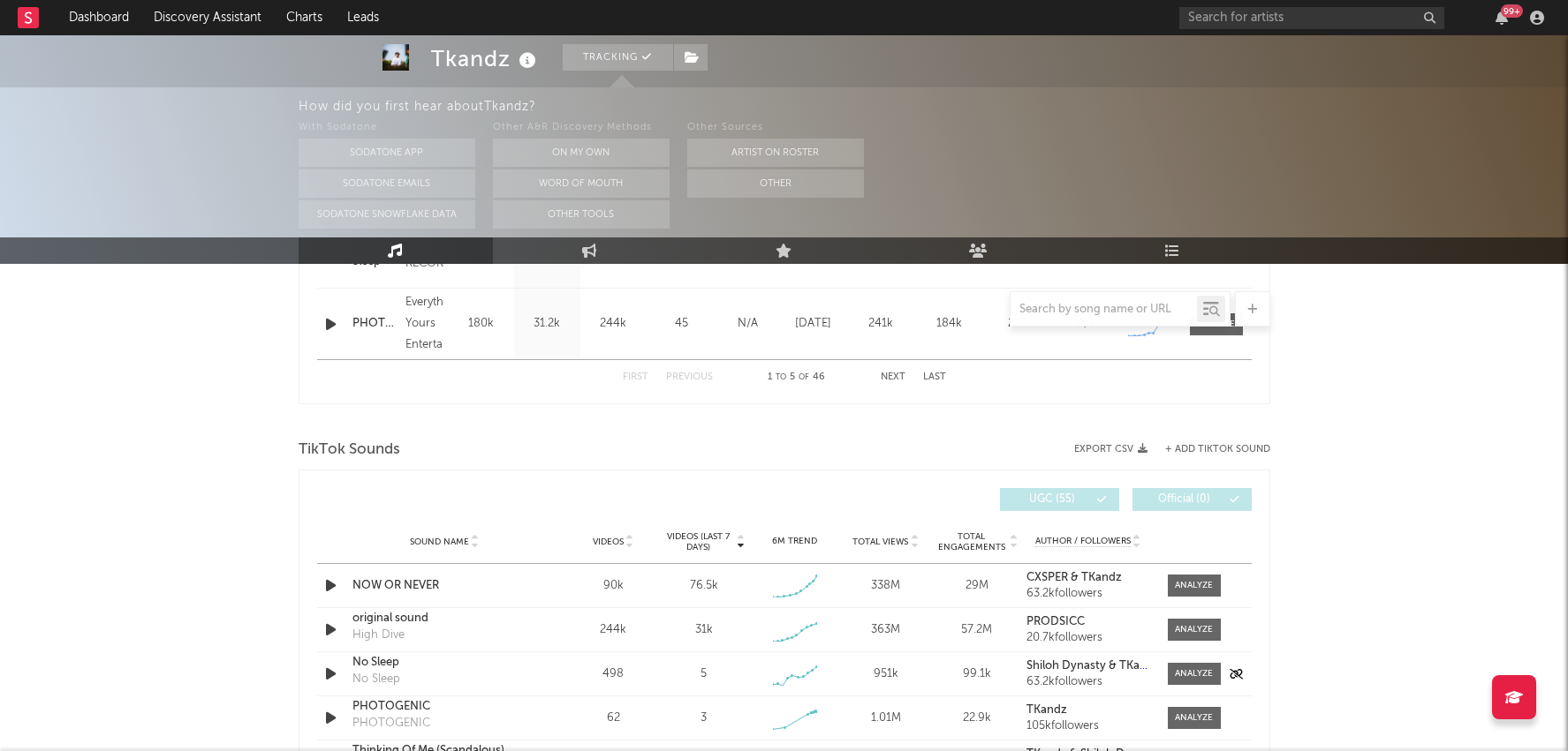
scroll to position [1060, 0]
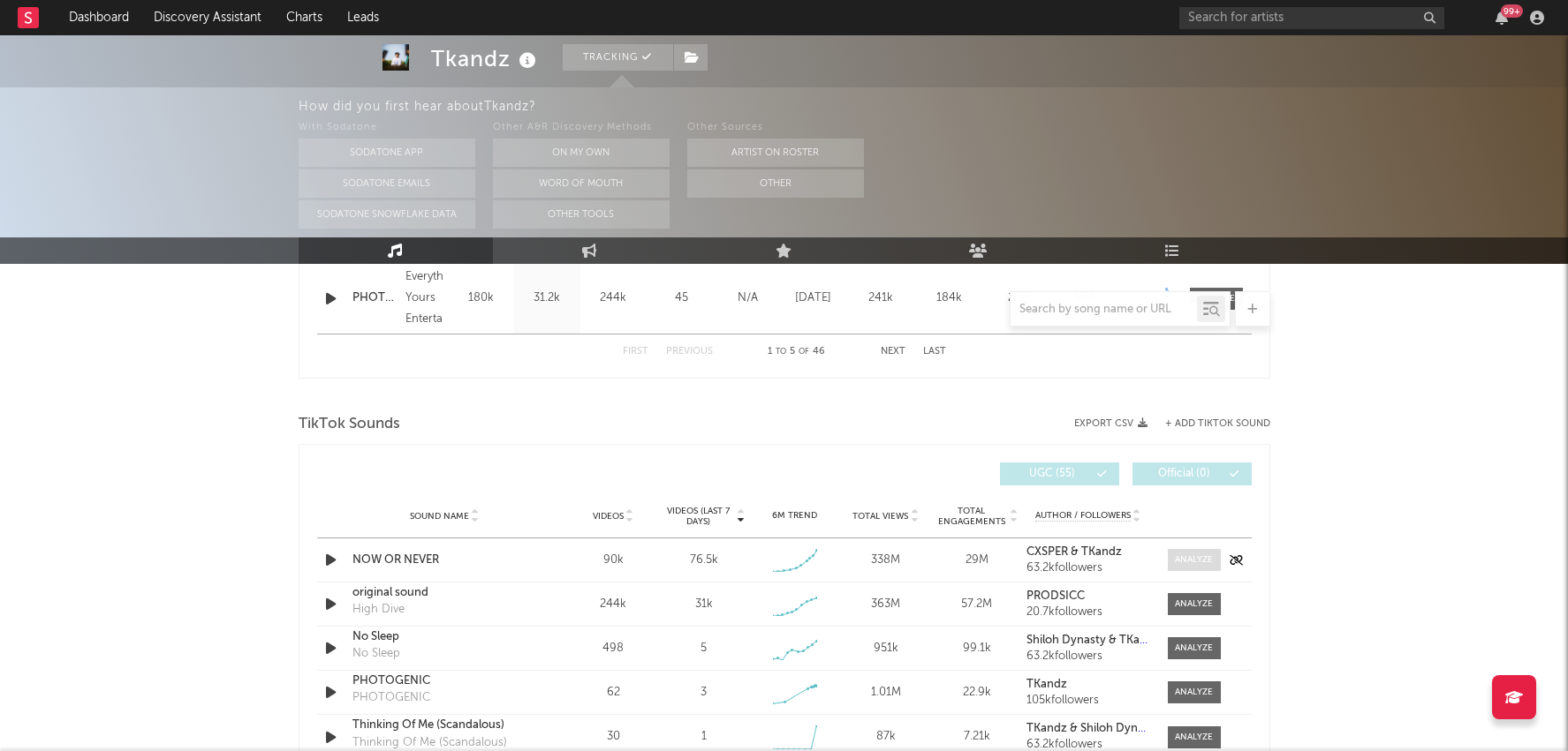
click at [1181, 554] on div at bounding box center [1194, 560] width 38 height 13
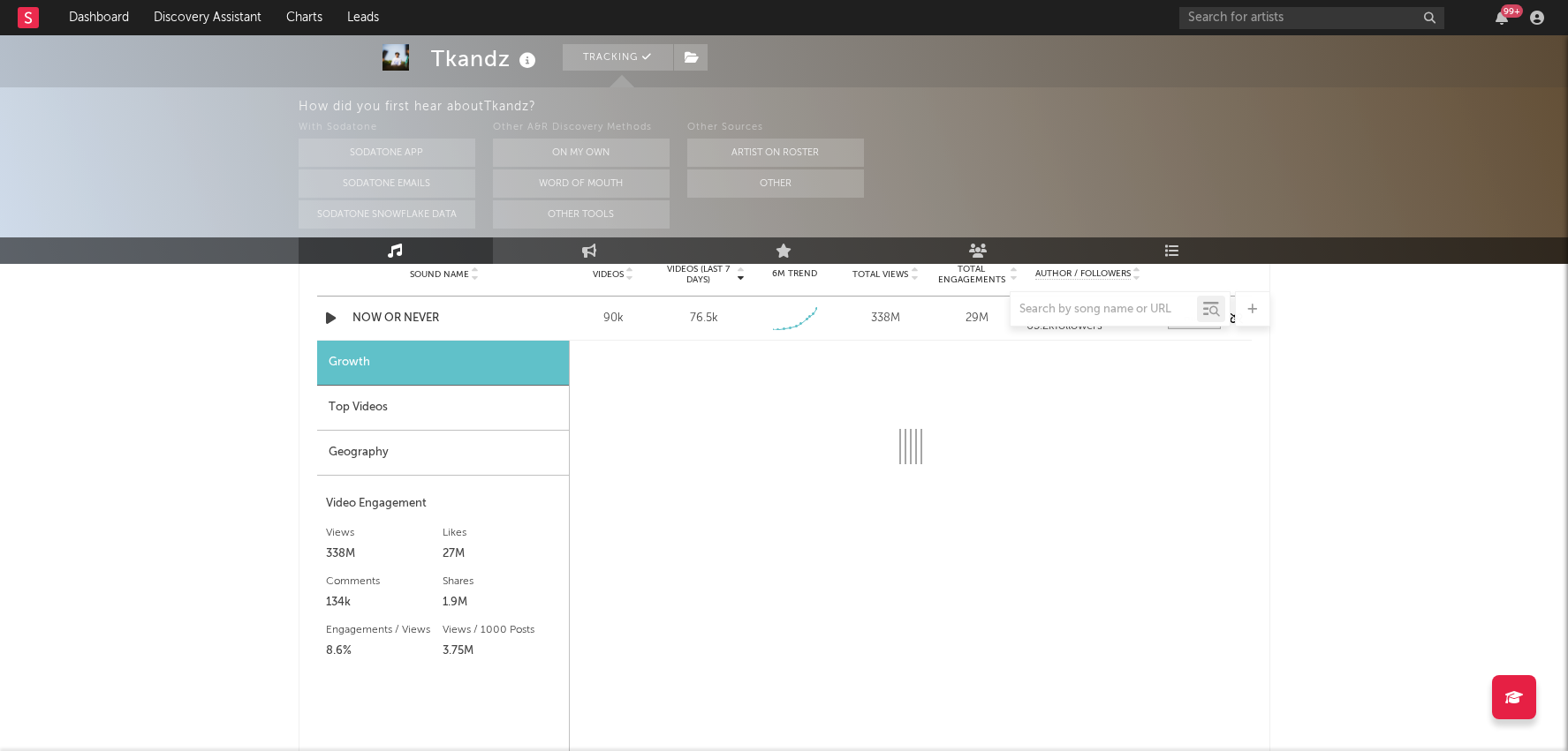
scroll to position [1343, 0]
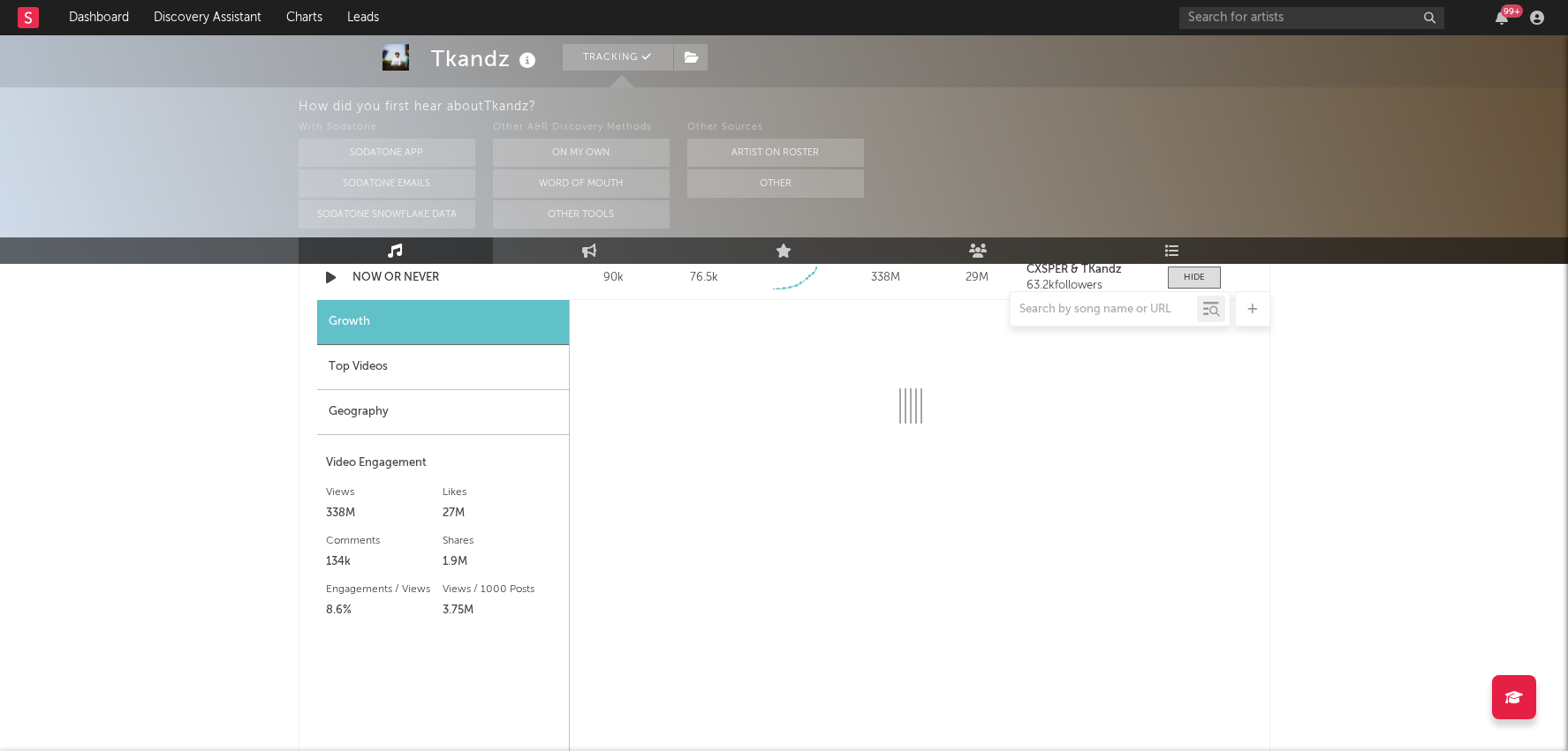
select select "1w"
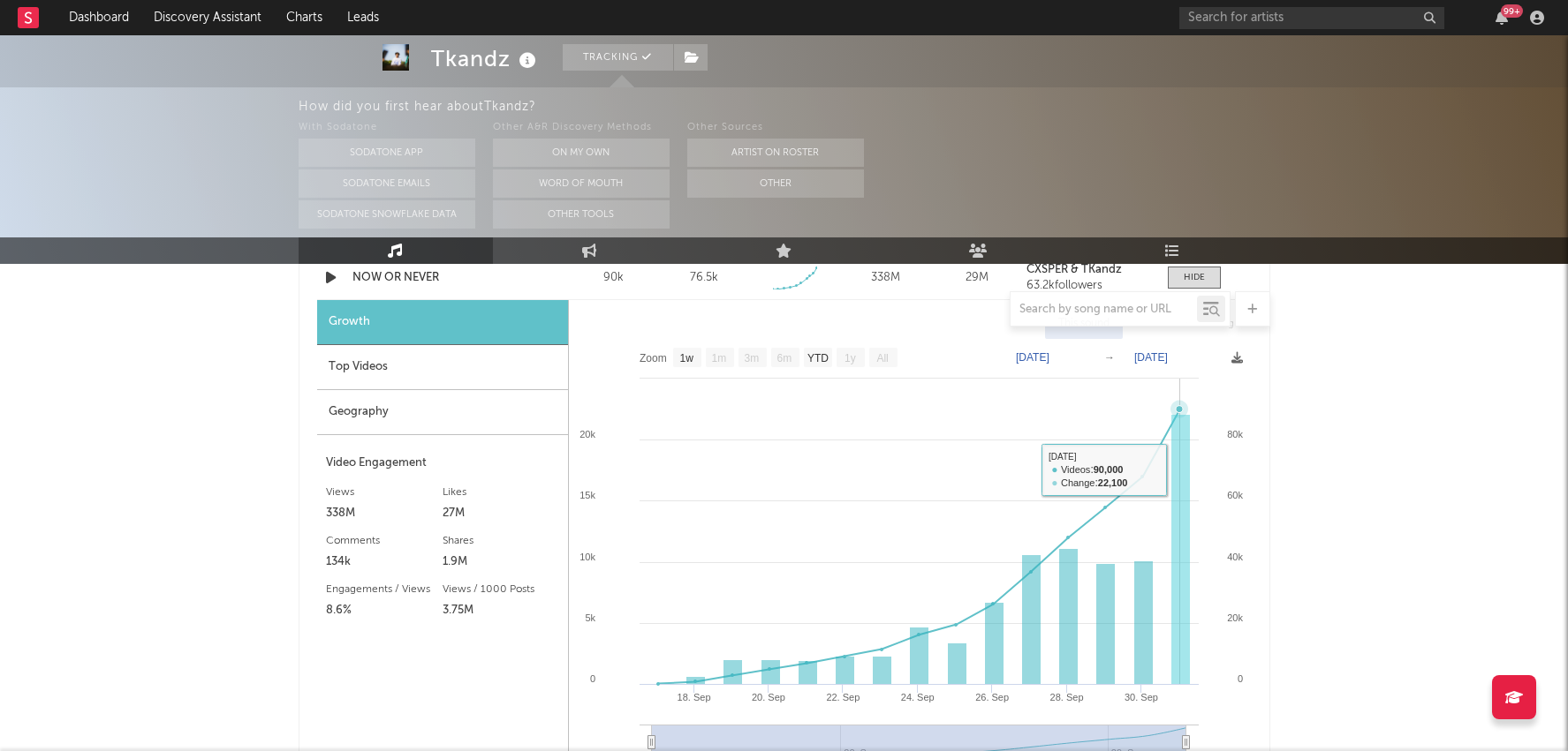
scroll to position [1322, 0]
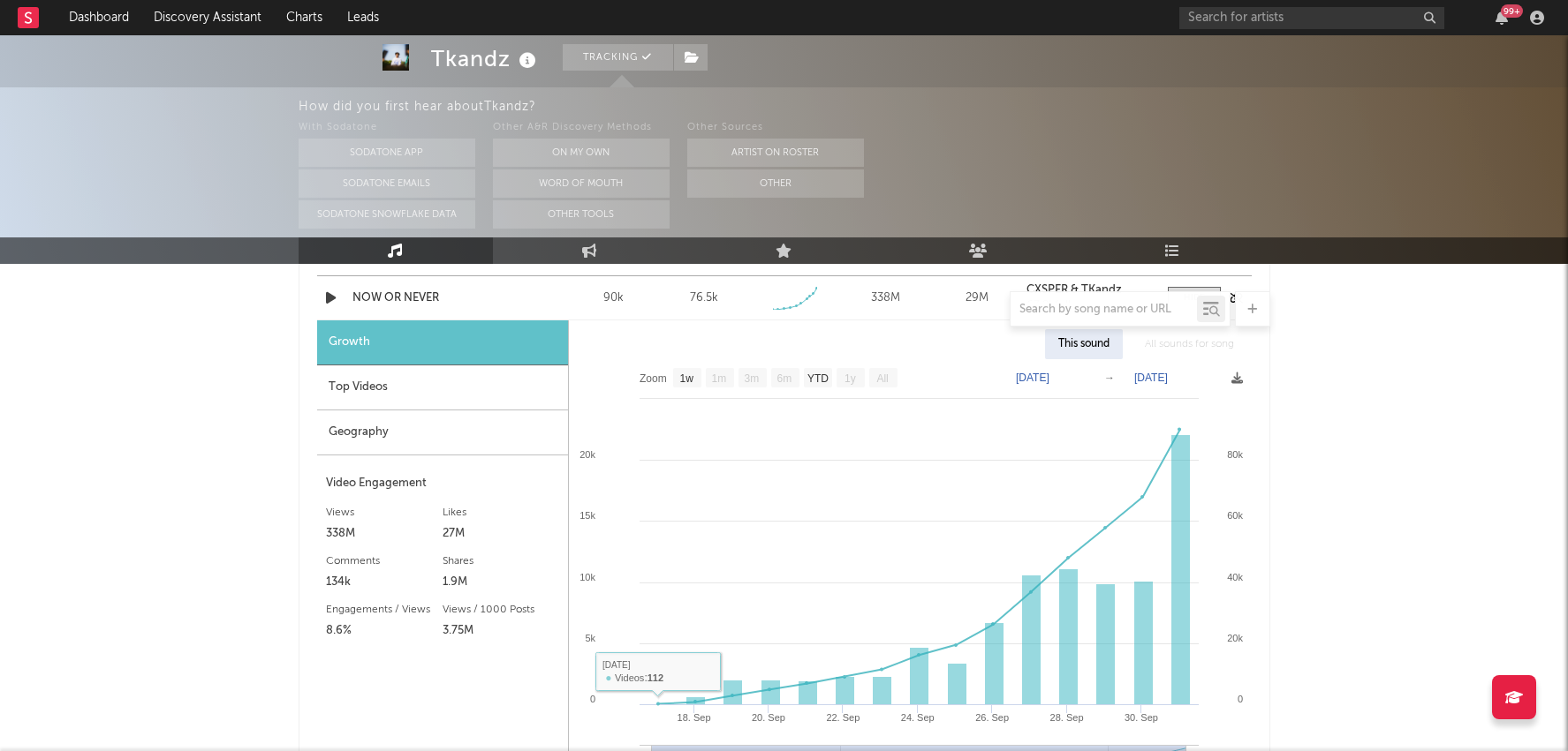
click at [415, 284] on div "Sound Name NOW OR NEVER Videos 90k Videos (last 7 days) 76.5k Weekly Growth % 6…" at bounding box center [784, 297] width 935 height 43
click at [416, 293] on div at bounding box center [784, 309] width 972 height 36
click at [405, 304] on div at bounding box center [784, 309] width 972 height 36
click at [398, 299] on div at bounding box center [784, 309] width 972 height 36
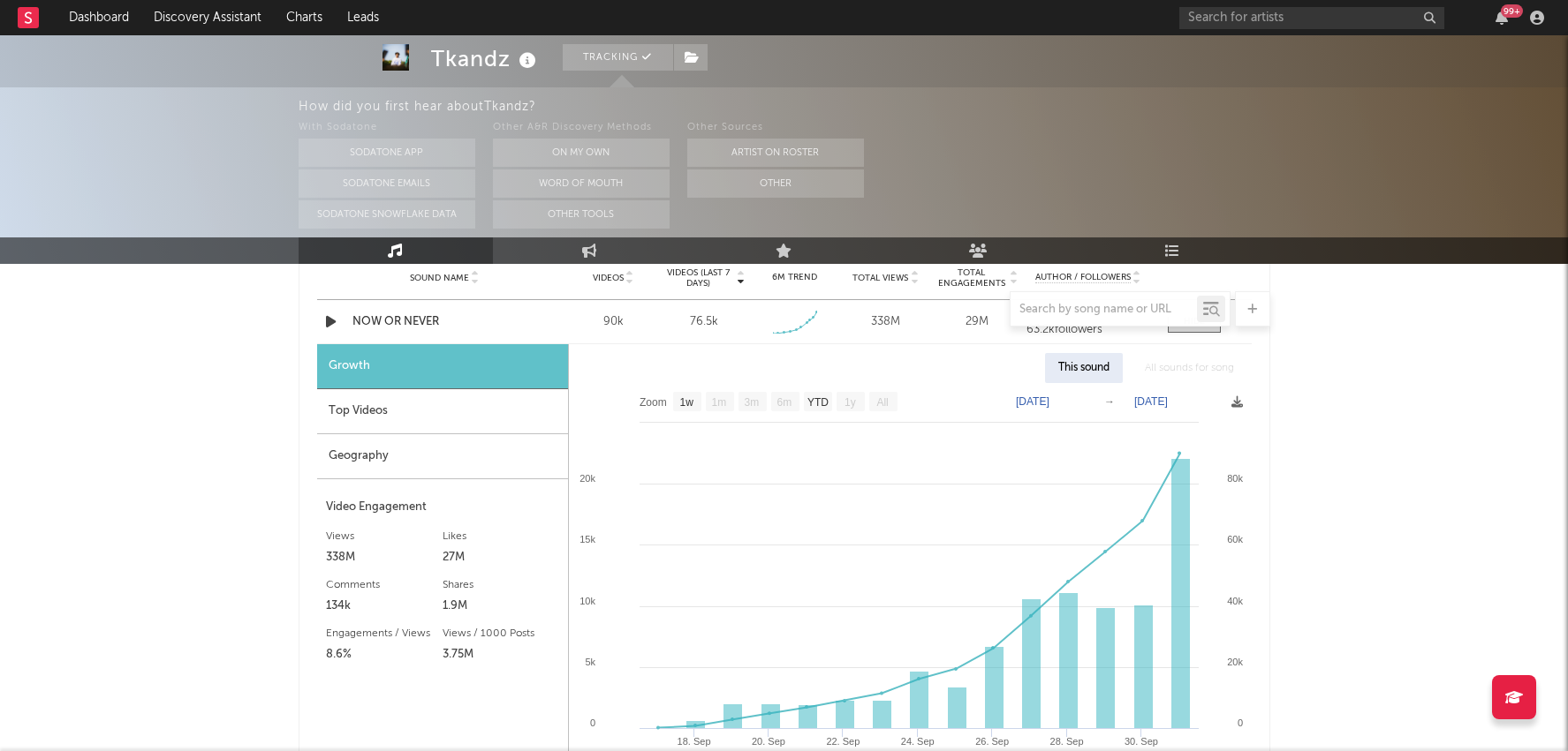
click at [412, 406] on div "Top Videos" at bounding box center [442, 412] width 250 height 45
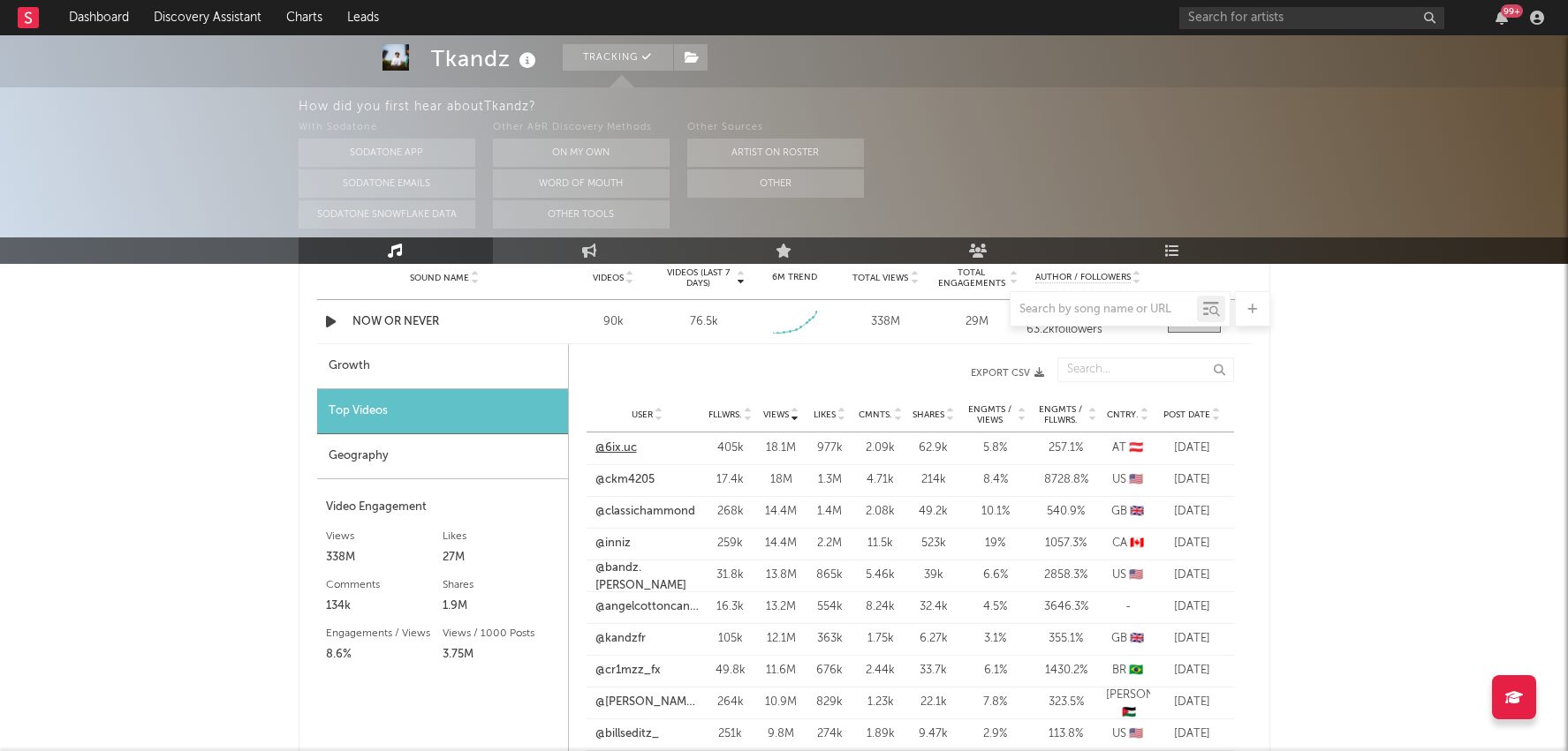
click at [624, 446] on link "@6ix.uc" at bounding box center [616, 448] width 41 height 17
click at [488, 364] on div "Growth" at bounding box center [442, 367] width 250 height 45
select select "1w"
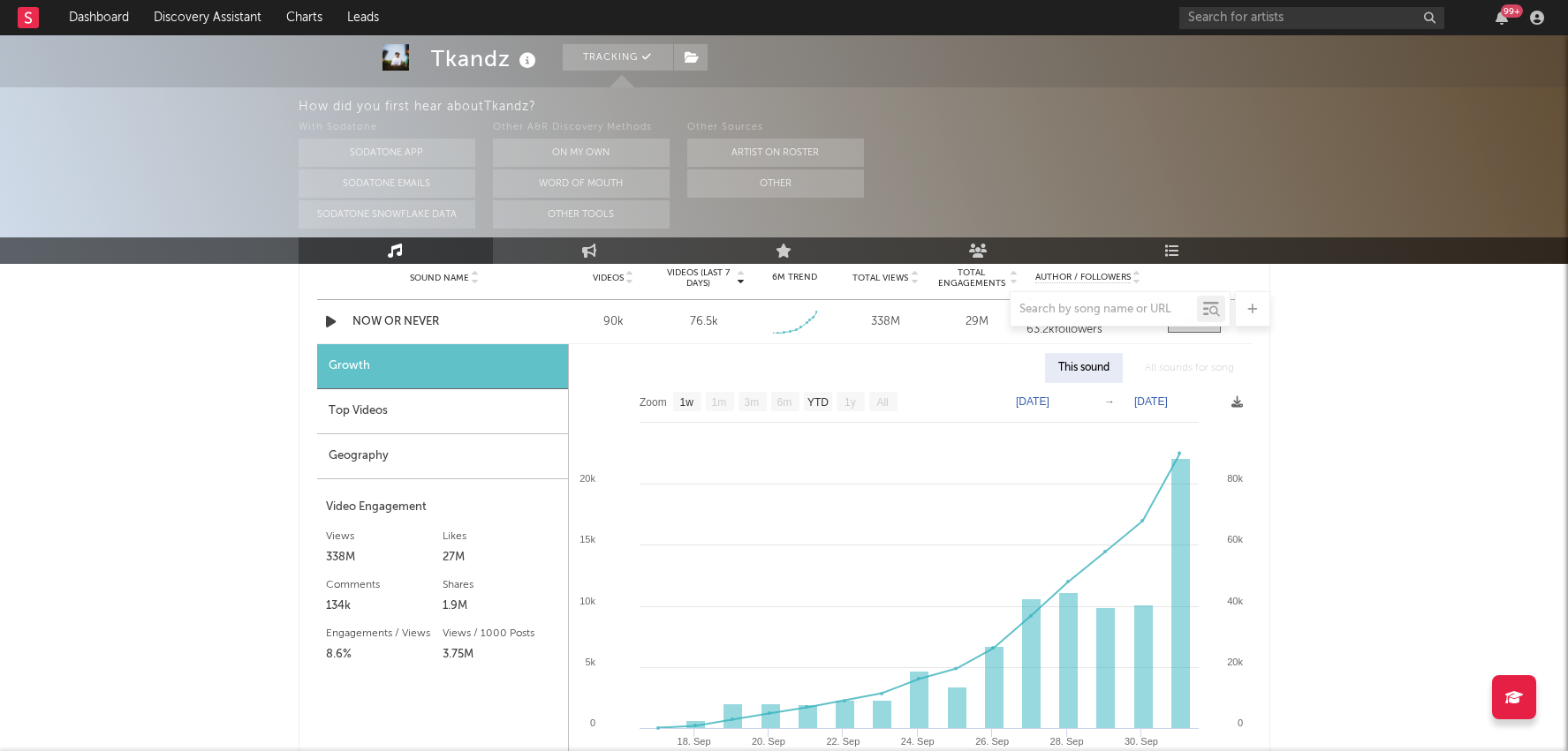
click at [394, 315] on div at bounding box center [784, 309] width 972 height 36
click at [351, 320] on div at bounding box center [784, 309] width 972 height 36
click at [495, 316] on div at bounding box center [784, 309] width 972 height 36
click at [584, 300] on div at bounding box center [784, 309] width 972 height 36
